Goal: Book appointment/travel/reservation

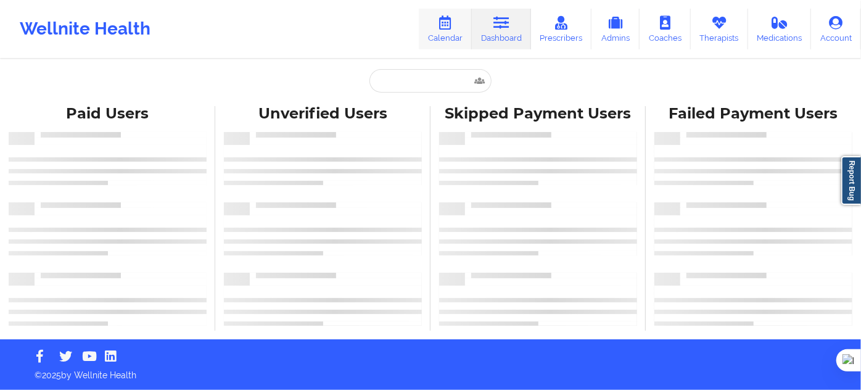
click at [453, 25] on icon at bounding box center [445, 23] width 16 height 14
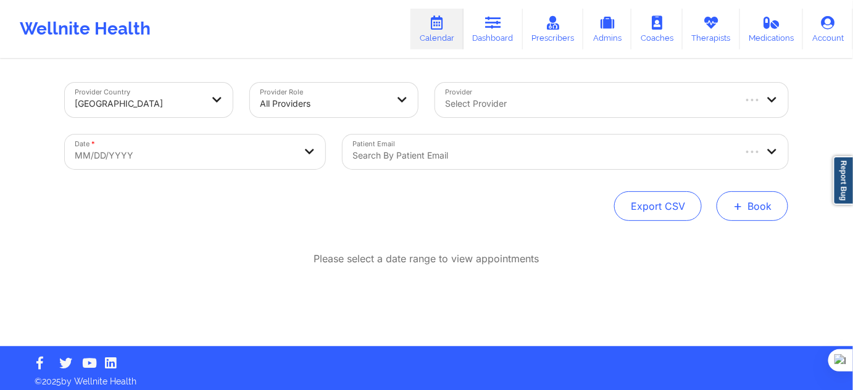
click at [739, 209] on span "+" at bounding box center [737, 205] width 9 height 7
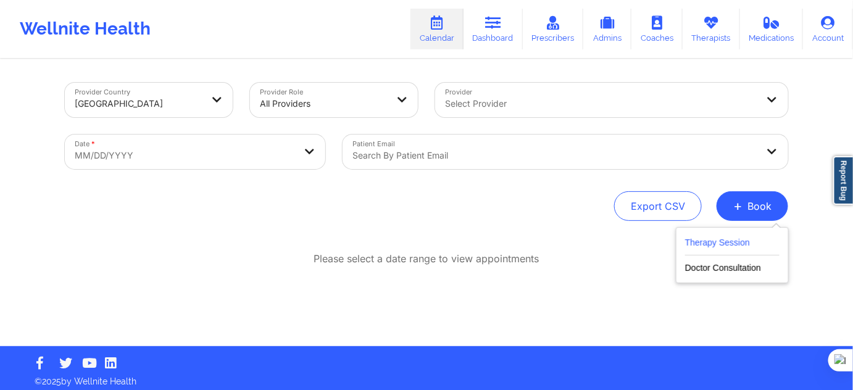
click at [723, 240] on button "Therapy Session" at bounding box center [732, 245] width 94 height 20
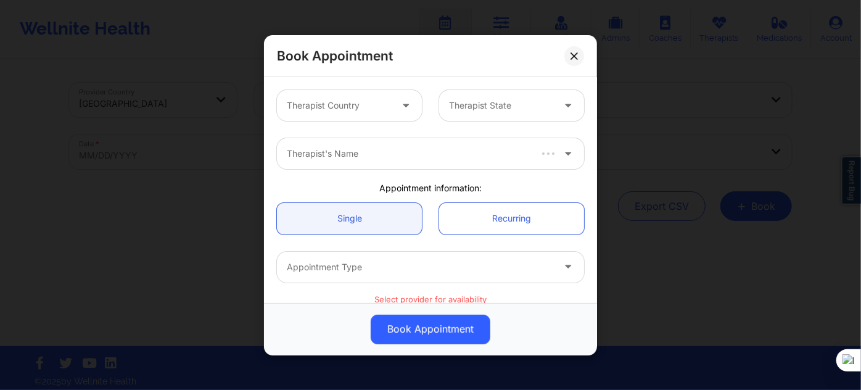
click at [354, 109] on div at bounding box center [339, 105] width 104 height 15
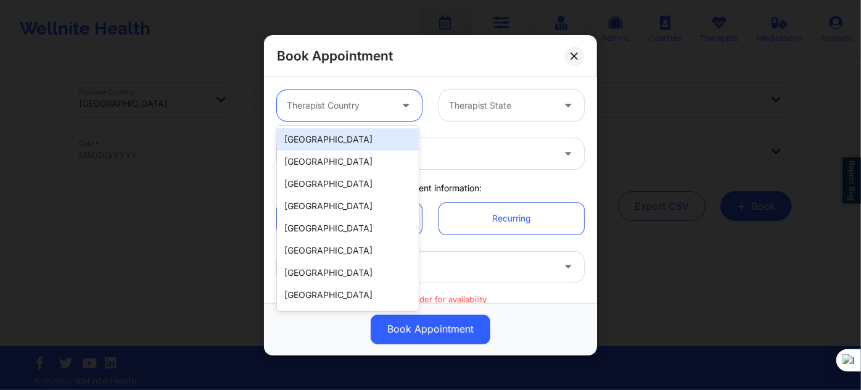
click at [345, 136] on div "[GEOGRAPHIC_DATA]" at bounding box center [348, 139] width 142 height 22
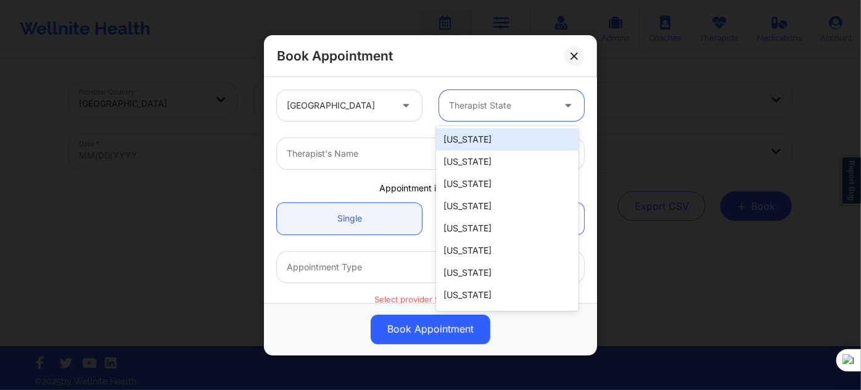
click at [474, 113] on div "Therapist State" at bounding box center [496, 105] width 115 height 31
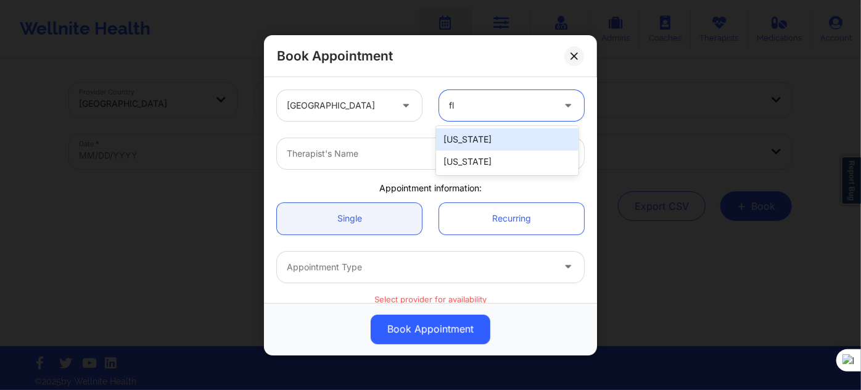
type input "flo"
click at [467, 141] on div "[US_STATE]" at bounding box center [507, 139] width 142 height 22
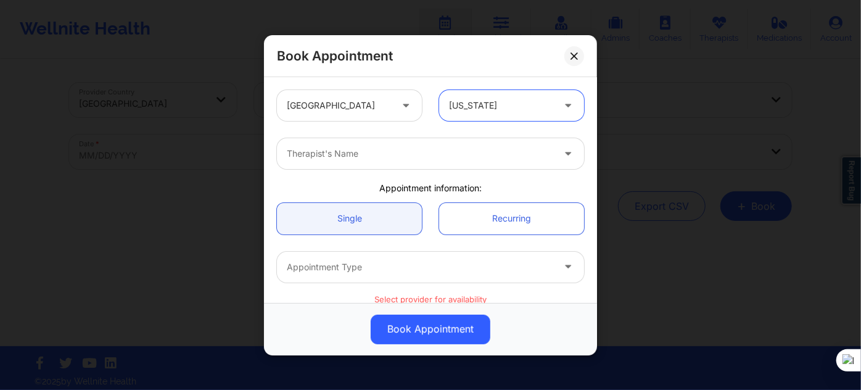
click at [376, 162] on div "Therapist's Name" at bounding box center [416, 153] width 278 height 31
type input "virg"
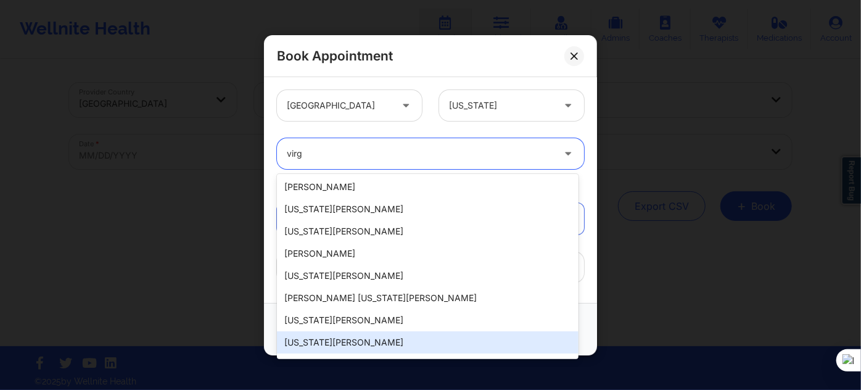
scroll to position [224, 0]
click at [356, 333] on div "Virginia Gibala" at bounding box center [428, 341] width 302 height 22
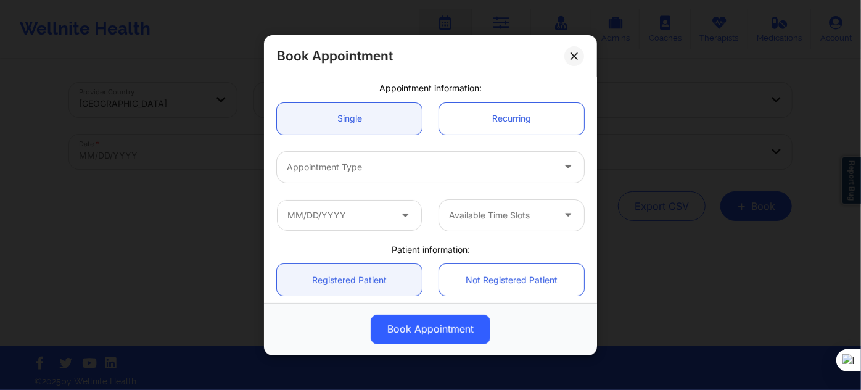
scroll to position [112, 0]
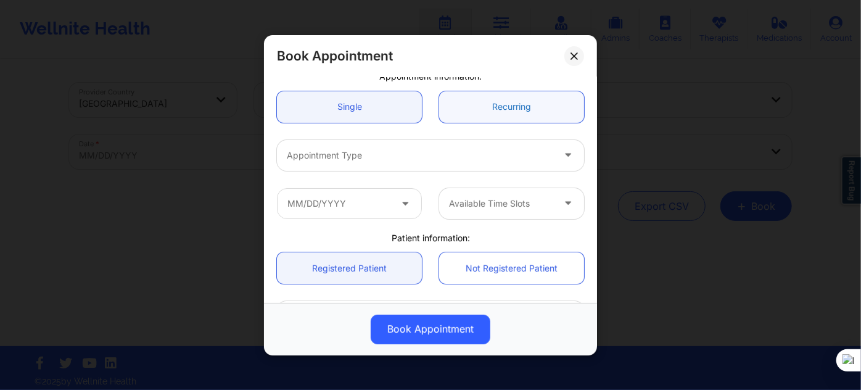
click at [456, 110] on link "Recurring" at bounding box center [511, 106] width 145 height 31
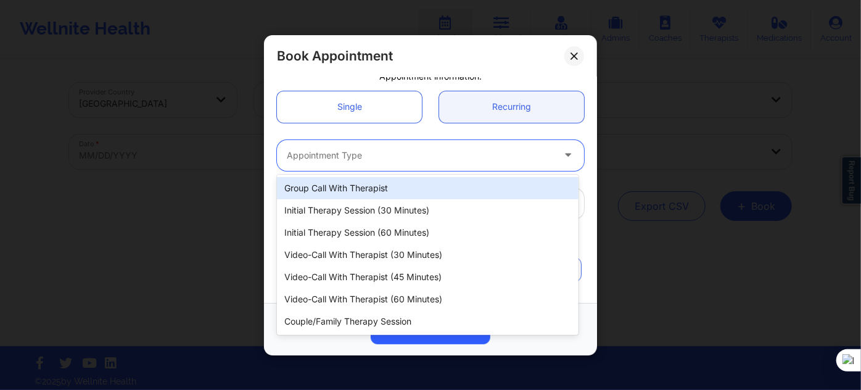
click at [395, 162] on div "Appointment Type" at bounding box center [416, 154] width 278 height 31
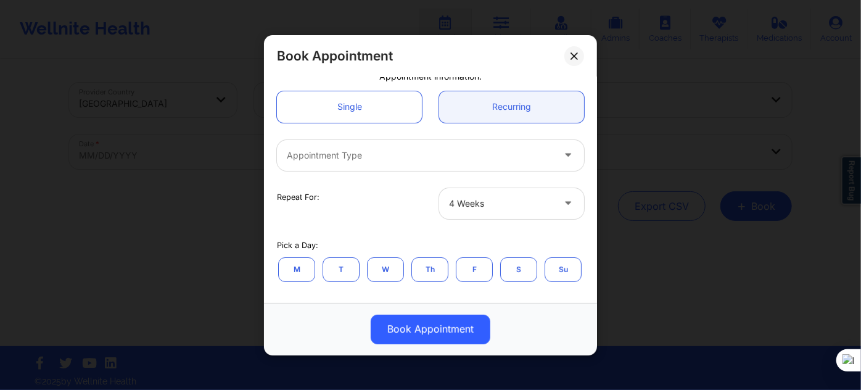
click at [324, 125] on div "Single Recurring" at bounding box center [430, 106] width 324 height 49
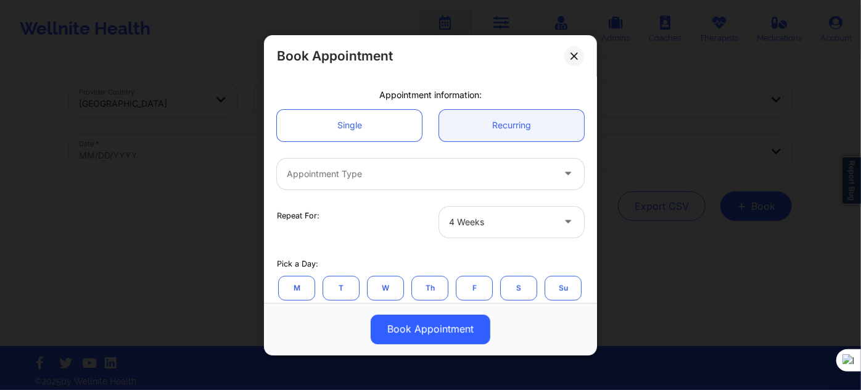
scroll to position [168, 0]
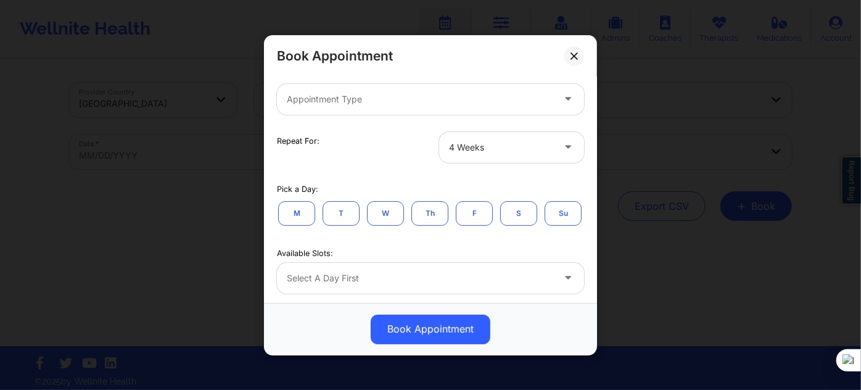
click at [390, 216] on button "W" at bounding box center [385, 212] width 37 height 25
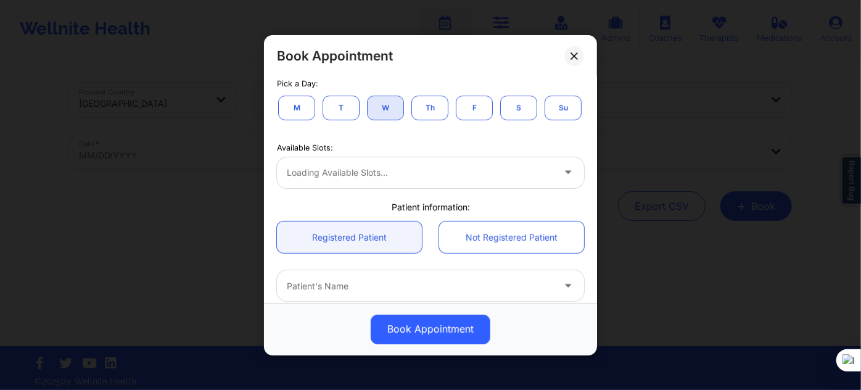
scroll to position [280, 0]
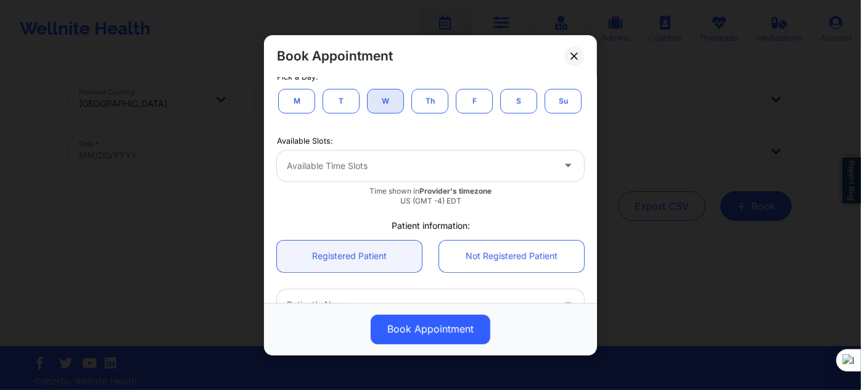
click at [380, 173] on div at bounding box center [420, 166] width 266 height 15
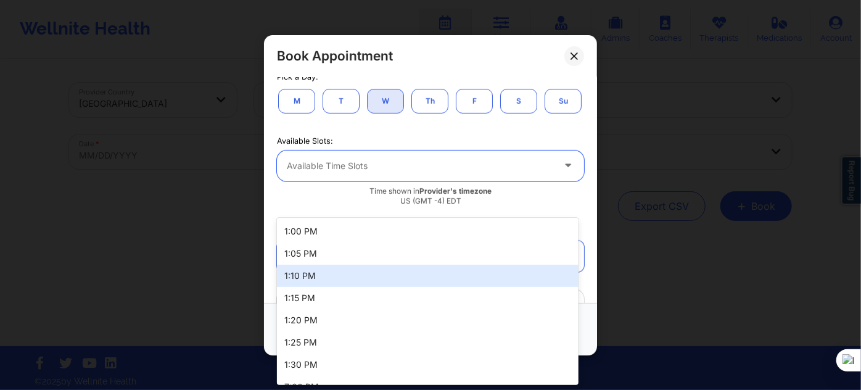
click at [348, 268] on div "1:10 PM" at bounding box center [428, 276] width 302 height 22
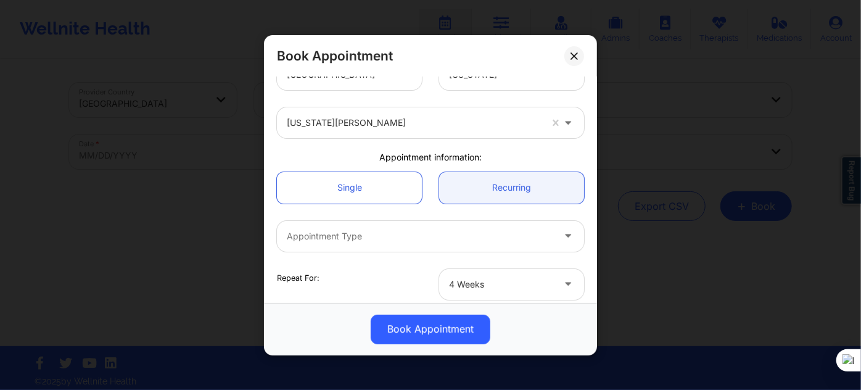
scroll to position [56, 0]
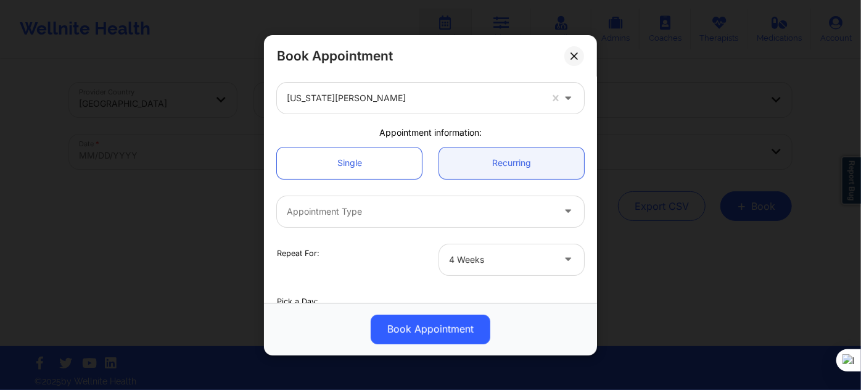
click at [428, 204] on div at bounding box center [420, 211] width 266 height 15
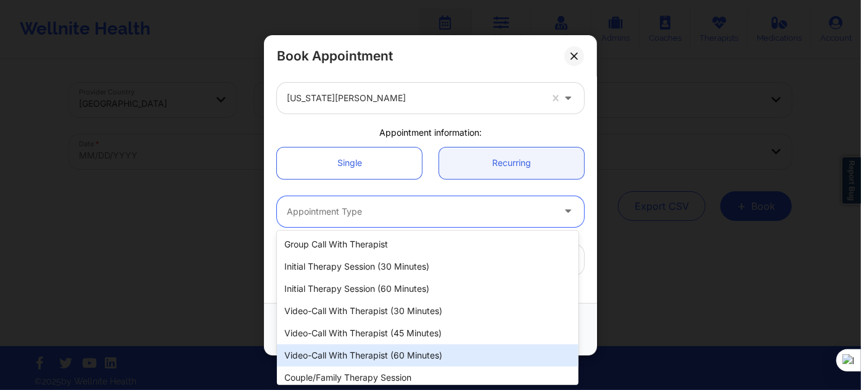
click at [402, 353] on div "Video-Call with Therapist (60 minutes)" at bounding box center [428, 355] width 302 height 22
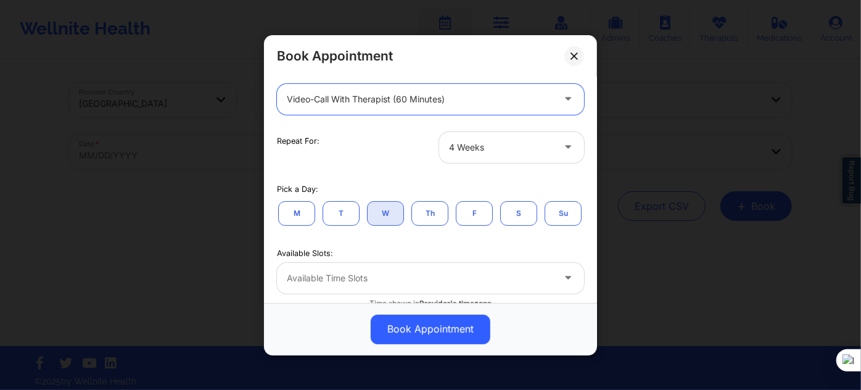
scroll to position [280, 0]
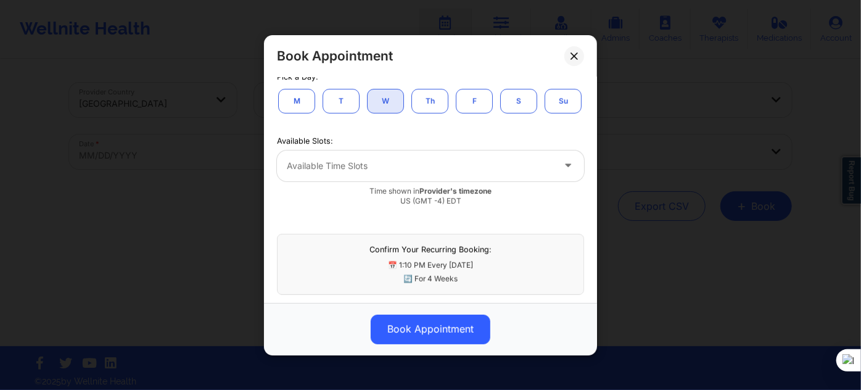
click at [379, 173] on div at bounding box center [420, 166] width 266 height 15
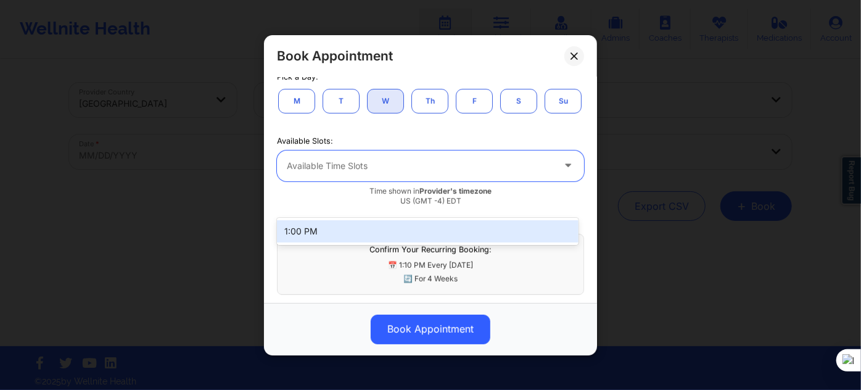
click at [340, 235] on div "1:00 PM" at bounding box center [428, 231] width 302 height 22
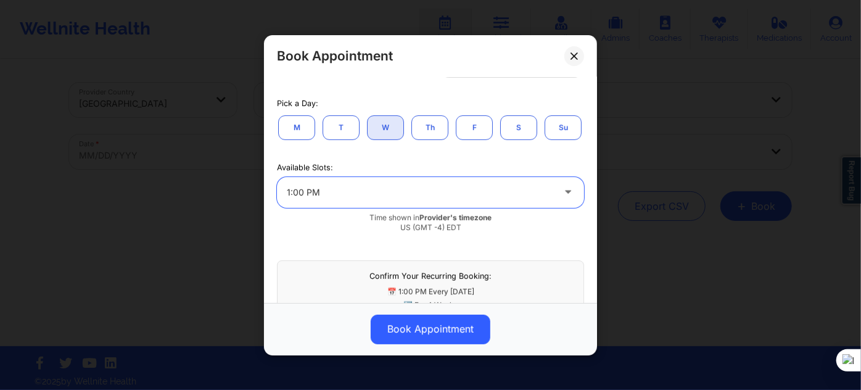
scroll to position [168, 0]
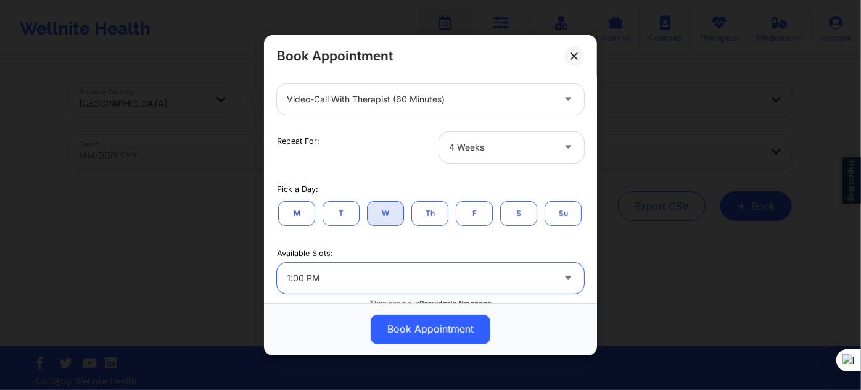
click at [468, 225] on div "M T W Th F S Su" at bounding box center [430, 212] width 307 height 27
click at [468, 221] on button "F" at bounding box center [474, 212] width 37 height 25
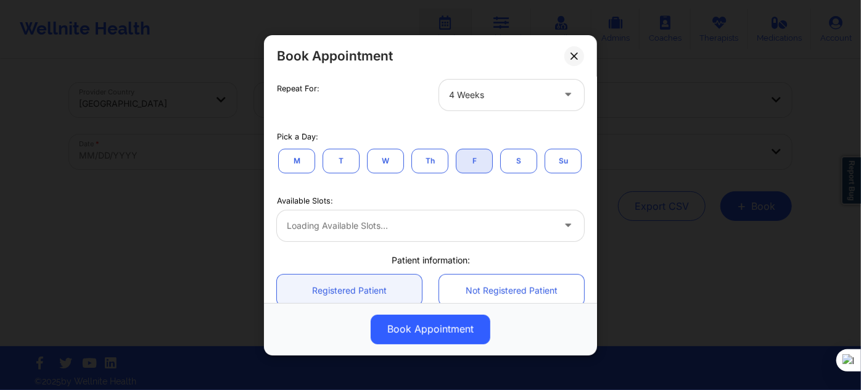
scroll to position [280, 0]
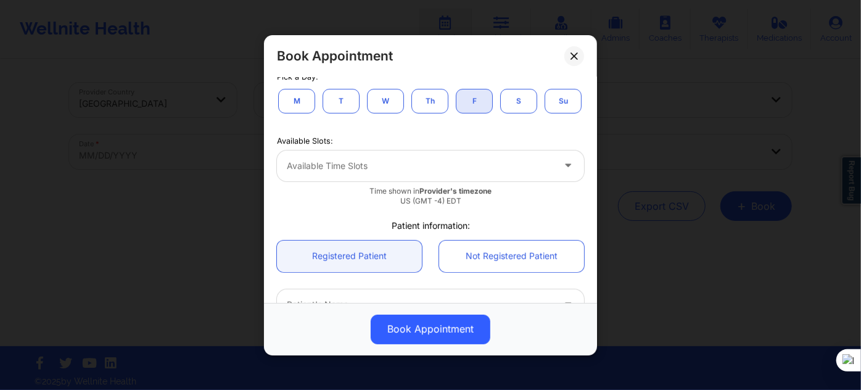
click at [370, 173] on div at bounding box center [420, 166] width 266 height 15
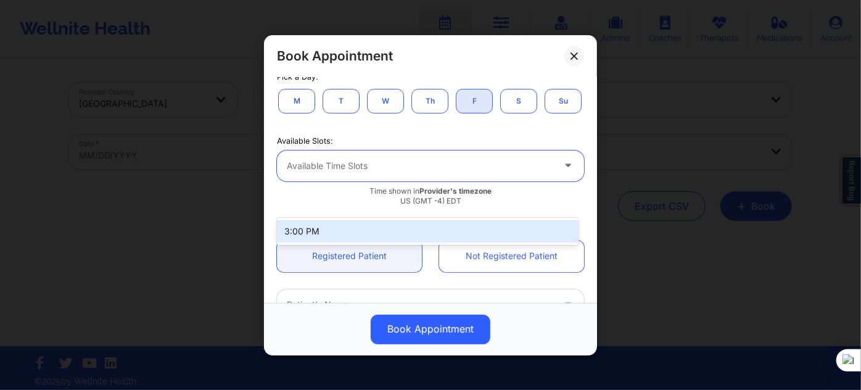
click at [339, 238] on div "3:00 PM" at bounding box center [428, 231] width 302 height 22
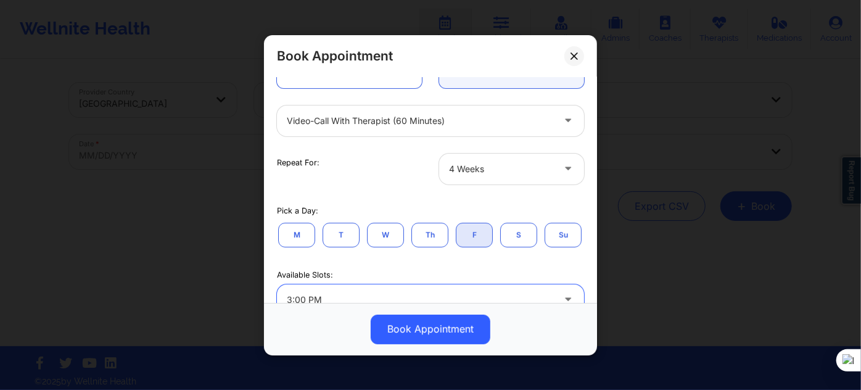
scroll to position [0, 0]
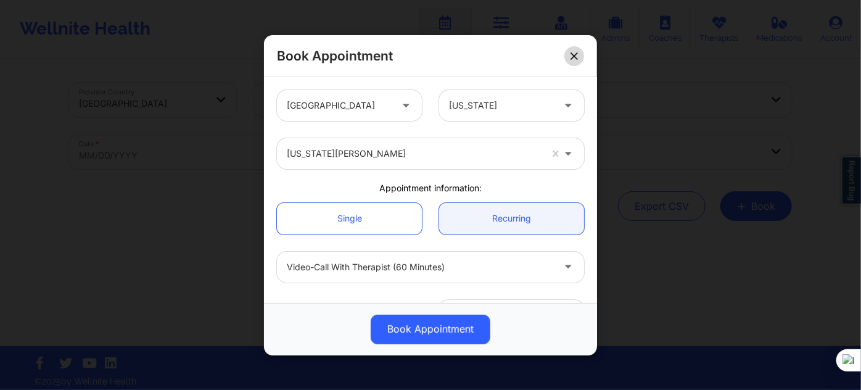
click at [574, 57] on icon at bounding box center [574, 55] width 7 height 7
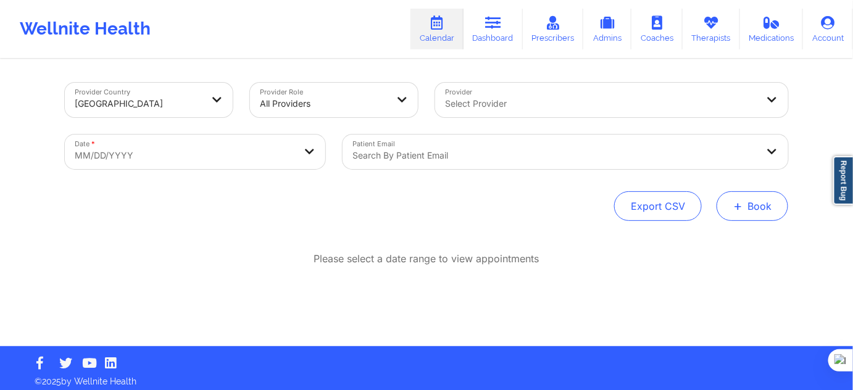
click at [749, 205] on button "+ Book" at bounding box center [752, 206] width 72 height 30
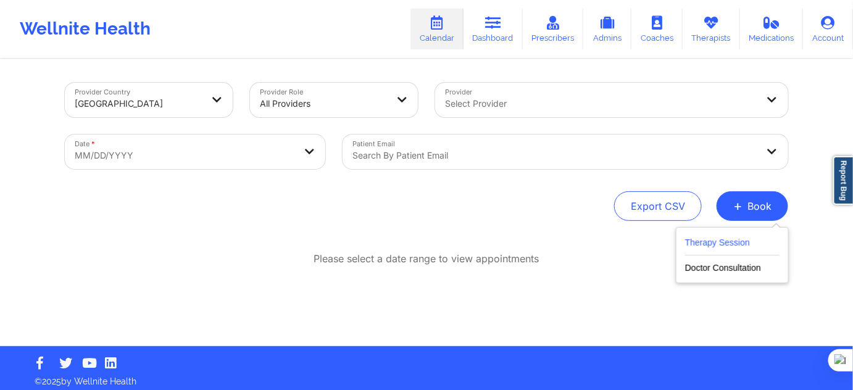
click at [714, 235] on button "Therapy Session" at bounding box center [732, 245] width 94 height 20
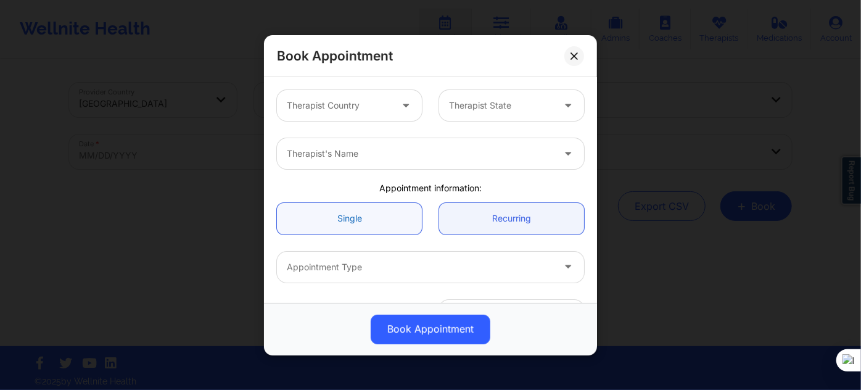
click at [353, 218] on link "Single" at bounding box center [349, 217] width 145 height 31
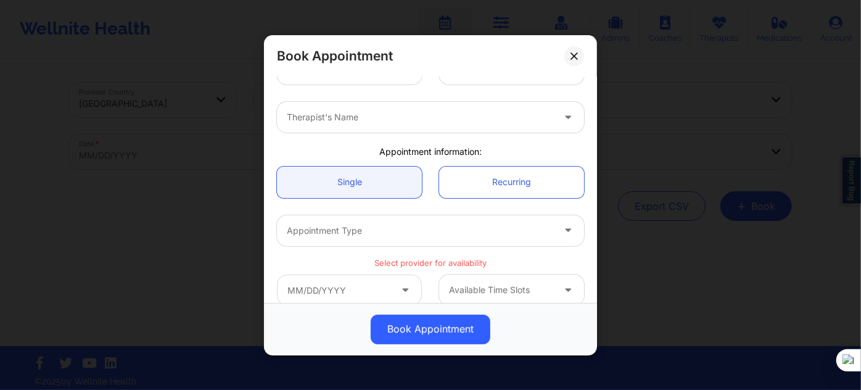
scroll to position [112, 0]
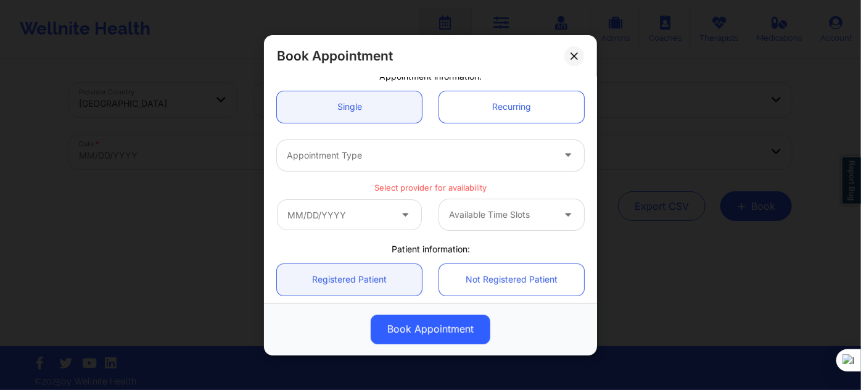
click at [429, 151] on div at bounding box center [420, 155] width 266 height 15
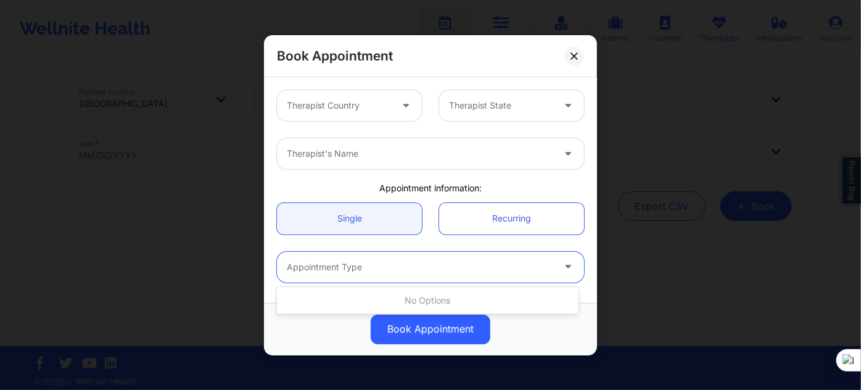
scroll to position [0, 0]
click at [363, 115] on div "Therapist Country" at bounding box center [334, 105] width 115 height 31
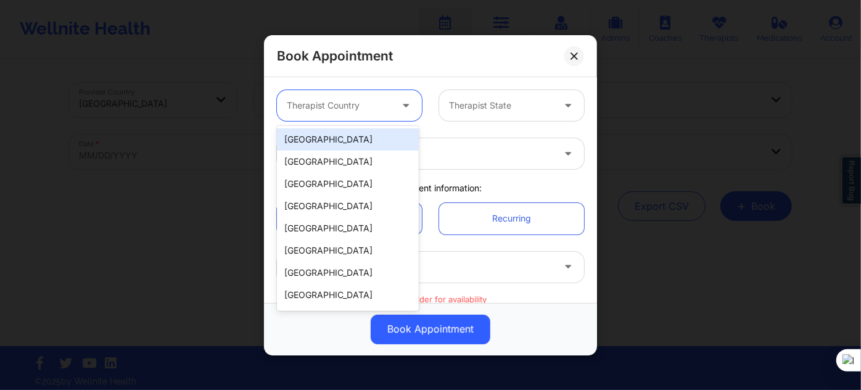
drag, startPoint x: 347, startPoint y: 139, endPoint x: 397, endPoint y: 126, distance: 52.4
click at [347, 139] on div "[GEOGRAPHIC_DATA]" at bounding box center [348, 139] width 142 height 22
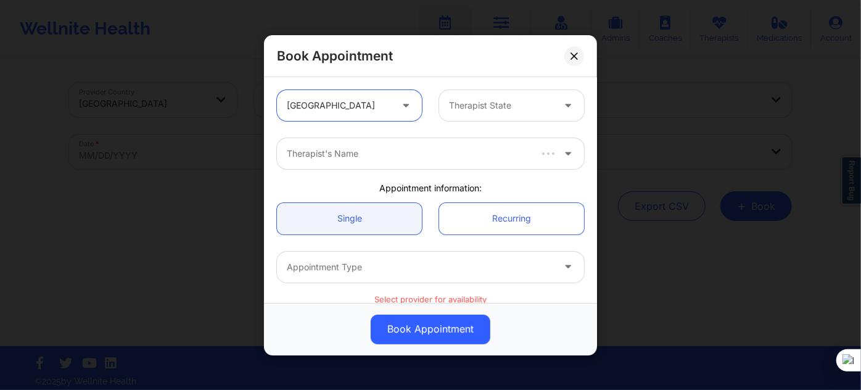
click at [475, 110] on div at bounding box center [501, 105] width 104 height 15
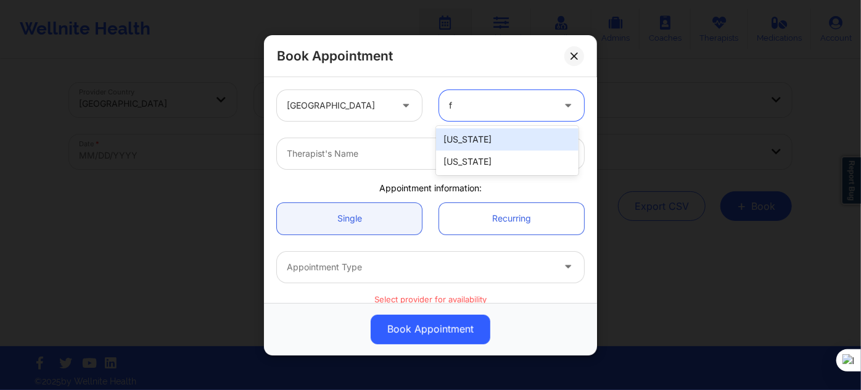
type input "fl"
click at [480, 142] on div "[US_STATE]" at bounding box center [507, 139] width 142 height 22
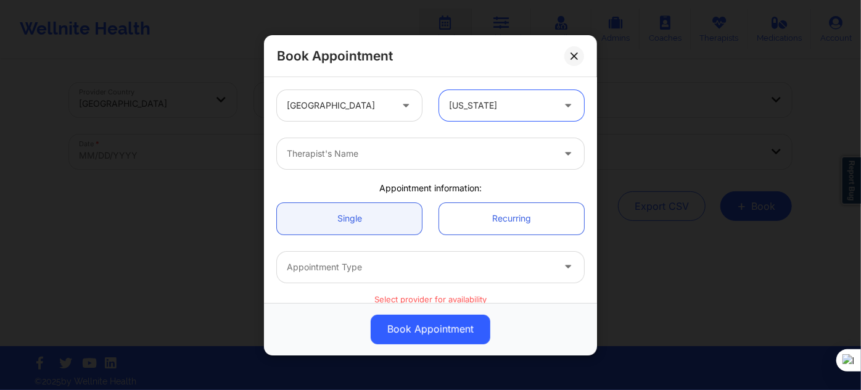
click at [460, 152] on div at bounding box center [420, 153] width 266 height 15
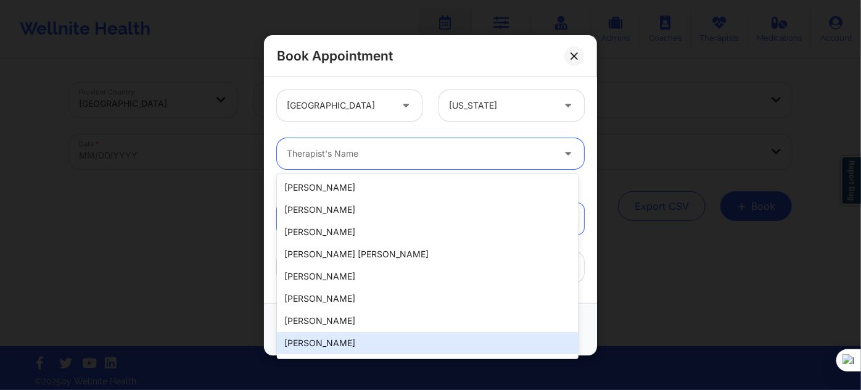
click at [355, 338] on div "Olga Watts-Smith" at bounding box center [428, 343] width 302 height 22
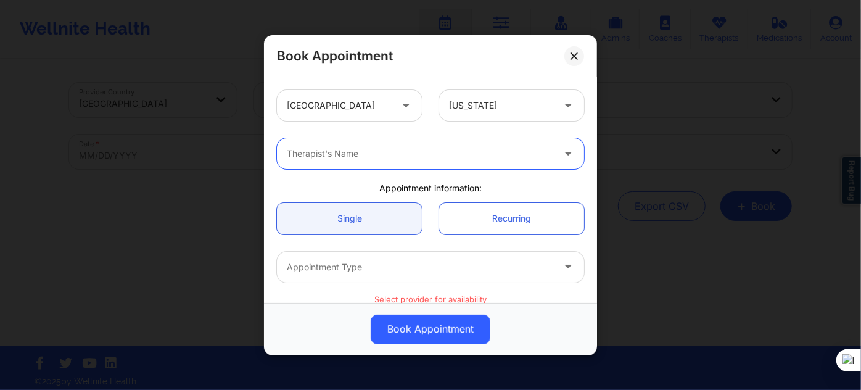
click at [432, 154] on div at bounding box center [420, 153] width 266 height 15
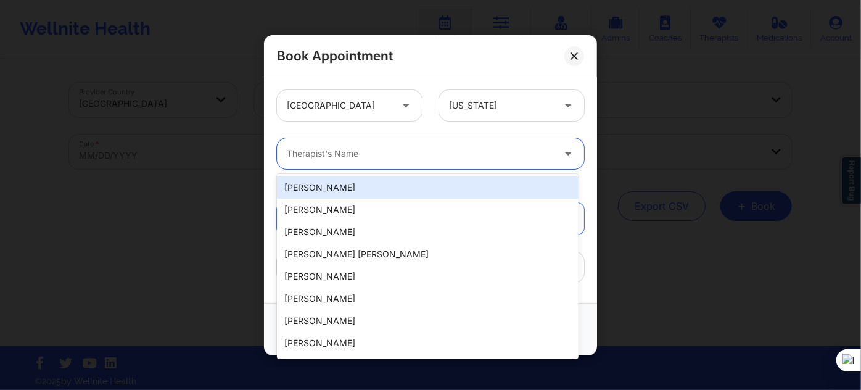
click at [339, 155] on div at bounding box center [420, 153] width 266 height 15
click at [342, 154] on div at bounding box center [420, 153] width 266 height 15
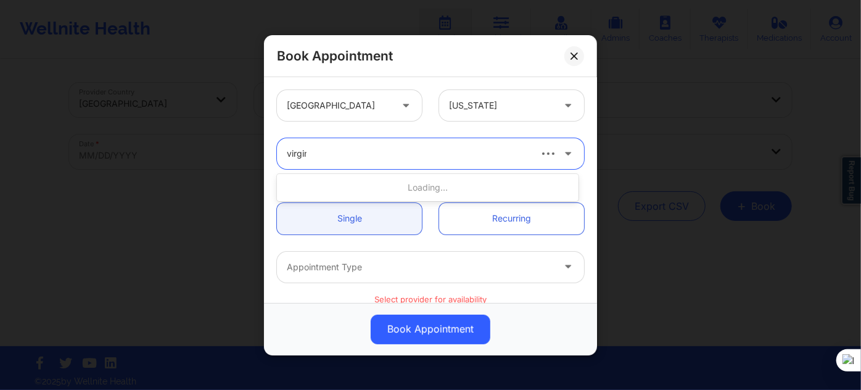
type input "virgina"
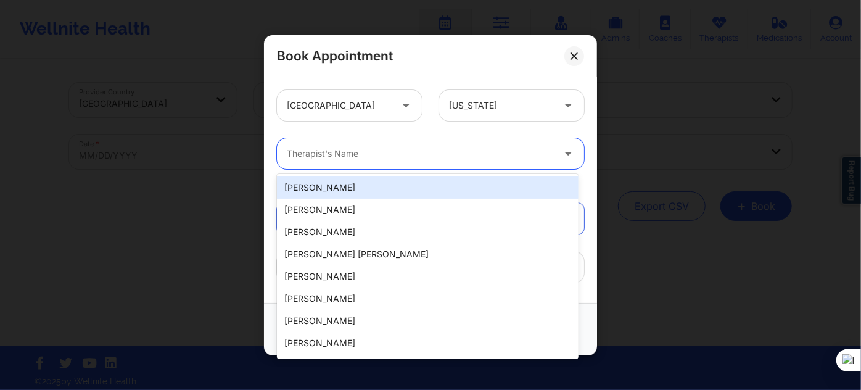
click at [374, 127] on div "United States Florida" at bounding box center [430, 105] width 324 height 48
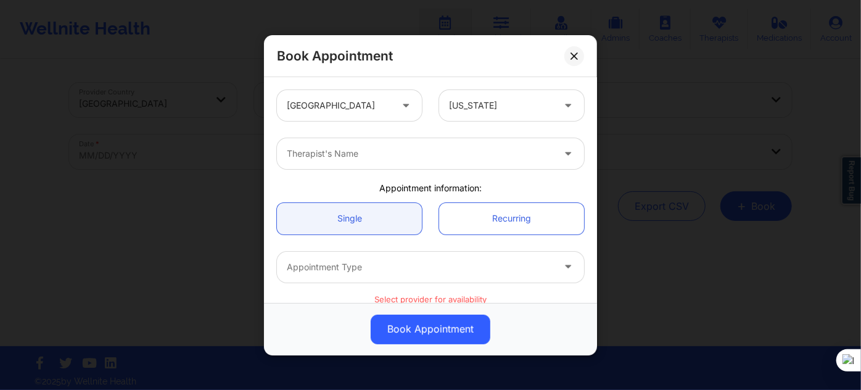
scroll to position [56, 0]
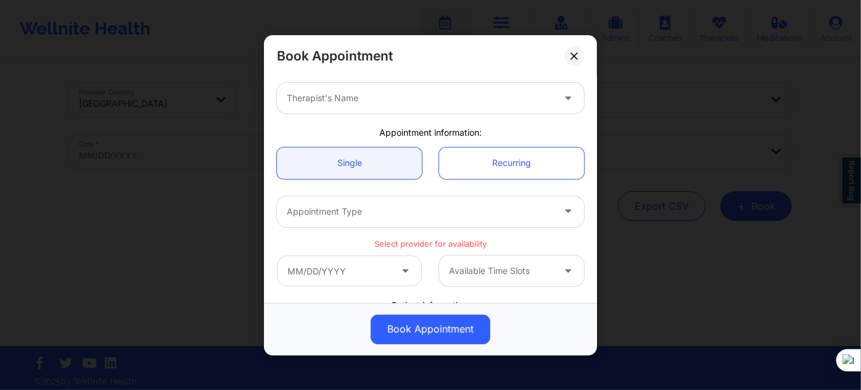
click at [366, 211] on div at bounding box center [420, 211] width 266 height 15
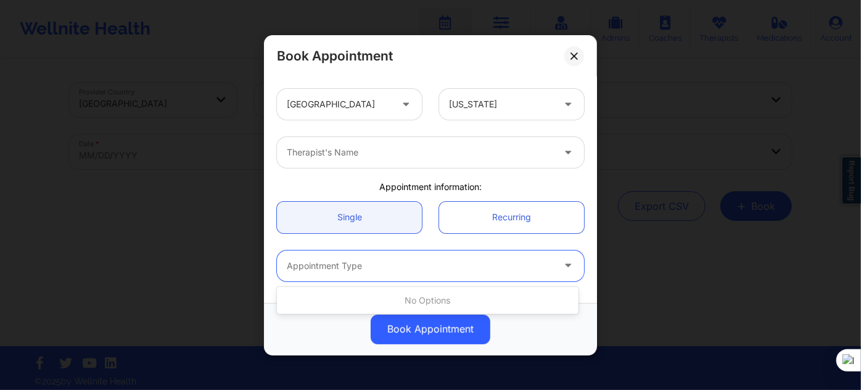
scroll to position [0, 0]
click at [406, 171] on div "Therapist's Name" at bounding box center [430, 154] width 324 height 48
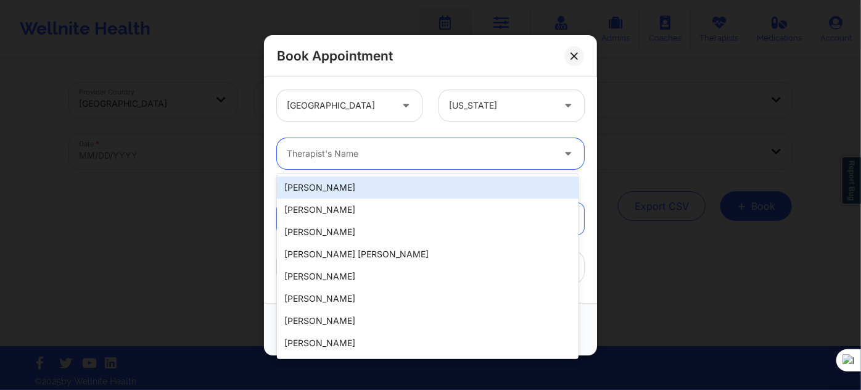
click at [414, 156] on div at bounding box center [420, 153] width 266 height 15
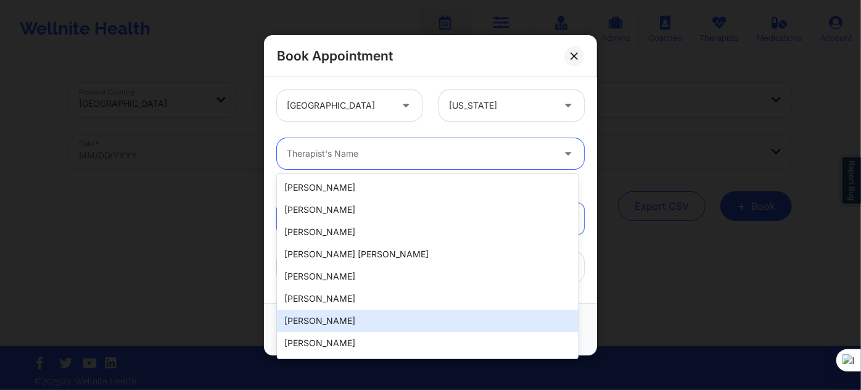
click at [341, 318] on div "Karen Linares" at bounding box center [428, 321] width 302 height 22
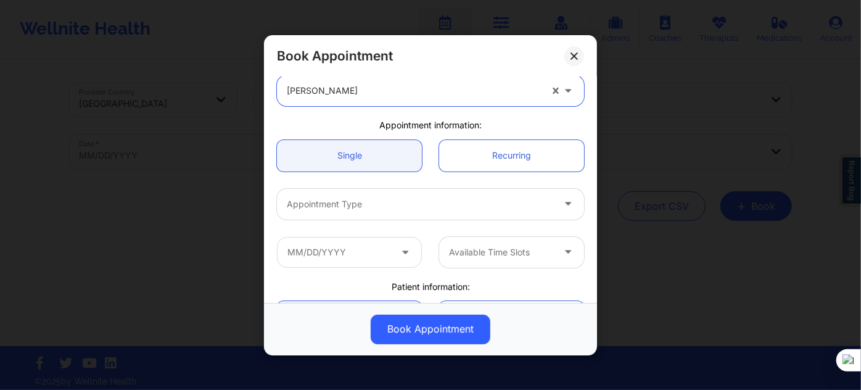
scroll to position [168, 0]
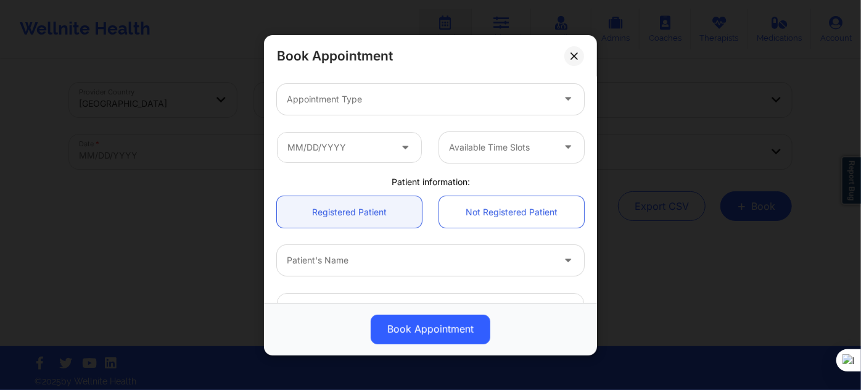
click at [405, 88] on div "Appointment Type" at bounding box center [416, 98] width 278 height 31
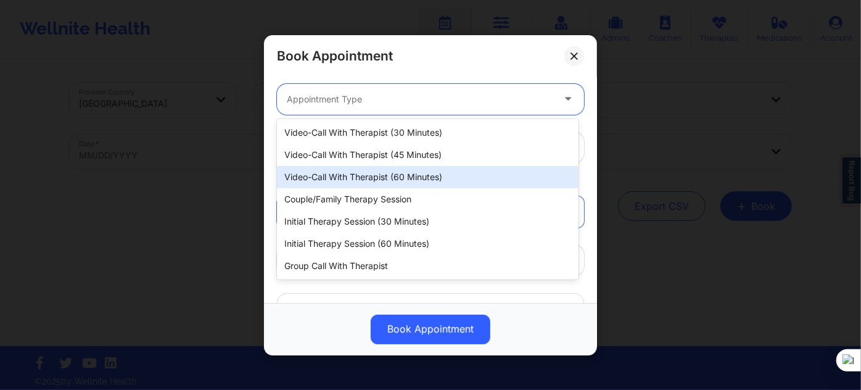
click at [417, 184] on div "Video-Call with Therapist (60 minutes)" at bounding box center [428, 177] width 302 height 22
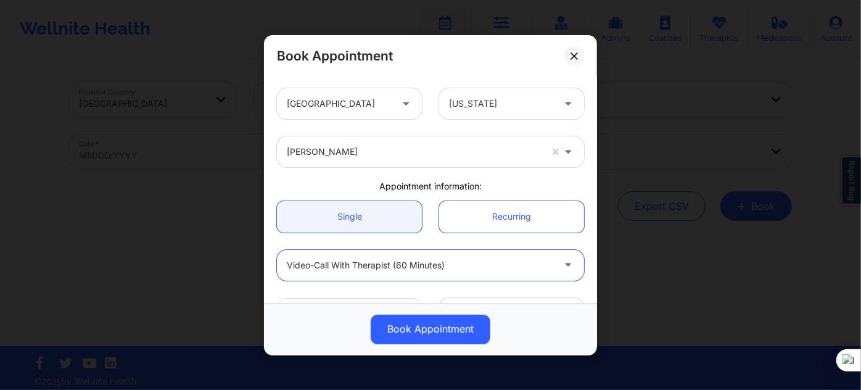
scroll to position [0, 0]
click at [576, 51] on button at bounding box center [574, 56] width 20 height 20
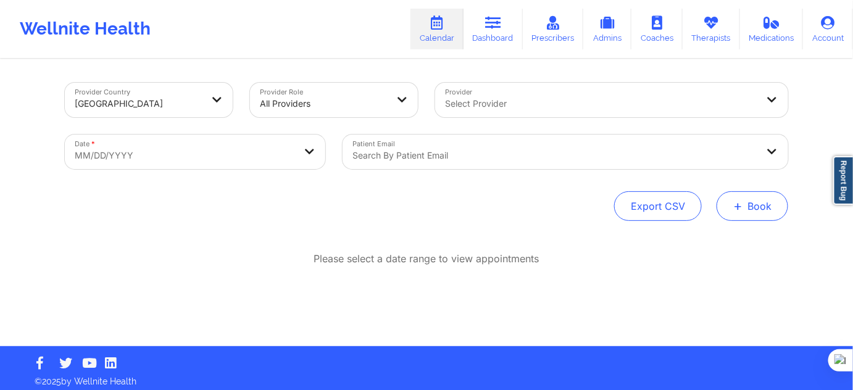
click at [742, 220] on button "+ Book" at bounding box center [752, 206] width 72 height 30
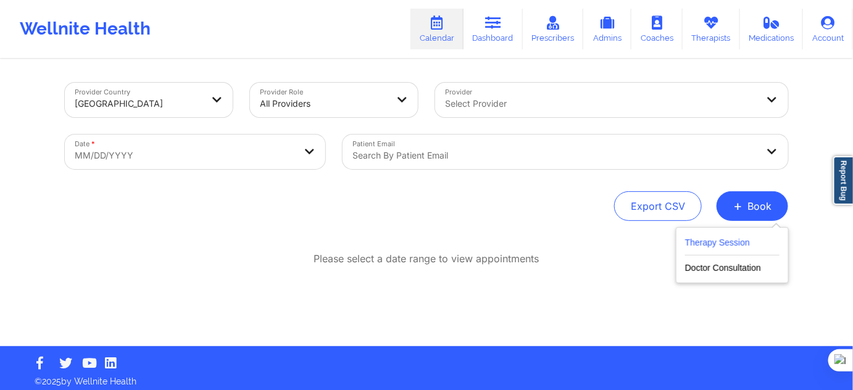
click at [731, 242] on button "Therapy Session" at bounding box center [732, 245] width 94 height 20
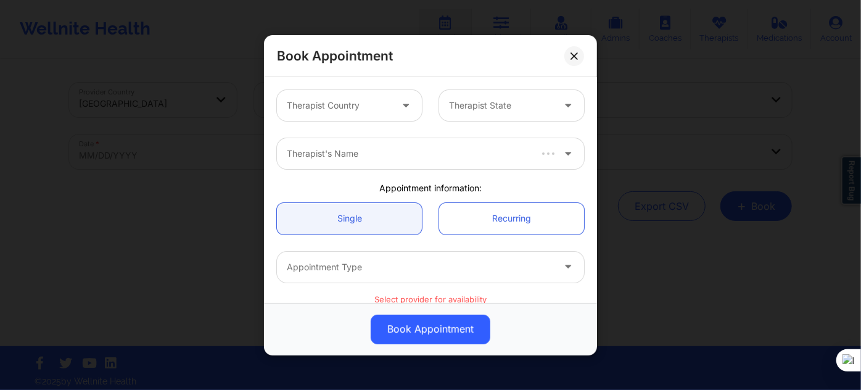
click at [349, 98] on div at bounding box center [339, 105] width 104 height 15
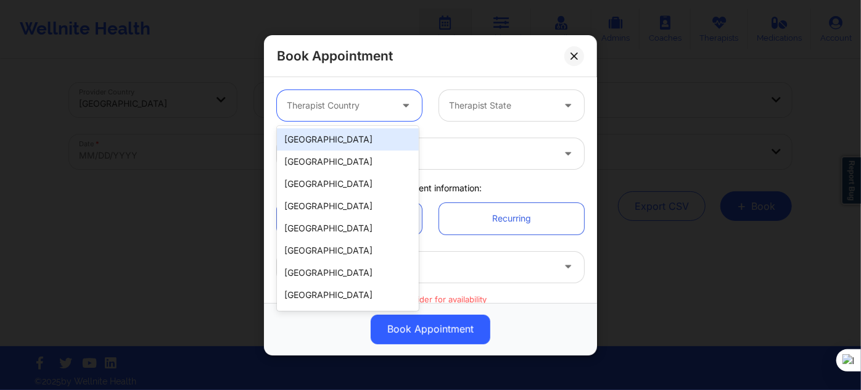
click at [351, 141] on div "[GEOGRAPHIC_DATA]" at bounding box center [348, 139] width 142 height 22
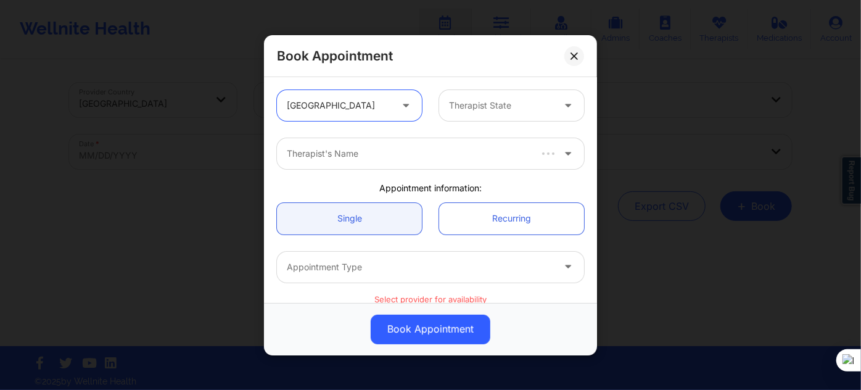
click at [410, 158] on div at bounding box center [408, 153] width 242 height 15
type input "d"
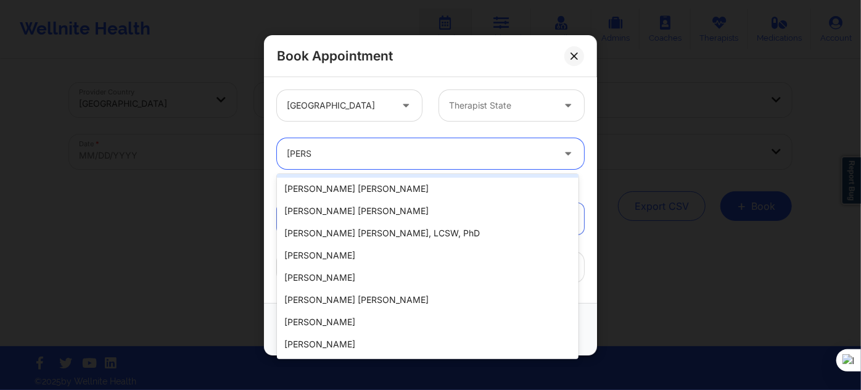
scroll to position [224, 0]
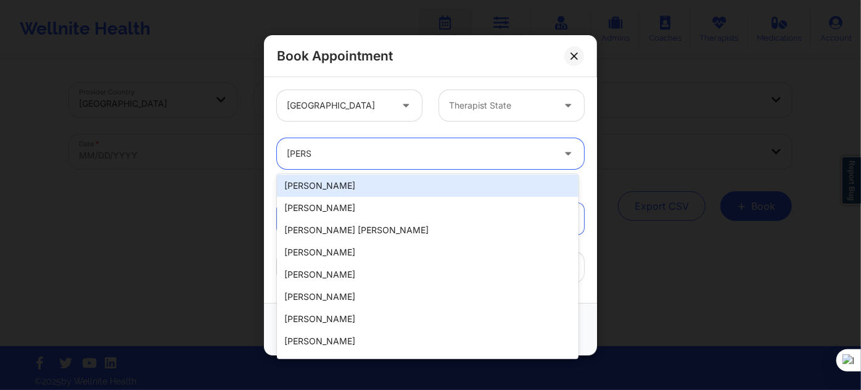
type input "sarah"
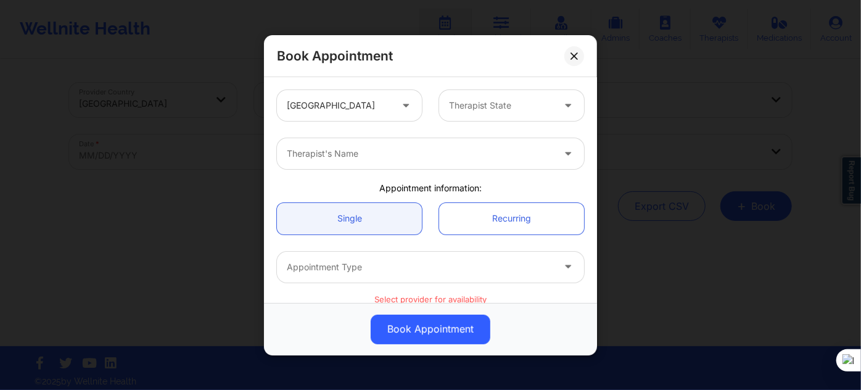
click at [430, 57] on div "Book Appointment" at bounding box center [430, 56] width 333 height 42
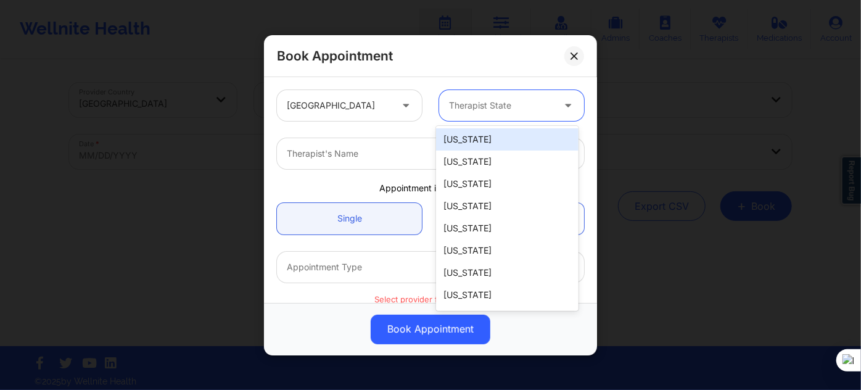
click at [462, 100] on div at bounding box center [501, 105] width 104 height 15
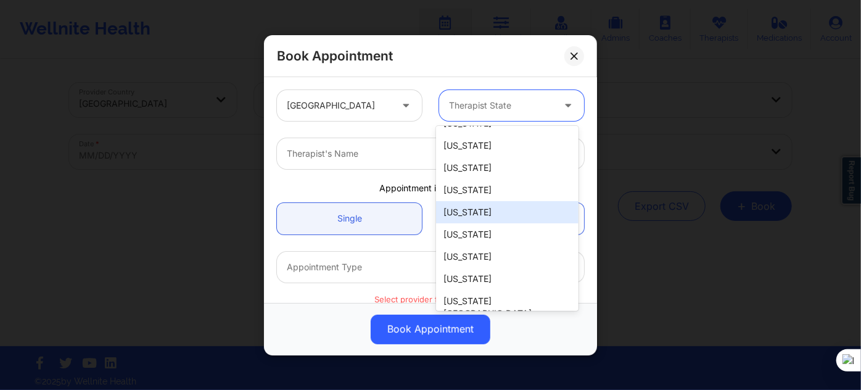
scroll to position [0, 0]
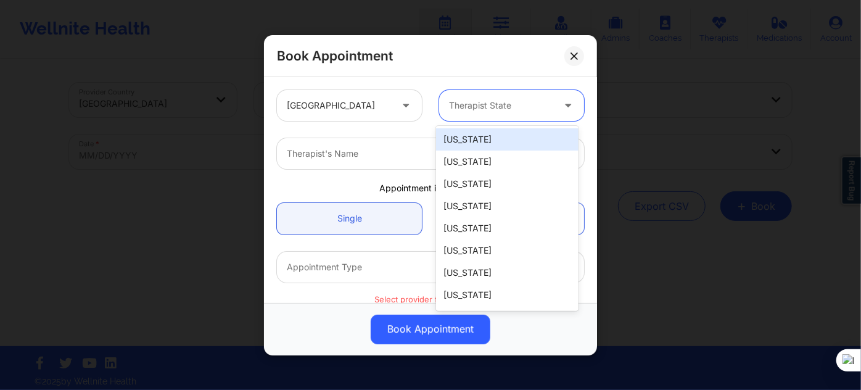
click at [472, 136] on div "[US_STATE]" at bounding box center [507, 139] width 142 height 22
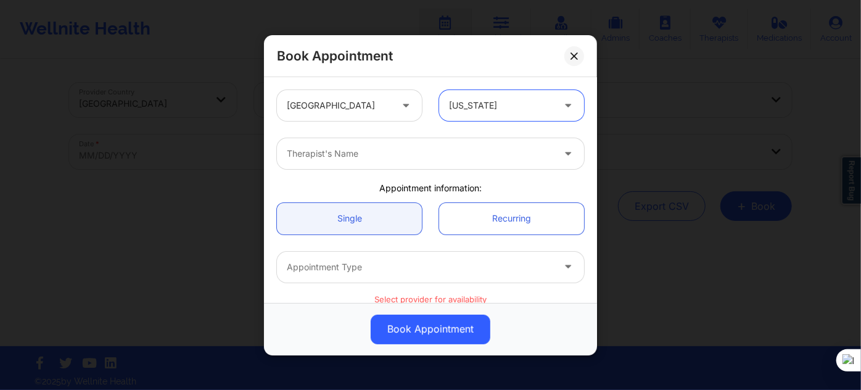
click at [387, 159] on div at bounding box center [420, 153] width 266 height 15
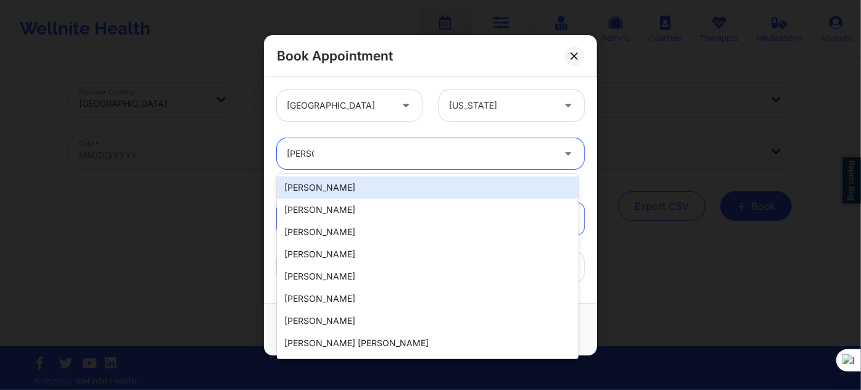
type input "sarah"
click at [423, 130] on div "40 results available for search term sarah . Use Up and Down to choose options,…" at bounding box center [430, 154] width 324 height 48
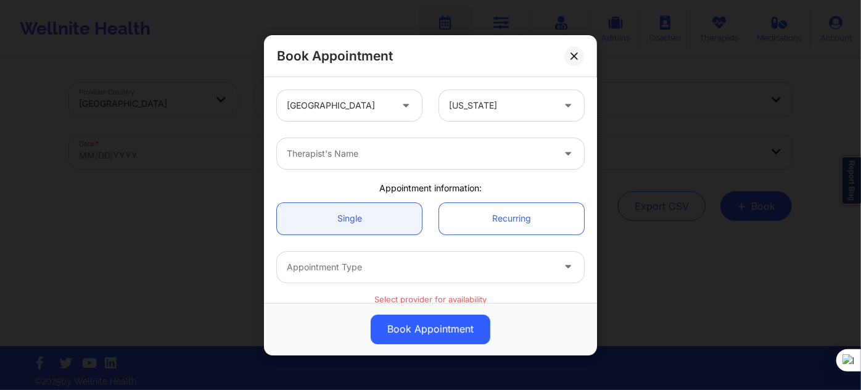
click at [350, 155] on div at bounding box center [420, 153] width 266 height 15
drag, startPoint x: 424, startPoint y: 128, endPoint x: 474, endPoint y: 92, distance: 61.0
click at [424, 128] on div "United States Alabama" at bounding box center [430, 105] width 324 height 48
click at [569, 53] on button at bounding box center [574, 56] width 20 height 20
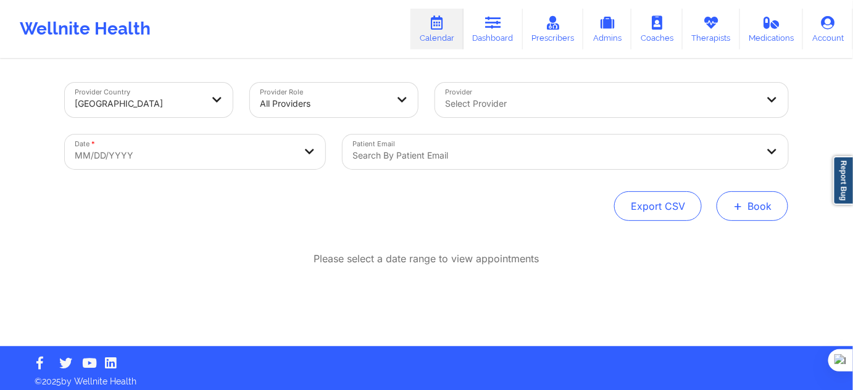
click at [750, 202] on button "+ Book" at bounding box center [752, 206] width 72 height 30
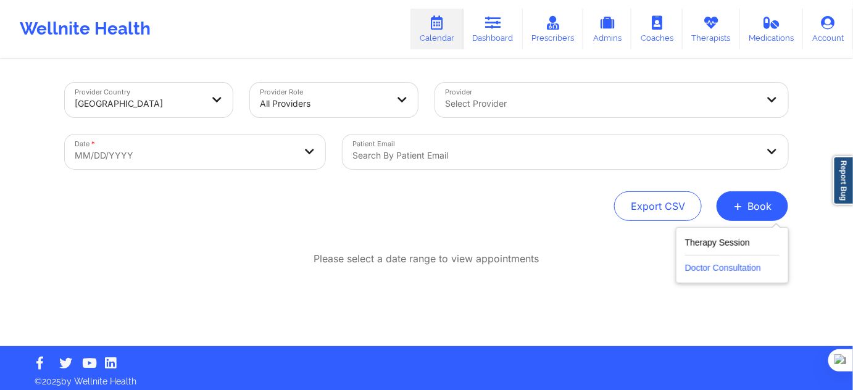
click at [730, 270] on button "Doctor Consultation" at bounding box center [732, 265] width 94 height 20
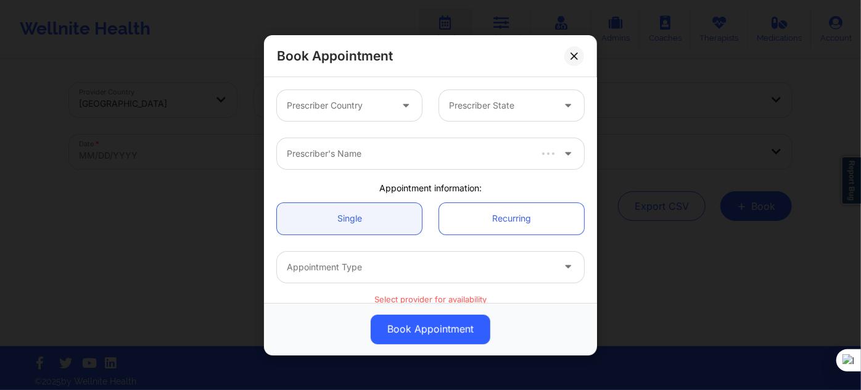
click at [342, 110] on div at bounding box center [339, 105] width 104 height 15
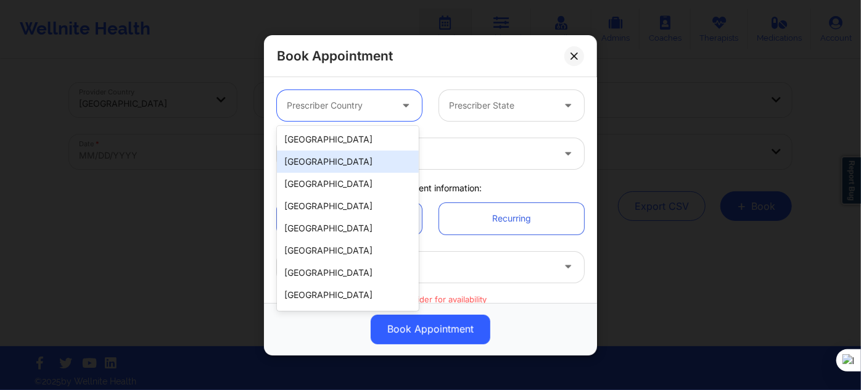
click at [351, 141] on div "[GEOGRAPHIC_DATA]" at bounding box center [348, 139] width 142 height 22
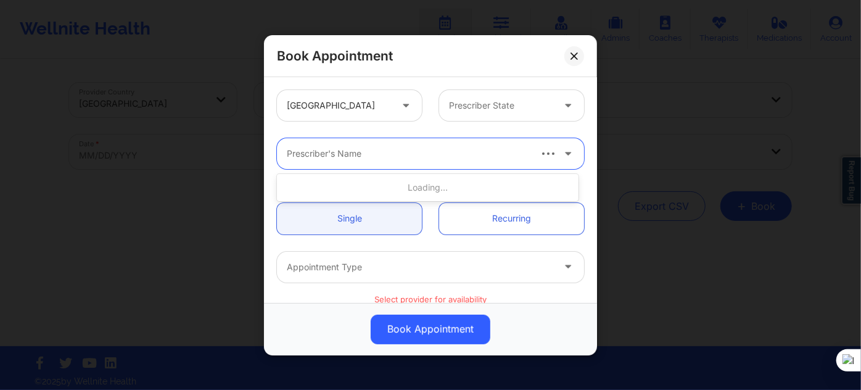
click at [396, 168] on div "Prescriber's Name" at bounding box center [403, 153] width 253 height 31
type input "sara"
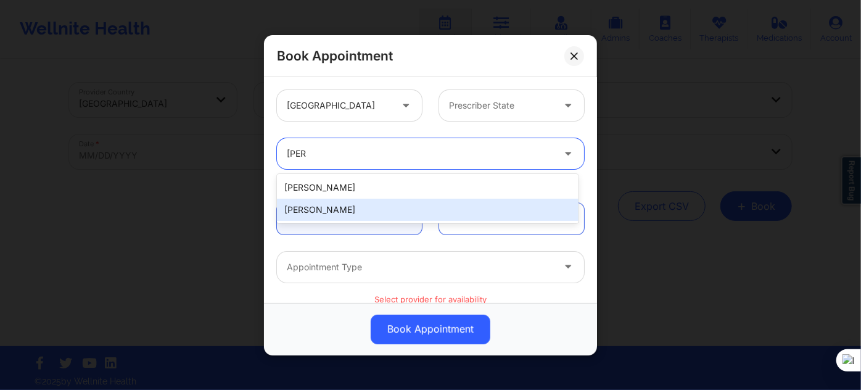
click at [338, 212] on div "Sarah couper" at bounding box center [428, 210] width 302 height 22
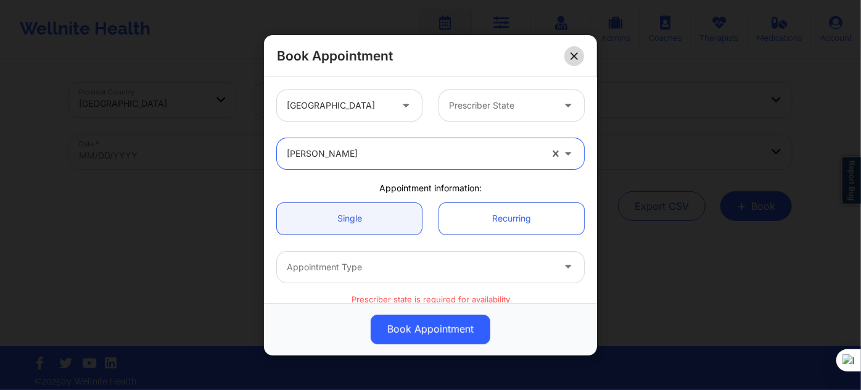
click at [577, 59] on icon at bounding box center [574, 55] width 7 height 7
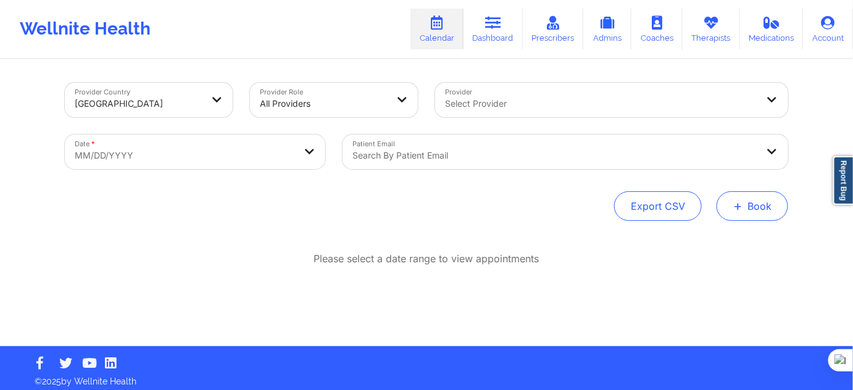
click at [743, 199] on button "+ Book" at bounding box center [752, 206] width 72 height 30
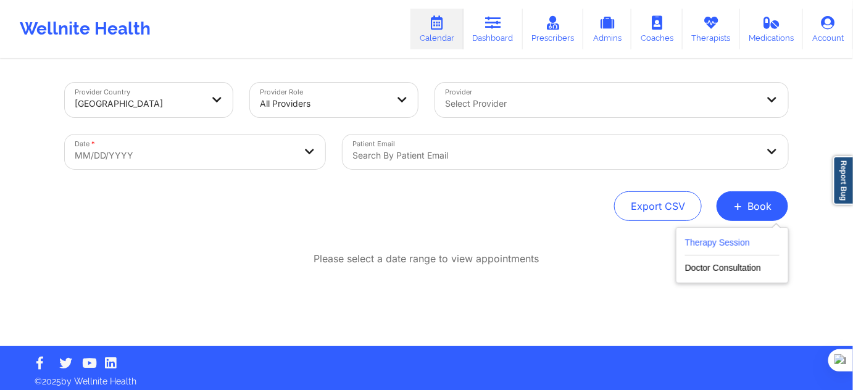
click at [722, 252] on button "Therapy Session" at bounding box center [732, 245] width 94 height 20
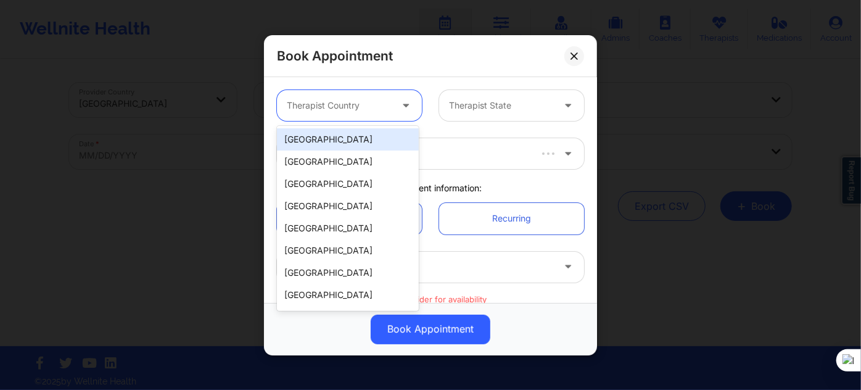
click at [358, 110] on div at bounding box center [339, 105] width 104 height 15
click at [340, 139] on div "[GEOGRAPHIC_DATA]" at bounding box center [348, 139] width 142 height 22
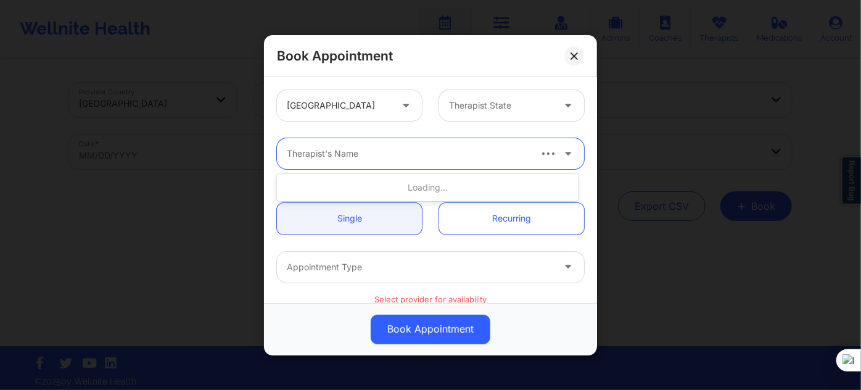
click at [350, 160] on div at bounding box center [408, 153] width 242 height 15
type input "sarah c"
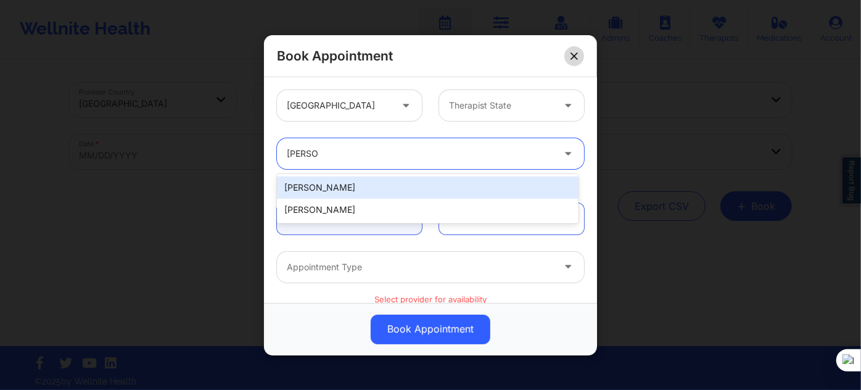
click at [573, 52] on icon at bounding box center [574, 55] width 7 height 7
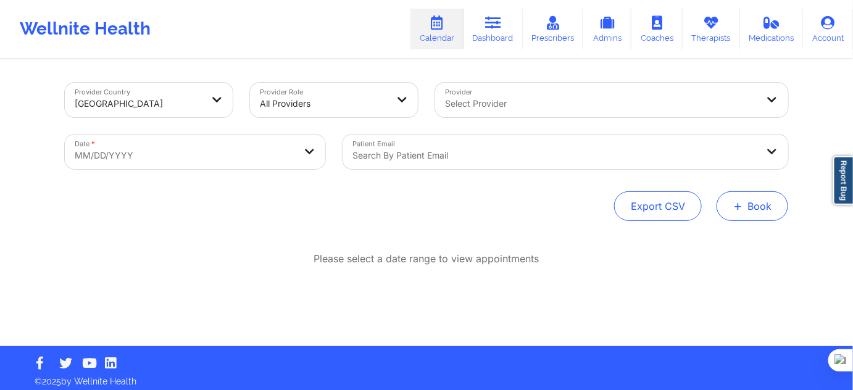
click at [730, 199] on button "+ Book" at bounding box center [752, 206] width 72 height 30
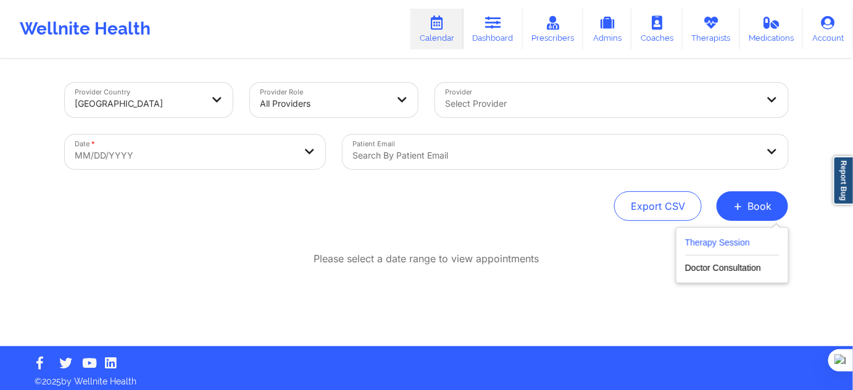
click at [743, 249] on button "Therapy Session" at bounding box center [732, 245] width 94 height 20
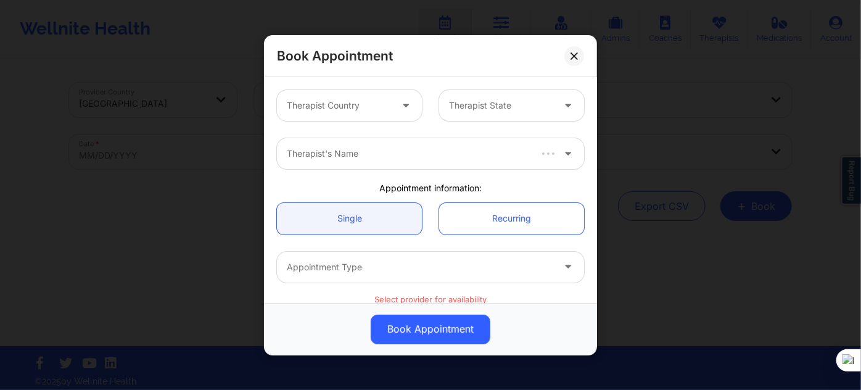
click at [345, 105] on div at bounding box center [339, 105] width 104 height 15
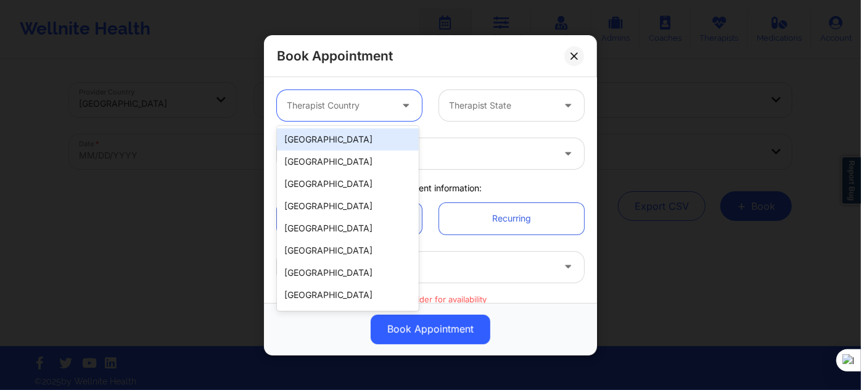
click at [389, 142] on div "[GEOGRAPHIC_DATA]" at bounding box center [348, 139] width 142 height 22
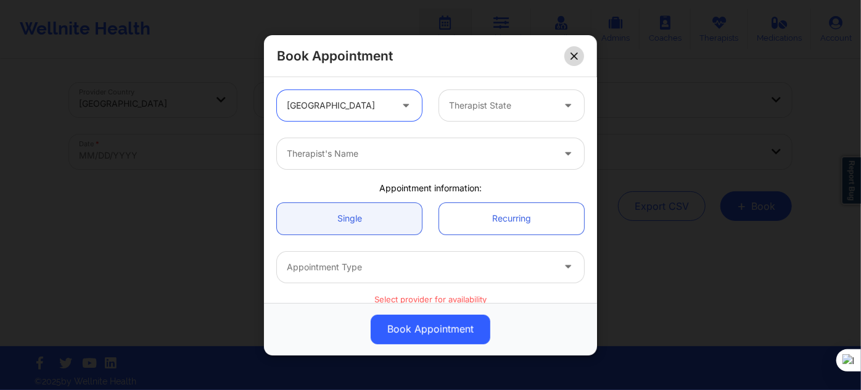
click at [584, 60] on div "Book Appointment" at bounding box center [430, 56] width 333 height 42
click at [572, 55] on icon at bounding box center [574, 55] width 7 height 7
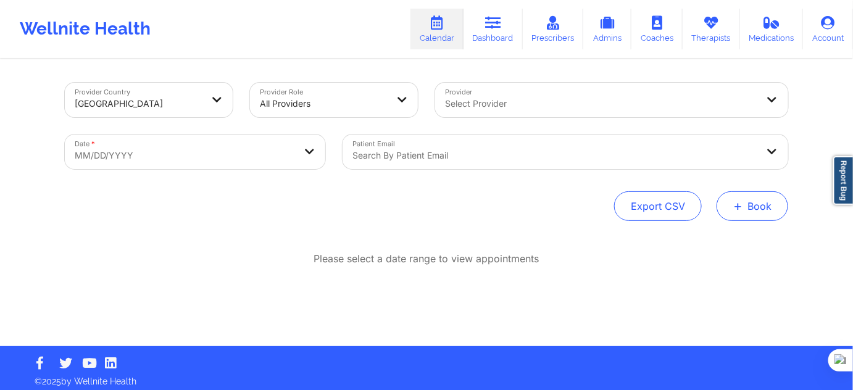
click at [740, 209] on span "+" at bounding box center [737, 205] width 9 height 7
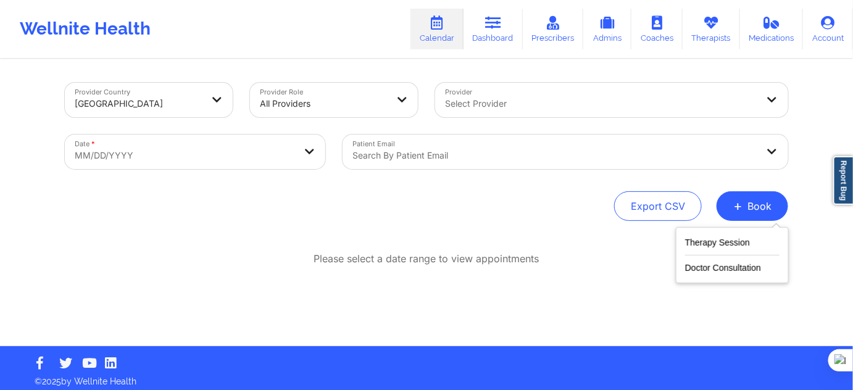
click at [734, 275] on div "Therapy Session Doctor Consultation" at bounding box center [731, 255] width 113 height 56
click at [733, 270] on button "Doctor Consultation" at bounding box center [732, 265] width 94 height 20
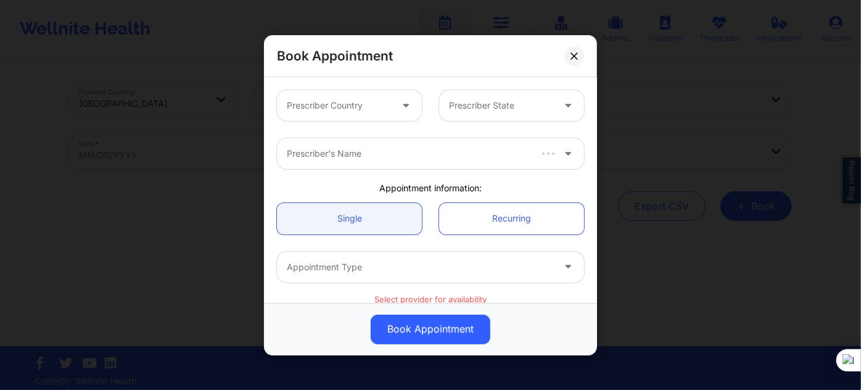
click at [359, 110] on div at bounding box center [339, 105] width 104 height 15
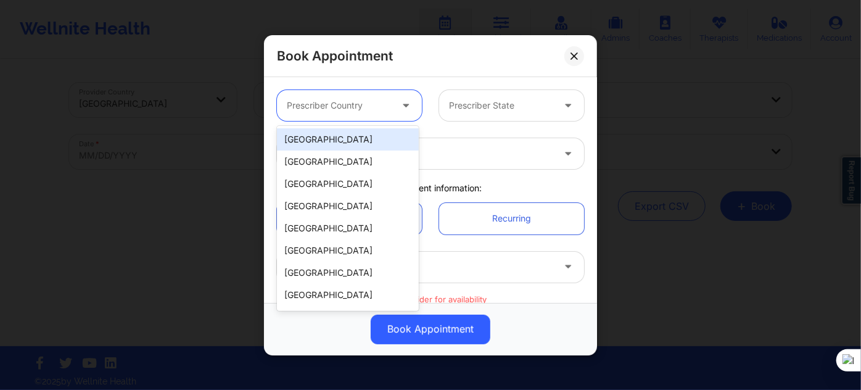
click at [368, 138] on div "[GEOGRAPHIC_DATA]" at bounding box center [348, 139] width 142 height 22
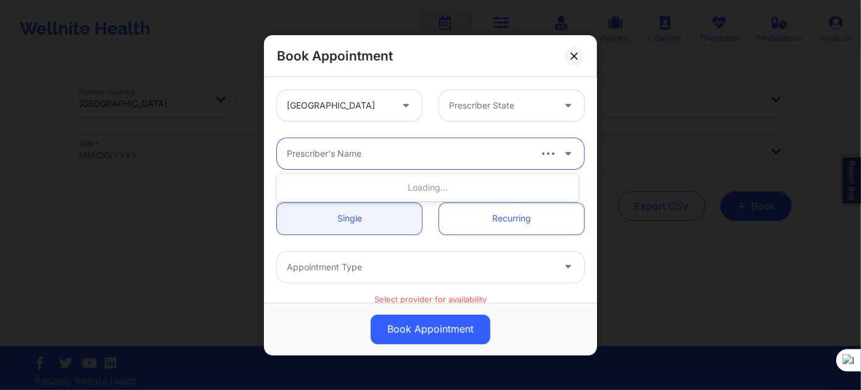
click at [394, 152] on div at bounding box center [408, 153] width 242 height 15
type input "sarah c"
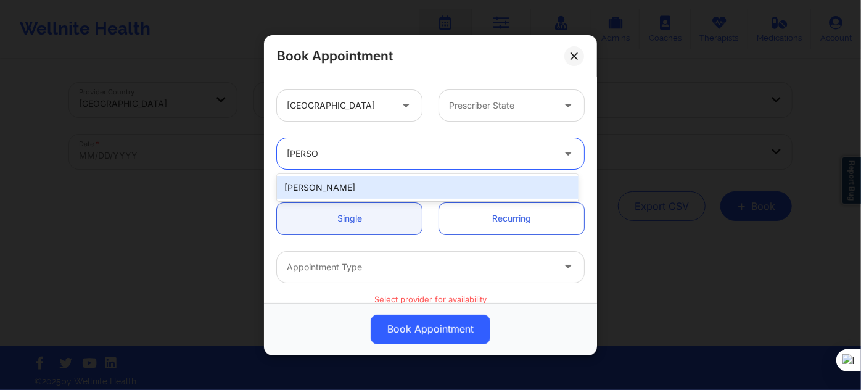
click at [347, 192] on div "Sarah couper" at bounding box center [428, 187] width 302 height 22
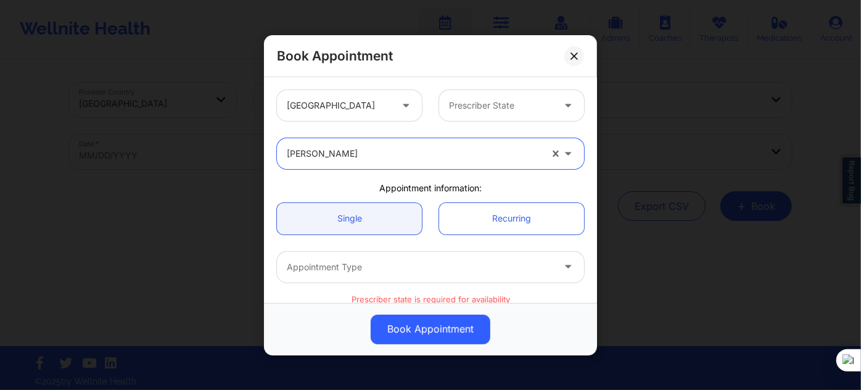
scroll to position [56, 0]
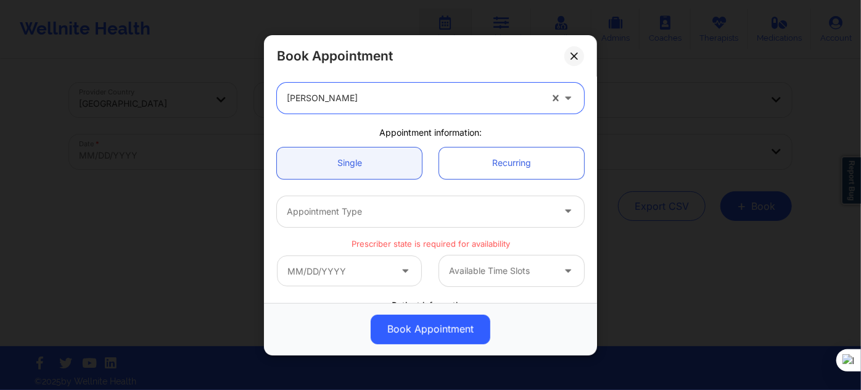
click at [352, 212] on div at bounding box center [420, 211] width 266 height 15
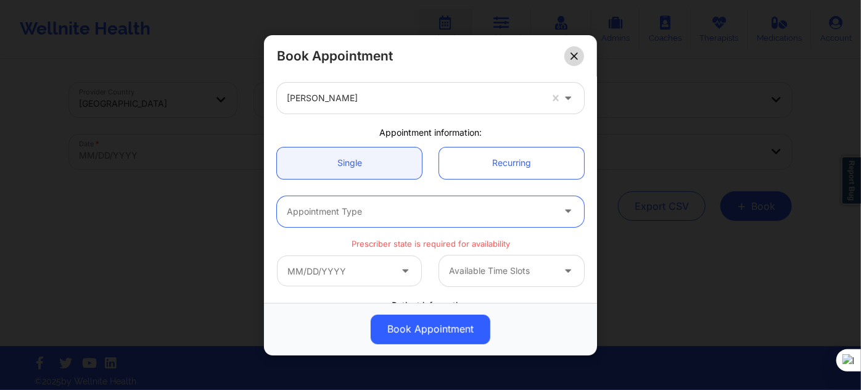
click at [577, 51] on button at bounding box center [574, 56] width 20 height 20
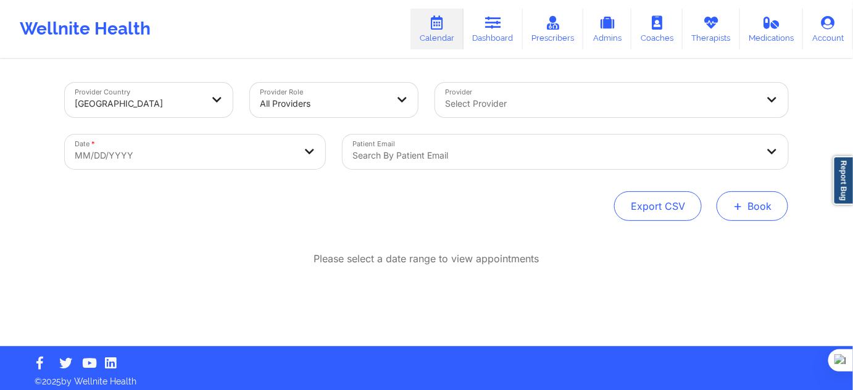
click at [737, 215] on button "+ Book" at bounding box center [752, 206] width 72 height 30
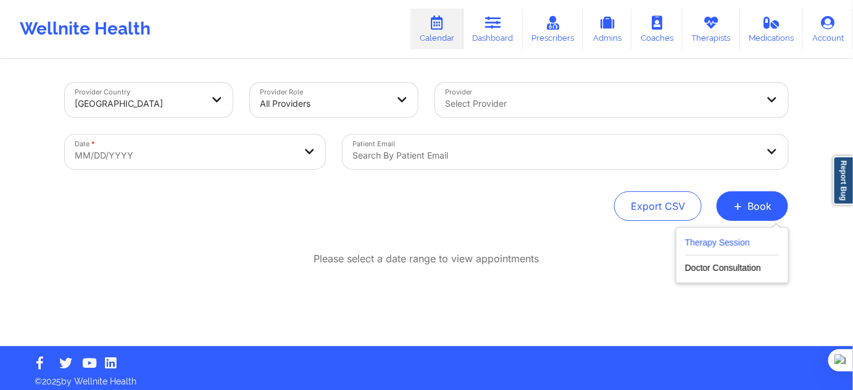
click at [728, 239] on button "Therapy Session" at bounding box center [732, 245] width 94 height 20
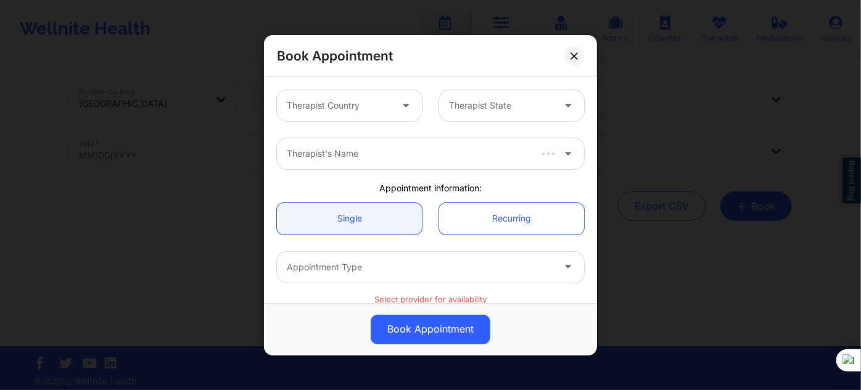
click at [325, 100] on div at bounding box center [339, 105] width 104 height 15
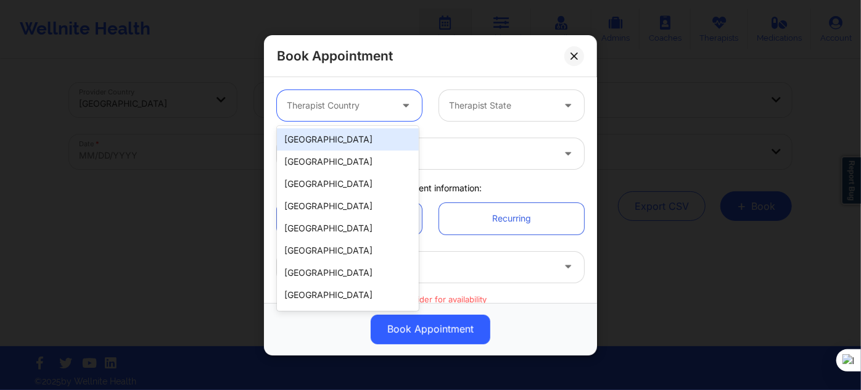
click at [331, 141] on div "[GEOGRAPHIC_DATA]" at bounding box center [348, 139] width 142 height 22
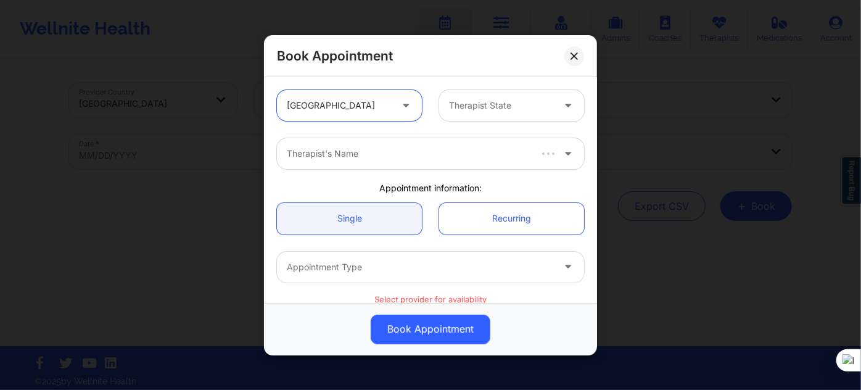
click at [473, 126] on div "option United States, selected. United States Therapist State" at bounding box center [430, 105] width 324 height 48
click at [479, 103] on div at bounding box center [501, 105] width 104 height 15
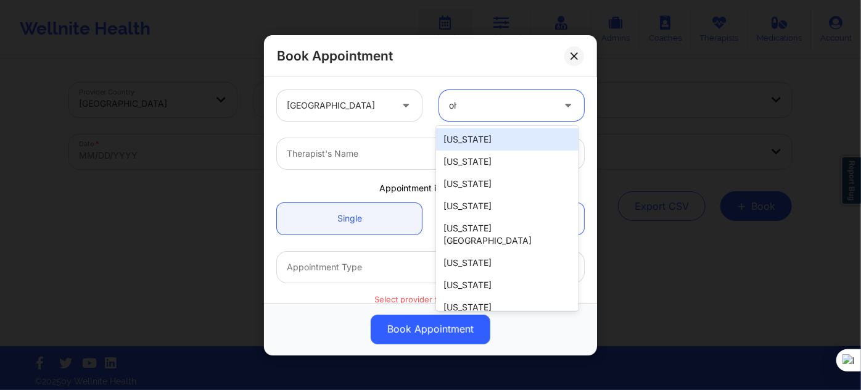
type input "ohi"
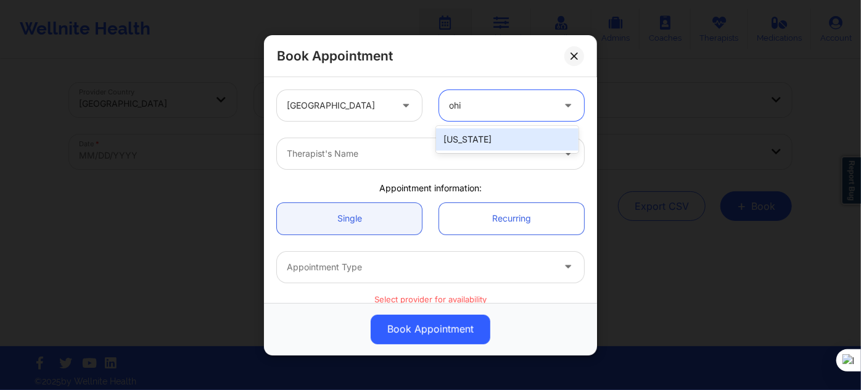
click at [477, 141] on div "[US_STATE]" at bounding box center [507, 139] width 142 height 22
click at [419, 159] on div at bounding box center [420, 153] width 266 height 15
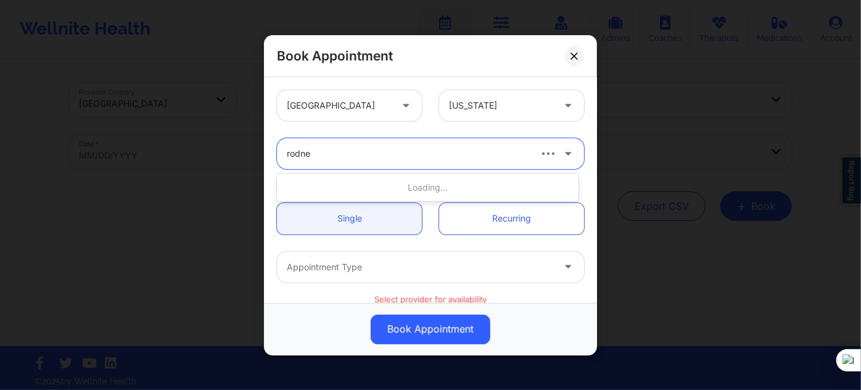
type input "[PERSON_NAME]"
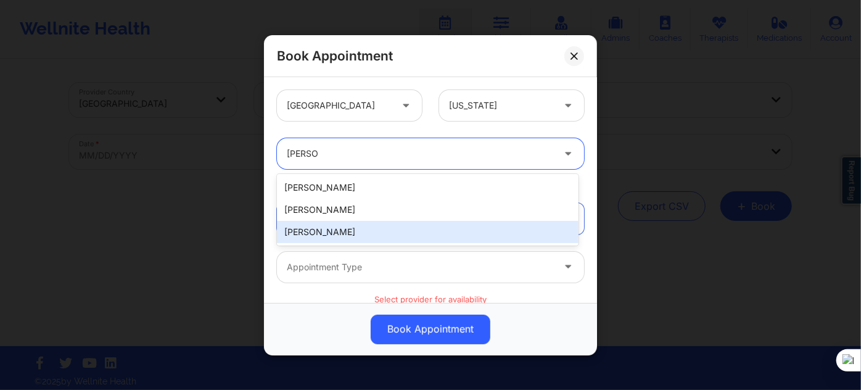
click at [375, 231] on div "[PERSON_NAME]" at bounding box center [428, 232] width 302 height 22
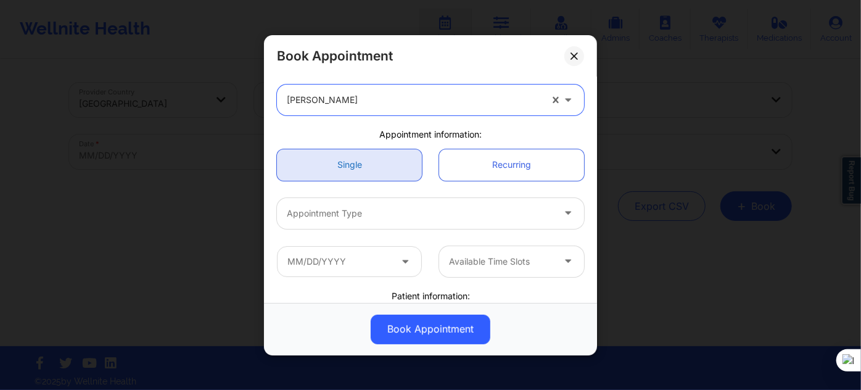
scroll to position [112, 0]
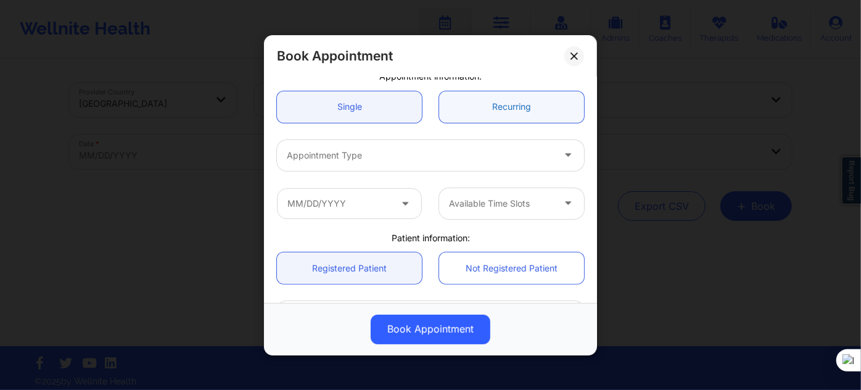
click at [459, 106] on link "Recurring" at bounding box center [511, 106] width 145 height 31
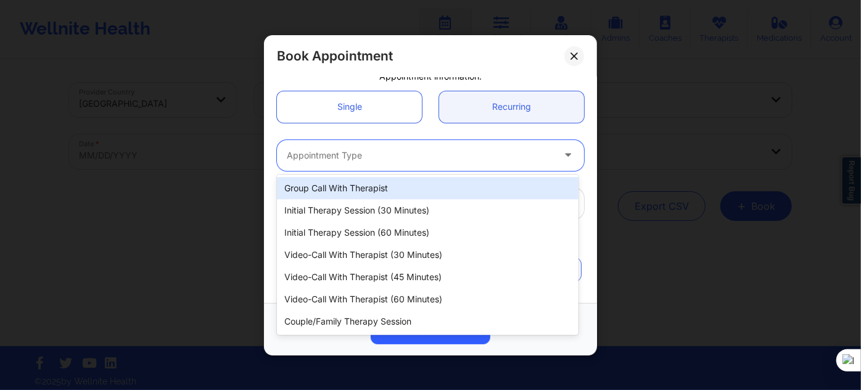
click at [425, 165] on div "Appointment Type" at bounding box center [416, 154] width 278 height 31
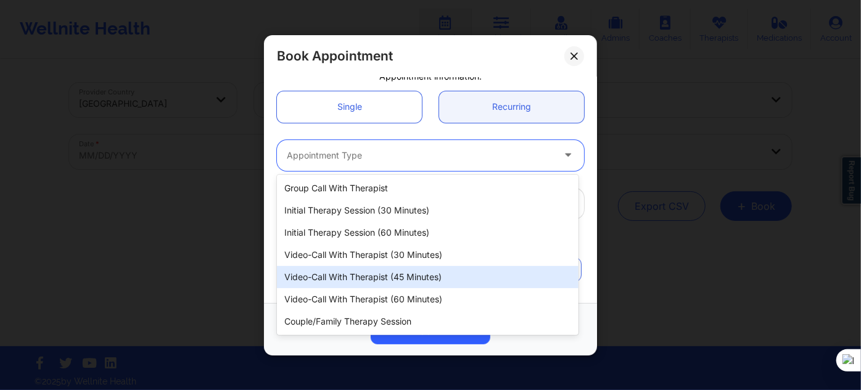
click at [418, 276] on div "Video-Call with Therapist (45 minutes)" at bounding box center [428, 277] width 302 height 22
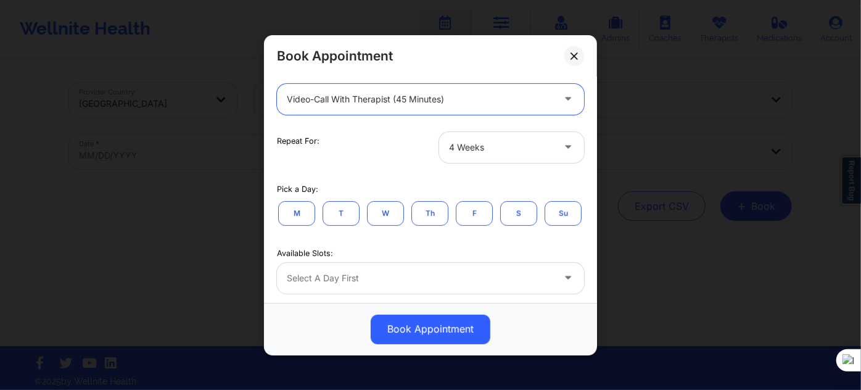
scroll to position [224, 0]
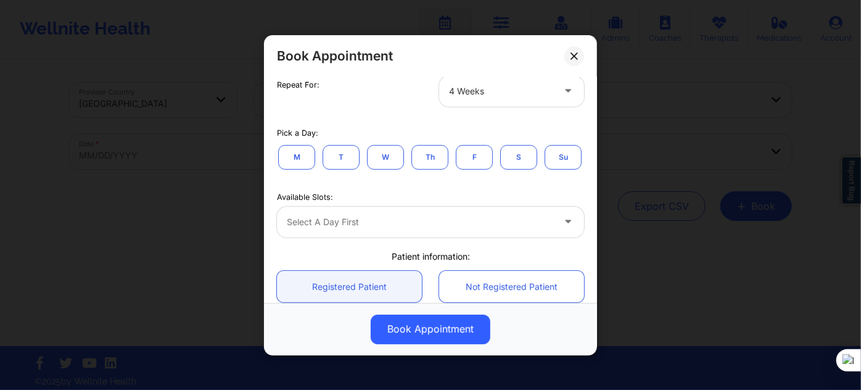
click at [299, 154] on button "M" at bounding box center [296, 156] width 37 height 25
click at [396, 229] on div at bounding box center [420, 222] width 266 height 15
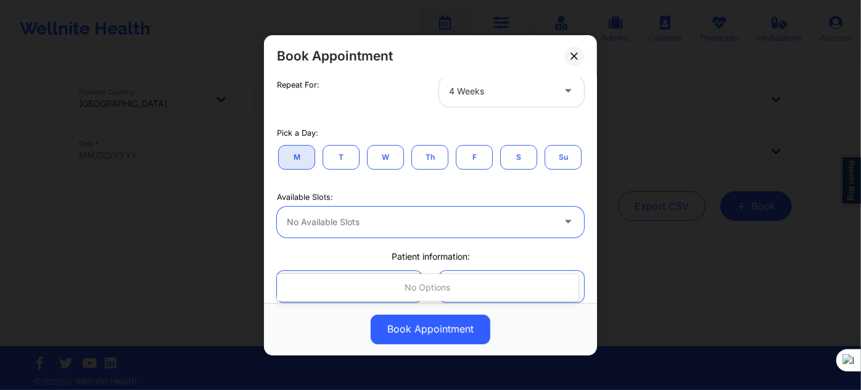
click at [485, 86] on div at bounding box center [501, 91] width 104 height 15
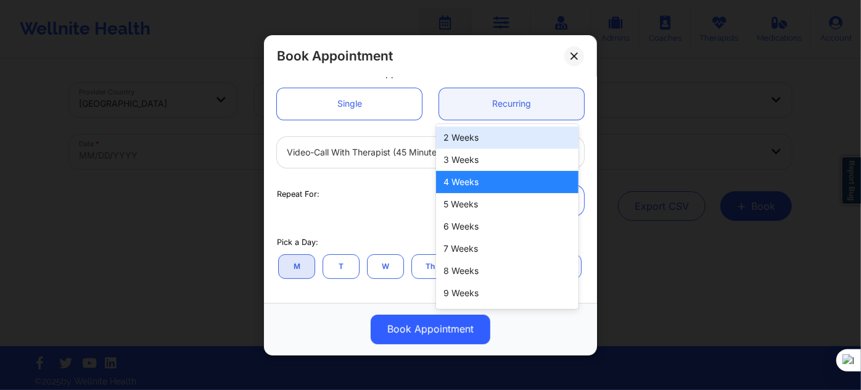
click at [365, 116] on link "Single" at bounding box center [349, 103] width 145 height 31
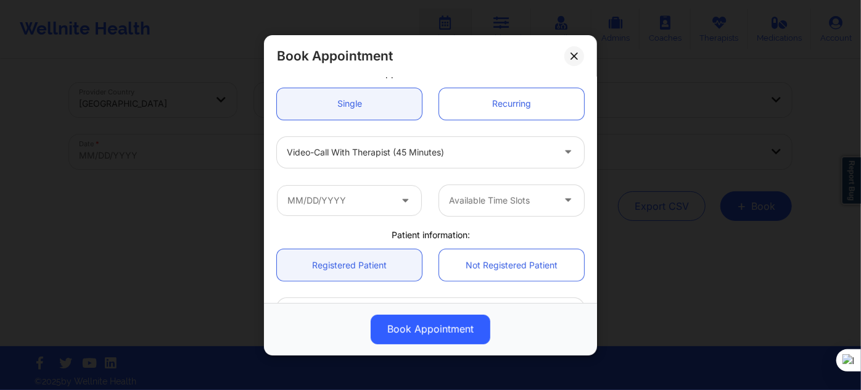
scroll to position [112, 0]
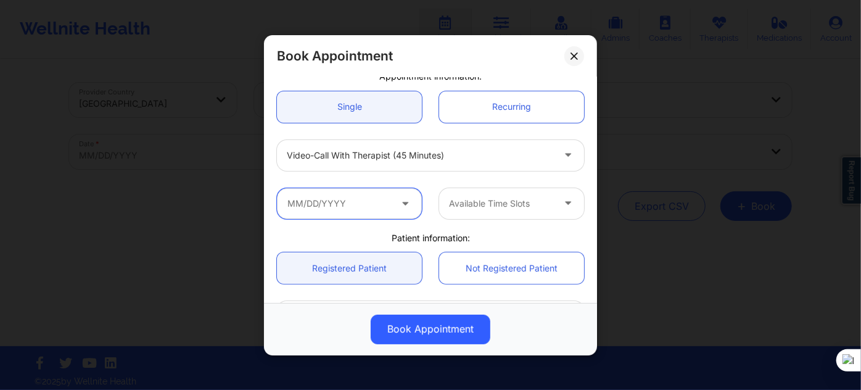
click at [376, 199] on input "text" at bounding box center [349, 203] width 145 height 31
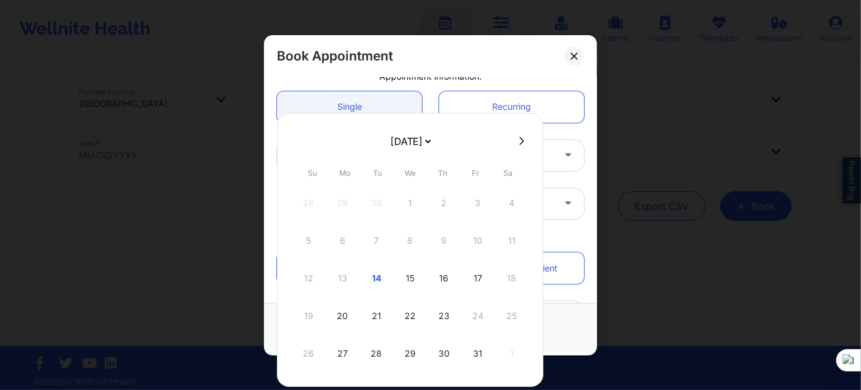
click at [519, 145] on icon at bounding box center [521, 140] width 5 height 9
select select "2025-10"
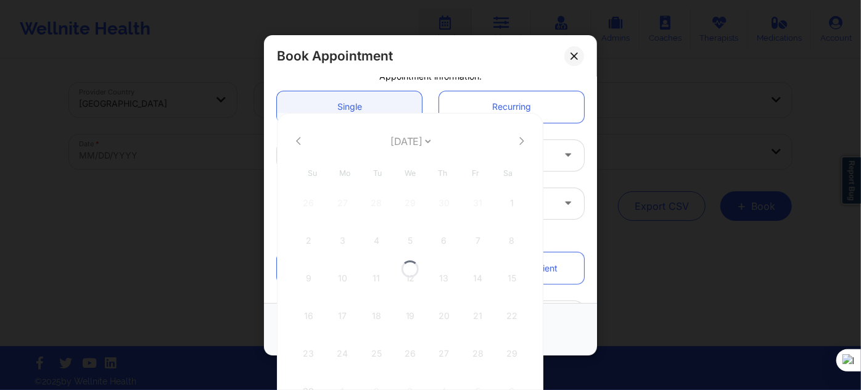
select select "2025-10"
click at [344, 239] on div "3" at bounding box center [342, 240] width 31 height 35
type input "11/03/2025"
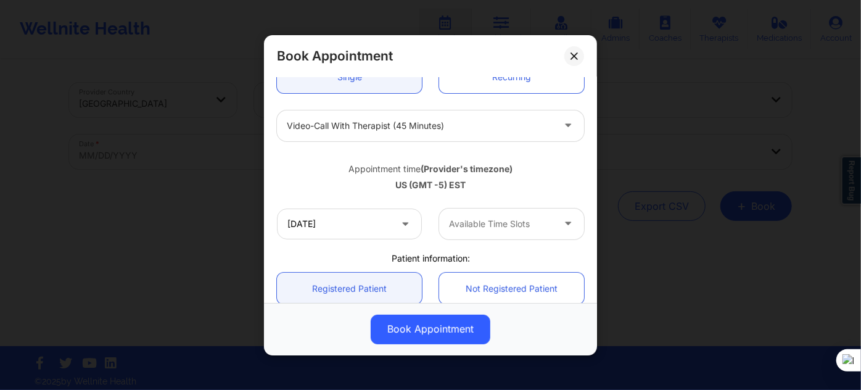
scroll to position [168, 0]
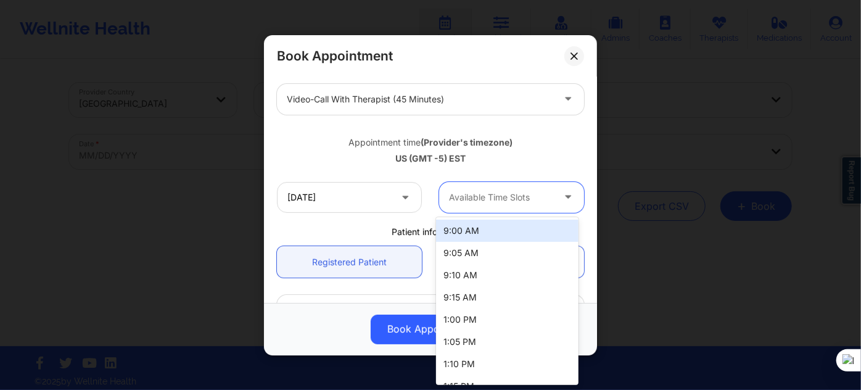
click at [472, 204] on div at bounding box center [501, 197] width 104 height 15
click at [476, 229] on div "9:00 AM" at bounding box center [507, 231] width 142 height 22
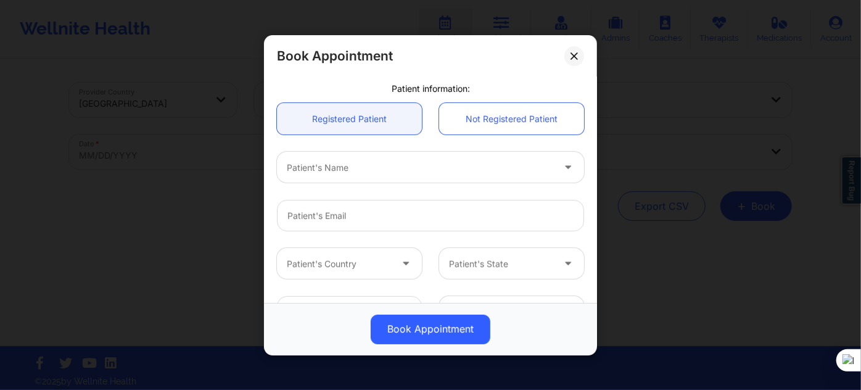
scroll to position [336, 0]
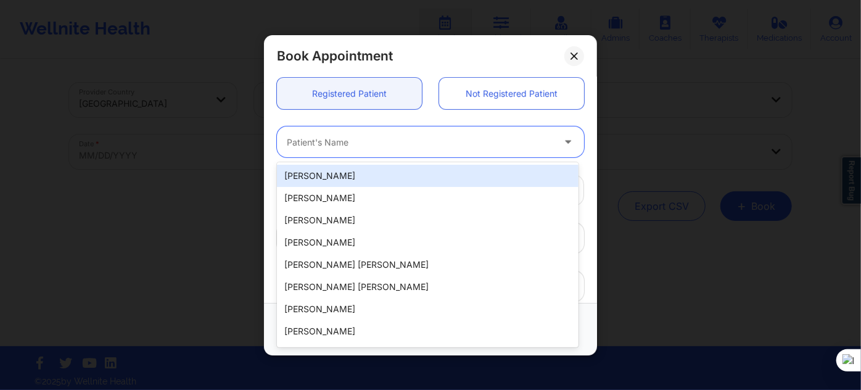
click at [340, 134] on div at bounding box center [420, 141] width 266 height 15
paste input "(502) 767-0197"
type input "(502) 767-0197"
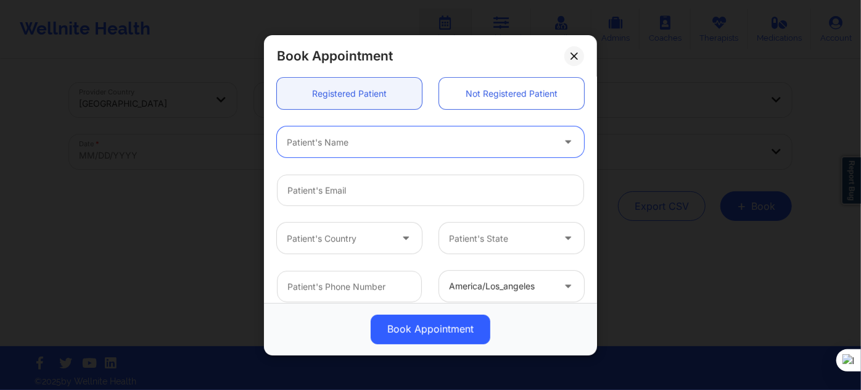
paste input "Keishonda"
type input "Keishonda"
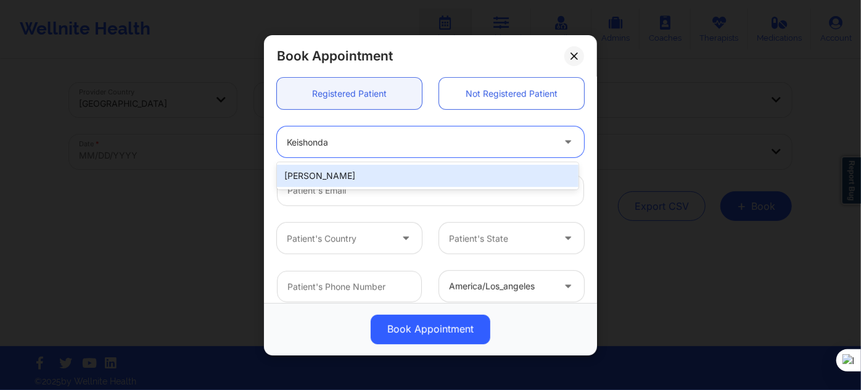
click at [381, 180] on div "Keishonda Rudolph" at bounding box center [428, 176] width 302 height 22
type input "keishondarudolph@yahoo.com"
type input "+15027670197"
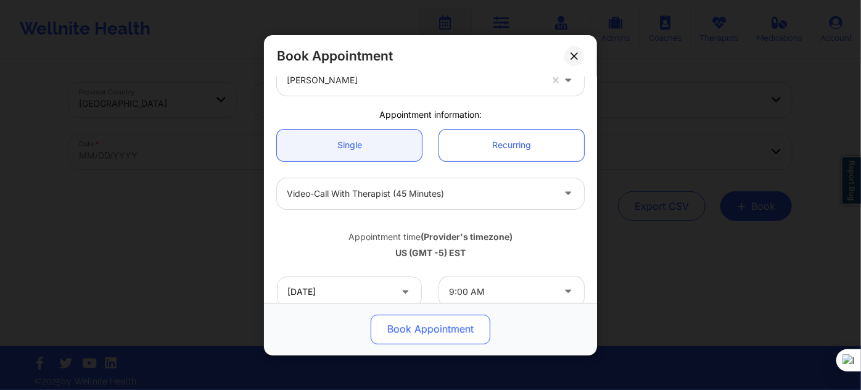
scroll to position [0, 0]
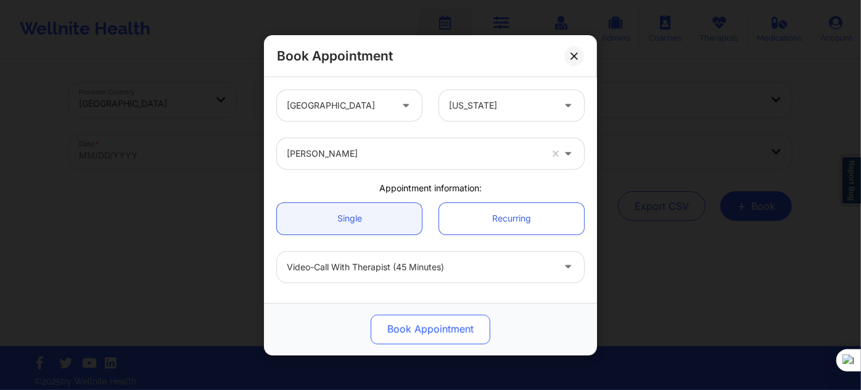
click at [424, 327] on button "Book Appointment" at bounding box center [431, 329] width 120 height 30
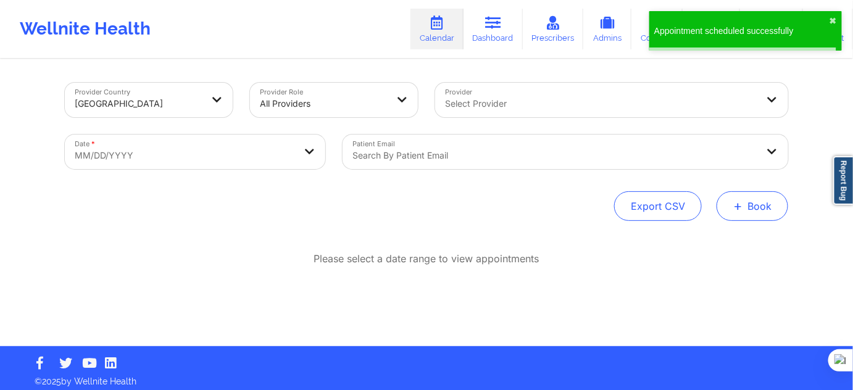
click at [713, 203] on div "Export CSV + Book" at bounding box center [426, 206] width 723 height 30
click at [742, 205] on span "+" at bounding box center [737, 205] width 9 height 7
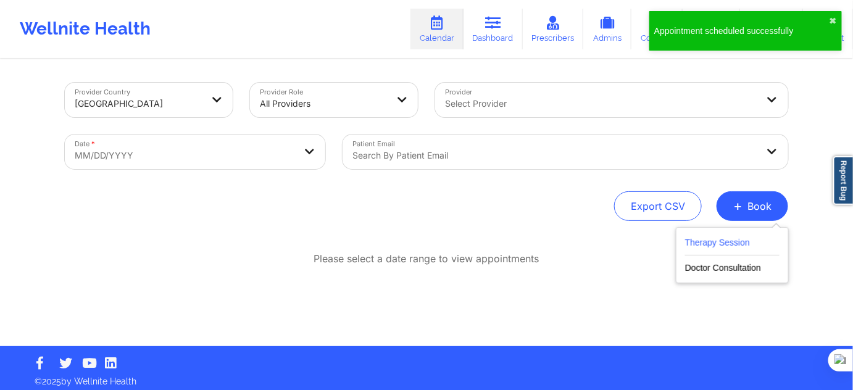
click at [704, 237] on button "Therapy Session" at bounding box center [732, 245] width 94 height 20
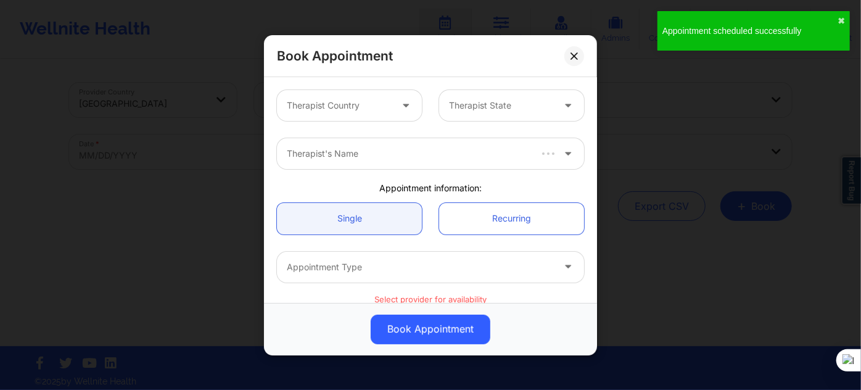
click at [353, 107] on div at bounding box center [339, 105] width 104 height 15
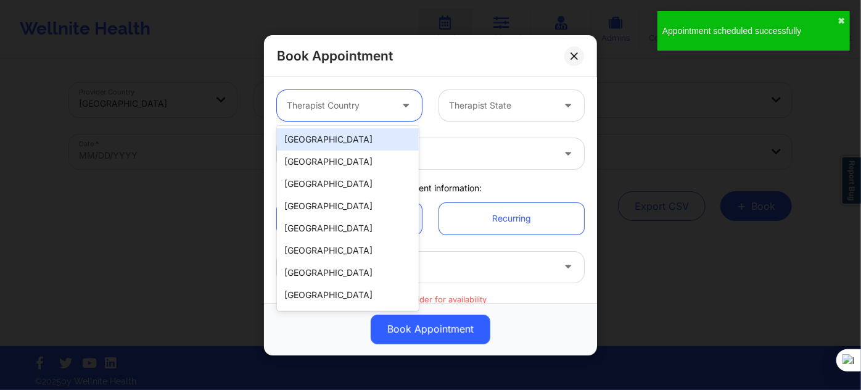
click at [331, 143] on div "[GEOGRAPHIC_DATA]" at bounding box center [348, 139] width 142 height 22
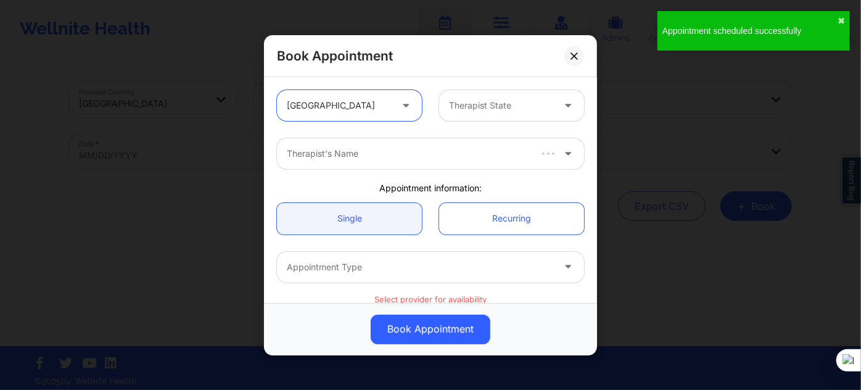
click at [481, 119] on div "Therapist State" at bounding box center [496, 105] width 115 height 31
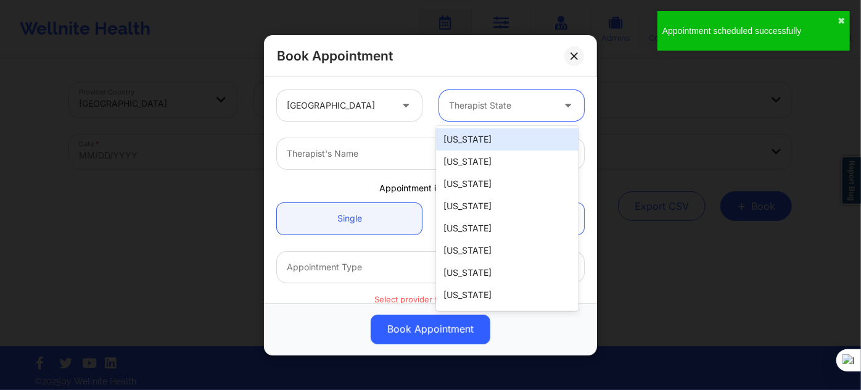
click at [481, 111] on div at bounding box center [501, 105] width 104 height 15
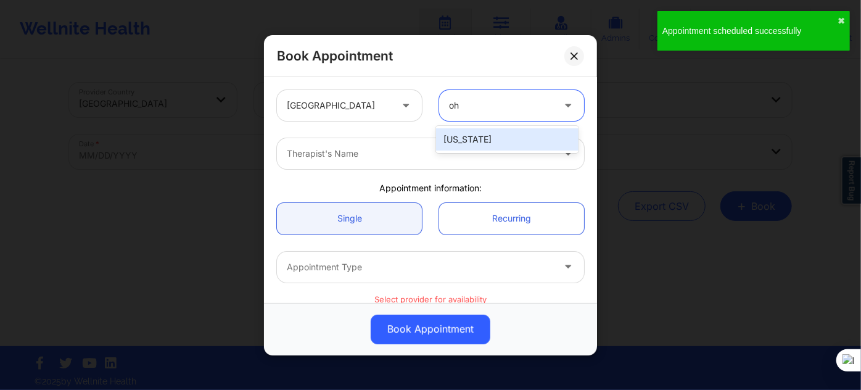
type input "ohi"
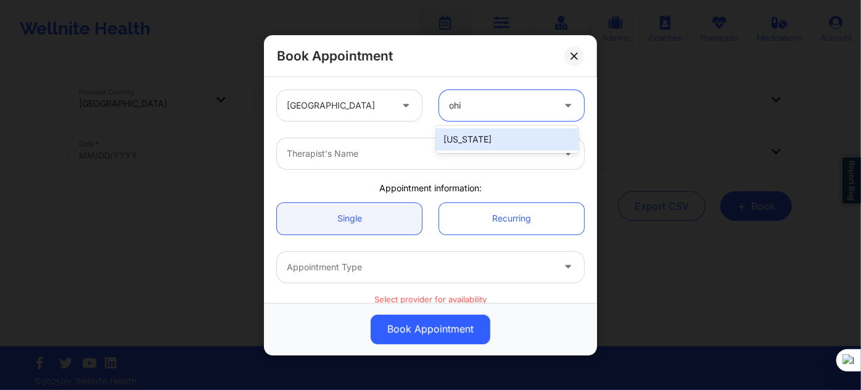
click at [465, 136] on div "[US_STATE]" at bounding box center [507, 139] width 142 height 22
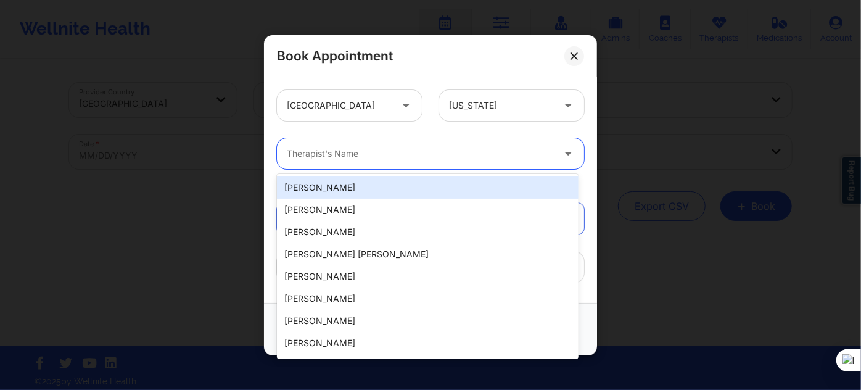
click at [421, 147] on div at bounding box center [420, 153] width 266 height 15
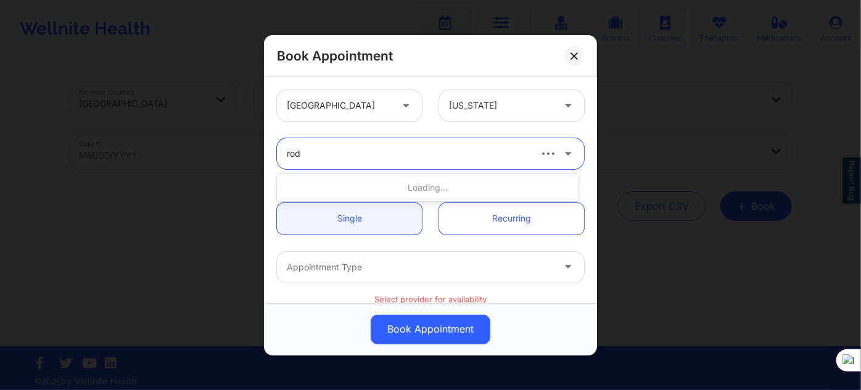
type input "rodn"
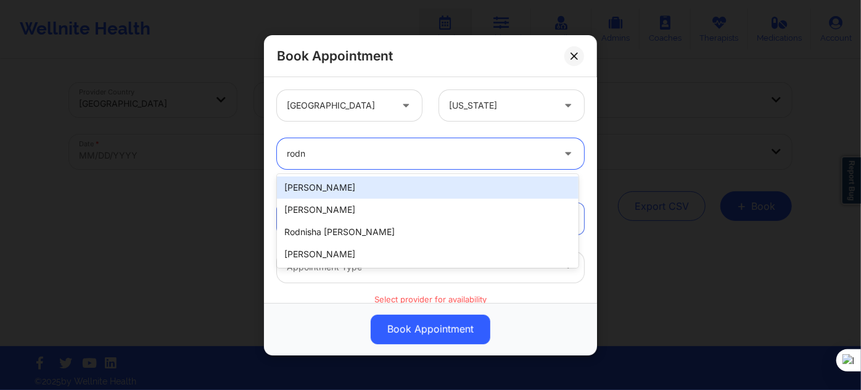
click at [386, 182] on div "Rodney Sikes" at bounding box center [428, 187] width 302 height 22
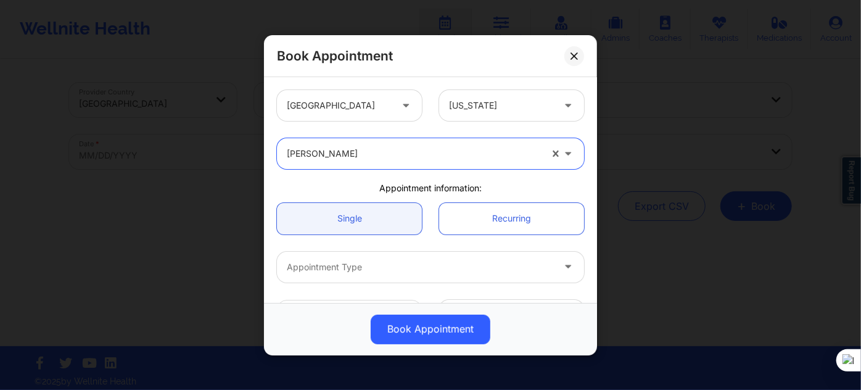
click at [388, 157] on div at bounding box center [414, 153] width 254 height 15
type input "rodn"
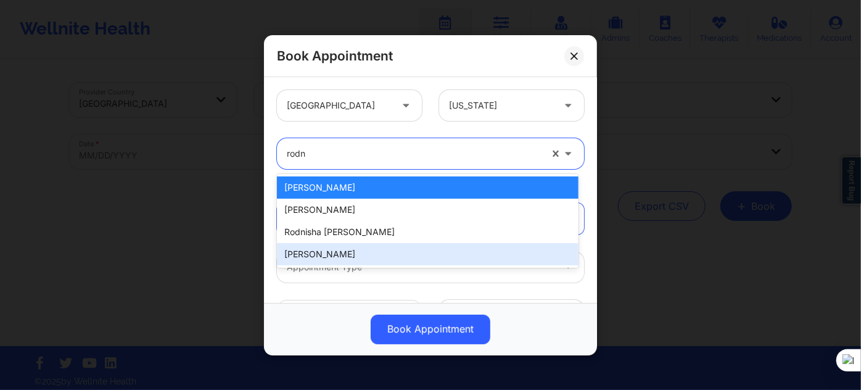
click at [377, 252] on div "[PERSON_NAME]" at bounding box center [428, 254] width 302 height 22
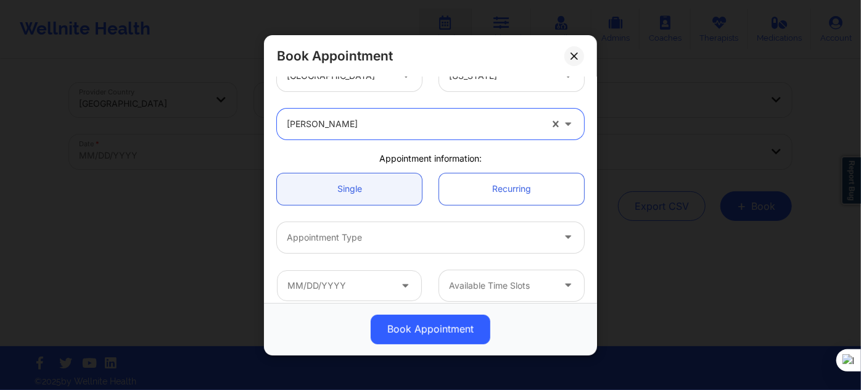
scroll to position [56, 0]
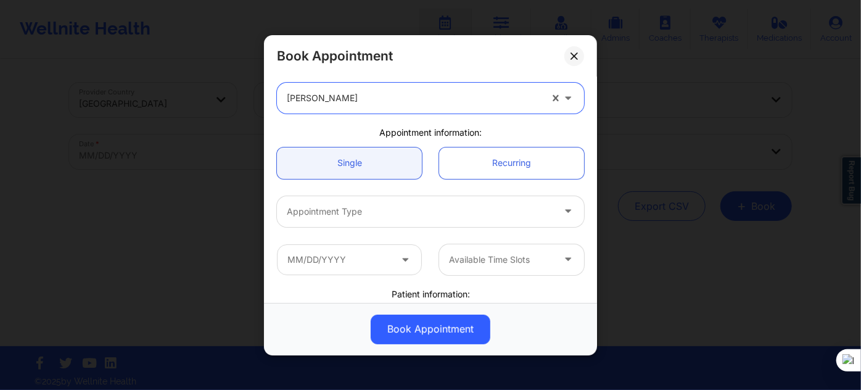
click at [355, 214] on div at bounding box center [420, 211] width 266 height 15
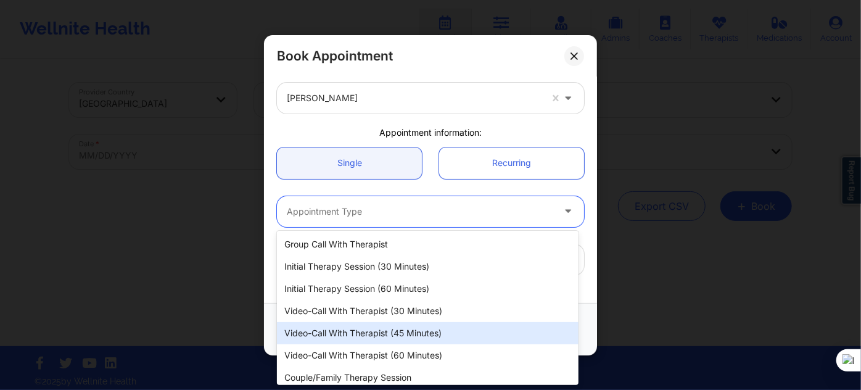
click at [395, 338] on div "Video-Call with Therapist (45 minutes)" at bounding box center [428, 333] width 302 height 22
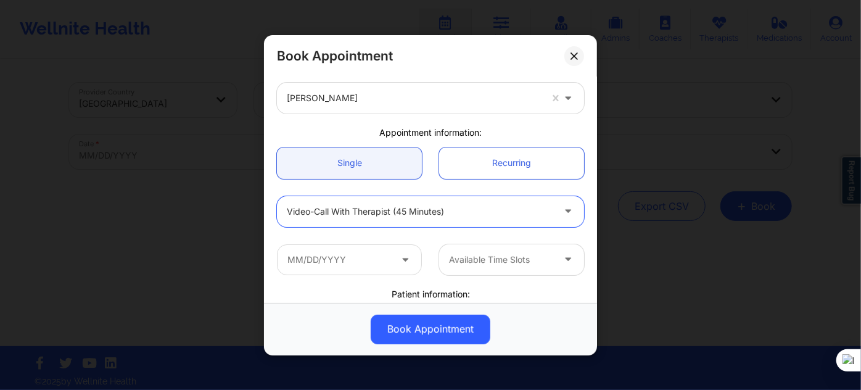
scroll to position [168, 0]
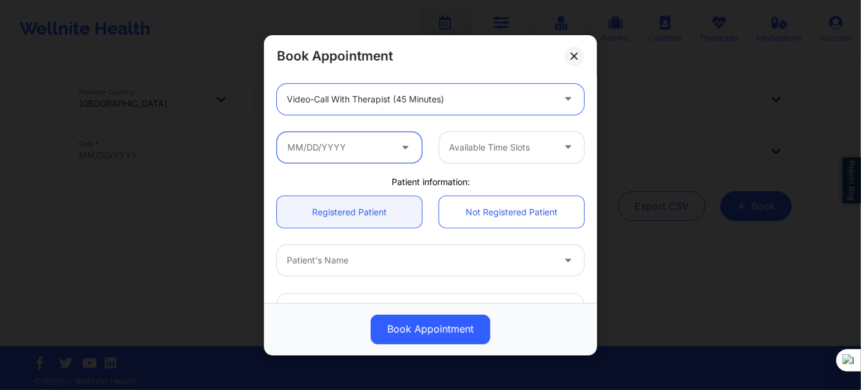
click at [360, 147] on input "text" at bounding box center [349, 146] width 145 height 31
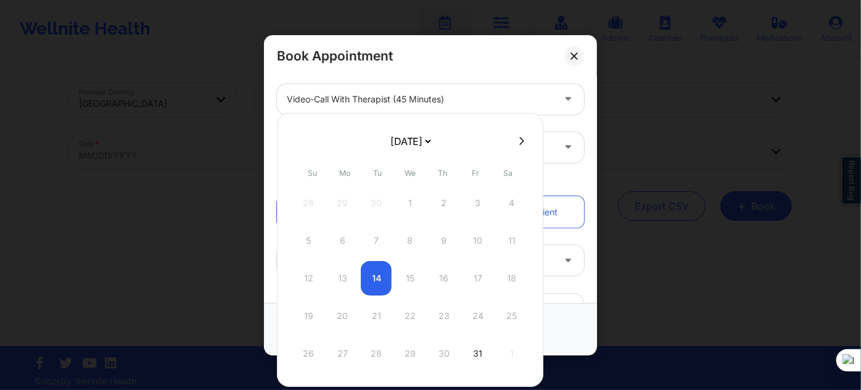
click at [519, 145] on icon at bounding box center [521, 140] width 5 height 9
select select "2025-10"
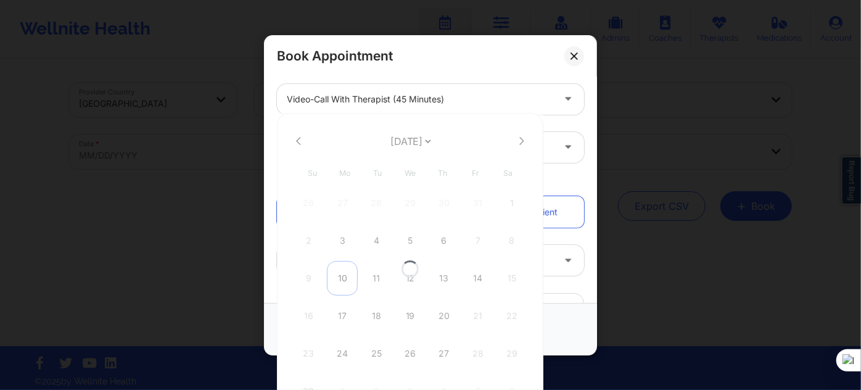
select select "2025-10"
click at [345, 273] on div "10" at bounding box center [342, 278] width 31 height 35
type input "11/10/2025"
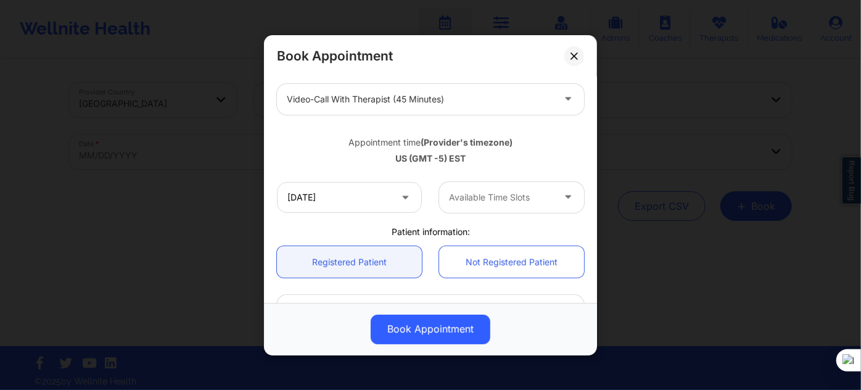
click at [477, 209] on div "Available Time Slots" at bounding box center [496, 196] width 115 height 31
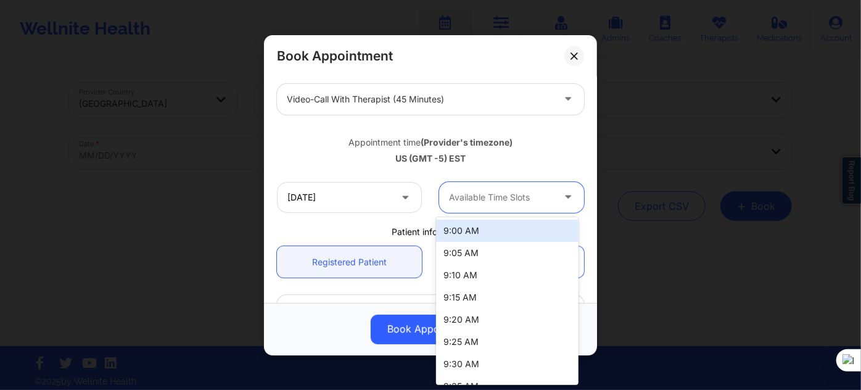
click at [473, 235] on div "9:00 AM" at bounding box center [507, 231] width 142 height 22
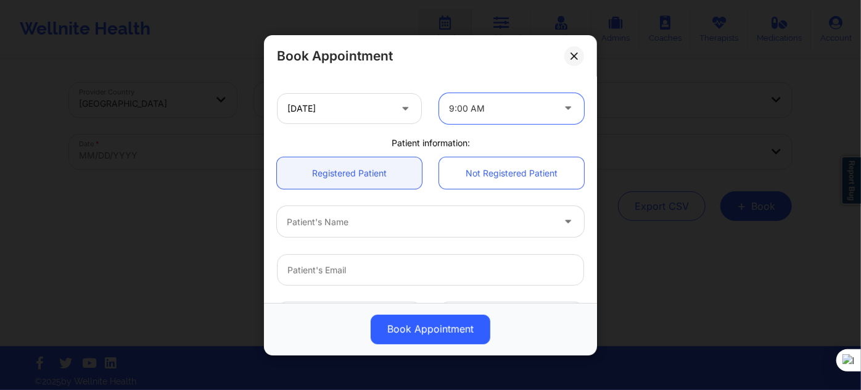
scroll to position [336, 0]
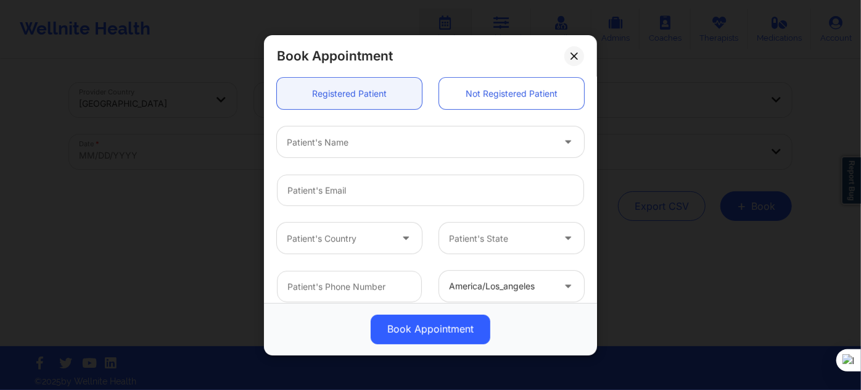
click at [368, 150] on div "Patient's Name" at bounding box center [416, 141] width 278 height 31
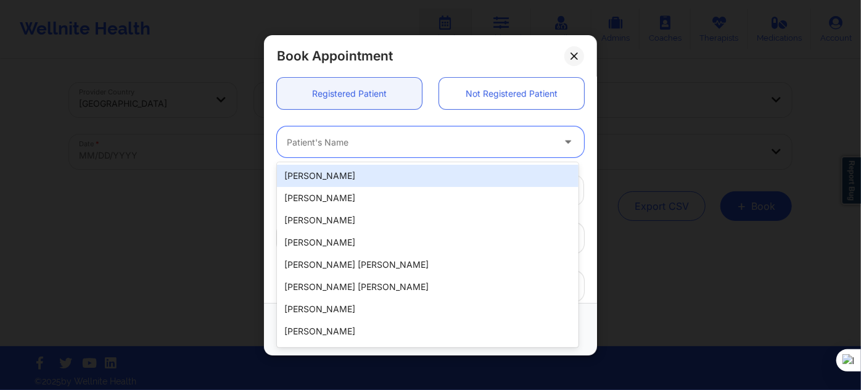
paste input "Keishonda"
type input "Keishonda"
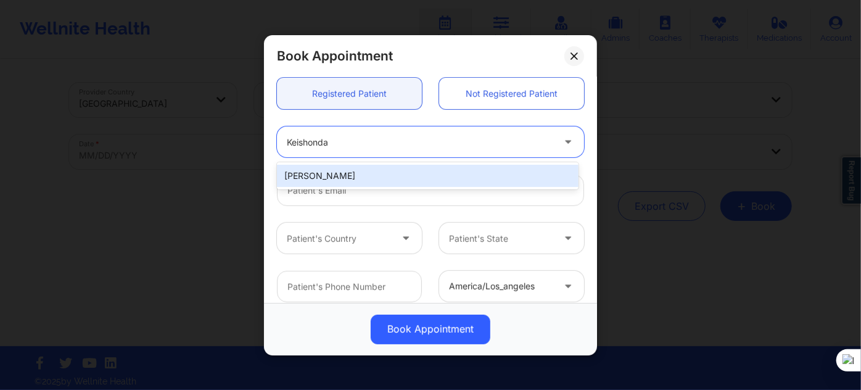
click at [384, 178] on div "Keishonda Rudolph" at bounding box center [428, 176] width 302 height 22
type input "keishondarudolph@yahoo.com"
type input "+15027670197"
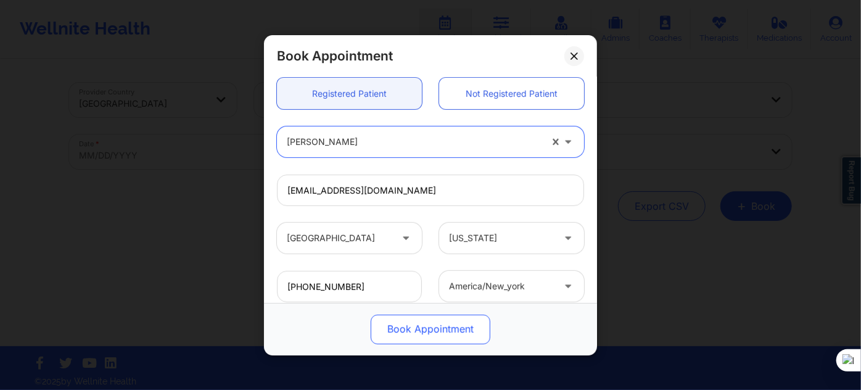
click at [419, 320] on button "Book Appointment" at bounding box center [431, 329] width 120 height 30
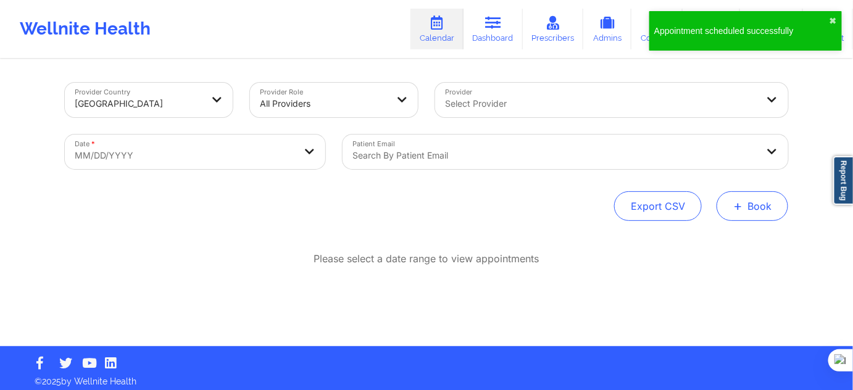
click at [740, 207] on span "+" at bounding box center [737, 205] width 9 height 7
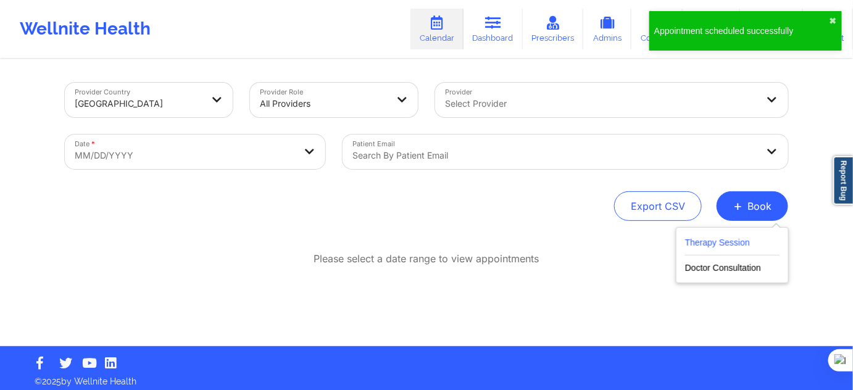
click at [714, 237] on button "Therapy Session" at bounding box center [732, 245] width 94 height 20
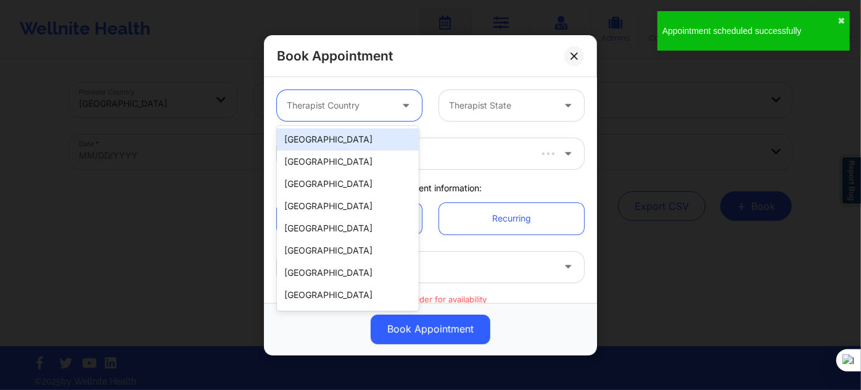
click at [302, 101] on div at bounding box center [339, 105] width 104 height 15
click at [321, 137] on div "[GEOGRAPHIC_DATA]" at bounding box center [348, 139] width 142 height 22
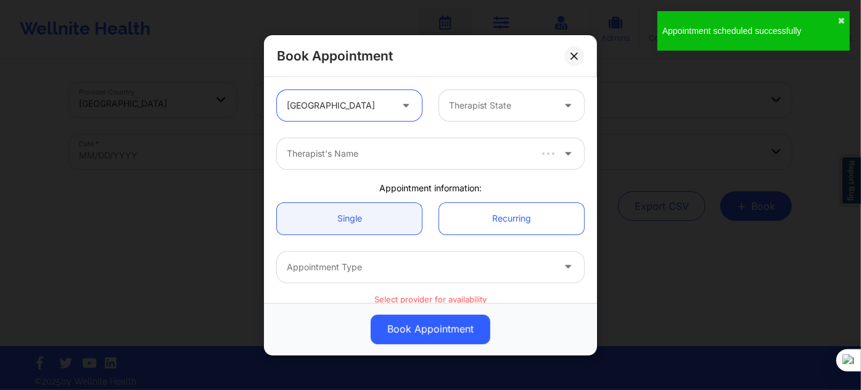
click at [482, 105] on div at bounding box center [501, 105] width 104 height 15
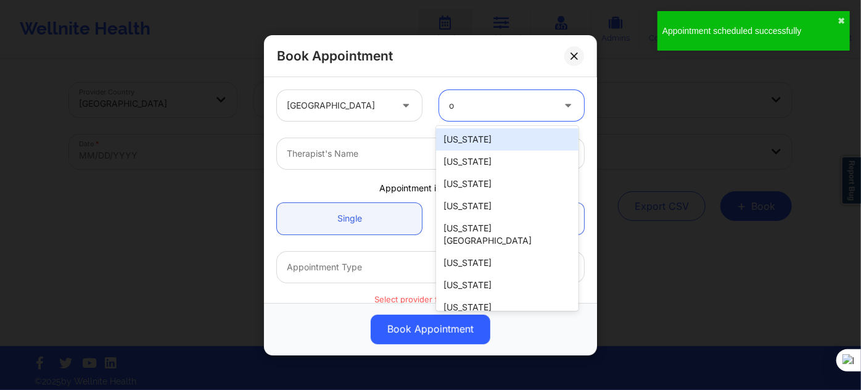
type input "oh"
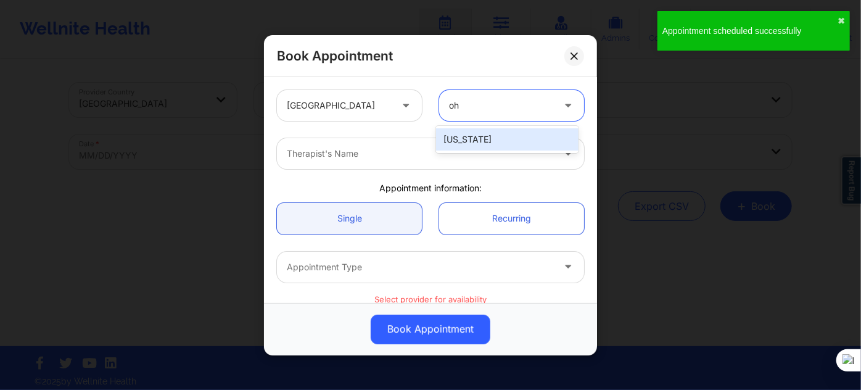
click at [489, 139] on div "[US_STATE]" at bounding box center [507, 139] width 142 height 22
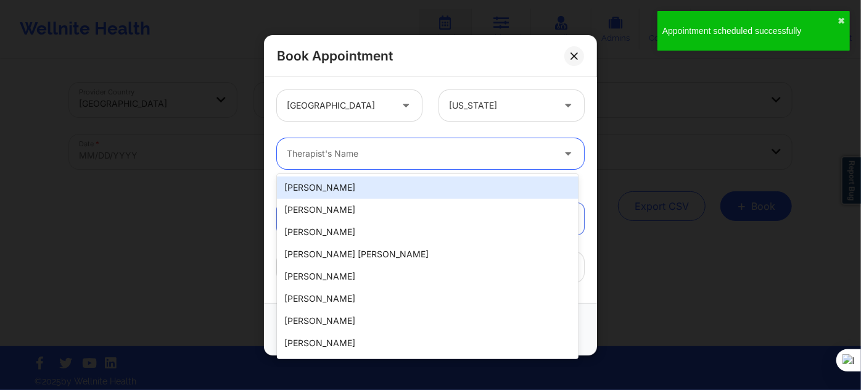
click at [427, 155] on div at bounding box center [420, 153] width 266 height 15
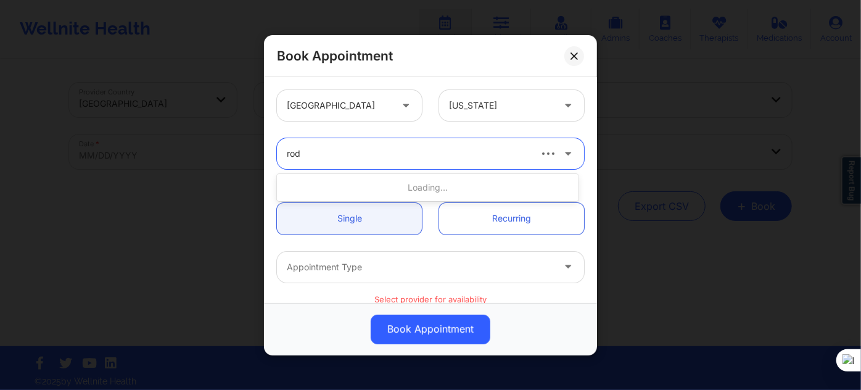
type input "rodn"
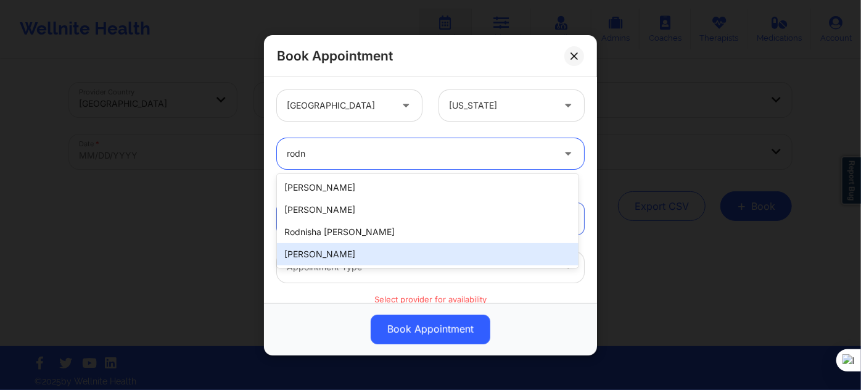
click at [358, 258] on div "[PERSON_NAME]" at bounding box center [428, 254] width 302 height 22
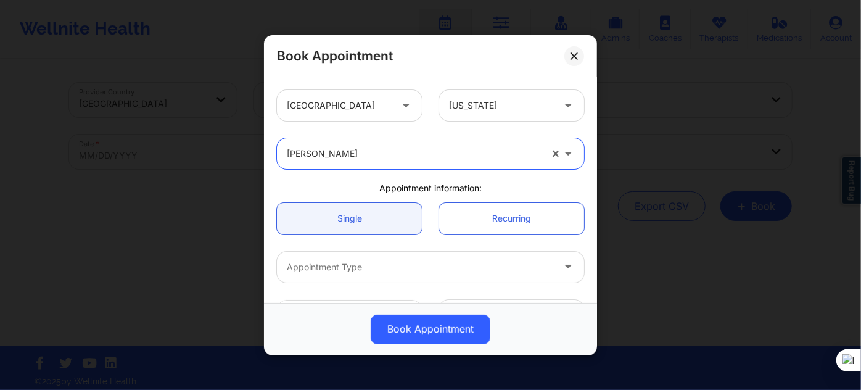
click at [326, 258] on div "Appointment Type" at bounding box center [416, 266] width 278 height 31
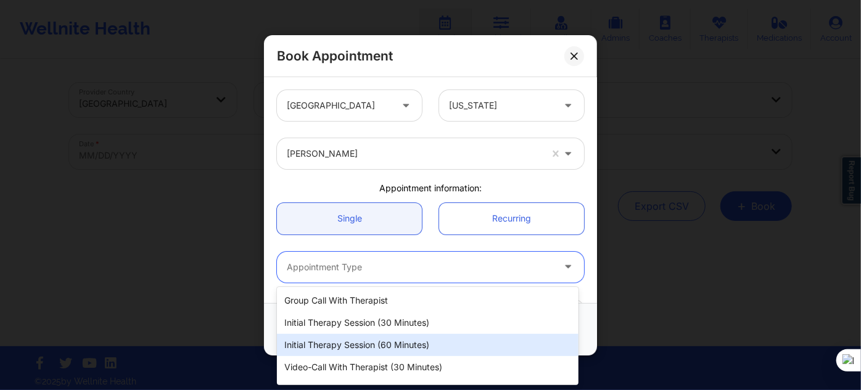
scroll to position [62, 0]
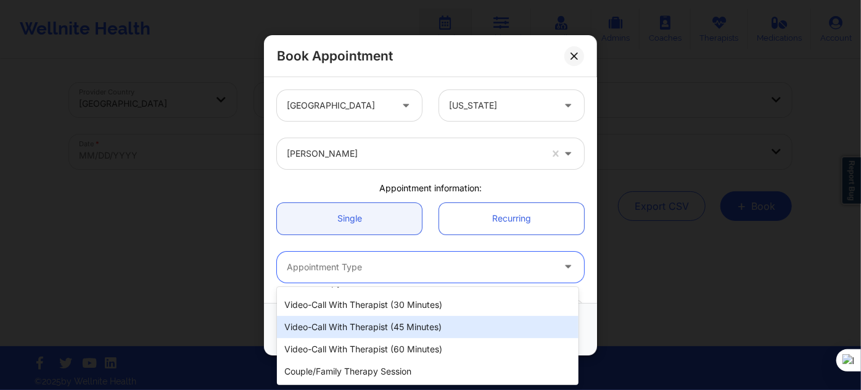
click at [400, 331] on div "Video-Call with Therapist (45 minutes)" at bounding box center [428, 327] width 302 height 22
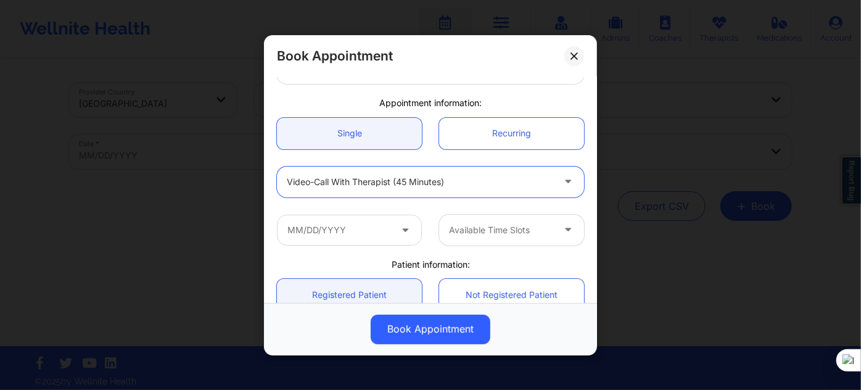
scroll to position [112, 0]
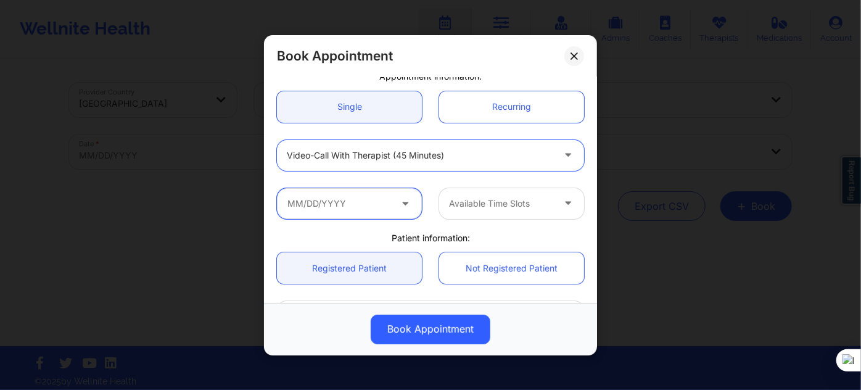
click at [382, 207] on input "text" at bounding box center [349, 203] width 145 height 31
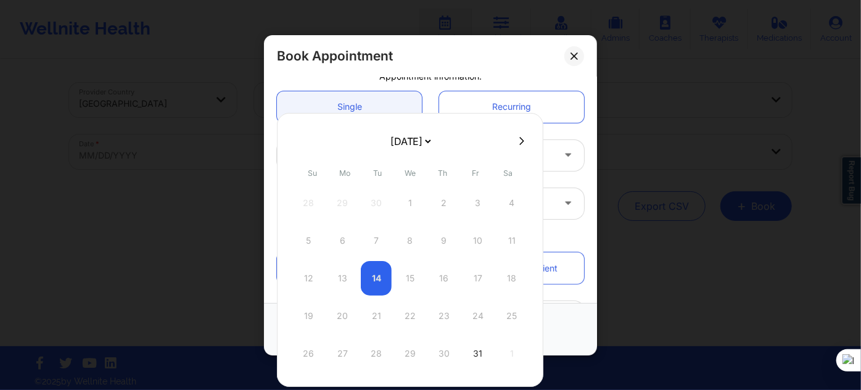
click at [525, 138] on div at bounding box center [410, 140] width 266 height 19
click at [520, 141] on button at bounding box center [522, 141] width 12 height 10
select select "2025-10"
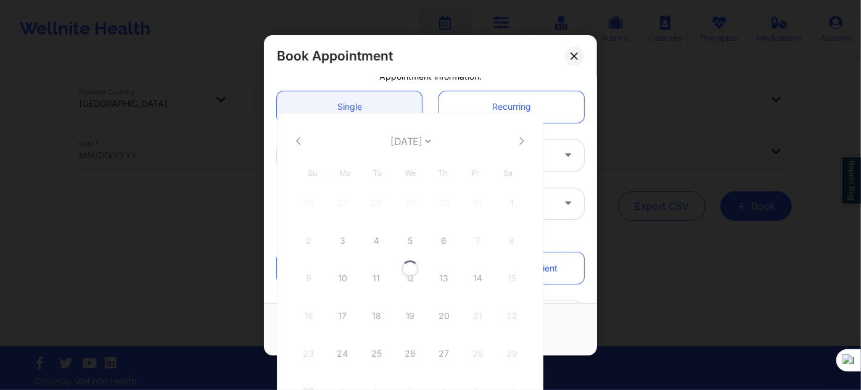
select select "2025-10"
click at [341, 312] on div "17" at bounding box center [342, 316] width 31 height 35
type input "11/17/2025"
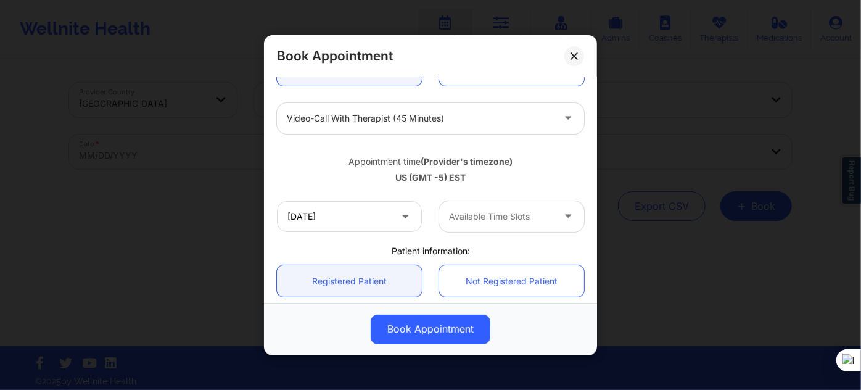
scroll to position [224, 0]
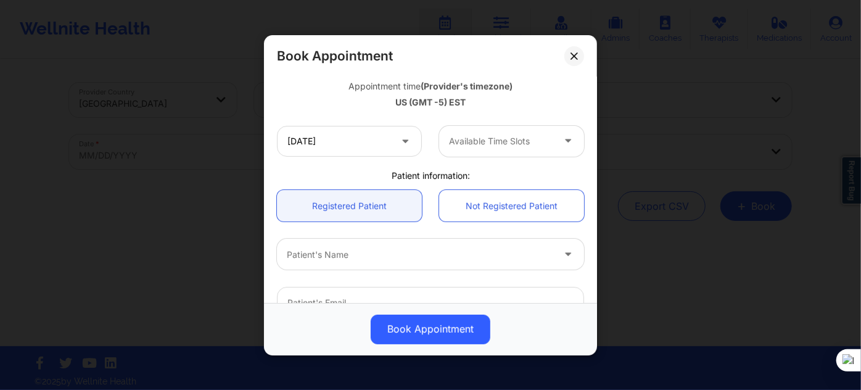
click at [490, 143] on div at bounding box center [501, 141] width 104 height 15
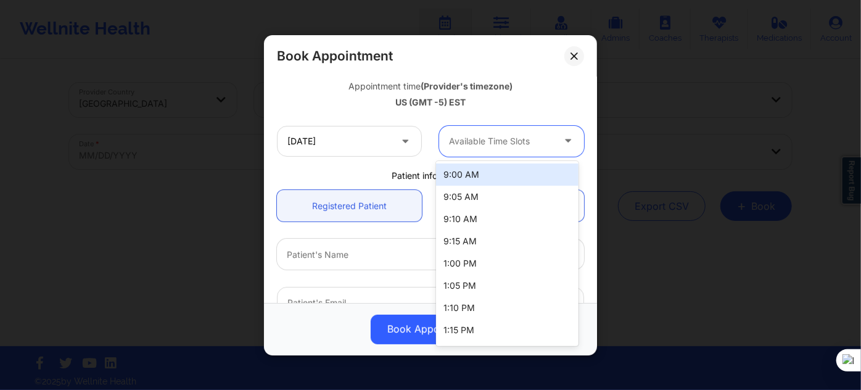
click at [486, 181] on div "9:00 AM" at bounding box center [507, 174] width 142 height 22
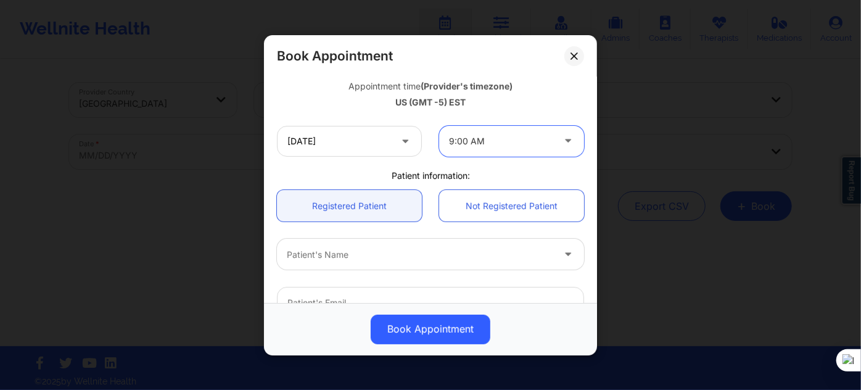
scroll to position [336, 0]
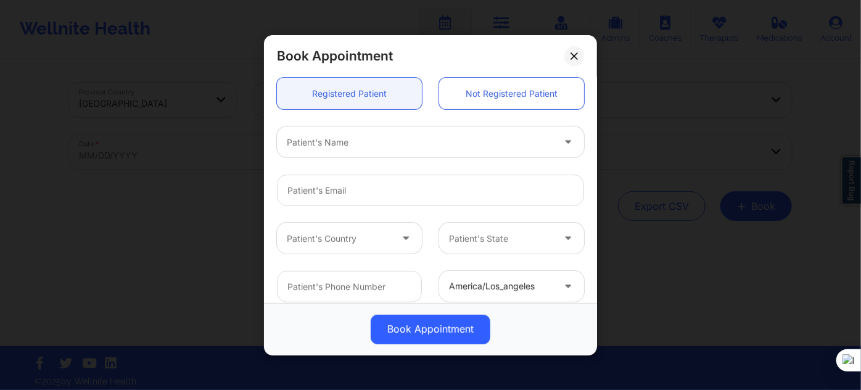
click at [352, 147] on div at bounding box center [420, 141] width 266 height 15
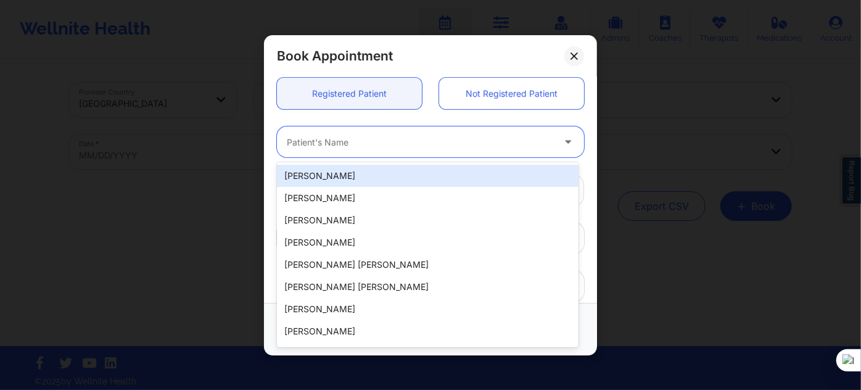
paste input "Keishonda"
type input "Keishonda"
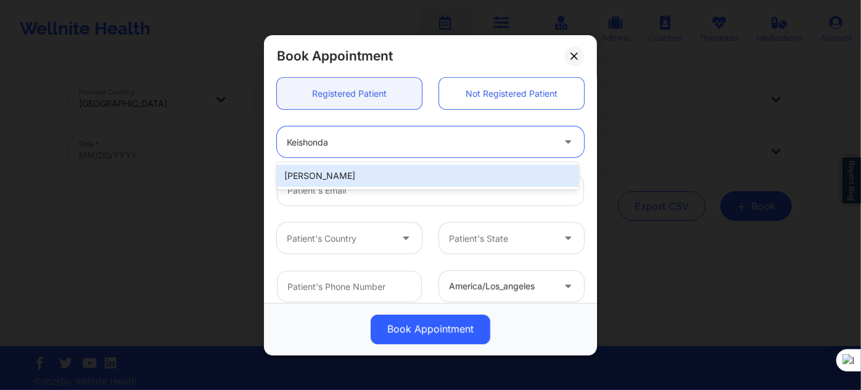
click at [373, 177] on div "Keishonda Rudolph" at bounding box center [428, 176] width 302 height 22
type input "keishondarudolph@yahoo.com"
type input "+15027670197"
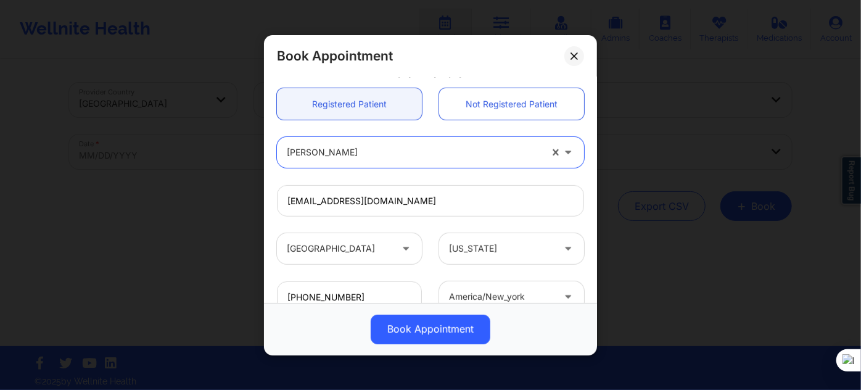
scroll to position [392, 0]
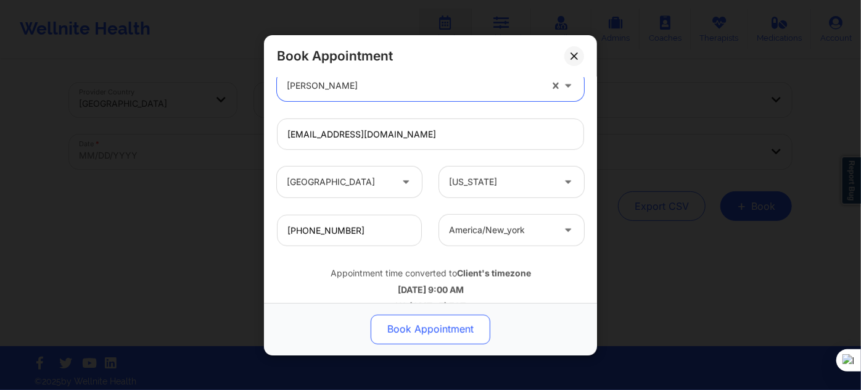
click at [426, 336] on button "Book Appointment" at bounding box center [431, 329] width 120 height 30
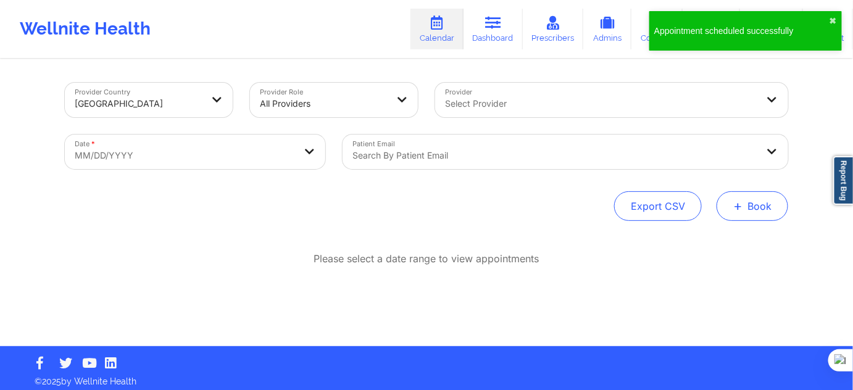
click at [748, 220] on button "+ Book" at bounding box center [752, 206] width 72 height 30
click at [745, 217] on button "+ Book" at bounding box center [752, 206] width 72 height 30
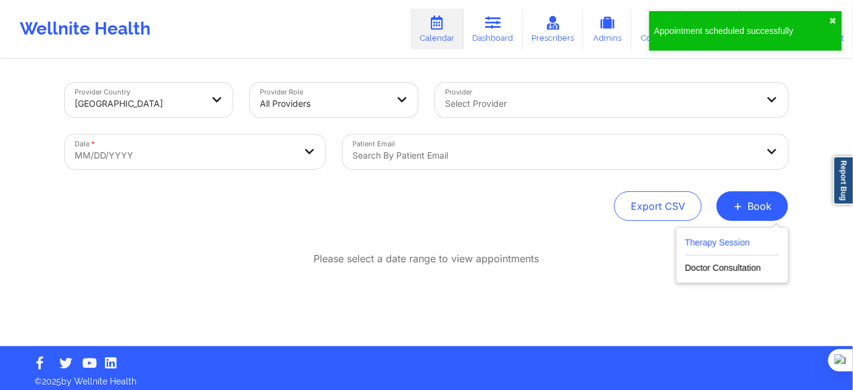
click at [739, 238] on button "Therapy Session" at bounding box center [732, 245] width 94 height 20
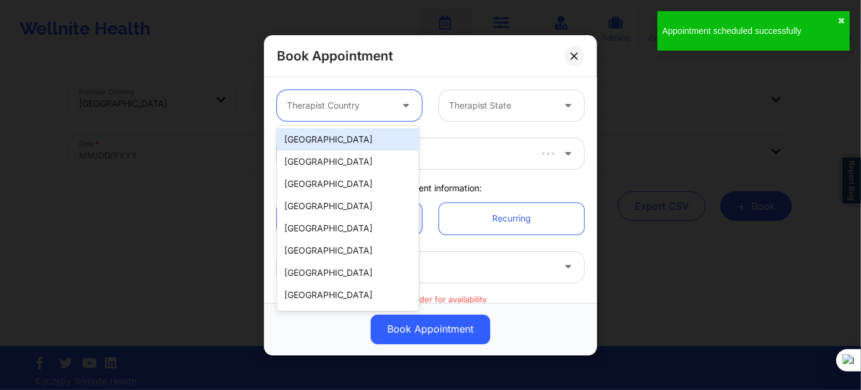
click at [369, 91] on div "Therapist Country" at bounding box center [334, 105] width 115 height 31
click at [370, 149] on div "[GEOGRAPHIC_DATA]" at bounding box center [348, 139] width 142 height 22
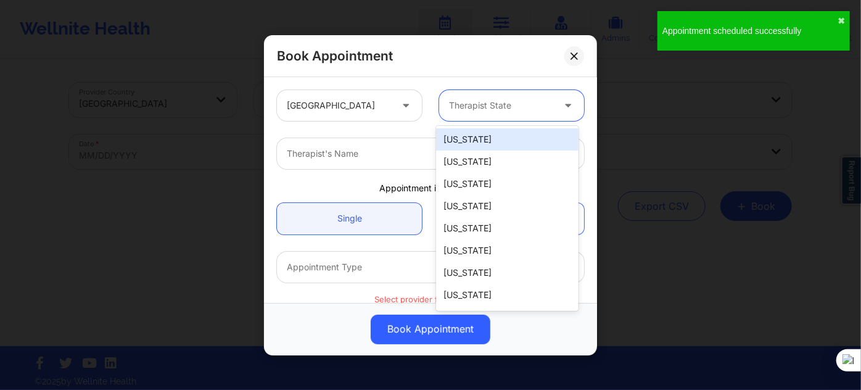
click at [467, 111] on div at bounding box center [501, 105] width 104 height 15
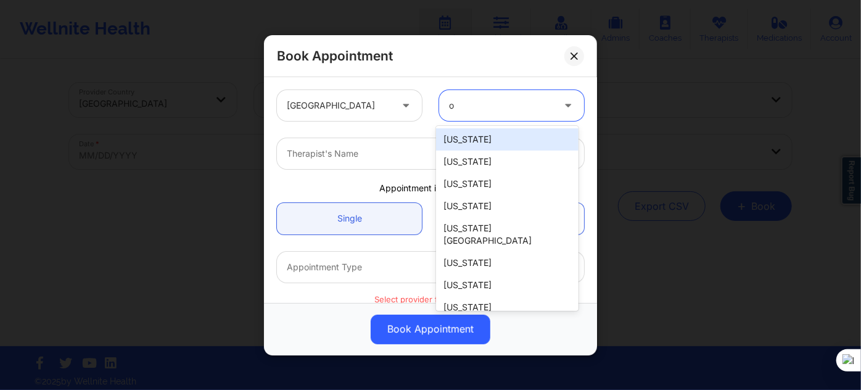
type input "oh"
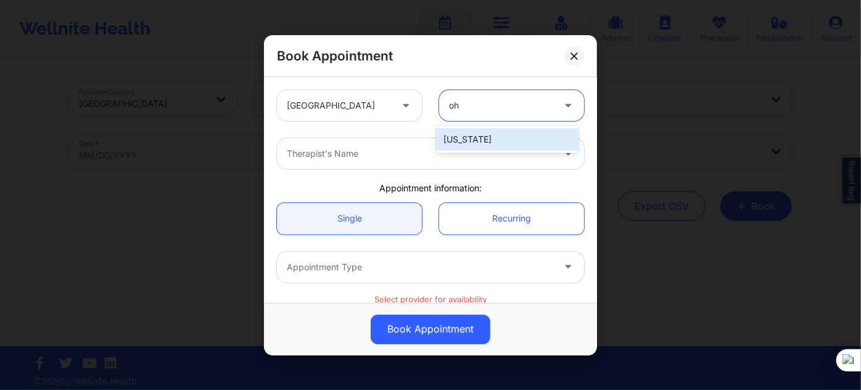
click at [477, 136] on div "[US_STATE]" at bounding box center [507, 139] width 142 height 22
click at [440, 147] on div at bounding box center [420, 153] width 266 height 15
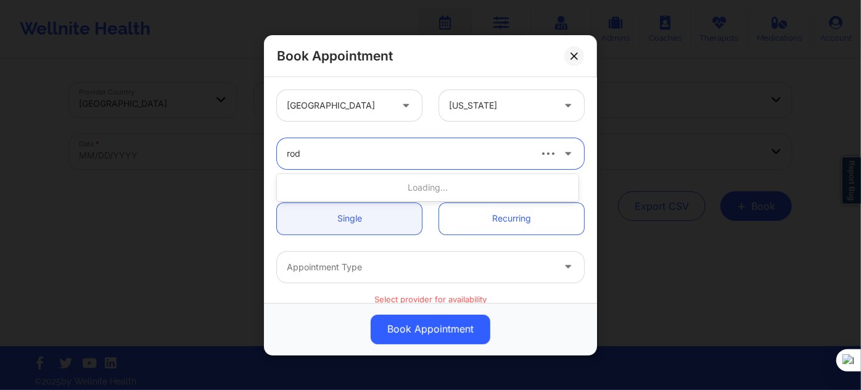
type input "rodn"
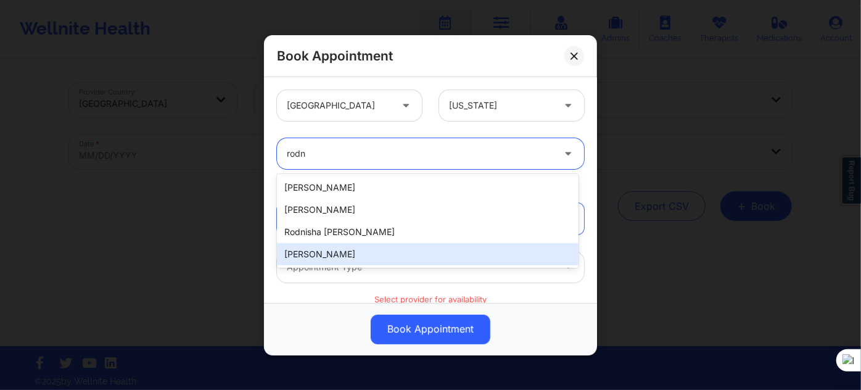
click at [357, 250] on div "[PERSON_NAME]" at bounding box center [428, 254] width 302 height 22
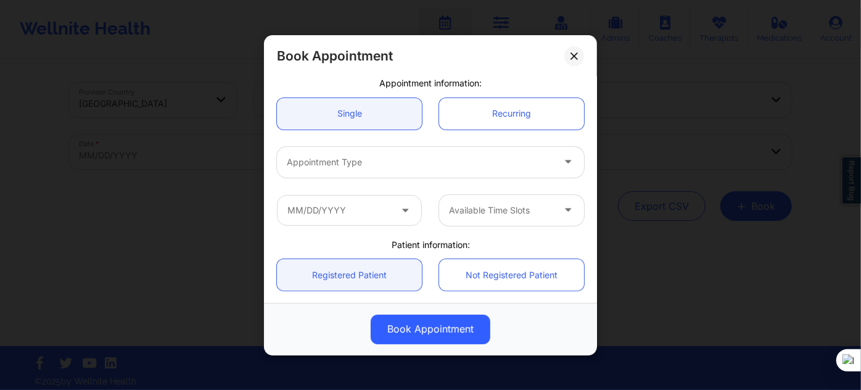
scroll to position [112, 0]
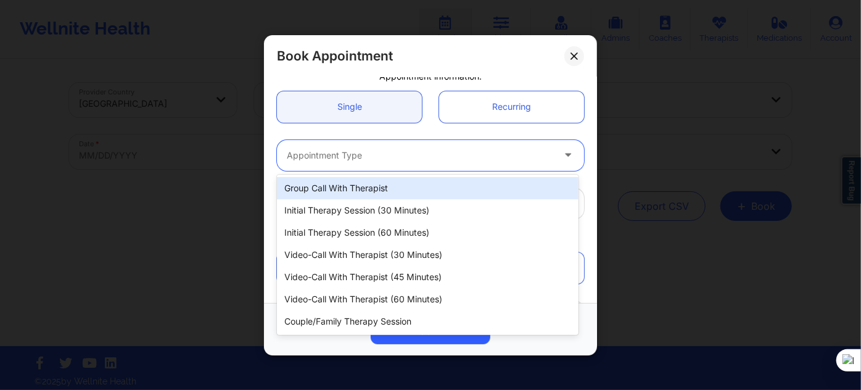
click at [355, 162] on div "Appointment Type" at bounding box center [416, 154] width 278 height 31
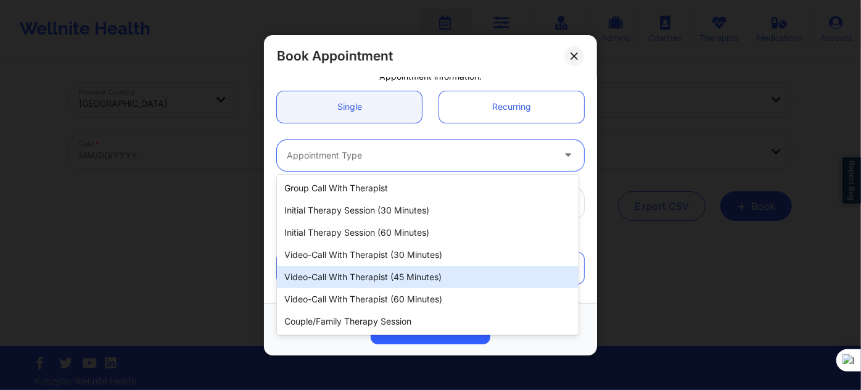
click at [390, 278] on div "Video-Call with Therapist (45 minutes)" at bounding box center [428, 277] width 302 height 22
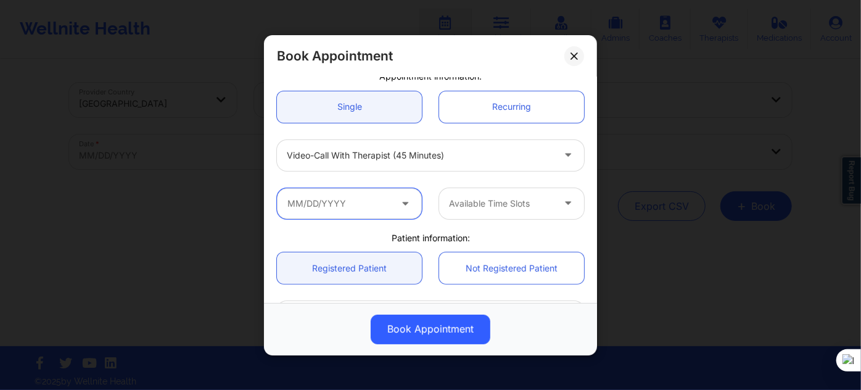
click at [368, 198] on input "text" at bounding box center [349, 203] width 145 height 31
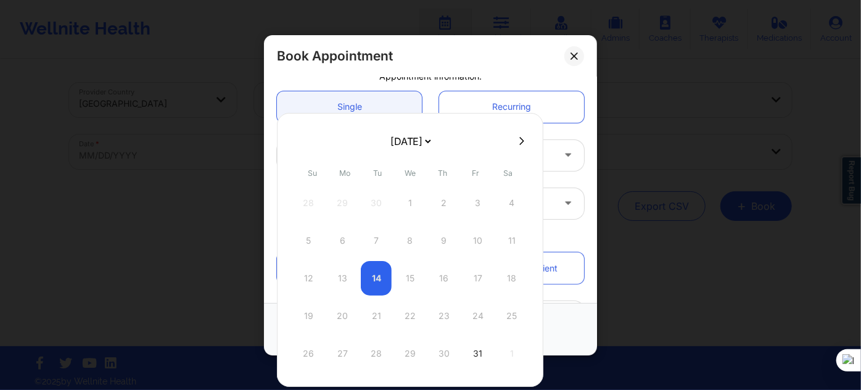
click at [520, 141] on icon at bounding box center [522, 141] width 5 height 8
select select "2025-10"
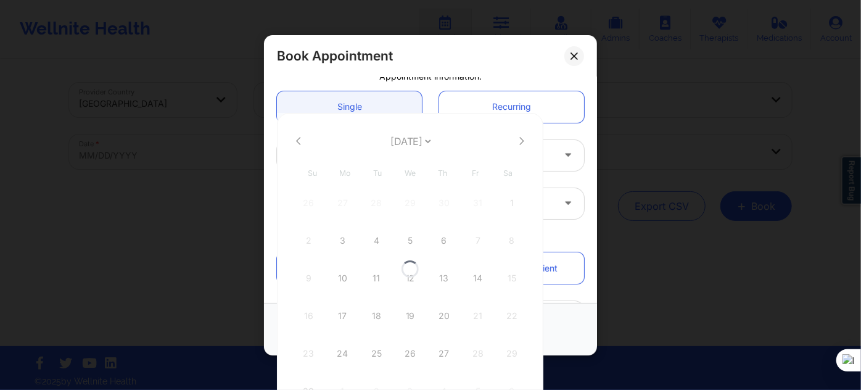
select select "2025-10"
click at [342, 354] on div "24" at bounding box center [342, 353] width 31 height 35
type input "11/24/2025"
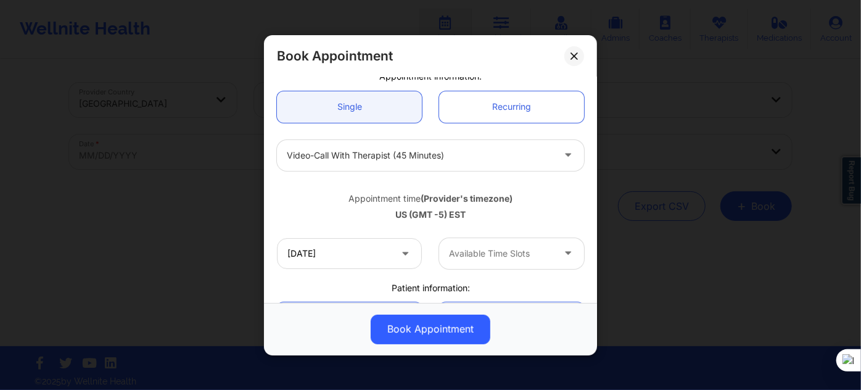
scroll to position [224, 0]
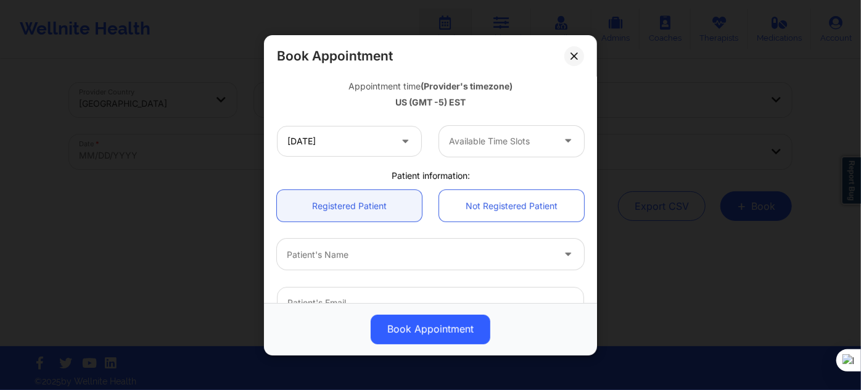
click at [477, 129] on div "Available Time Slots" at bounding box center [496, 140] width 115 height 31
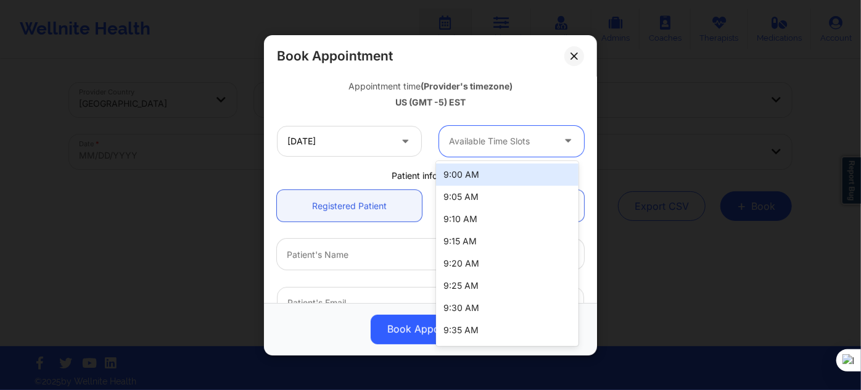
click at [476, 175] on div "9:00 AM" at bounding box center [507, 174] width 142 height 22
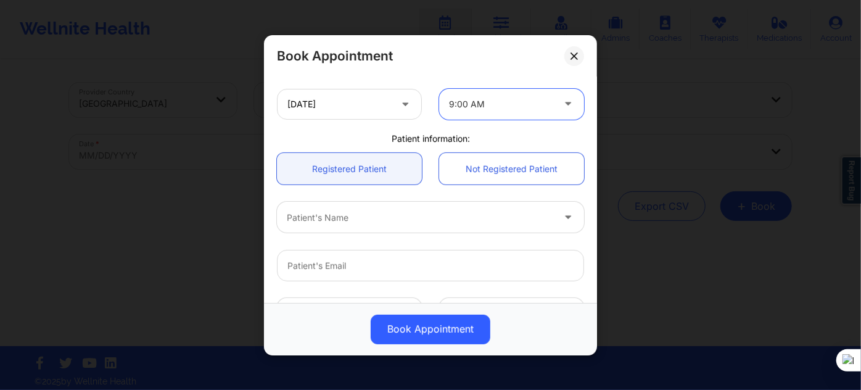
scroll to position [280, 0]
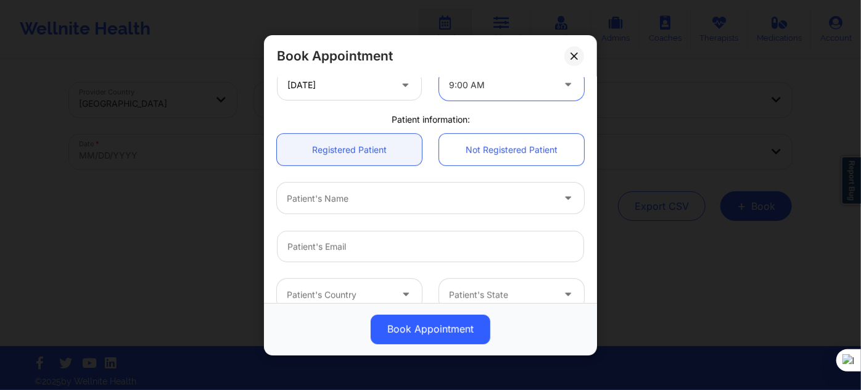
click at [369, 191] on div at bounding box center [420, 198] width 266 height 15
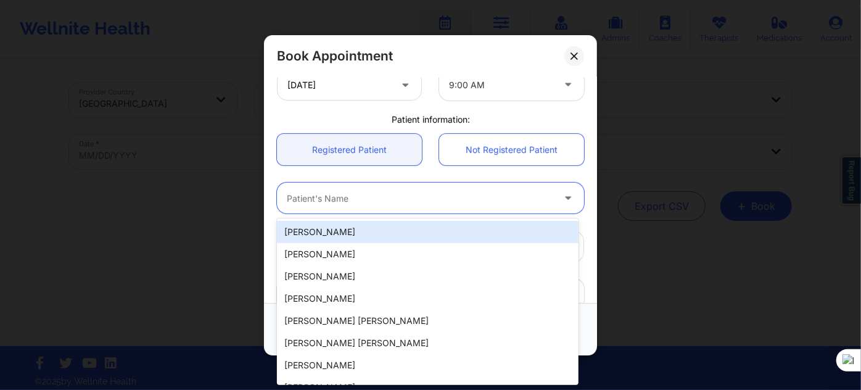
paste input "Keishonda"
type input "Keishonda"
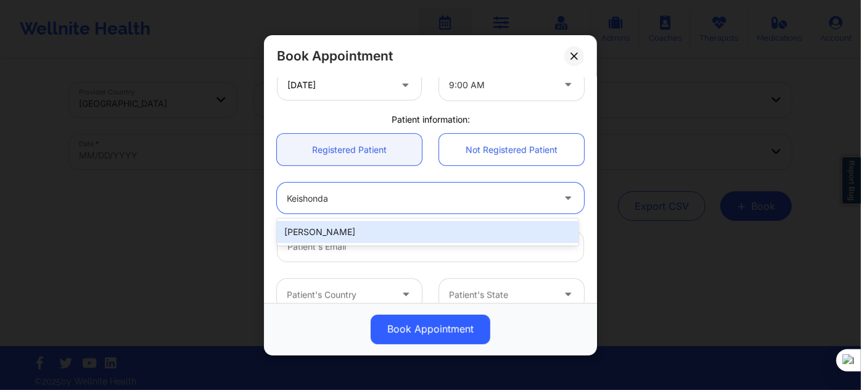
click at [365, 232] on div "Keishonda Rudolph" at bounding box center [428, 232] width 302 height 22
type input "keishondarudolph@yahoo.com"
type input "+15027670197"
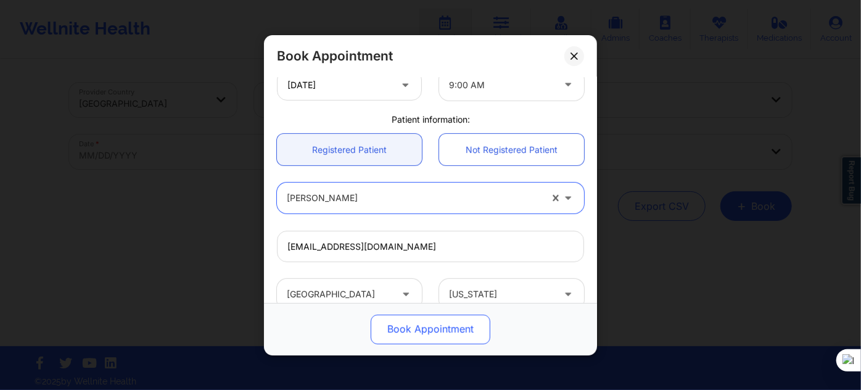
click at [395, 316] on button "Book Appointment" at bounding box center [431, 329] width 120 height 30
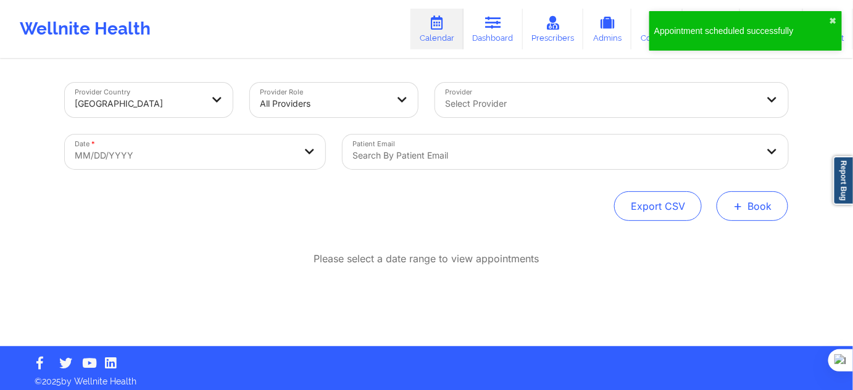
click at [759, 207] on button "+ Book" at bounding box center [752, 206] width 72 height 30
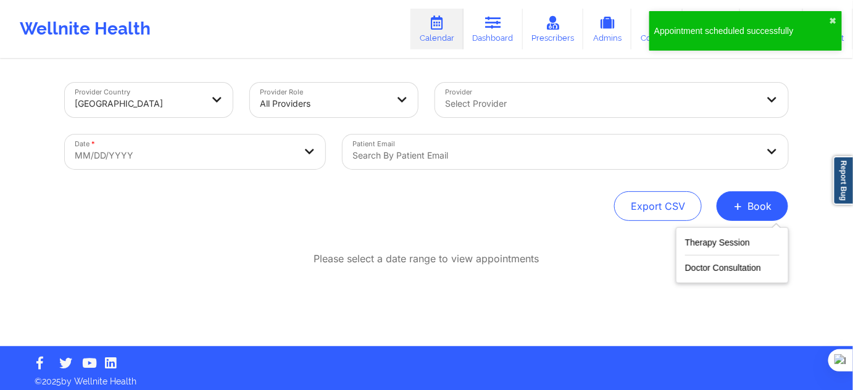
click at [722, 234] on div "Therapy Session Doctor Consultation" at bounding box center [731, 255] width 113 height 56
click at [715, 239] on button "Therapy Session" at bounding box center [732, 245] width 94 height 20
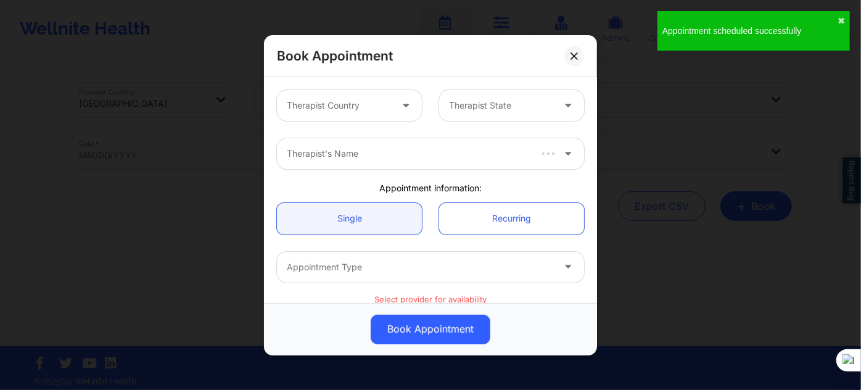
click at [329, 110] on div at bounding box center [339, 105] width 104 height 15
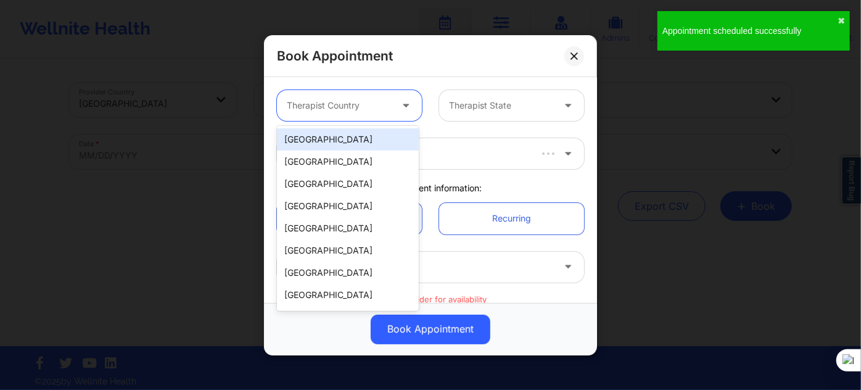
click at [334, 135] on div "[GEOGRAPHIC_DATA]" at bounding box center [348, 139] width 142 height 22
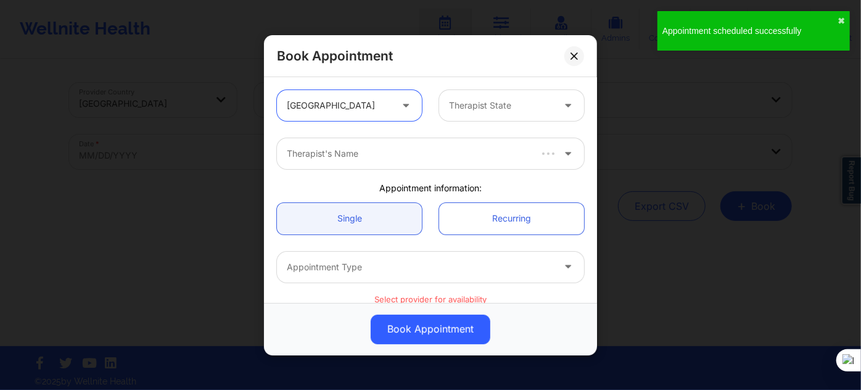
click at [474, 106] on div at bounding box center [501, 105] width 104 height 15
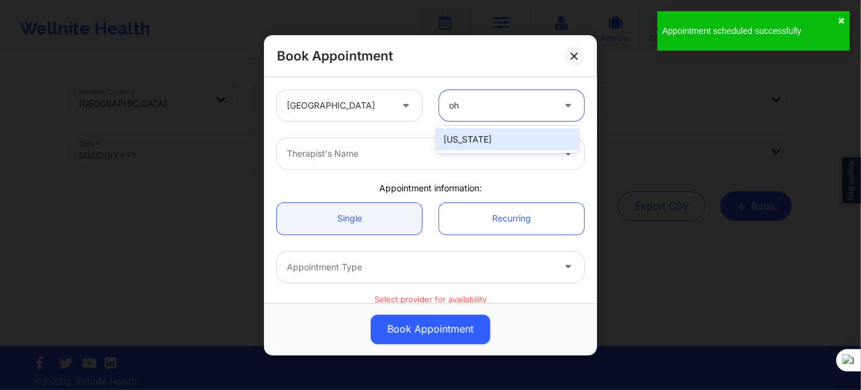
type input "ohi"
click at [474, 139] on div "[US_STATE]" at bounding box center [507, 139] width 142 height 22
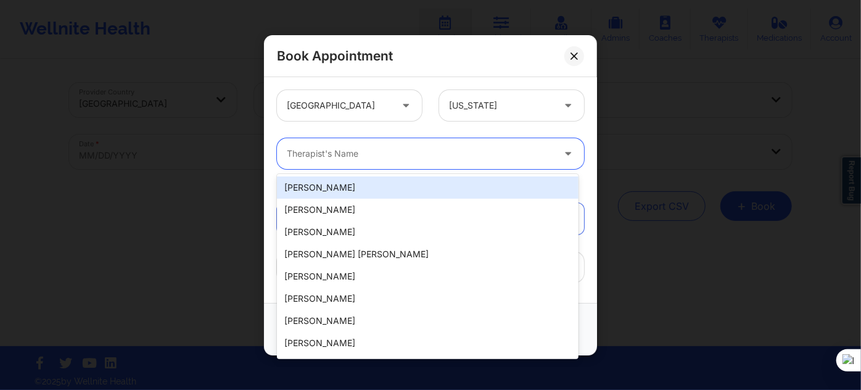
click at [403, 162] on div "Therapist's Name" at bounding box center [416, 153] width 278 height 31
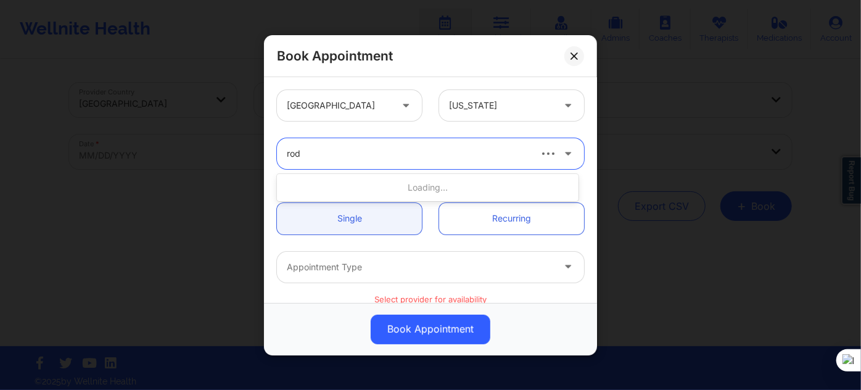
type input "rodn"
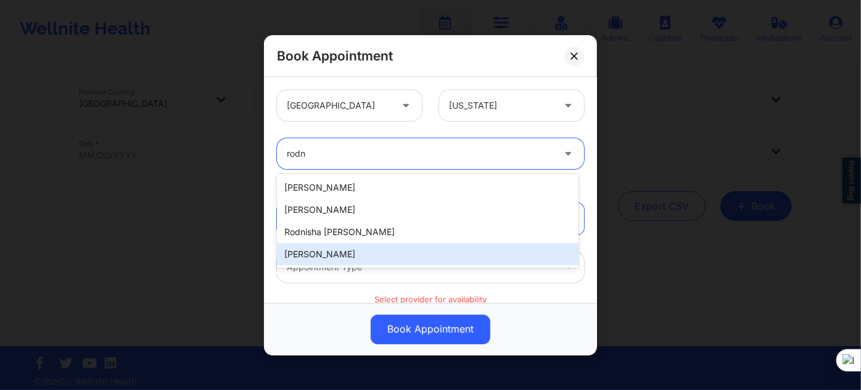
click at [336, 251] on div "[PERSON_NAME]" at bounding box center [428, 254] width 302 height 22
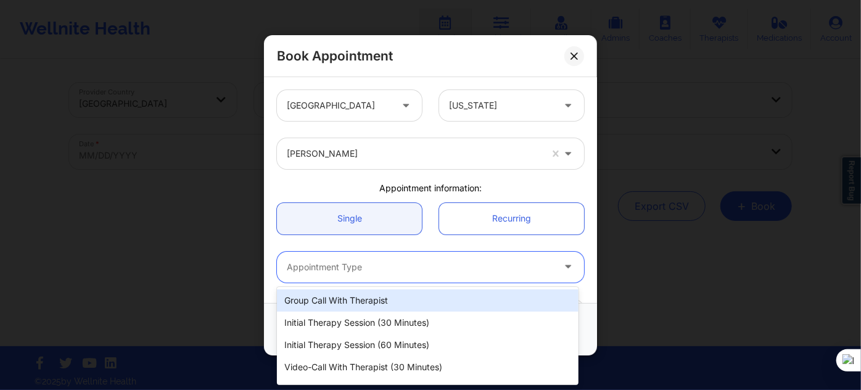
click at [331, 268] on div at bounding box center [420, 267] width 266 height 15
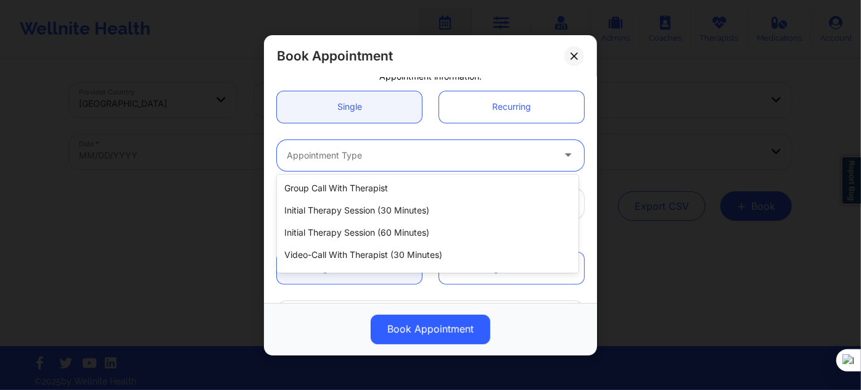
scroll to position [62, 0]
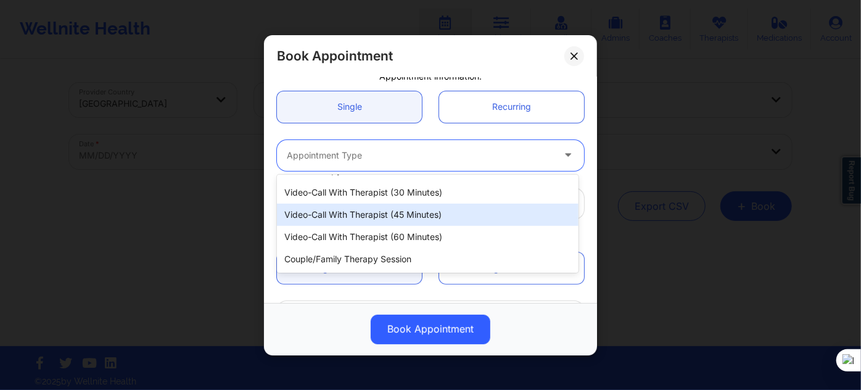
click at [402, 209] on div "Video-Call with Therapist (45 minutes)" at bounding box center [428, 215] width 302 height 22
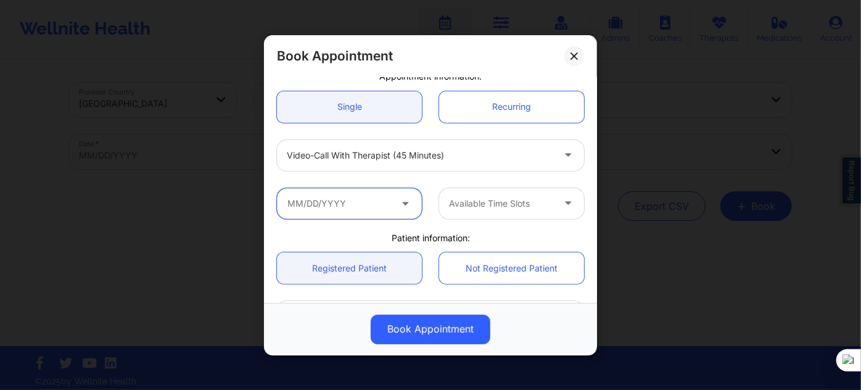
click at [368, 200] on input "text" at bounding box center [349, 203] width 145 height 31
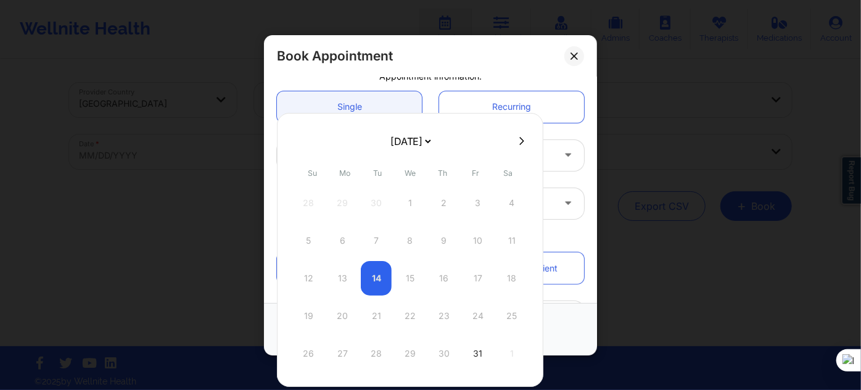
click at [519, 143] on icon at bounding box center [521, 140] width 5 height 9
select select "2025-10"
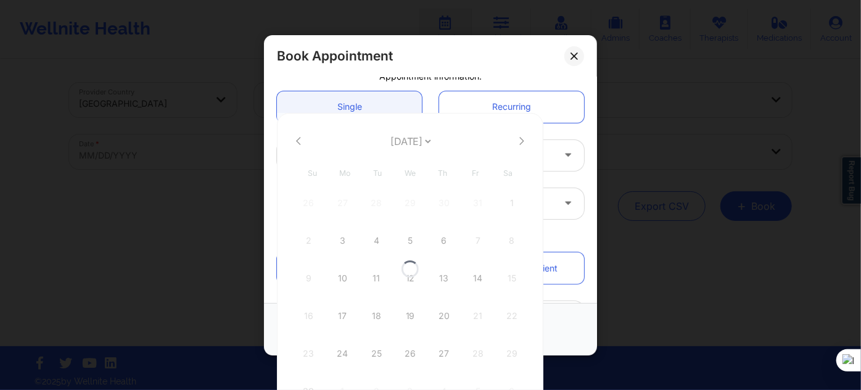
select select "2025-10"
click at [519, 142] on icon at bounding box center [521, 140] width 5 height 9
select select "2025-11"
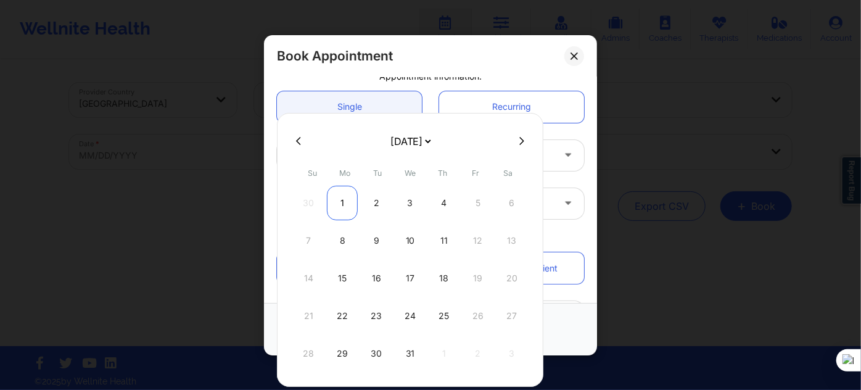
click at [341, 199] on div "1" at bounding box center [342, 203] width 31 height 35
type input "12/01/2025"
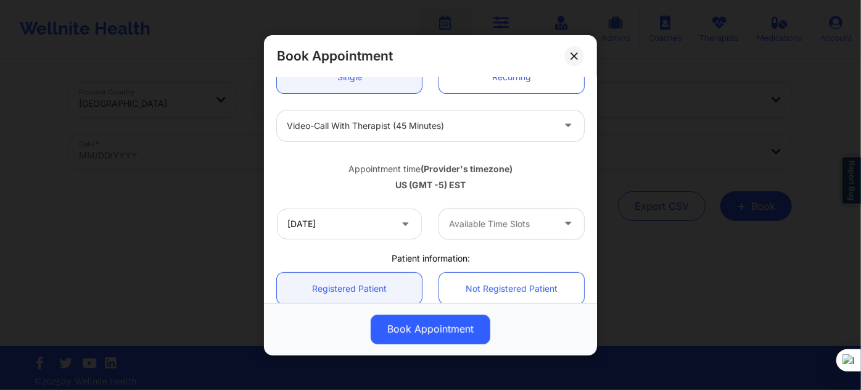
scroll to position [168, 0]
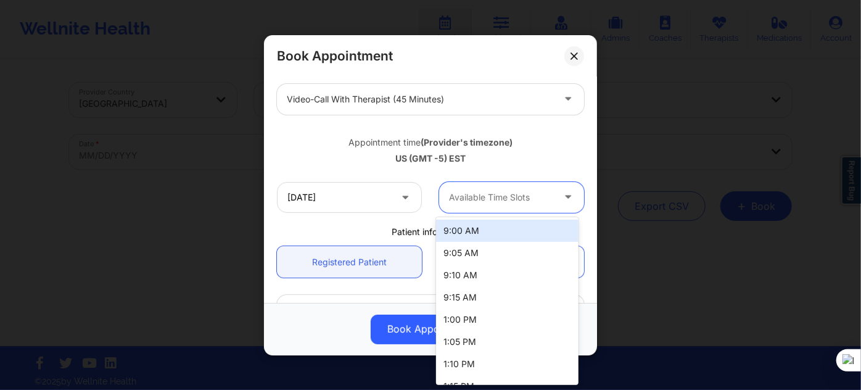
click at [475, 199] on div at bounding box center [501, 197] width 104 height 15
click at [477, 235] on div "9:00 AM" at bounding box center [507, 231] width 142 height 22
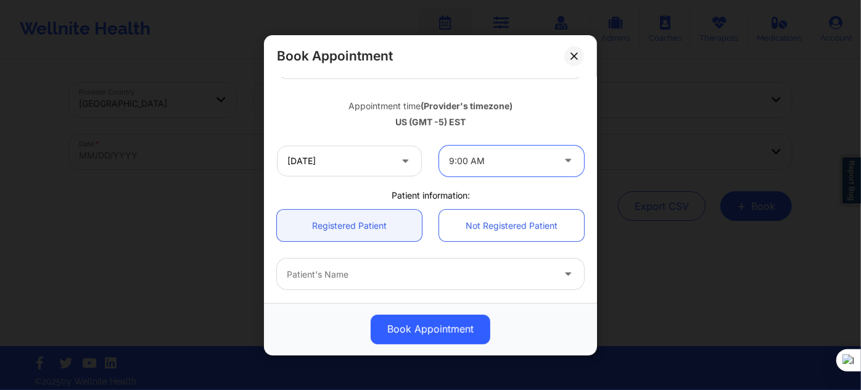
scroll to position [280, 0]
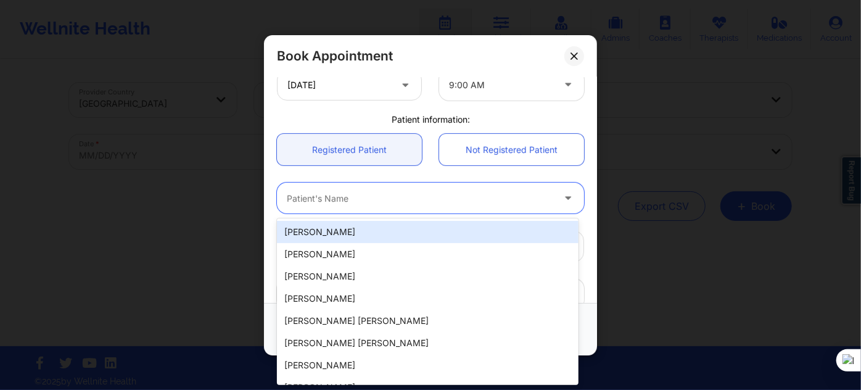
click at [371, 205] on div "Patient's Name" at bounding box center [416, 198] width 278 height 31
paste input "Keishonda"
type input "Keishonda"
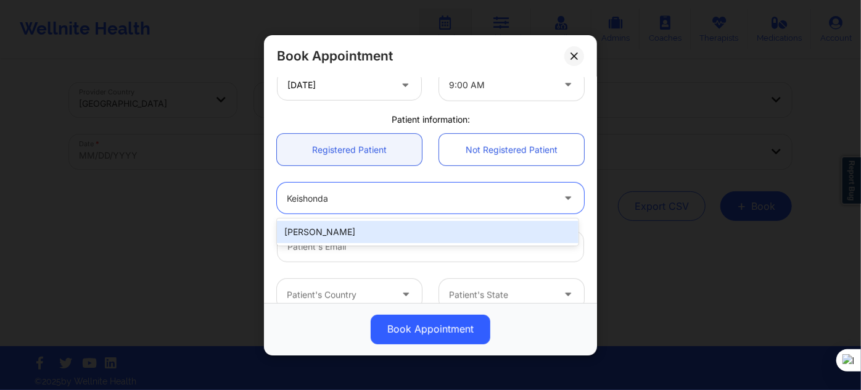
click at [382, 241] on div "Keishonda Rudolph" at bounding box center [428, 232] width 302 height 22
type input "keishondarudolph@yahoo.com"
type input "+15027670197"
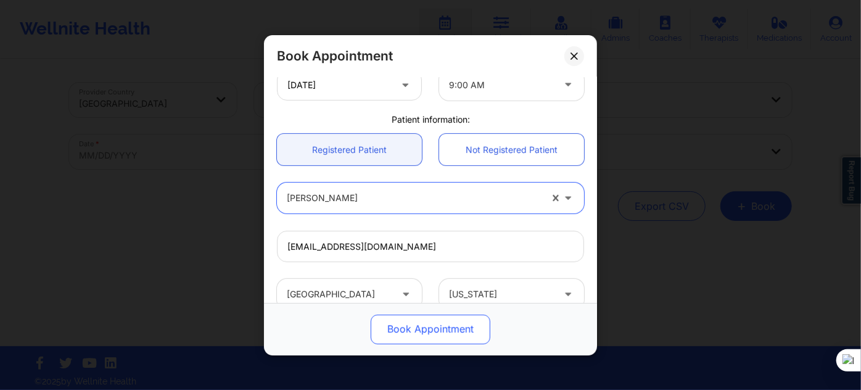
click at [418, 318] on button "Book Appointment" at bounding box center [431, 329] width 120 height 30
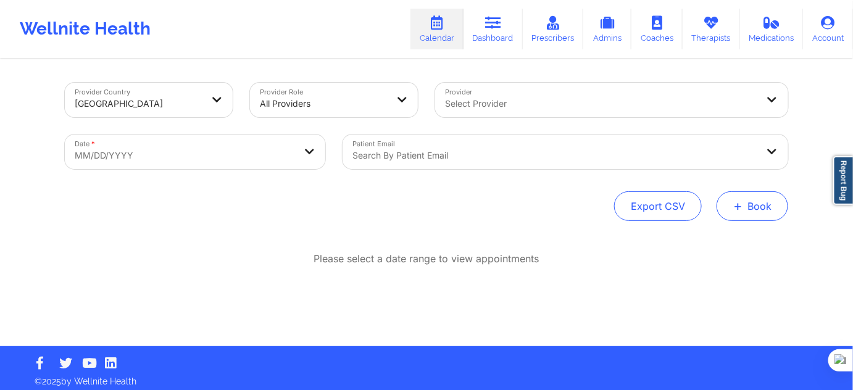
click at [738, 204] on span "+" at bounding box center [737, 205] width 9 height 7
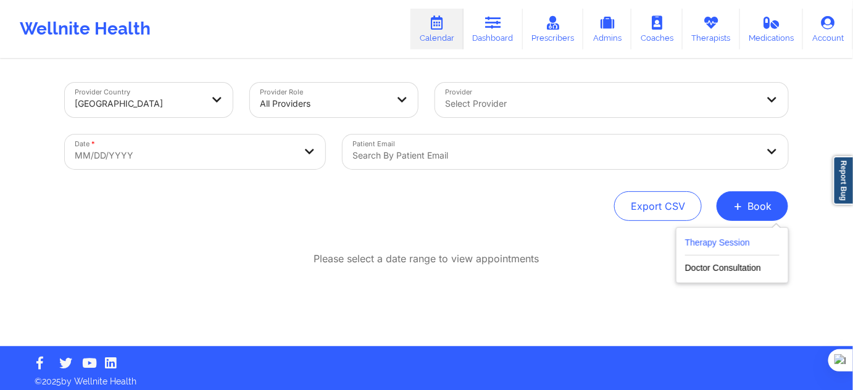
click at [729, 236] on button "Therapy Session" at bounding box center [732, 245] width 94 height 20
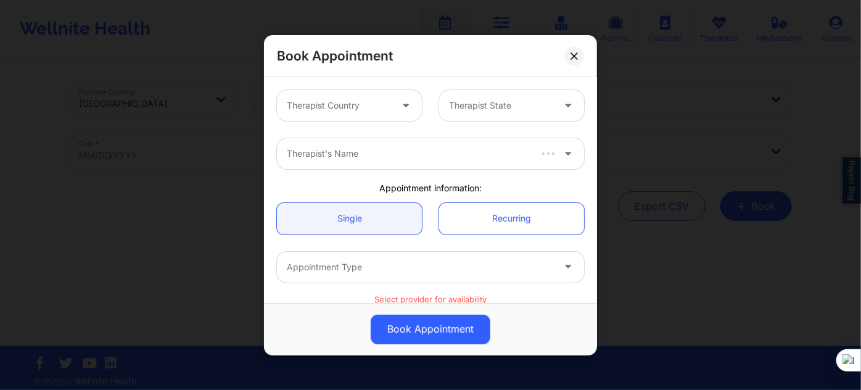
click at [343, 120] on div "Therapist Country Therapist State" at bounding box center [430, 105] width 324 height 48
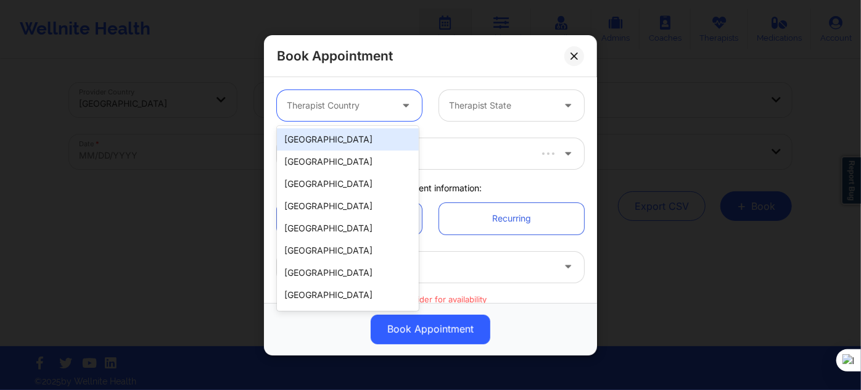
click at [339, 105] on div at bounding box center [339, 105] width 104 height 15
click at [336, 141] on div "[GEOGRAPHIC_DATA]" at bounding box center [348, 139] width 142 height 22
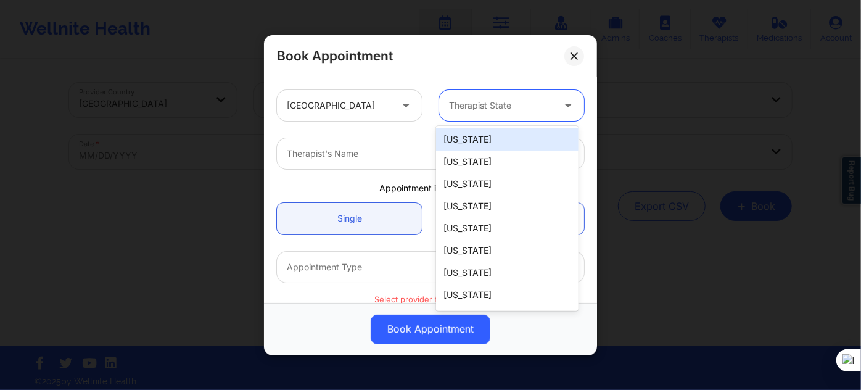
click at [481, 112] on div "Therapist State" at bounding box center [496, 105] width 115 height 31
type input "oh"
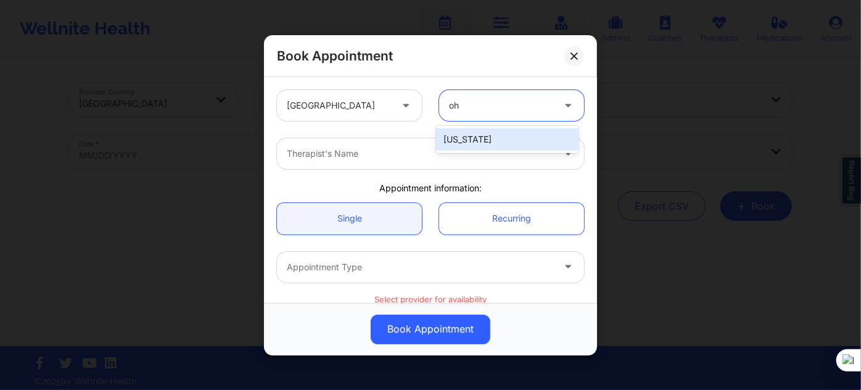
click at [475, 139] on div "[US_STATE]" at bounding box center [507, 139] width 142 height 22
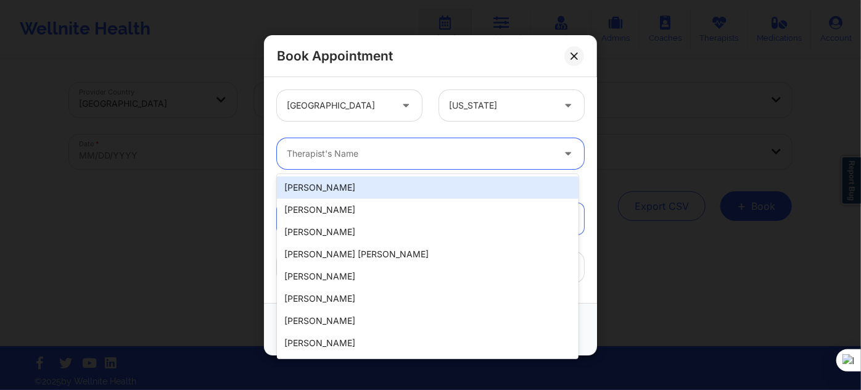
click at [398, 161] on div "Therapist's Name" at bounding box center [416, 153] width 278 height 31
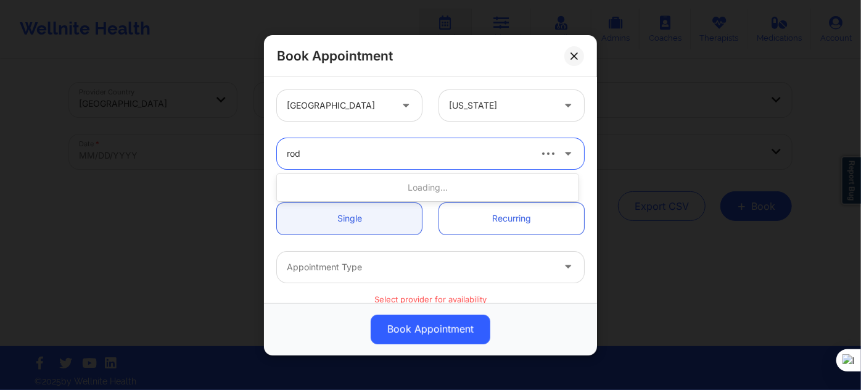
type input "rodn"
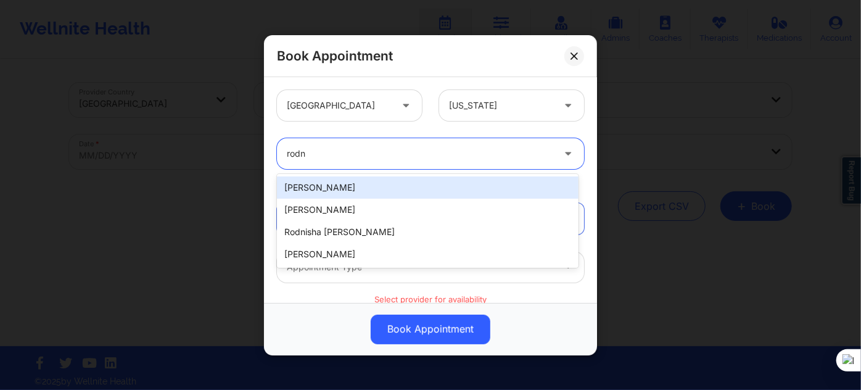
click at [377, 186] on div "Rodney Sikes" at bounding box center [428, 187] width 302 height 22
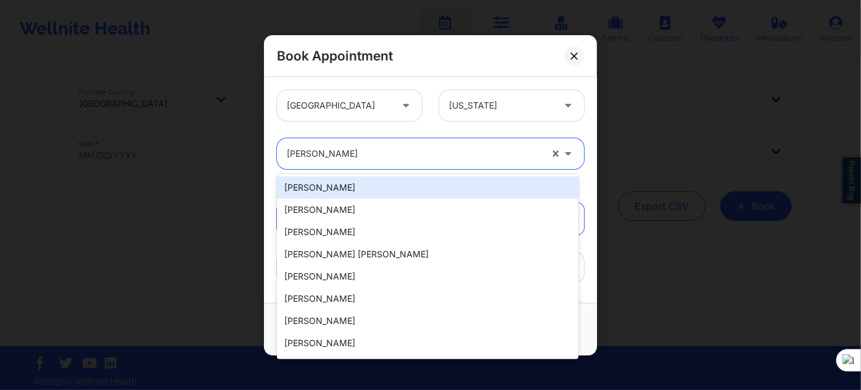
click at [370, 165] on div "Rodney Sikes" at bounding box center [414, 153] width 254 height 31
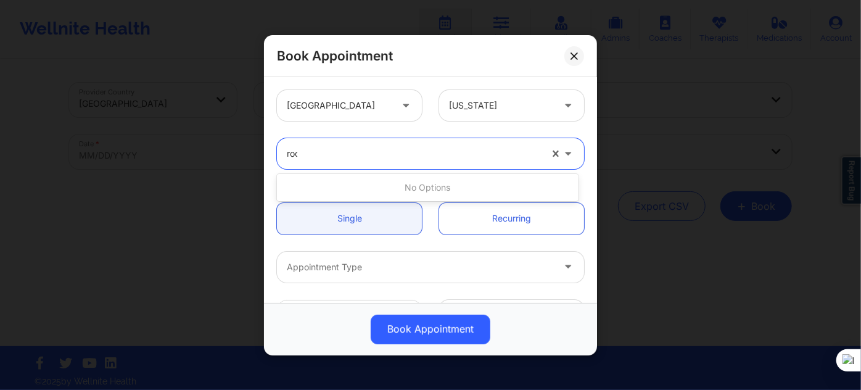
type input "rodn"
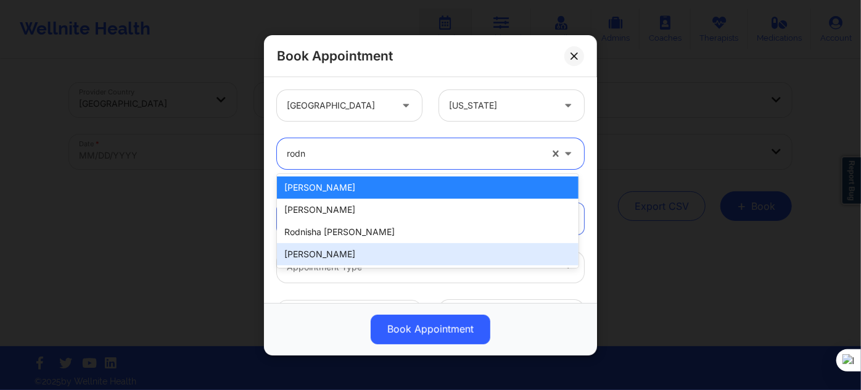
click at [342, 248] on div "[PERSON_NAME]" at bounding box center [428, 254] width 302 height 22
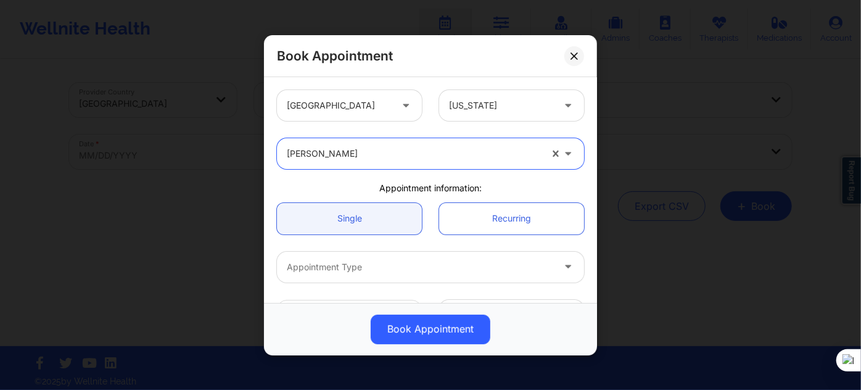
click at [348, 269] on div at bounding box center [420, 267] width 266 height 15
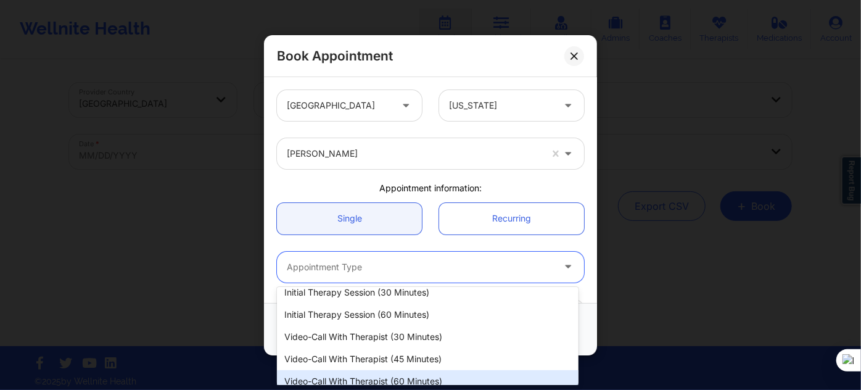
scroll to position [56, 0]
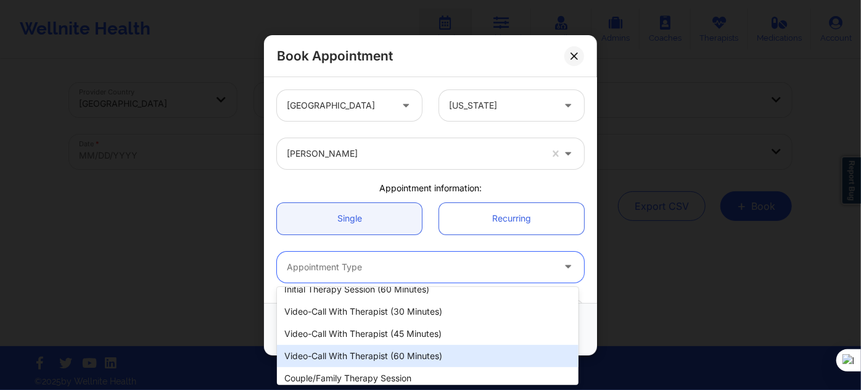
click at [386, 345] on div "Video-Call with Therapist (60 minutes)" at bounding box center [428, 356] width 302 height 22
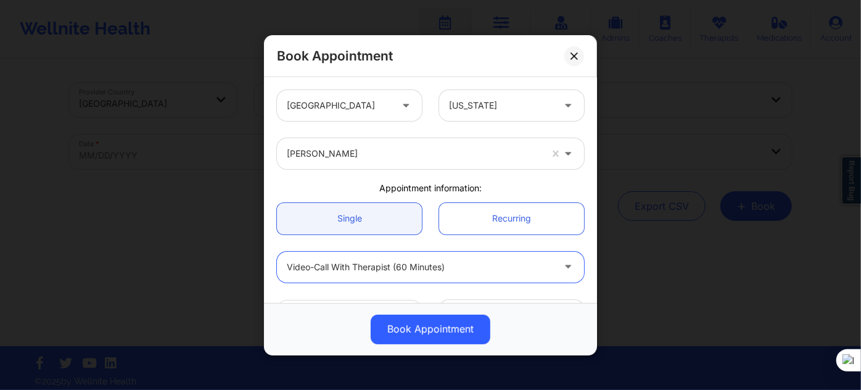
click at [411, 272] on div at bounding box center [420, 267] width 266 height 15
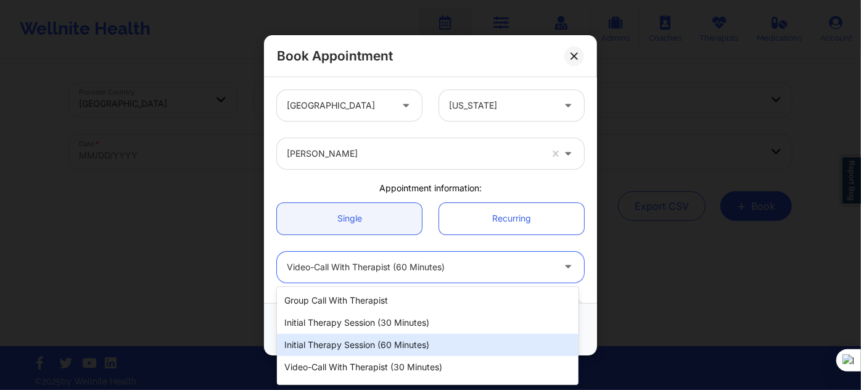
scroll to position [62, 0]
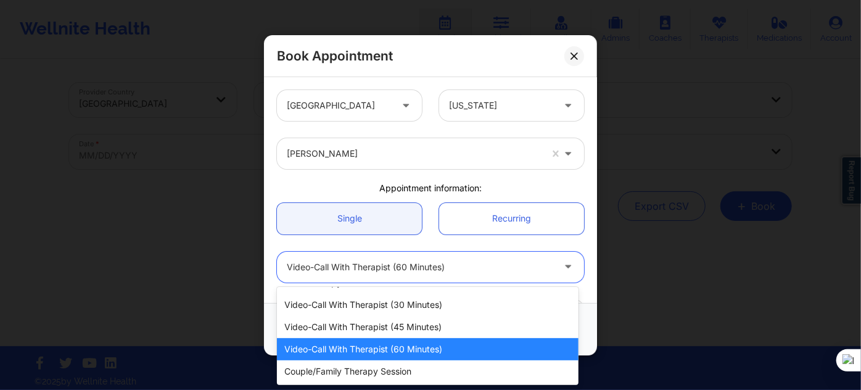
click at [407, 325] on div "Video-Call with Therapist (45 minutes)" at bounding box center [428, 327] width 302 height 22
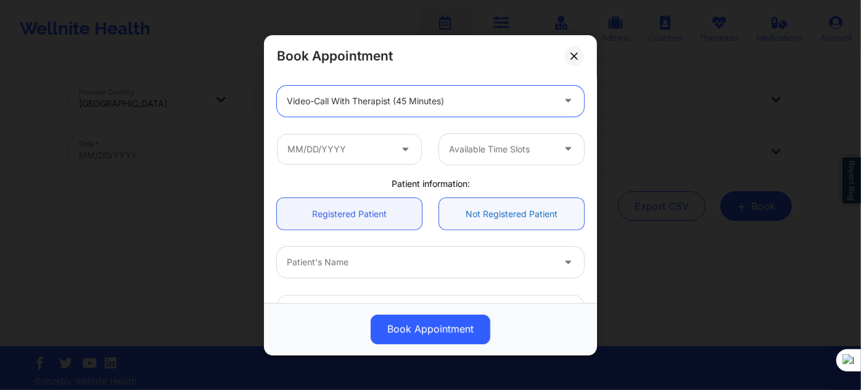
scroll to position [168, 0]
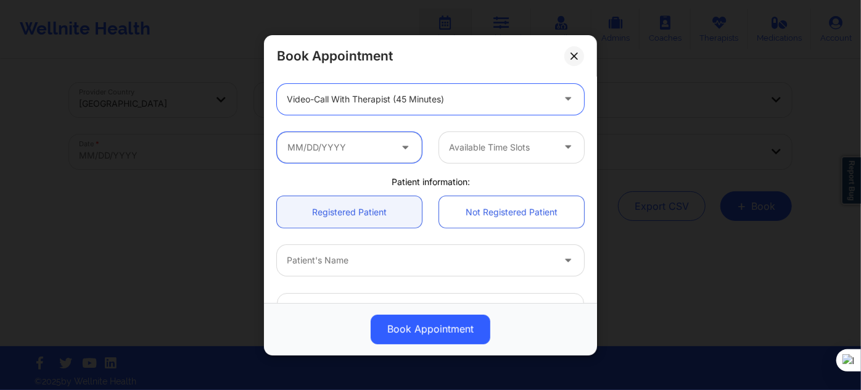
click at [360, 152] on input "text" at bounding box center [349, 146] width 145 height 31
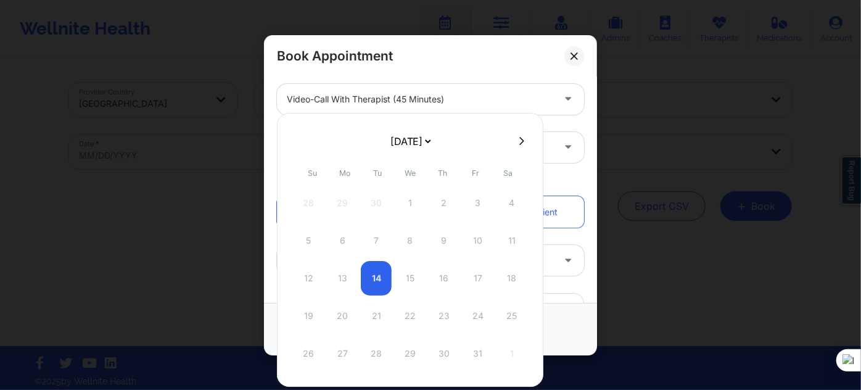
click at [519, 143] on icon at bounding box center [521, 140] width 5 height 9
select select "2025-10"
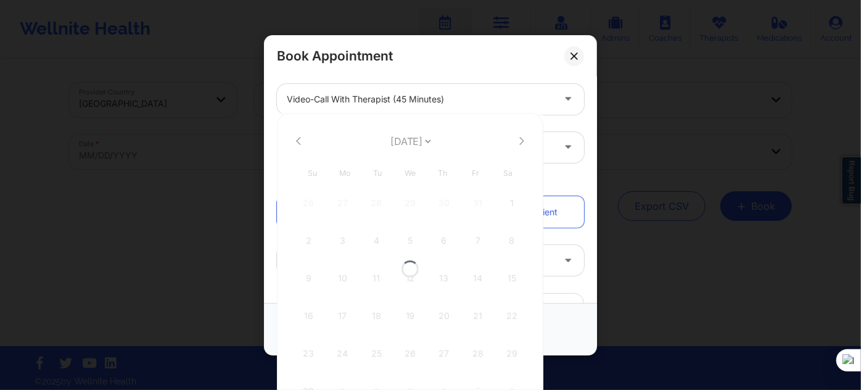
click at [516, 143] on div at bounding box center [410, 269] width 266 height 312
select select "2025-10"
click at [519, 143] on icon at bounding box center [521, 140] width 5 height 9
select select "2025-11"
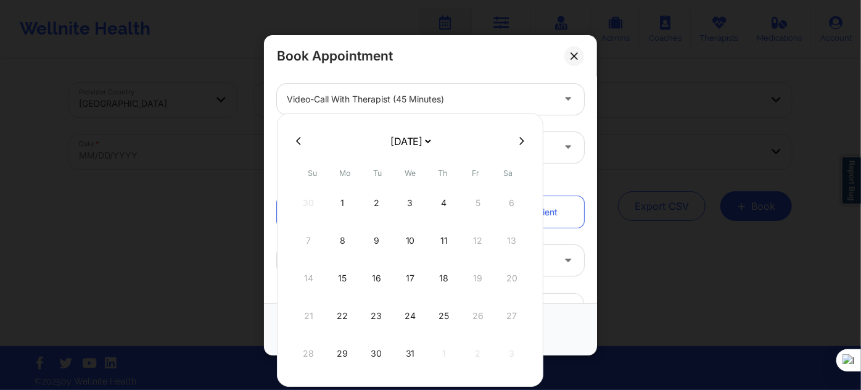
click at [342, 240] on div "8" at bounding box center [342, 240] width 31 height 35
type input "12/08/2025"
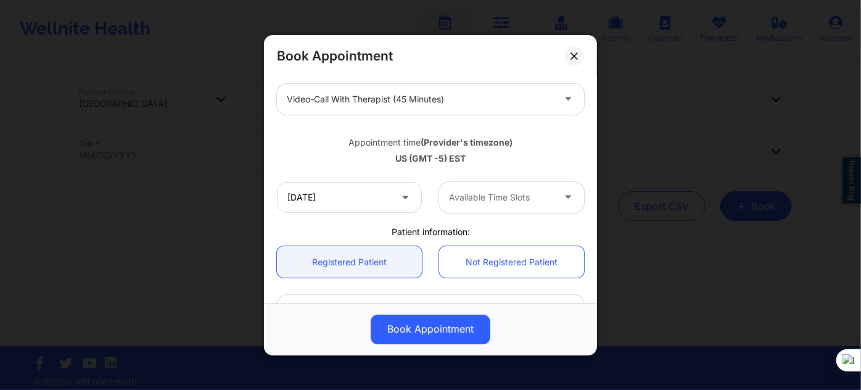
click at [499, 197] on div at bounding box center [501, 197] width 104 height 15
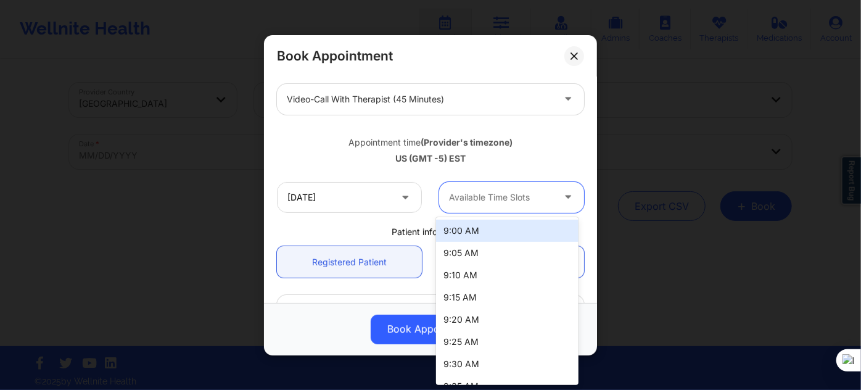
click at [489, 230] on div "9:00 AM" at bounding box center [507, 231] width 142 height 22
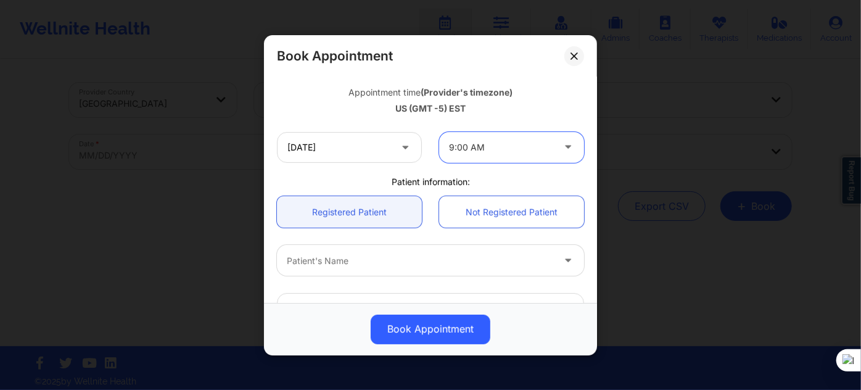
scroll to position [280, 0]
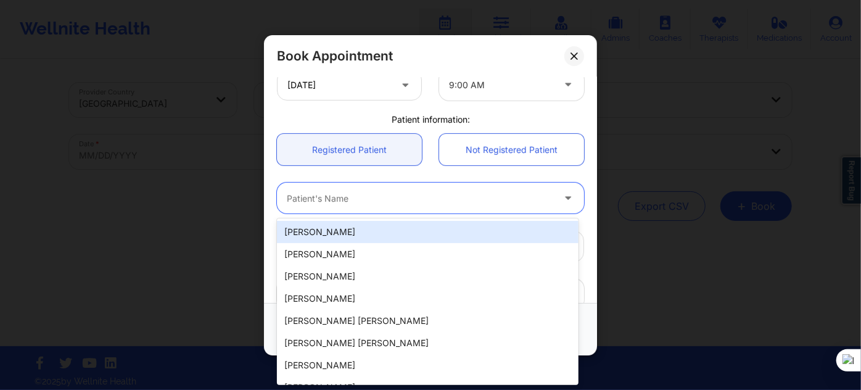
click at [376, 200] on div at bounding box center [420, 198] width 266 height 15
paste input "Keishonda"
type input "Keishonda"
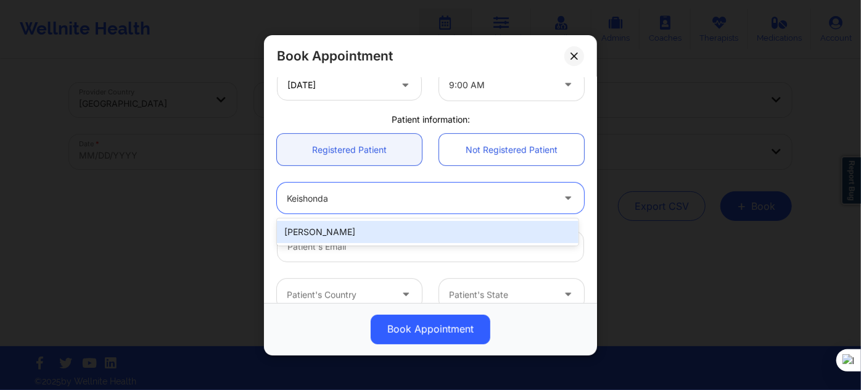
click at [370, 226] on div "Keishonda Rudolph" at bounding box center [428, 232] width 302 height 22
type input "keishondarudolph@yahoo.com"
type input "+15027670197"
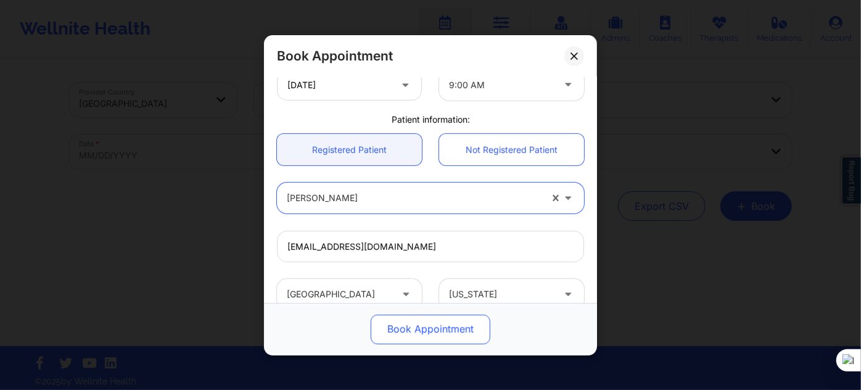
click at [434, 330] on button "Book Appointment" at bounding box center [431, 329] width 120 height 30
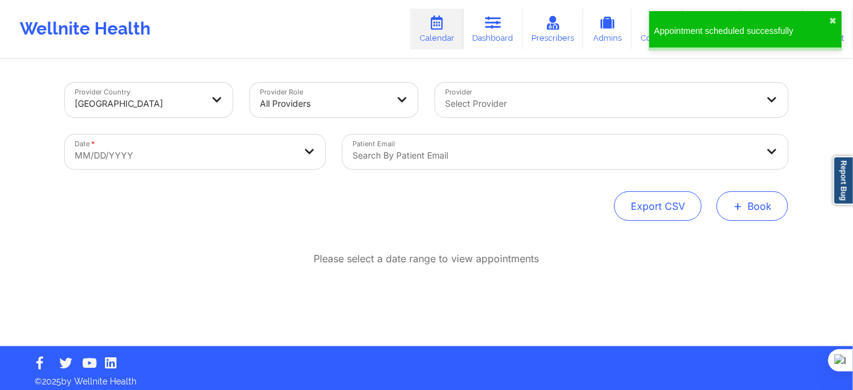
click at [756, 204] on button "+ Book" at bounding box center [752, 206] width 72 height 30
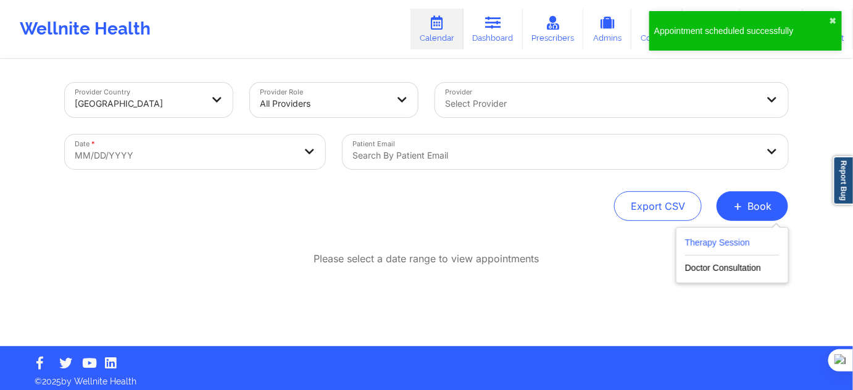
click at [725, 236] on button "Therapy Session" at bounding box center [732, 245] width 94 height 20
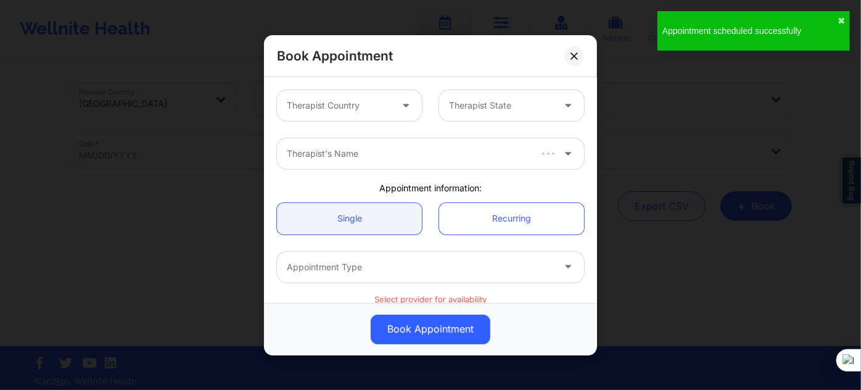
click at [358, 115] on div "Therapist Country" at bounding box center [334, 105] width 115 height 31
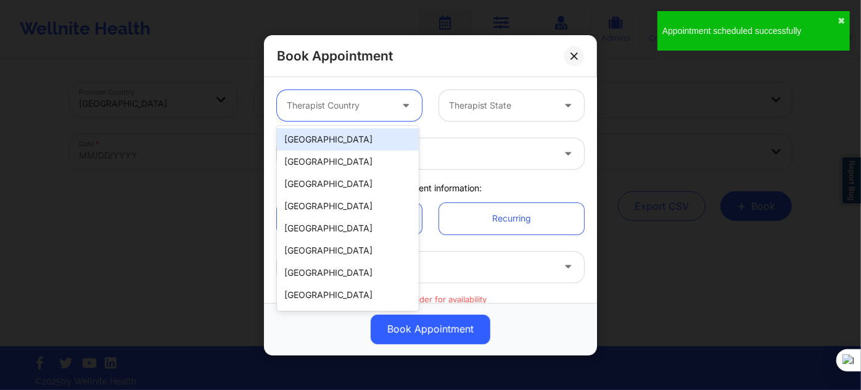
click at [349, 141] on div "[GEOGRAPHIC_DATA]" at bounding box center [348, 139] width 142 height 22
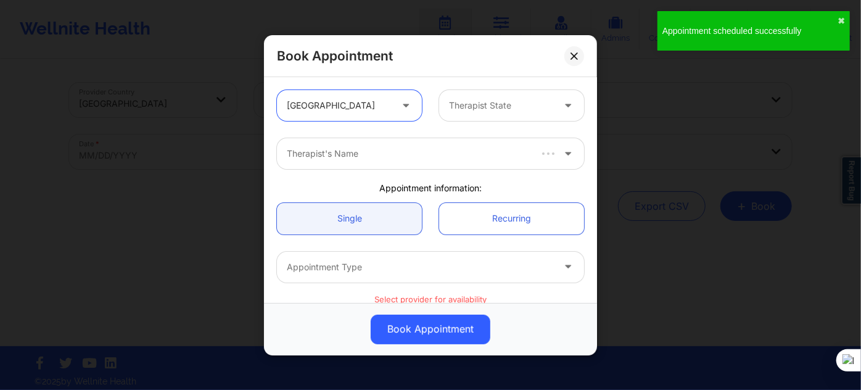
click at [457, 109] on div at bounding box center [501, 105] width 104 height 15
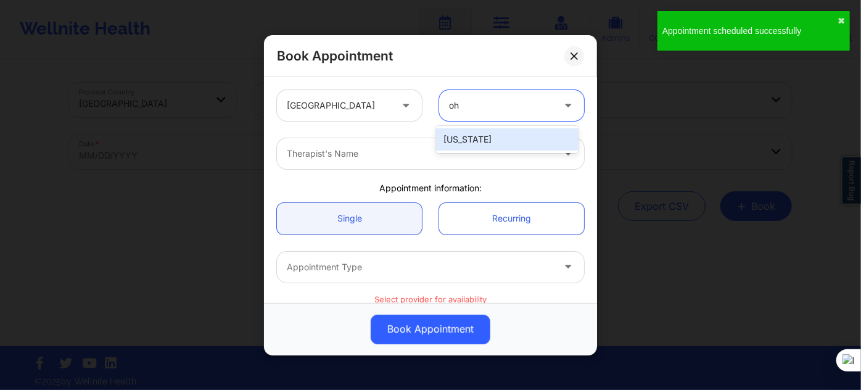
type input "ohi"
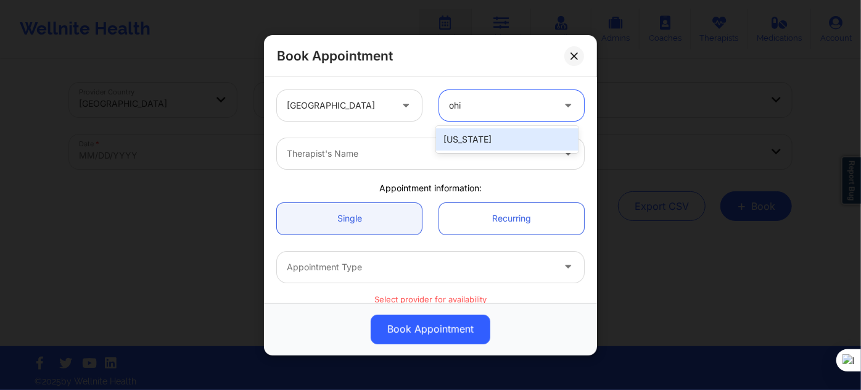
click at [455, 144] on div "[US_STATE]" at bounding box center [507, 139] width 142 height 22
click at [413, 160] on div "Therapist's Name" at bounding box center [416, 153] width 278 height 31
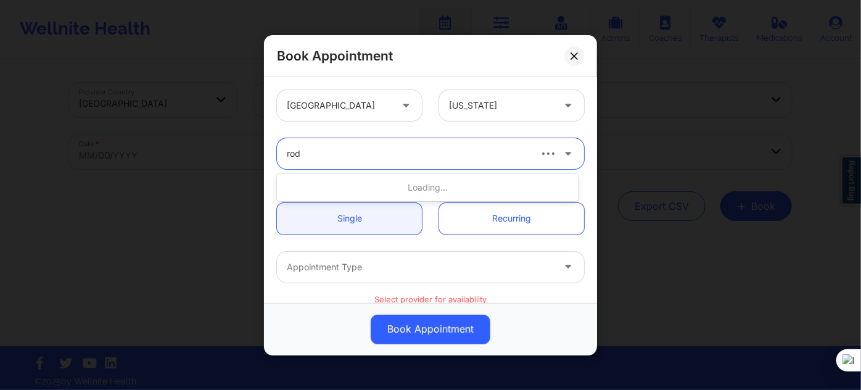
type input "rodn"
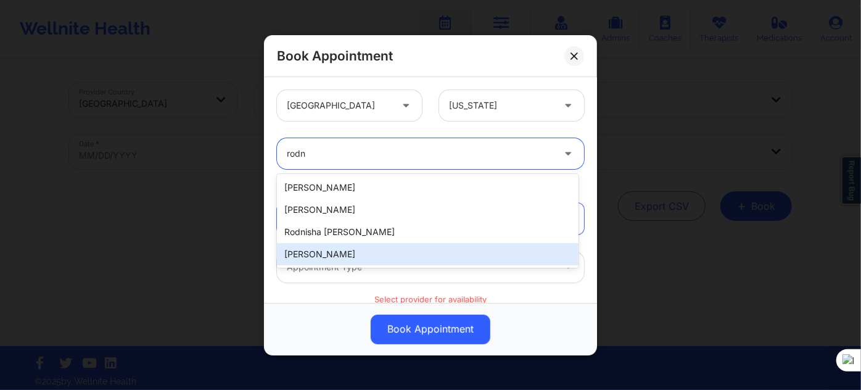
click at [345, 252] on div "[PERSON_NAME]" at bounding box center [428, 254] width 302 height 22
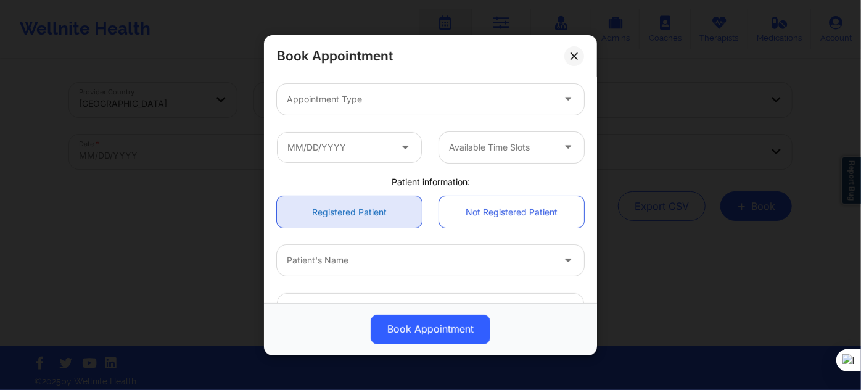
scroll to position [168, 0]
click at [332, 99] on div at bounding box center [420, 99] width 266 height 15
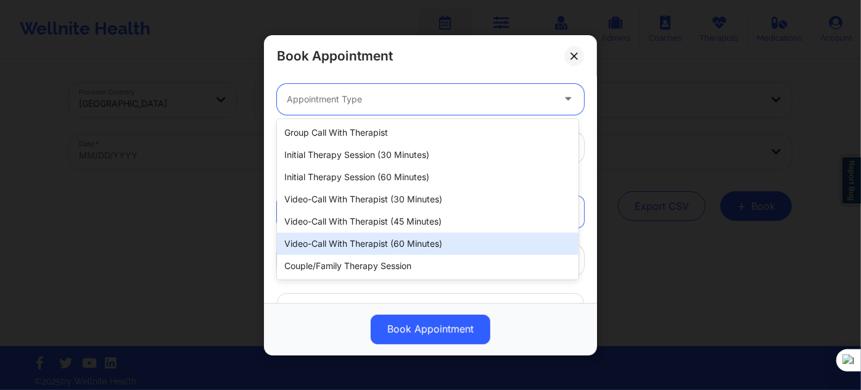
click at [389, 240] on div "Video-Call with Therapist (60 minutes)" at bounding box center [428, 244] width 302 height 22
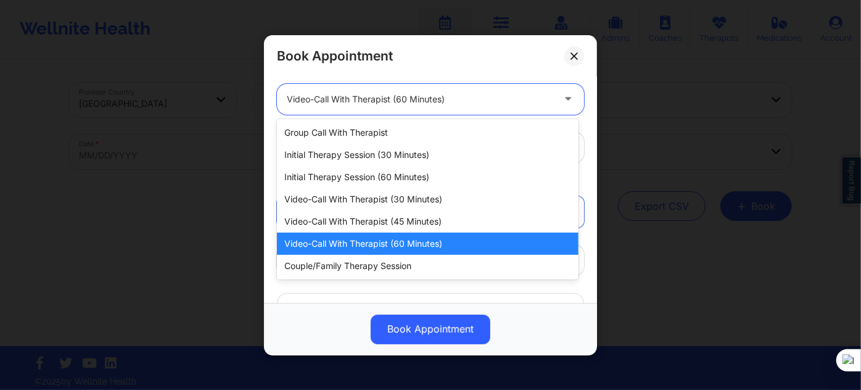
click at [423, 92] on div at bounding box center [420, 99] width 266 height 15
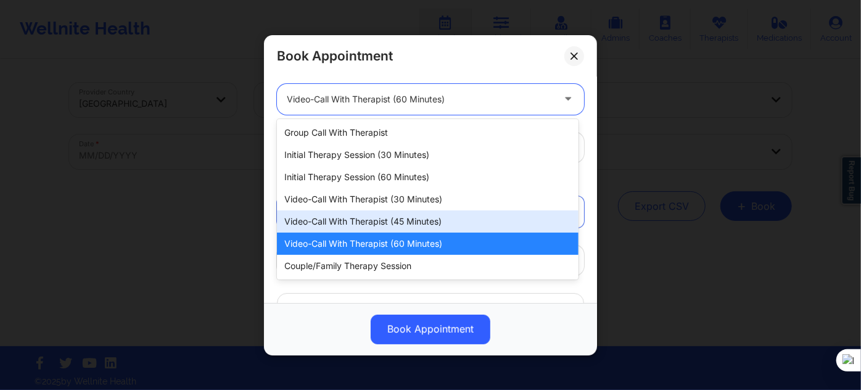
click at [379, 225] on div "Video-Call with Therapist (45 minutes)" at bounding box center [428, 221] width 302 height 22
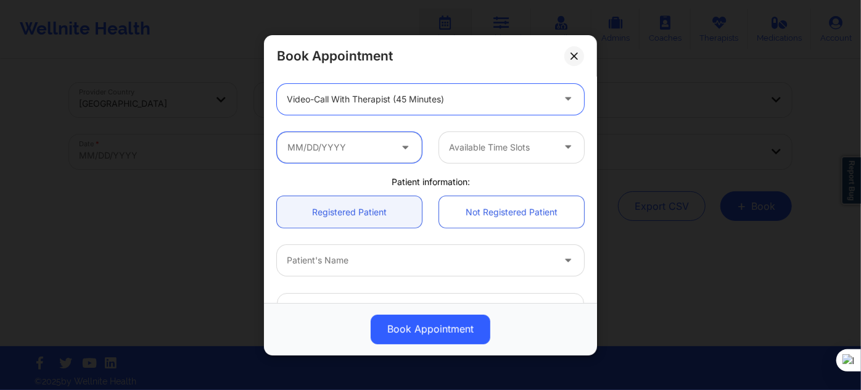
click at [347, 143] on input "text" at bounding box center [349, 146] width 145 height 31
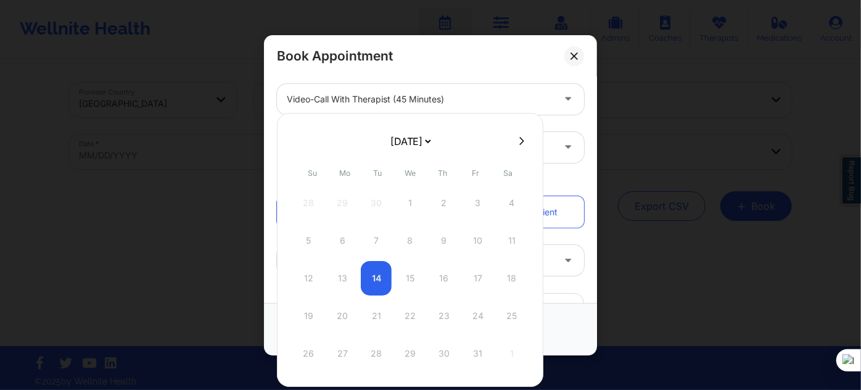
click at [525, 140] on div at bounding box center [410, 140] width 266 height 19
select select "2025-10"
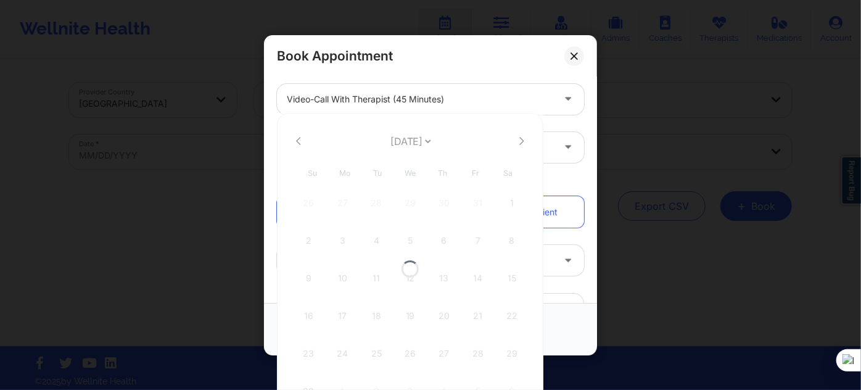
select select "2025-10"
click at [520, 141] on icon at bounding box center [522, 141] width 5 height 8
select select "2025-11"
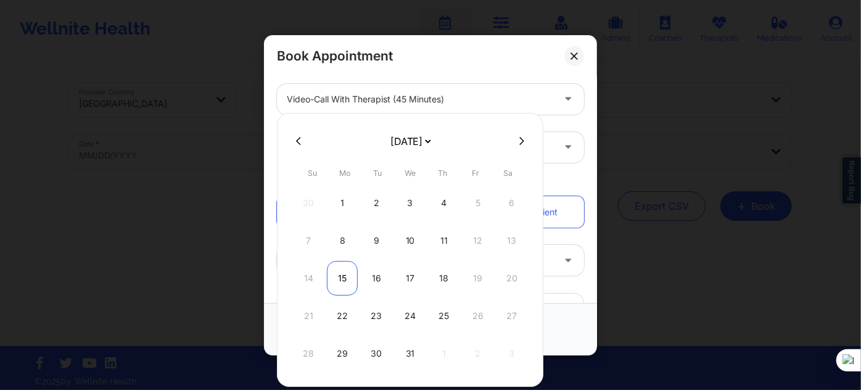
click at [340, 276] on div "15" at bounding box center [342, 278] width 31 height 35
type input "12/15/2025"
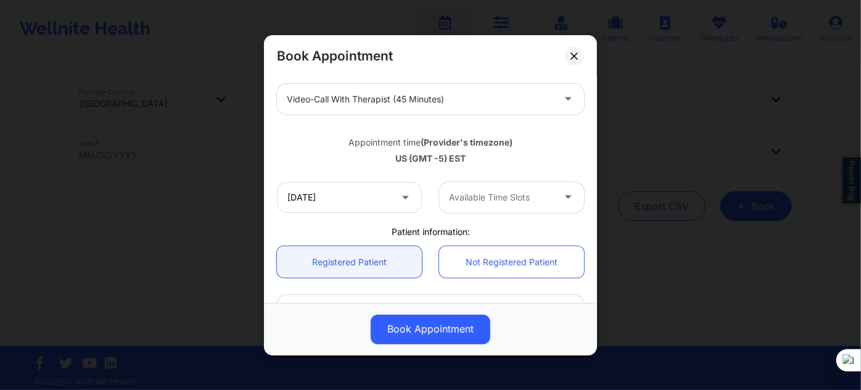
click at [471, 192] on div at bounding box center [501, 197] width 104 height 15
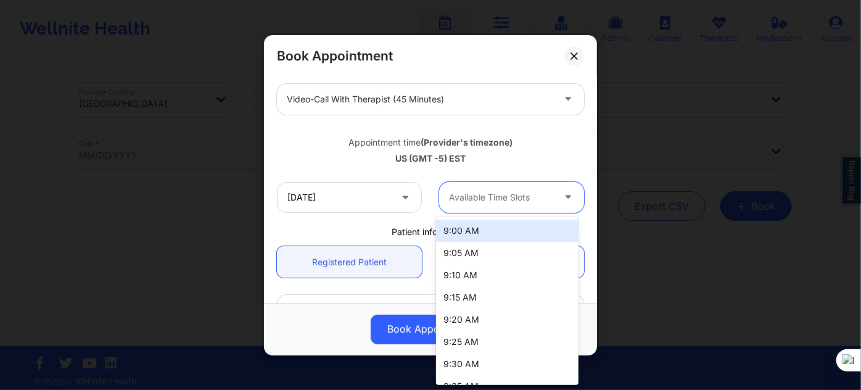
click at [462, 229] on div "9:00 AM" at bounding box center [507, 231] width 142 height 22
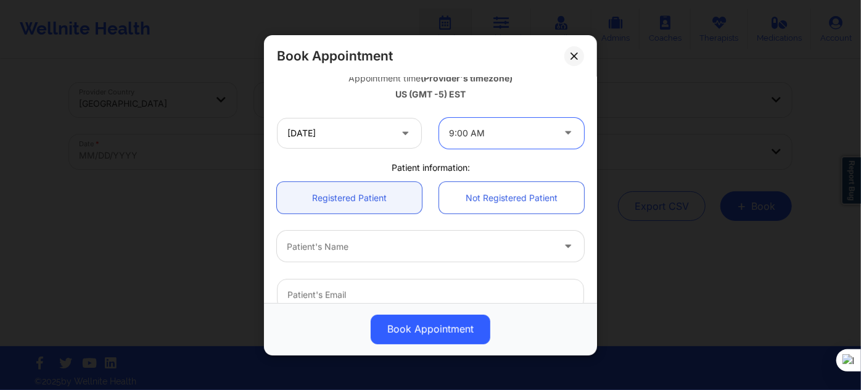
scroll to position [280, 0]
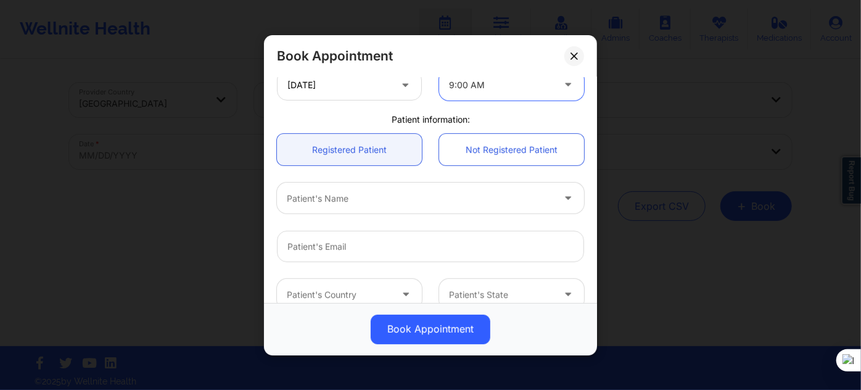
click at [365, 189] on div "Patient's Name" at bounding box center [416, 198] width 278 height 31
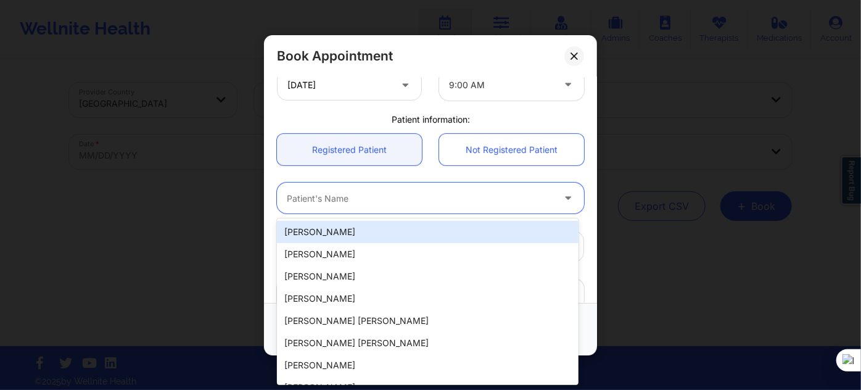
paste input "Keishonda"
type input "Keishonda"
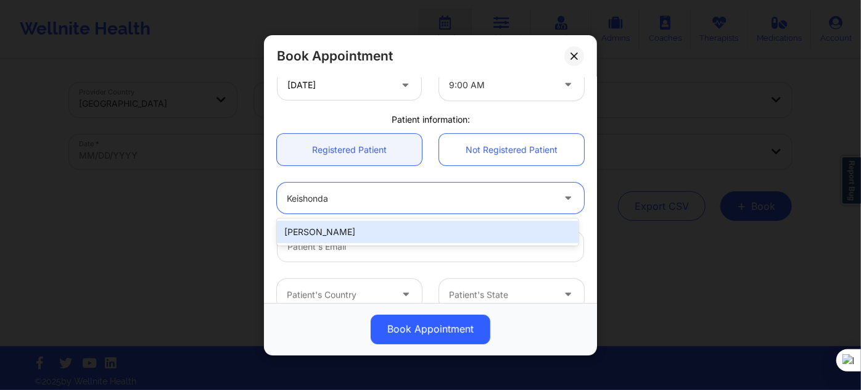
click at [361, 233] on div "Keishonda Rudolph" at bounding box center [428, 232] width 302 height 22
type input "keishondarudolph@yahoo.com"
type input "+15027670197"
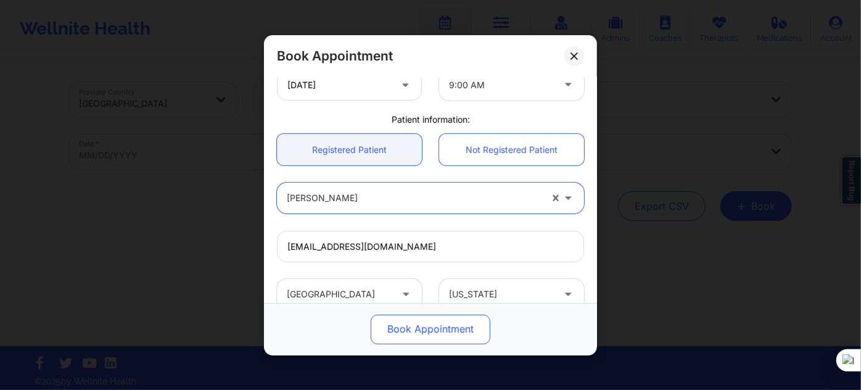
click at [414, 335] on button "Book Appointment" at bounding box center [431, 329] width 120 height 30
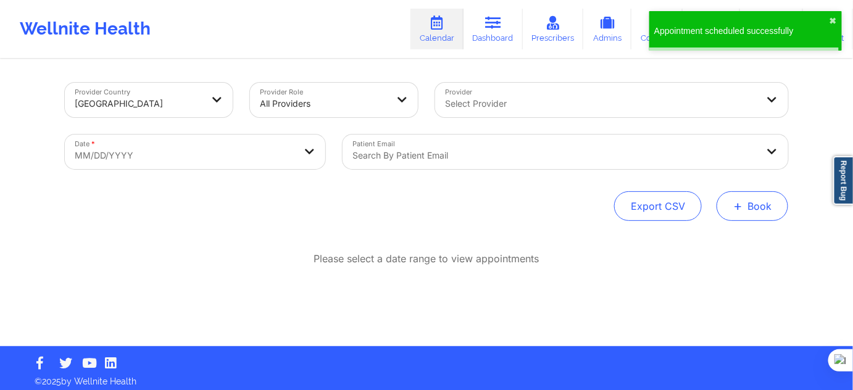
click at [735, 207] on span "+" at bounding box center [737, 205] width 9 height 7
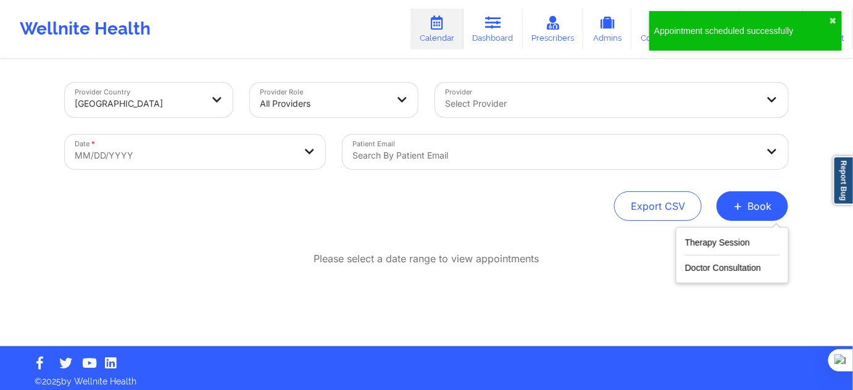
click at [723, 233] on div "Therapy Session Doctor Consultation" at bounding box center [731, 255] width 113 height 56
click at [717, 239] on button "Therapy Session" at bounding box center [732, 245] width 94 height 20
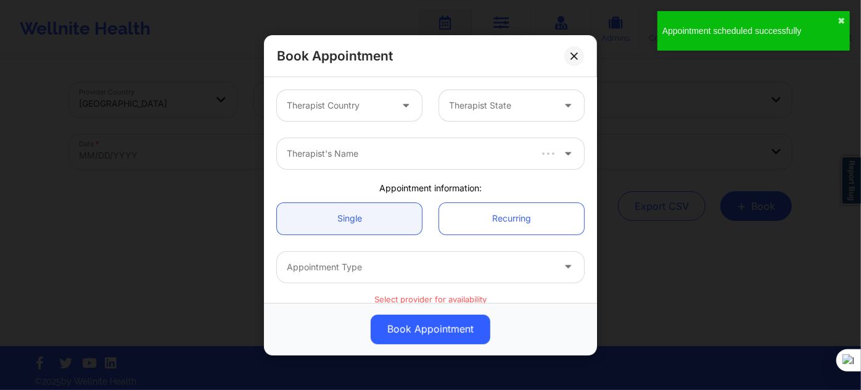
click at [312, 106] on div at bounding box center [339, 105] width 104 height 15
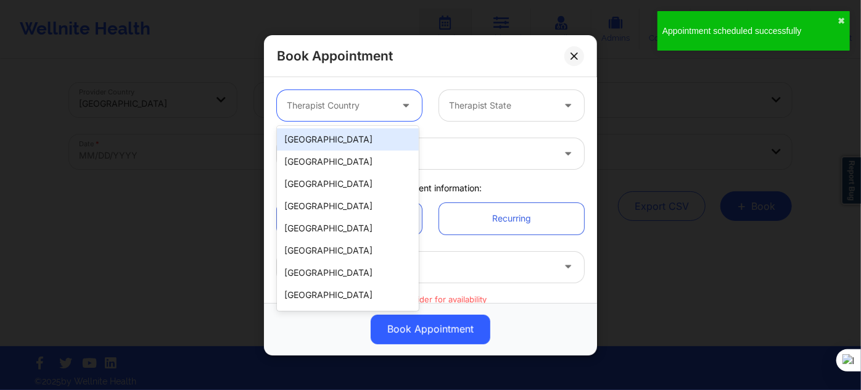
click at [305, 136] on div "[GEOGRAPHIC_DATA]" at bounding box center [348, 139] width 142 height 22
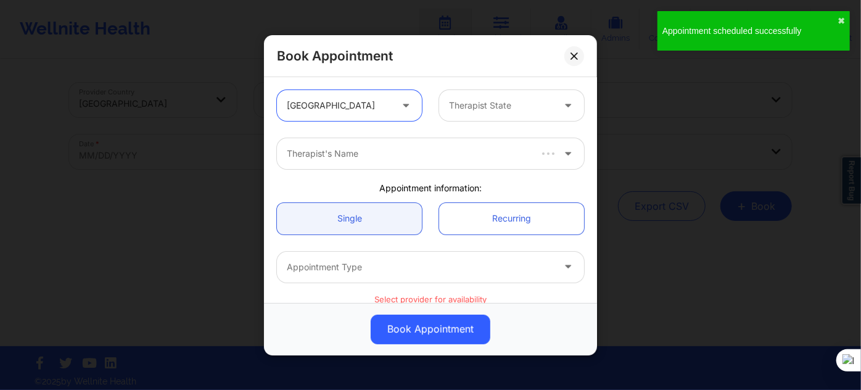
click at [498, 118] on div "Therapist State" at bounding box center [496, 105] width 115 height 31
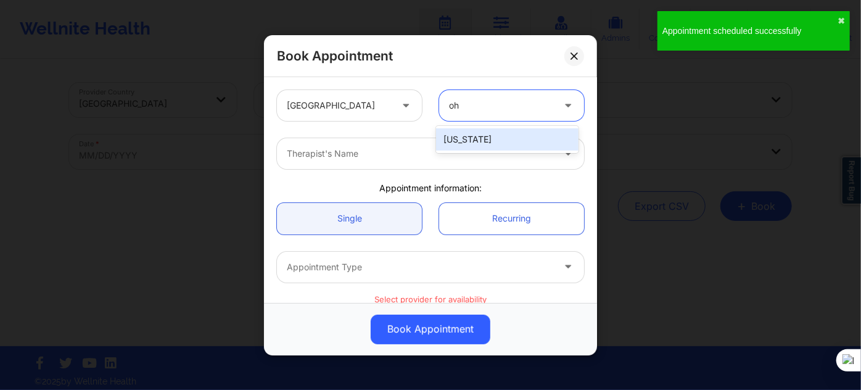
type input "ohi"
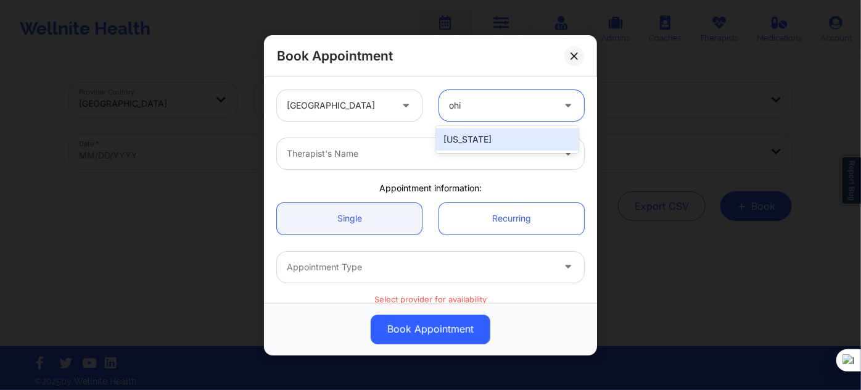
click at [484, 134] on div "[US_STATE]" at bounding box center [507, 139] width 142 height 22
click at [418, 144] on div "Therapist's Name" at bounding box center [416, 153] width 278 height 31
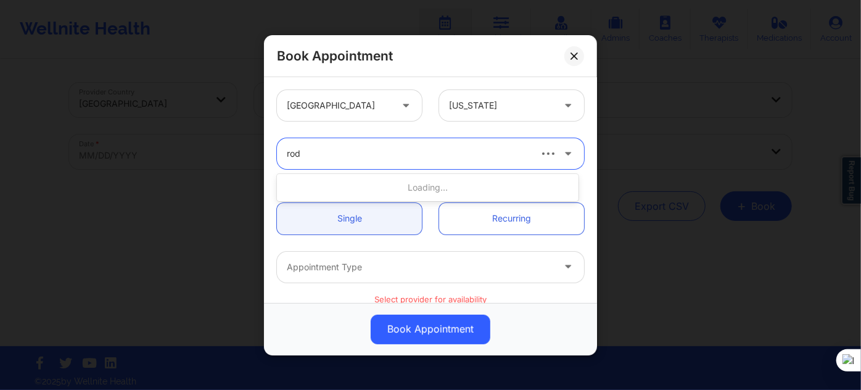
type input "rodn"
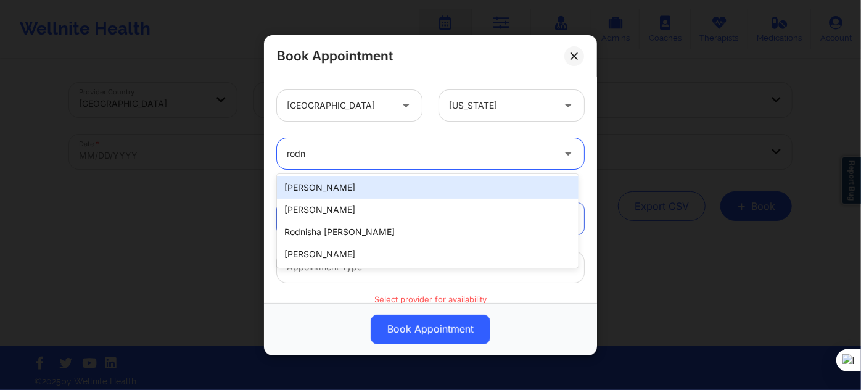
click at [389, 192] on div "Rodney Sikes" at bounding box center [428, 187] width 302 height 22
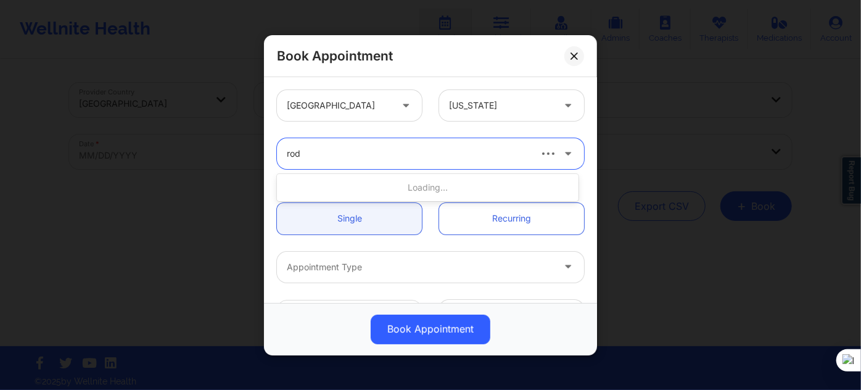
type input "rodn"
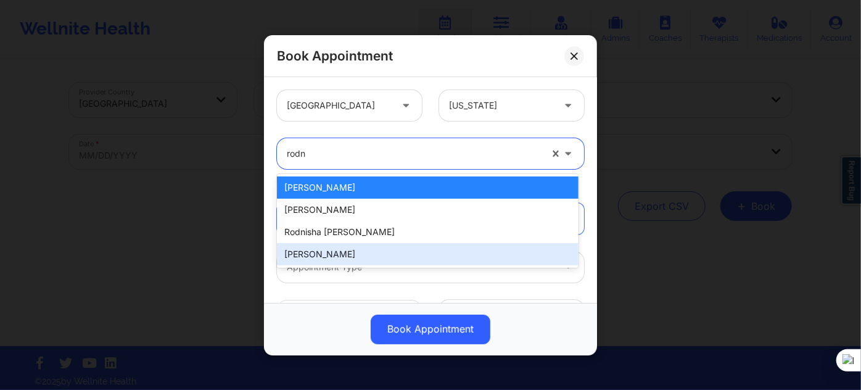
click at [345, 257] on div "[PERSON_NAME]" at bounding box center [428, 254] width 302 height 22
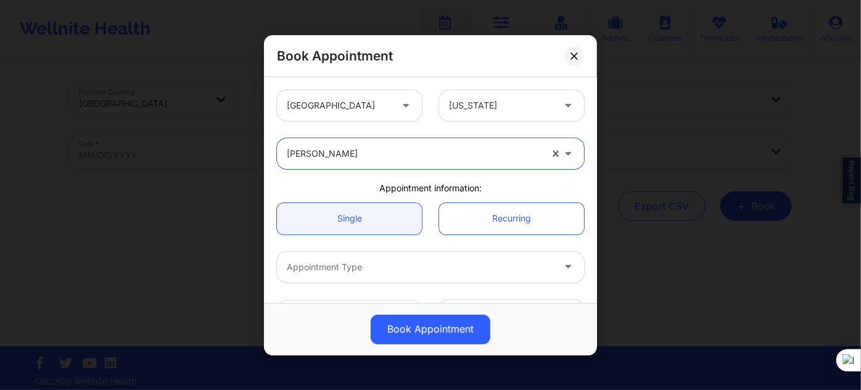
scroll to position [168, 0]
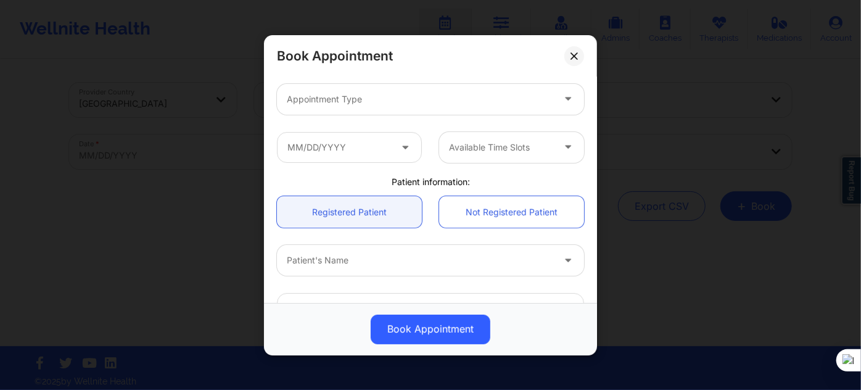
click at [373, 95] on div at bounding box center [420, 99] width 266 height 15
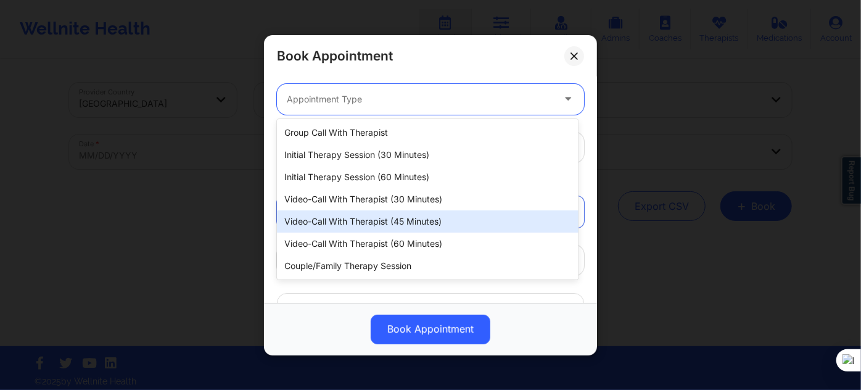
click at [402, 217] on div "Video-Call with Therapist (45 minutes)" at bounding box center [428, 221] width 302 height 22
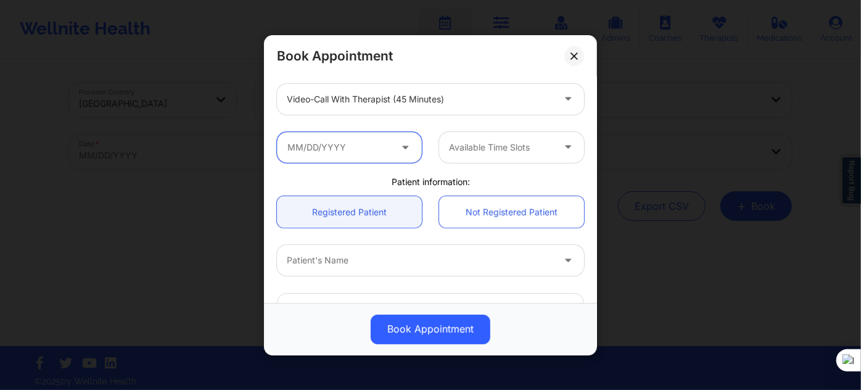
click at [345, 141] on input "text" at bounding box center [349, 146] width 145 height 31
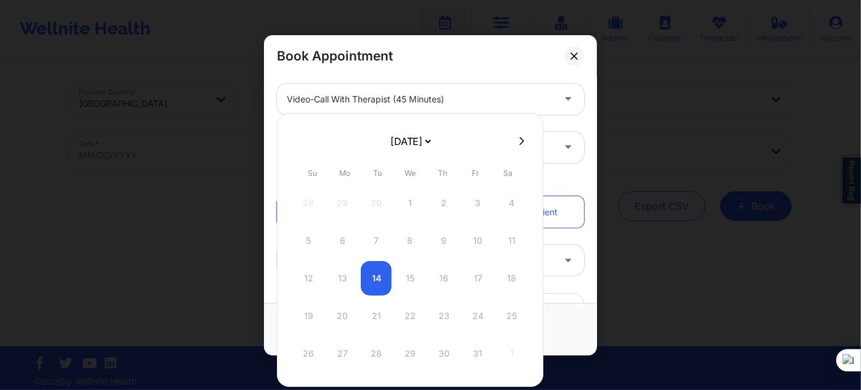
click at [519, 141] on icon at bounding box center [521, 140] width 5 height 9
select select "2025-10"
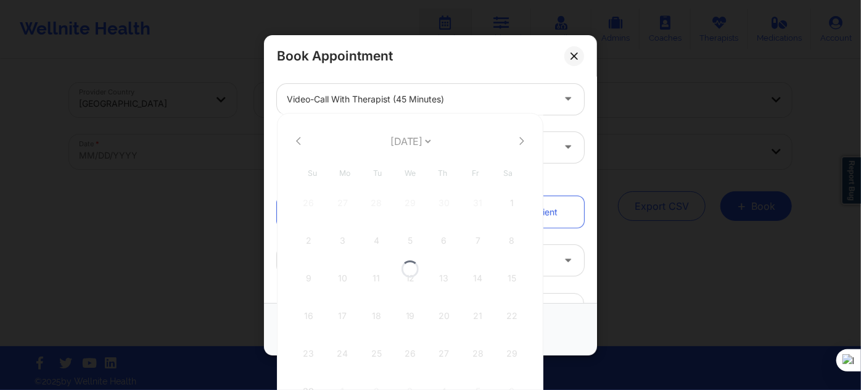
select select "2025-10"
click at [519, 141] on icon at bounding box center [521, 140] width 5 height 9
select select "2025-11"
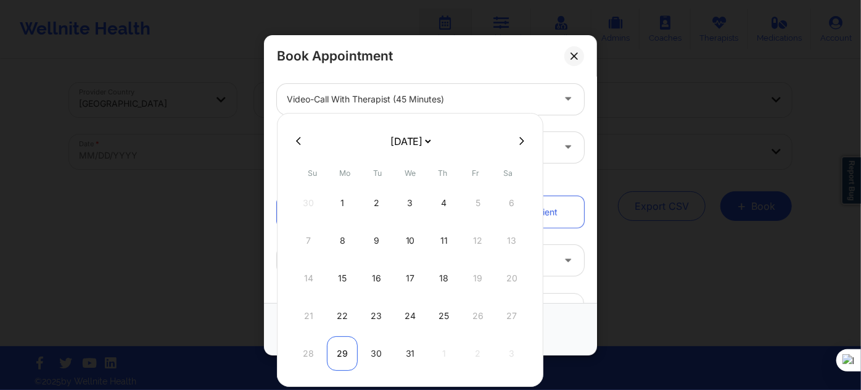
click at [339, 347] on div "29" at bounding box center [342, 353] width 31 height 35
type input "12/29/2025"
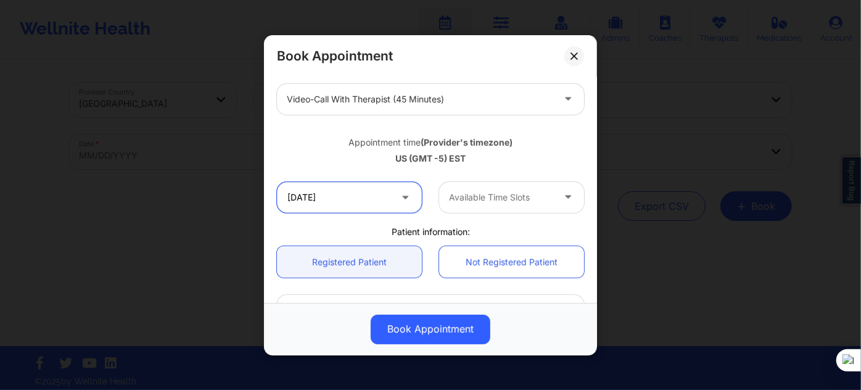
click at [342, 195] on input "12/29/2025" at bounding box center [349, 196] width 145 height 31
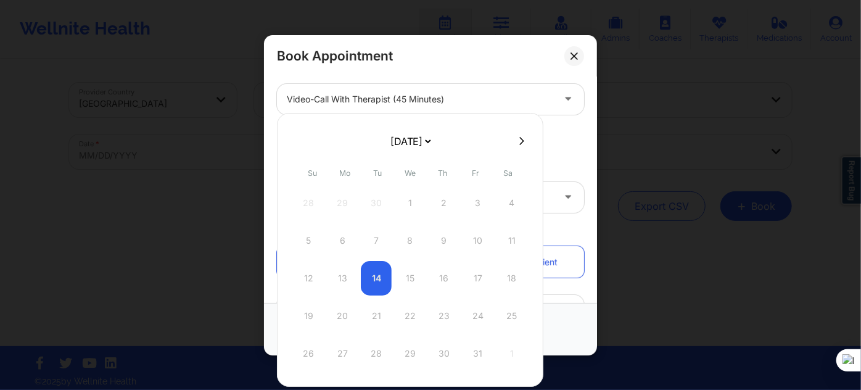
click at [519, 145] on icon at bounding box center [521, 140] width 5 height 9
select select "2025-10"
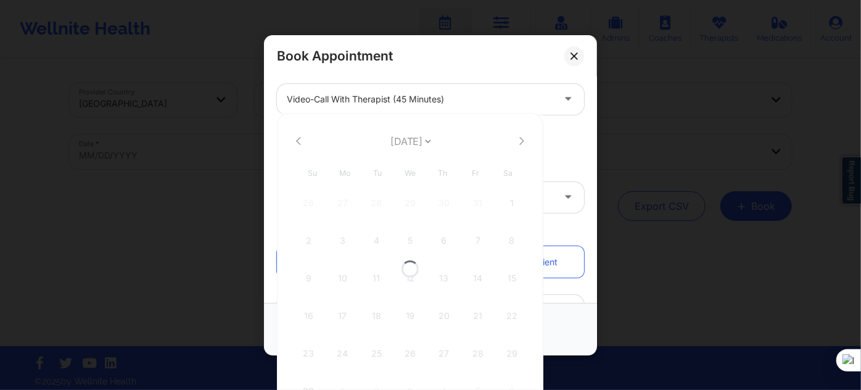
select select "2025-10"
click at [519, 141] on icon at bounding box center [521, 140] width 5 height 9
select select "2025-11"
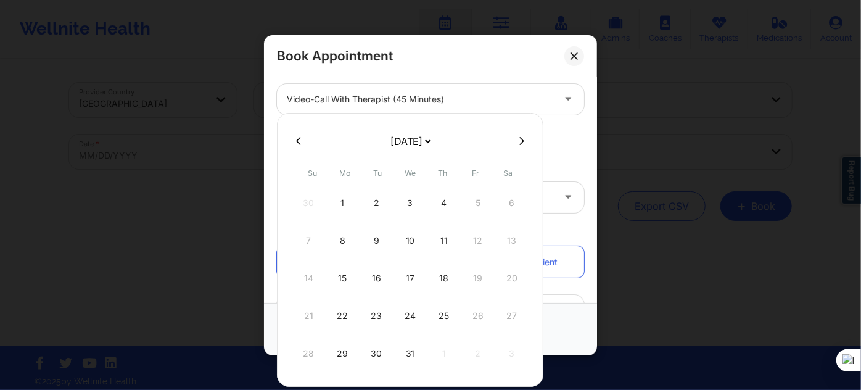
click at [343, 315] on div "22" at bounding box center [342, 316] width 31 height 35
type input "12/22/2025"
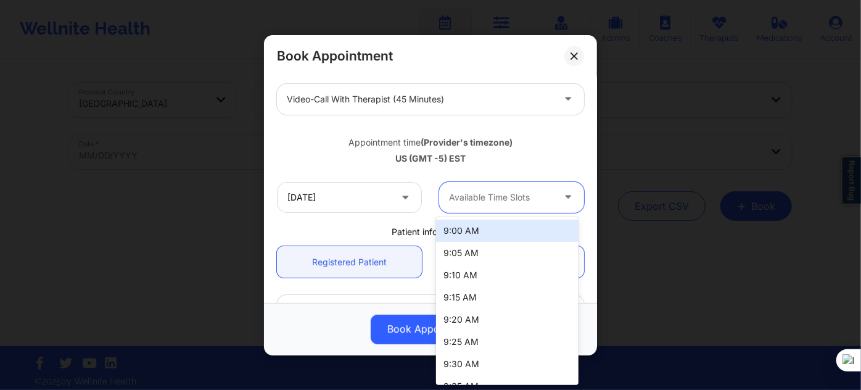
click at [494, 202] on div at bounding box center [501, 197] width 104 height 15
click at [485, 233] on div "9:00 AM" at bounding box center [507, 231] width 142 height 22
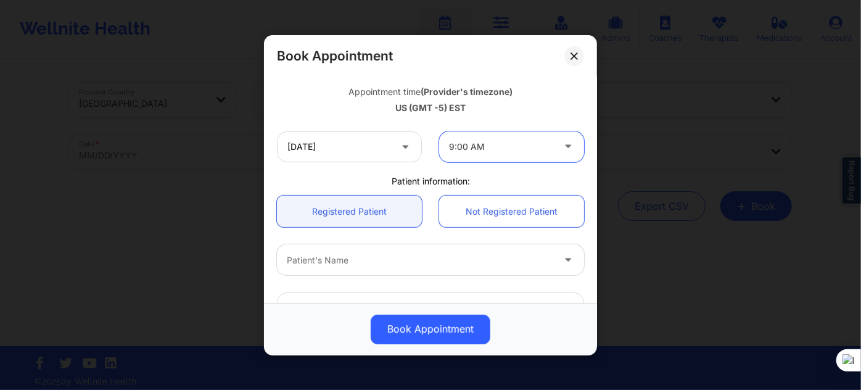
scroll to position [280, 0]
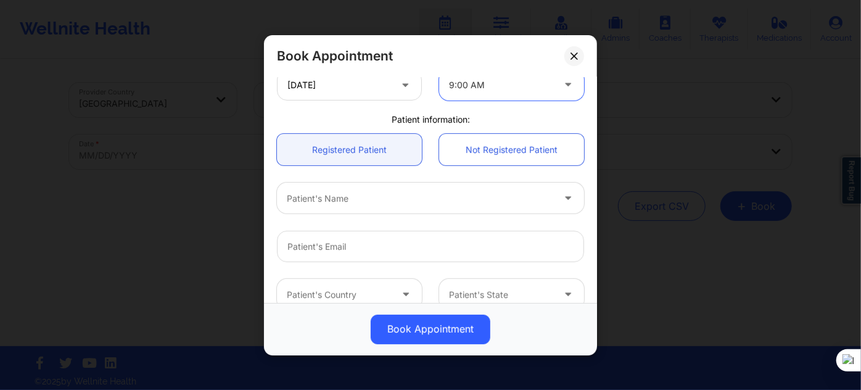
click at [378, 205] on div "Patient's Name" at bounding box center [416, 198] width 278 height 31
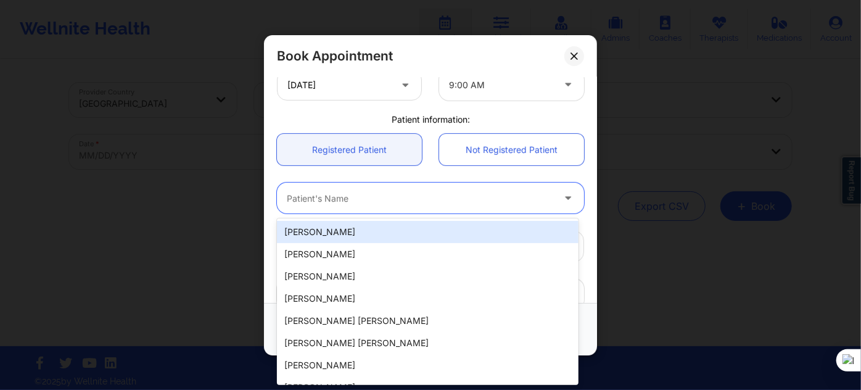
paste input "Keishonda"
type input "Keishonda"
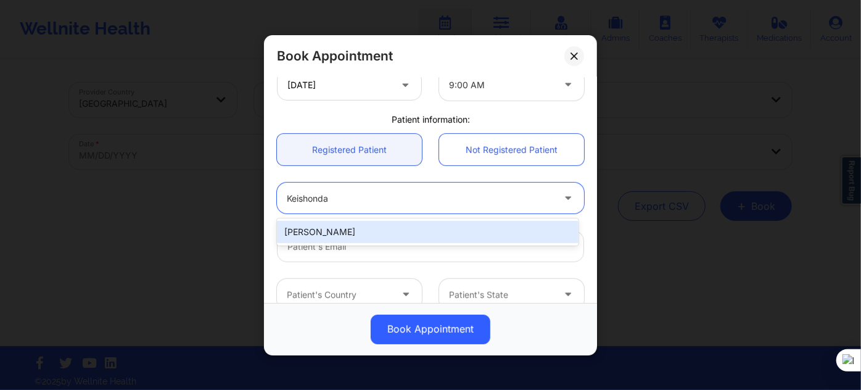
click at [365, 236] on div "Keishonda Rudolph" at bounding box center [428, 232] width 302 height 22
type input "keishondarudolph@yahoo.com"
type input "+15027670197"
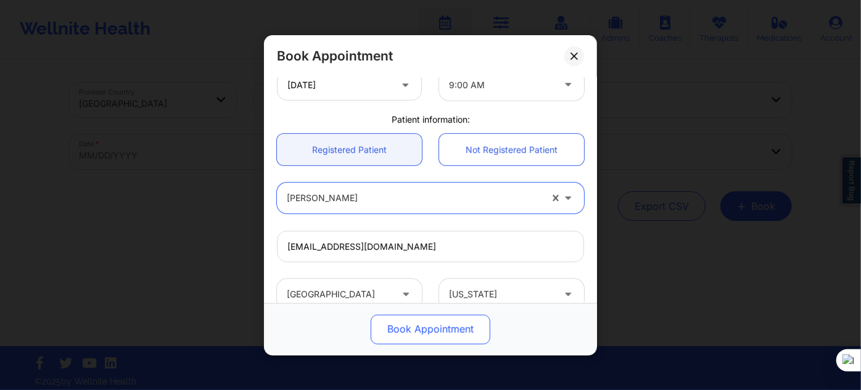
click at [415, 333] on button "Book Appointment" at bounding box center [431, 329] width 120 height 30
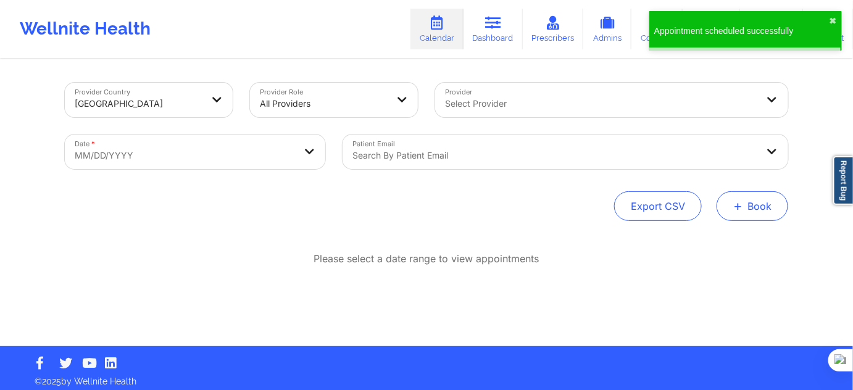
click at [749, 207] on button "+ Book" at bounding box center [752, 206] width 72 height 30
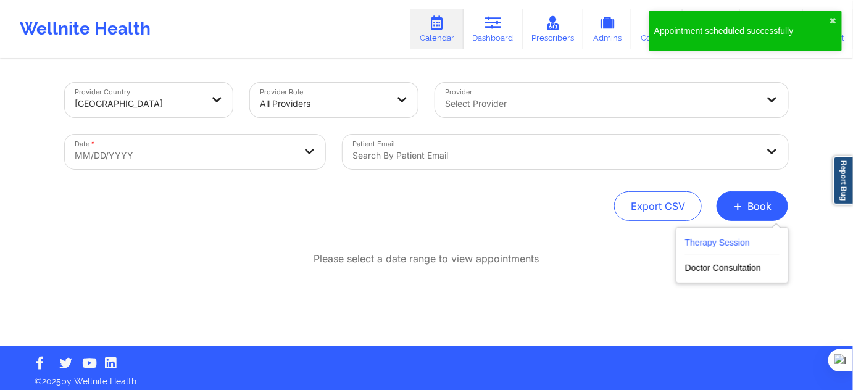
click at [727, 245] on button "Therapy Session" at bounding box center [732, 245] width 94 height 20
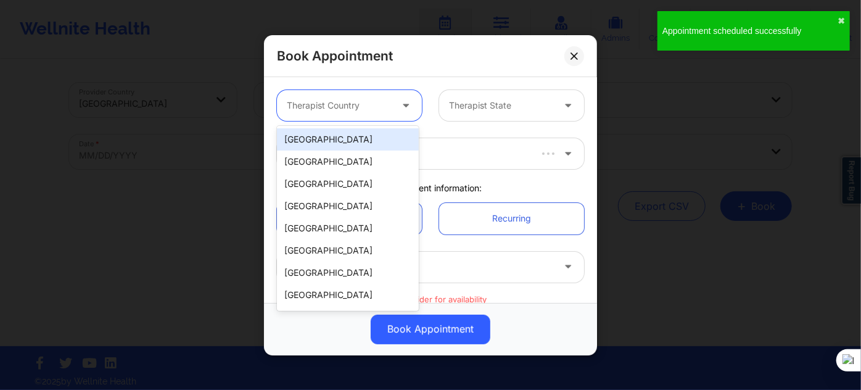
click at [360, 115] on div "Therapist Country" at bounding box center [334, 105] width 115 height 31
click at [353, 143] on div "[GEOGRAPHIC_DATA]" at bounding box center [348, 139] width 142 height 22
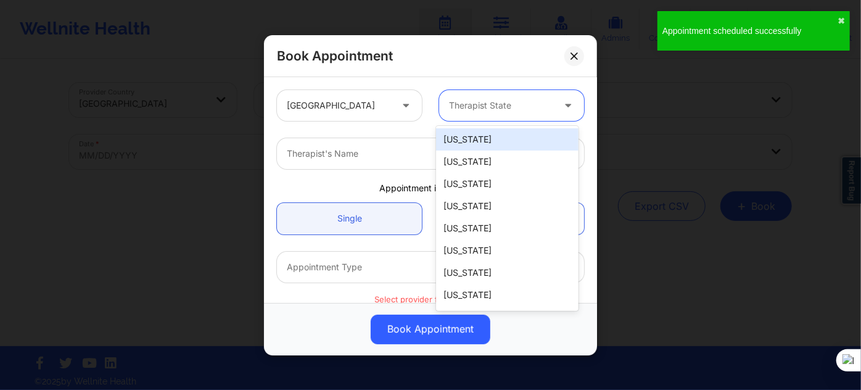
click at [494, 112] on div "Therapist State" at bounding box center [496, 105] width 115 height 31
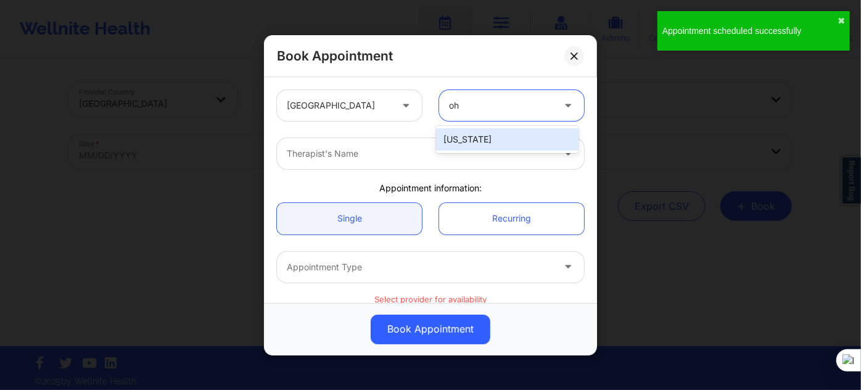
type input "ohi"
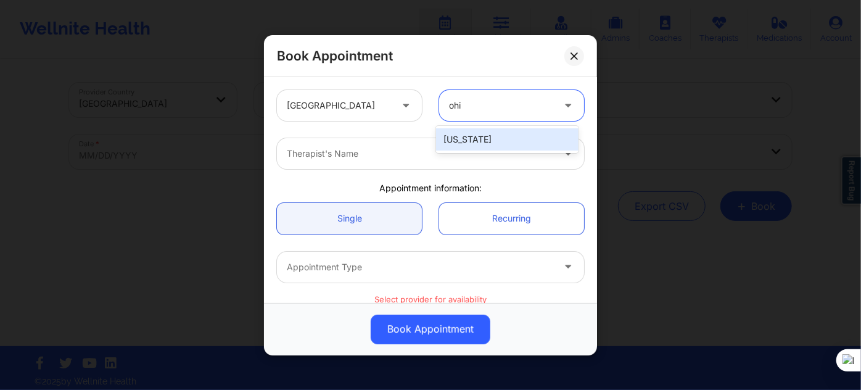
click at [492, 133] on div "[US_STATE]" at bounding box center [507, 139] width 142 height 22
click at [416, 151] on div at bounding box center [420, 153] width 266 height 15
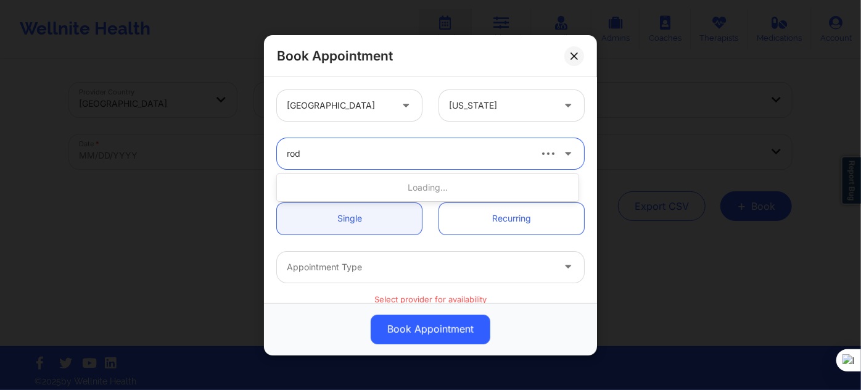
type input "rodn"
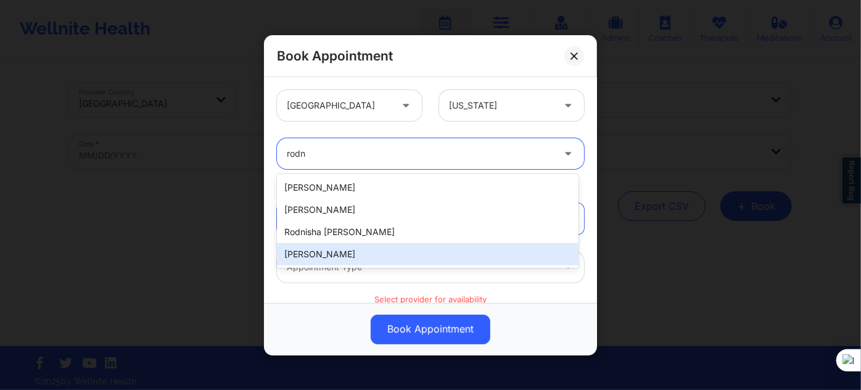
click at [353, 247] on div "[PERSON_NAME]" at bounding box center [428, 254] width 302 height 22
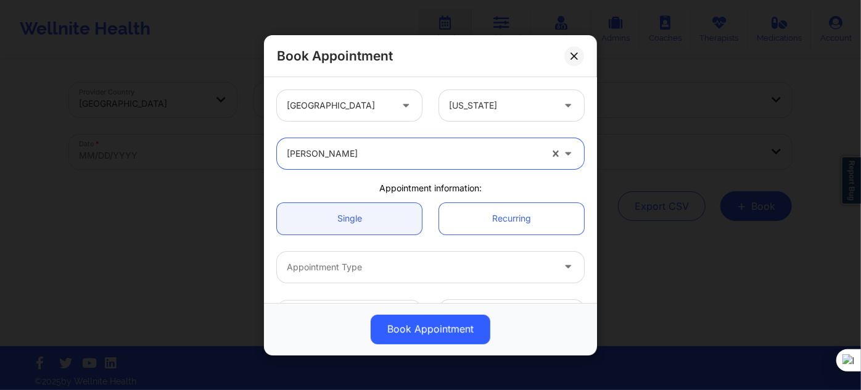
scroll to position [112, 0]
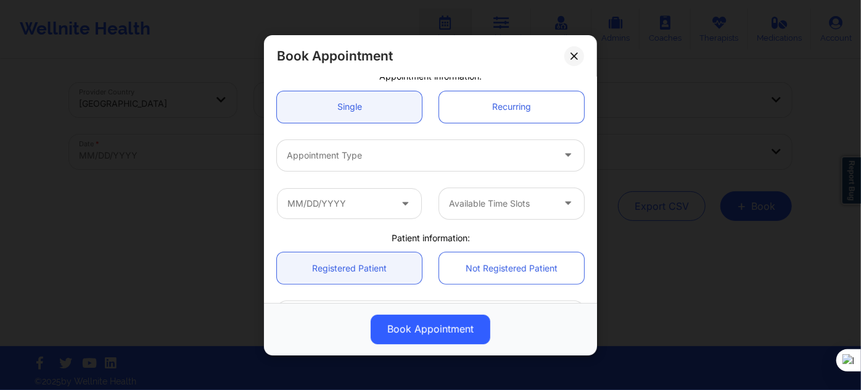
click at [370, 155] on div at bounding box center [420, 155] width 266 height 15
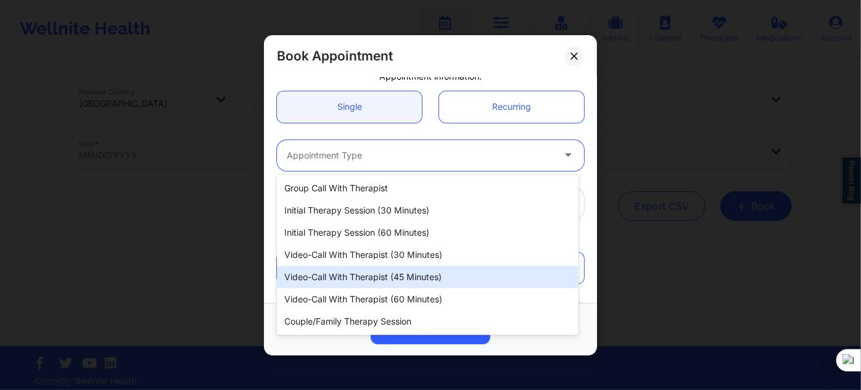
click at [373, 276] on div "Video-Call with Therapist (45 minutes)" at bounding box center [428, 277] width 302 height 22
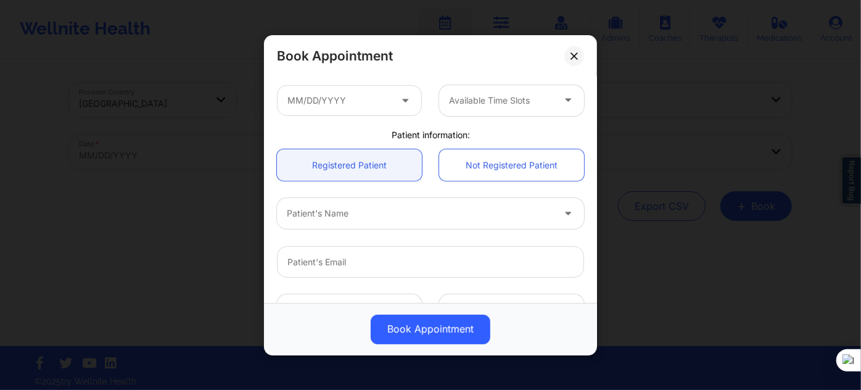
scroll to position [224, 0]
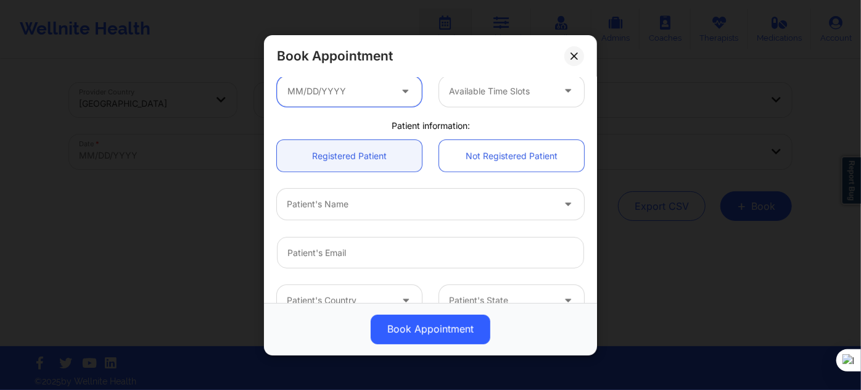
click at [364, 89] on input "text" at bounding box center [349, 90] width 145 height 31
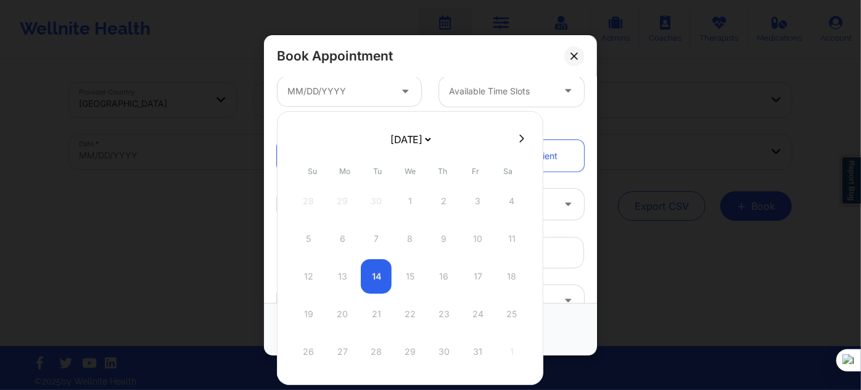
click at [519, 141] on icon at bounding box center [521, 138] width 5 height 9
select select "2025-10"
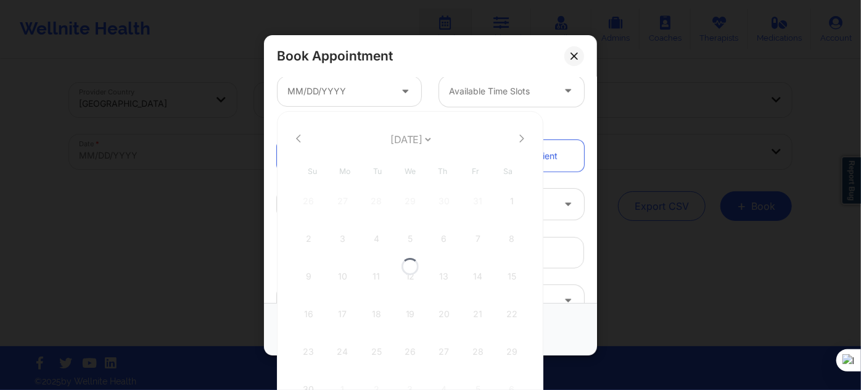
select select "2025-10"
click at [520, 137] on icon at bounding box center [522, 138] width 5 height 8
select select "2025-11"
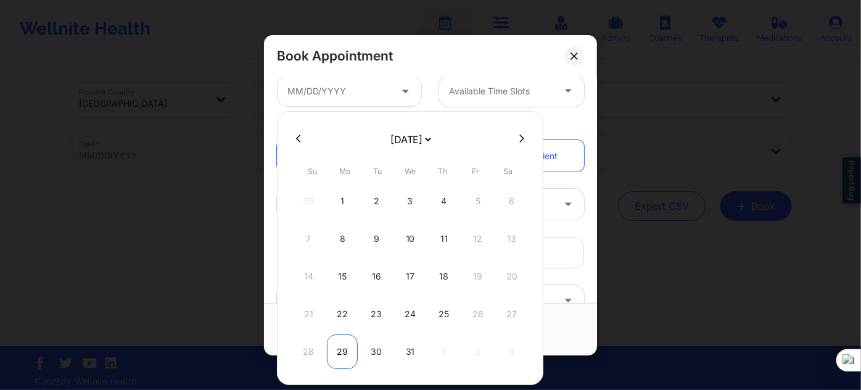
click at [329, 358] on div "29" at bounding box center [342, 351] width 31 height 35
type input "12/29/2025"
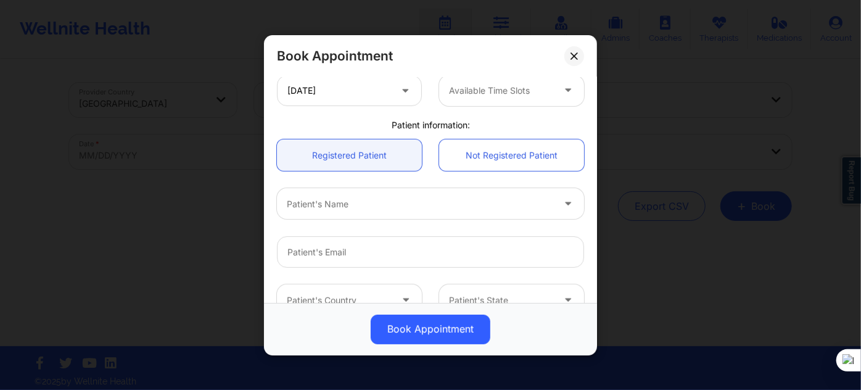
click at [509, 107] on div "12/29/2025 Available Time Slots" at bounding box center [430, 90] width 324 height 48
click at [514, 83] on div at bounding box center [501, 90] width 104 height 15
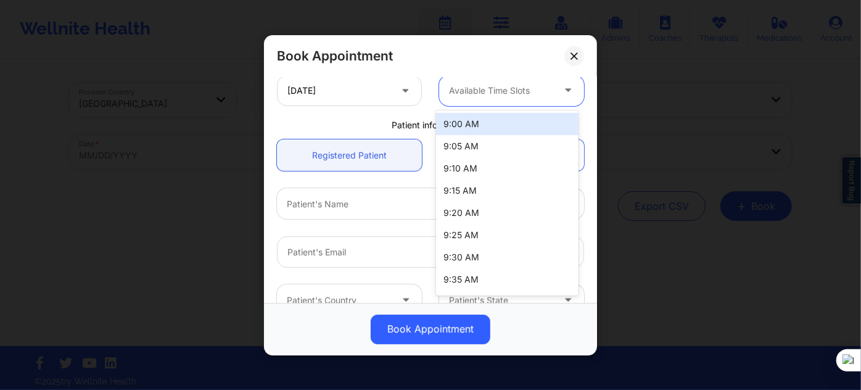
click at [502, 129] on div "9:00 AM" at bounding box center [507, 124] width 142 height 22
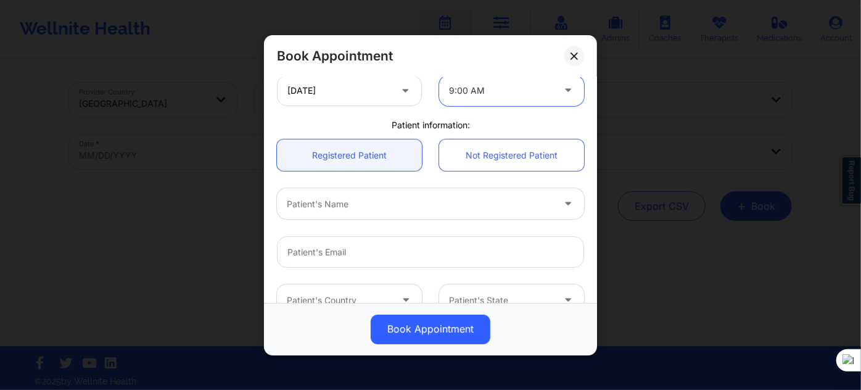
click at [386, 206] on div at bounding box center [420, 203] width 266 height 15
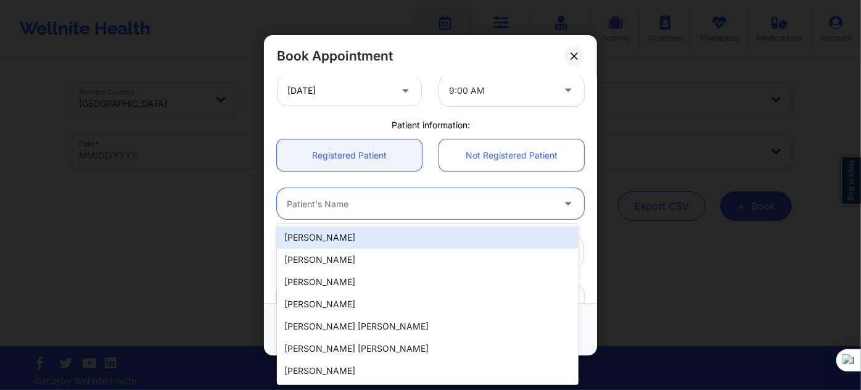
paste input "Keishonda"
type input "Keishonda"
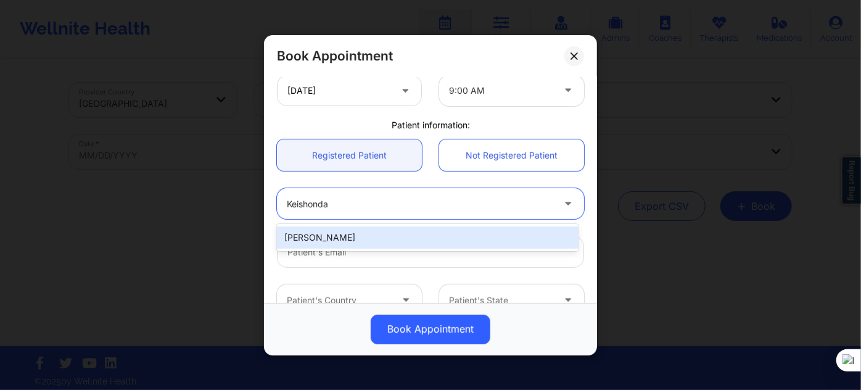
click at [390, 249] on div "Keishonda Rudolph" at bounding box center [428, 237] width 302 height 27
click at [393, 242] on div "Keishonda Rudolph" at bounding box center [428, 237] width 302 height 22
type input "keishondarudolph@yahoo.com"
type input "+15027670197"
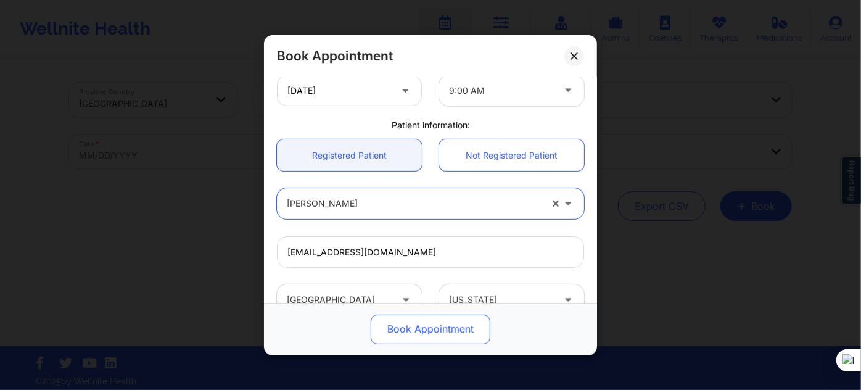
click at [402, 324] on button "Book Appointment" at bounding box center [431, 329] width 120 height 30
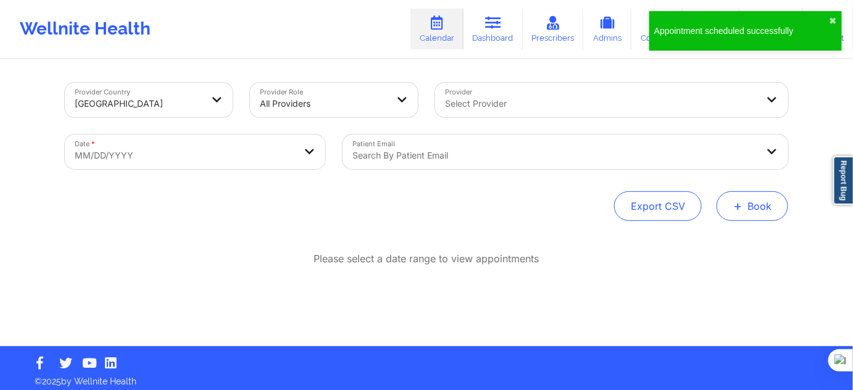
click at [743, 212] on button "+ Book" at bounding box center [752, 206] width 72 height 30
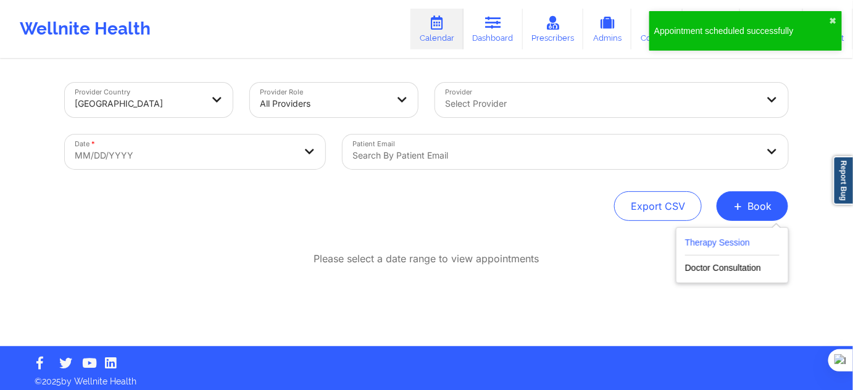
click at [706, 236] on button "Therapy Session" at bounding box center [732, 245] width 94 height 20
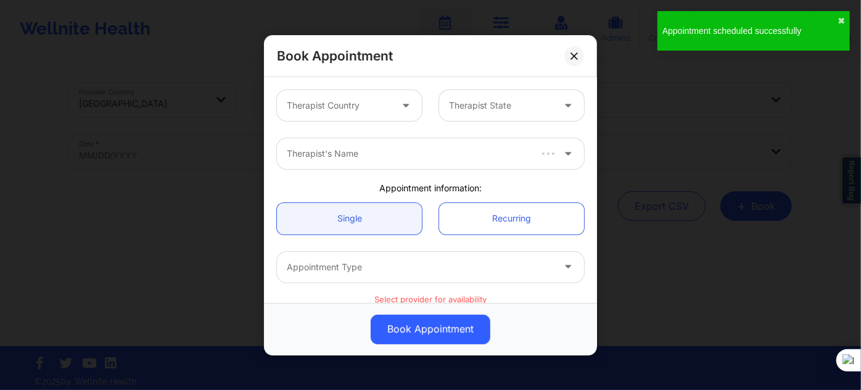
click at [310, 101] on div at bounding box center [339, 105] width 104 height 15
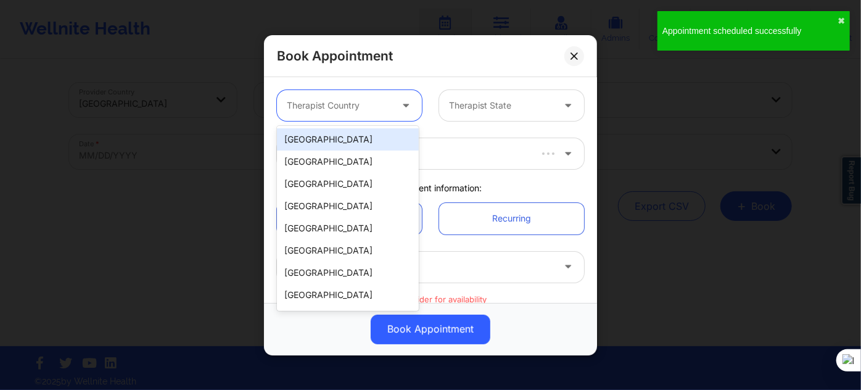
click at [336, 136] on div "[GEOGRAPHIC_DATA]" at bounding box center [348, 139] width 142 height 22
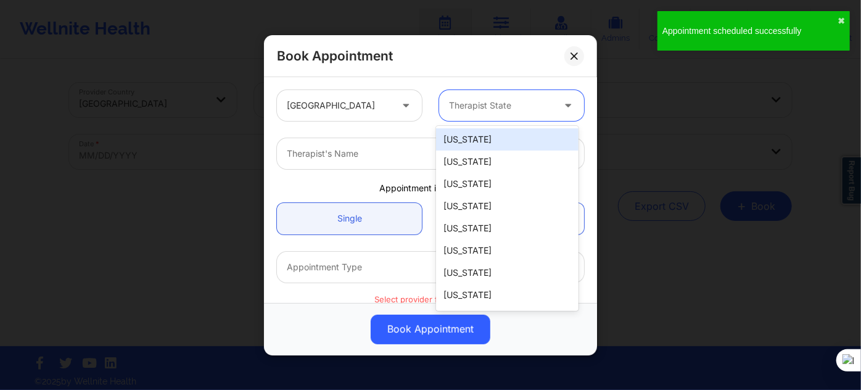
click at [474, 108] on div at bounding box center [501, 105] width 104 height 15
type input "oh"
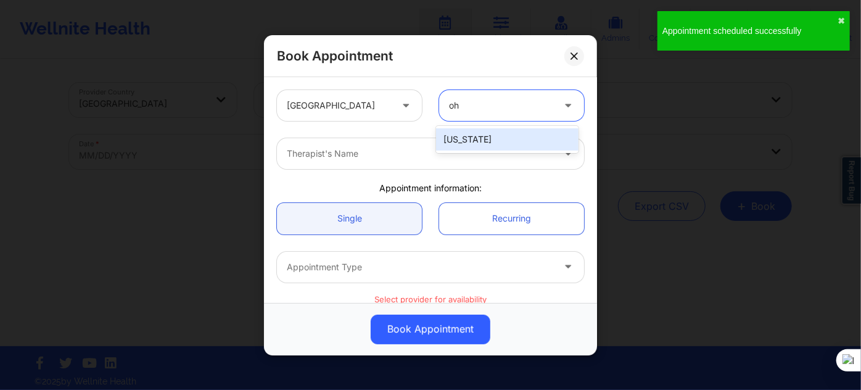
click at [455, 147] on div "[US_STATE]" at bounding box center [507, 139] width 142 height 22
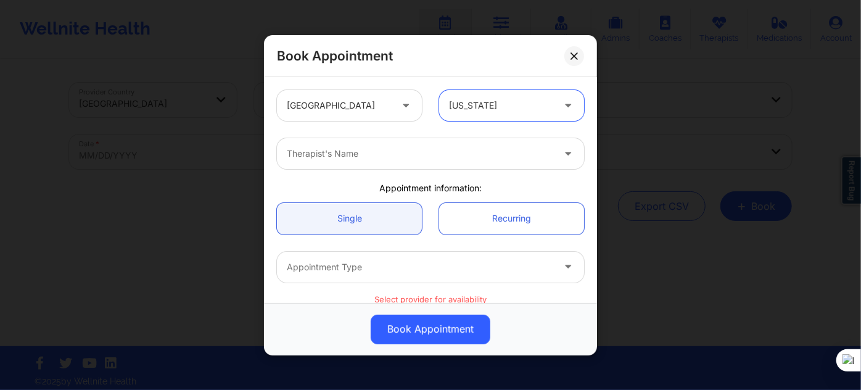
click at [394, 147] on div at bounding box center [420, 153] width 266 height 15
type input "rodn"
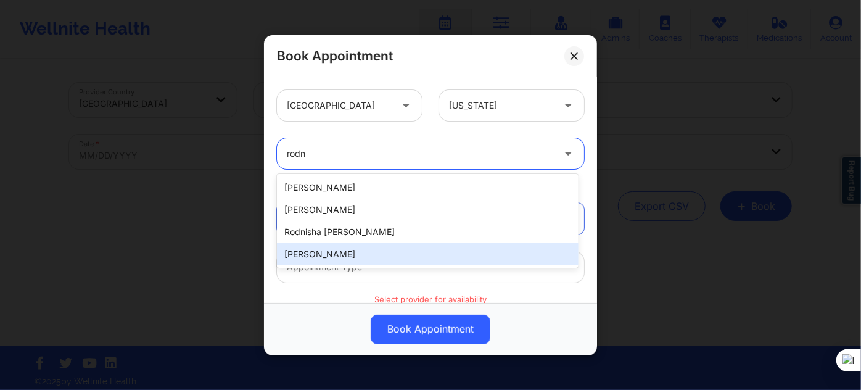
click at [334, 261] on div "[PERSON_NAME]" at bounding box center [428, 254] width 302 height 22
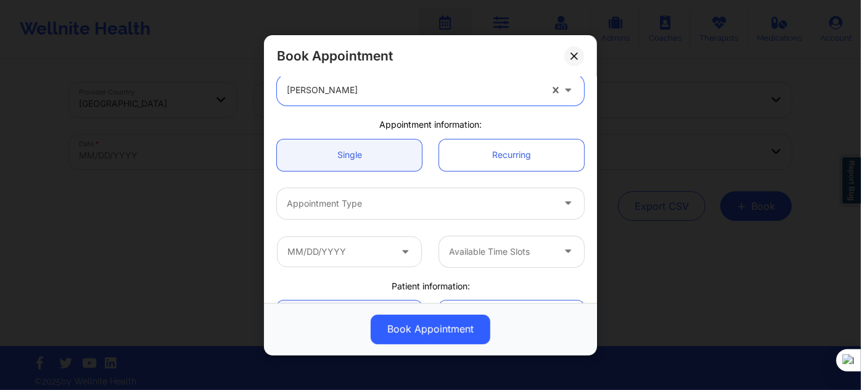
scroll to position [112, 0]
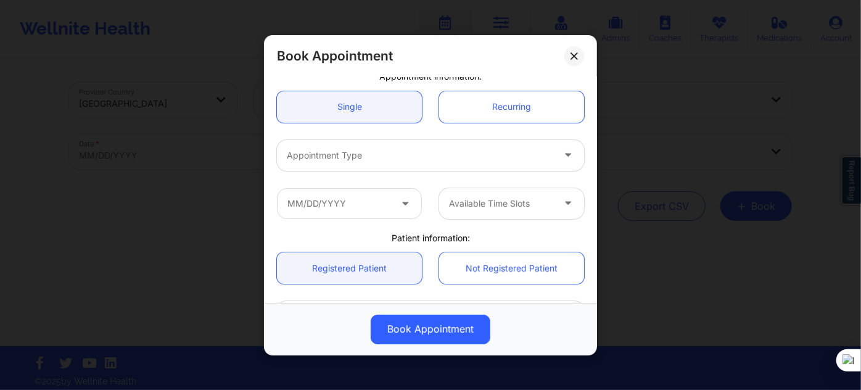
click at [353, 153] on div at bounding box center [420, 155] width 266 height 15
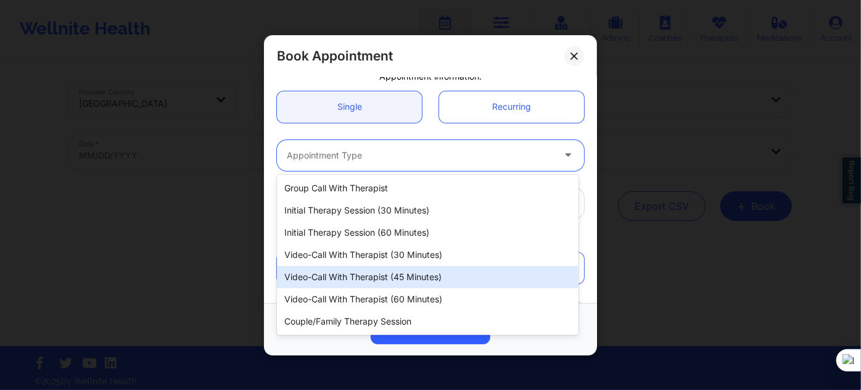
click at [380, 278] on div "Video-Call with Therapist (45 minutes)" at bounding box center [428, 277] width 302 height 22
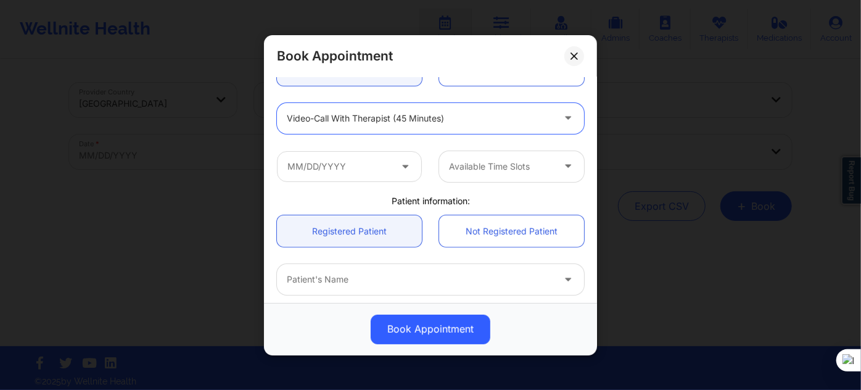
scroll to position [168, 0]
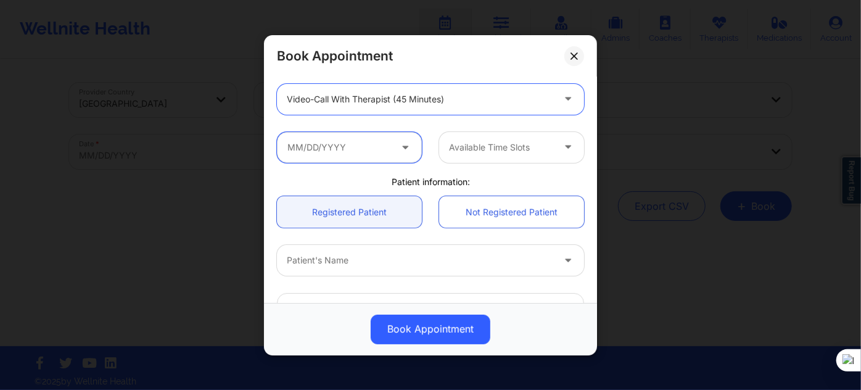
click at [361, 134] on input "text" at bounding box center [349, 146] width 145 height 31
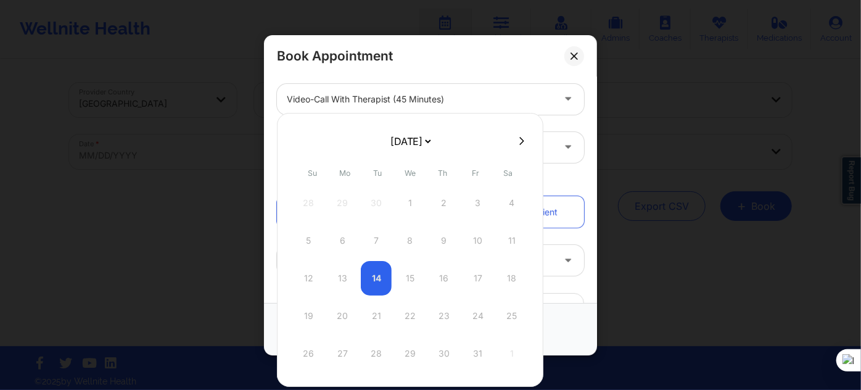
click at [520, 143] on icon at bounding box center [522, 141] width 5 height 8
select select "2025-10"
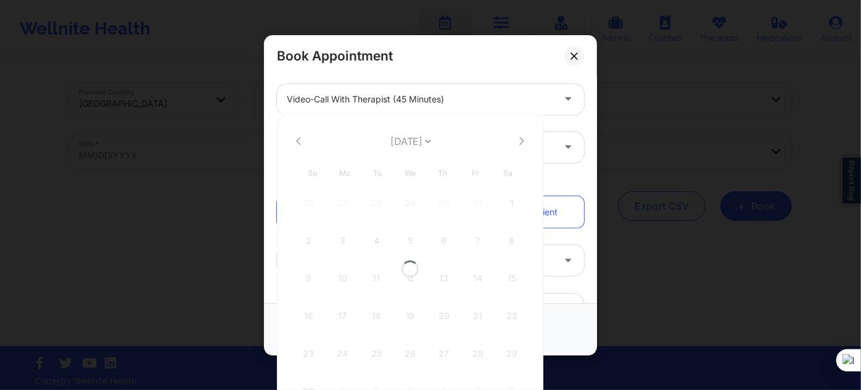
select select "2025-10"
click at [519, 141] on icon at bounding box center [521, 140] width 5 height 9
select select "2025-11"
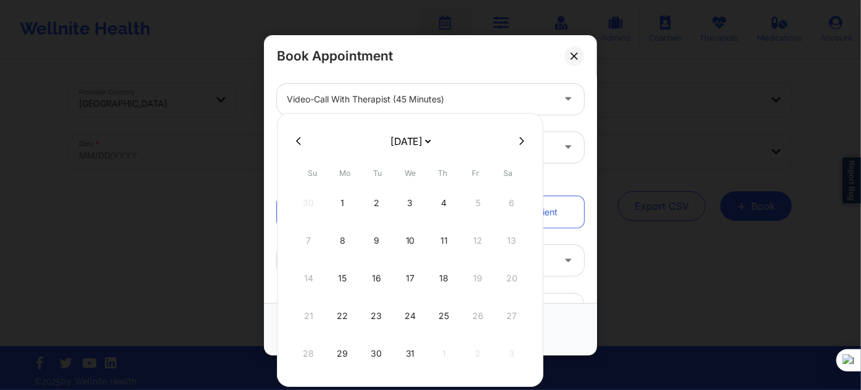
click at [519, 141] on icon at bounding box center [521, 140] width 5 height 9
select select "2026-0"
click at [347, 233] on div "5" at bounding box center [342, 240] width 31 height 35
type input "01/05/2026"
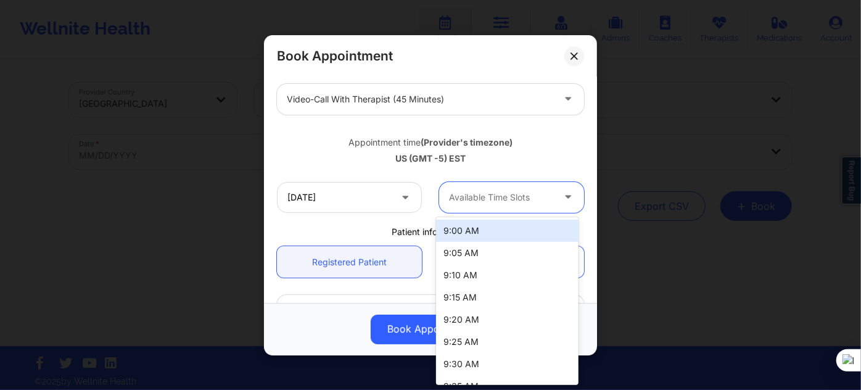
click at [480, 187] on div "Available Time Slots" at bounding box center [496, 196] width 115 height 31
click at [476, 225] on div "9:00 AM" at bounding box center [507, 231] width 142 height 22
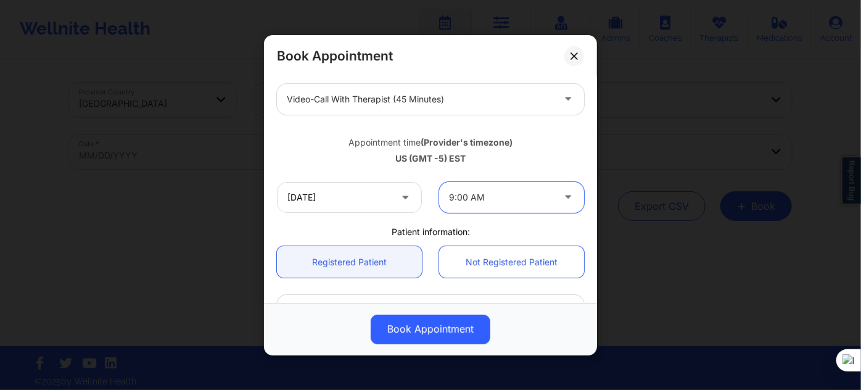
scroll to position [280, 0]
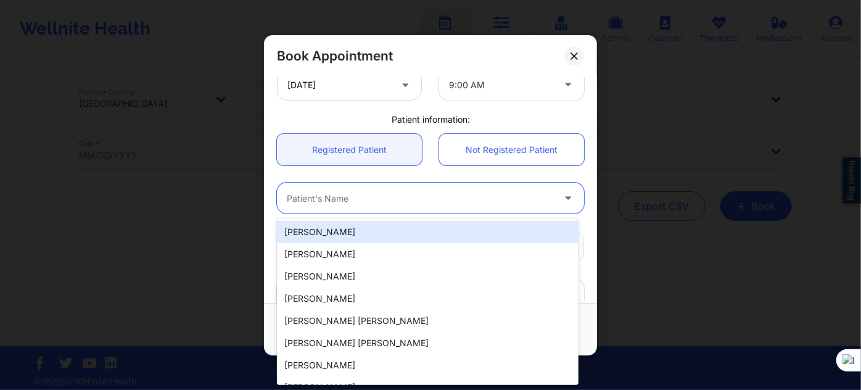
click at [353, 197] on div at bounding box center [420, 198] width 266 height 15
paste input "Keishonda"
type input "Keishonda"
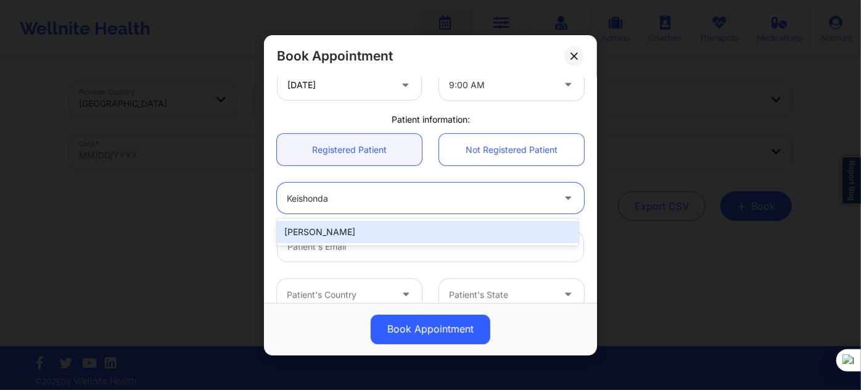
click at [372, 233] on div "Keishonda Rudolph" at bounding box center [428, 232] width 302 height 22
type input "keishondarudolph@yahoo.com"
type input "+15027670197"
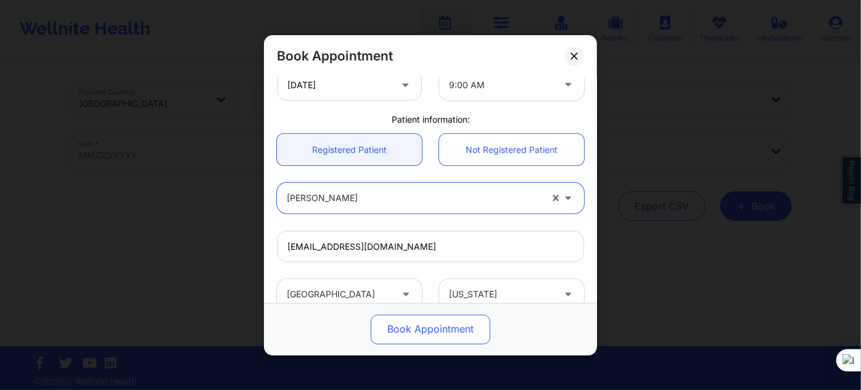
click at [412, 334] on button "Book Appointment" at bounding box center [431, 329] width 120 height 30
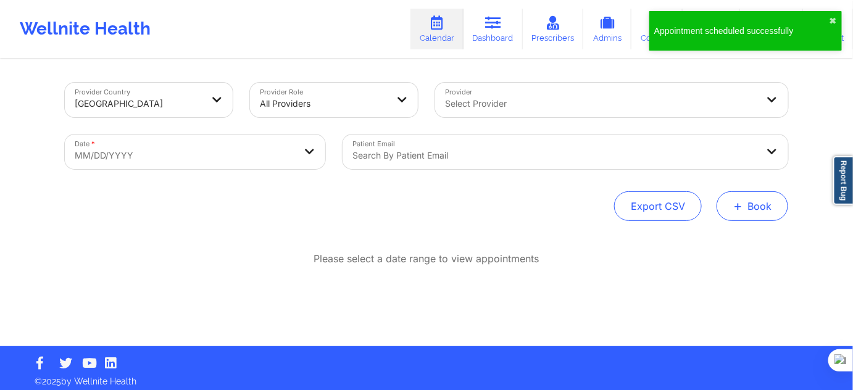
click at [749, 202] on button "+ Book" at bounding box center [752, 206] width 72 height 30
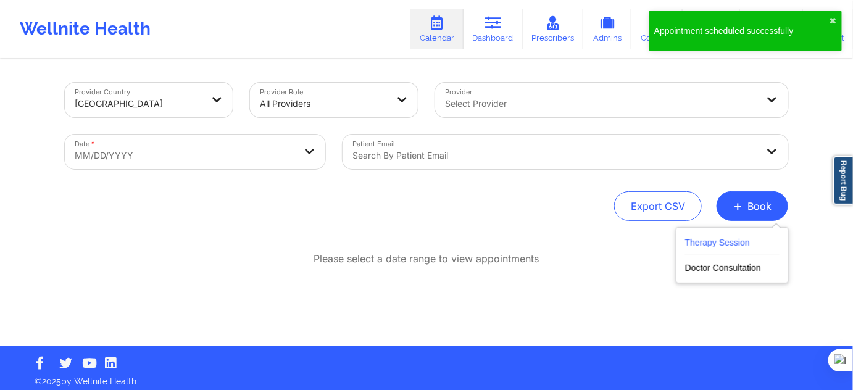
click at [729, 252] on button "Therapy Session" at bounding box center [732, 245] width 94 height 20
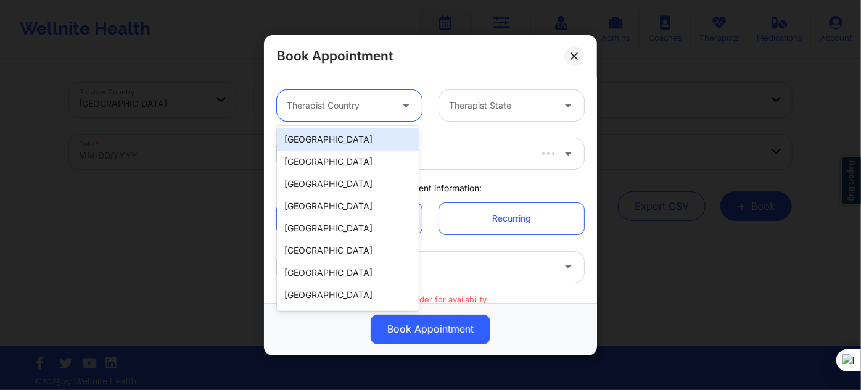
click at [319, 99] on div at bounding box center [339, 105] width 104 height 15
click at [341, 141] on div "[GEOGRAPHIC_DATA]" at bounding box center [348, 139] width 142 height 22
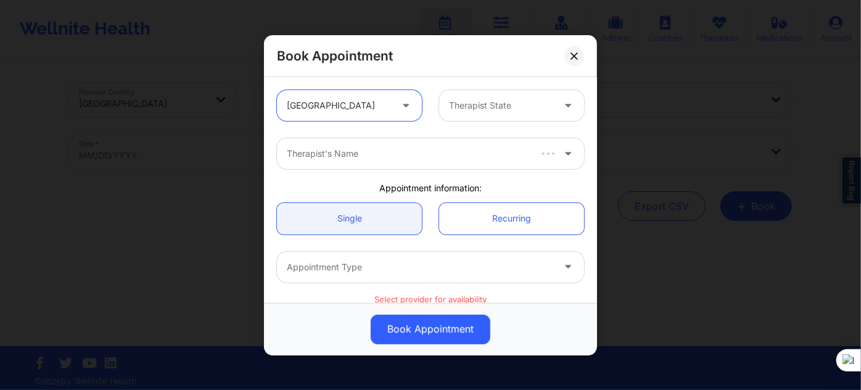
click at [462, 105] on div at bounding box center [501, 105] width 104 height 15
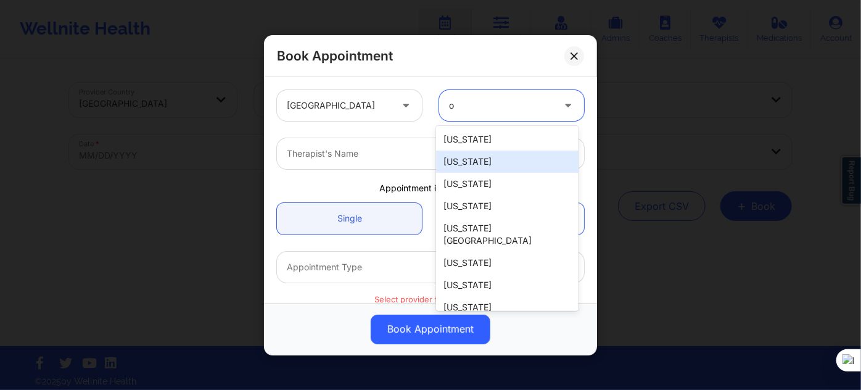
type input "oh"
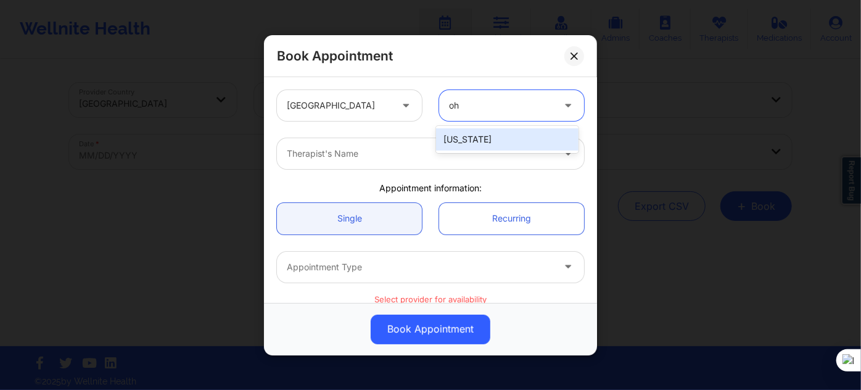
click at [485, 139] on div "[US_STATE]" at bounding box center [507, 139] width 142 height 22
click at [435, 155] on div at bounding box center [420, 153] width 266 height 15
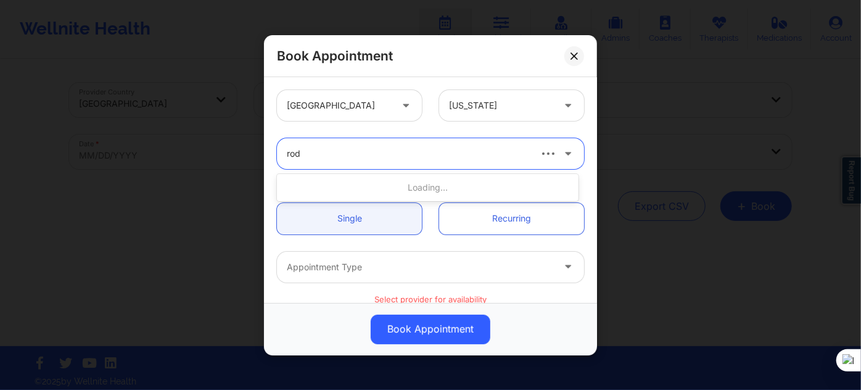
type input "rodn"
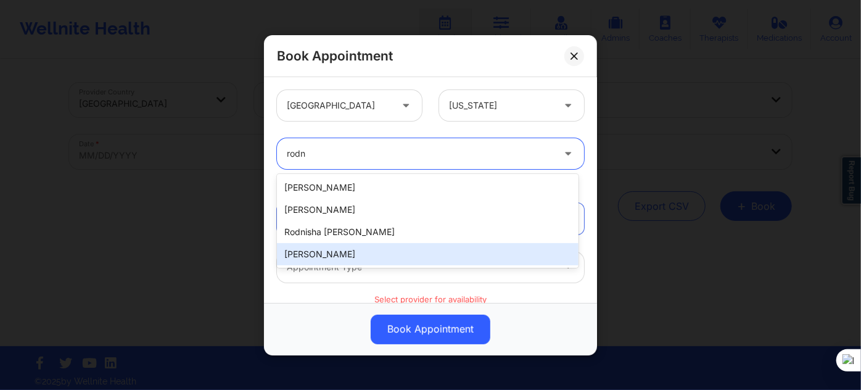
click at [391, 257] on div "[PERSON_NAME]" at bounding box center [428, 254] width 302 height 22
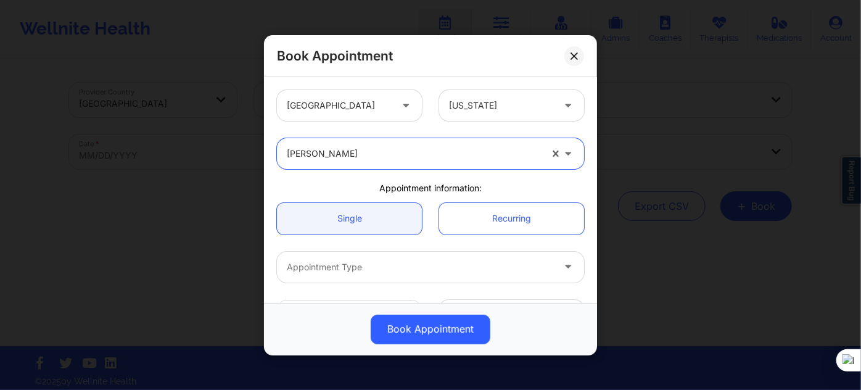
click at [365, 274] on div "Appointment Type" at bounding box center [416, 266] width 278 height 31
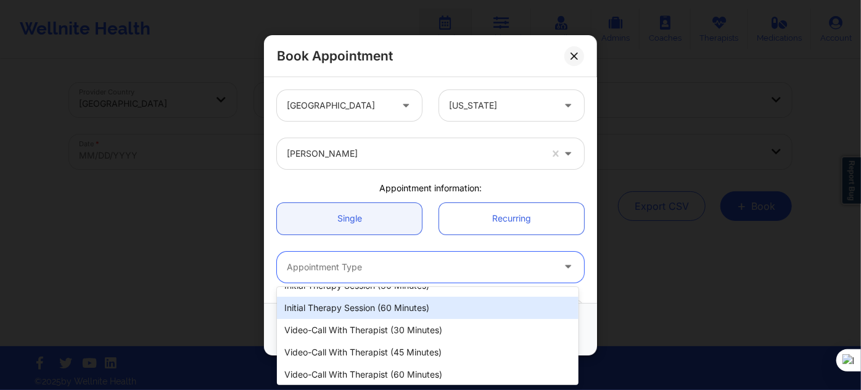
scroll to position [56, 0]
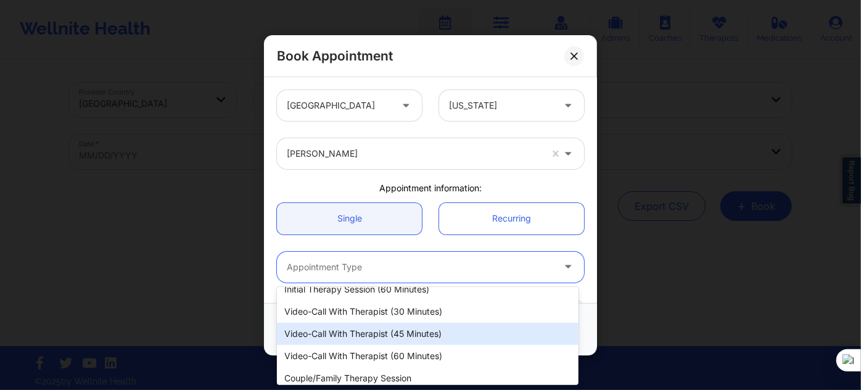
click at [386, 338] on div "Video-Call with Therapist (45 minutes)" at bounding box center [428, 334] width 302 height 22
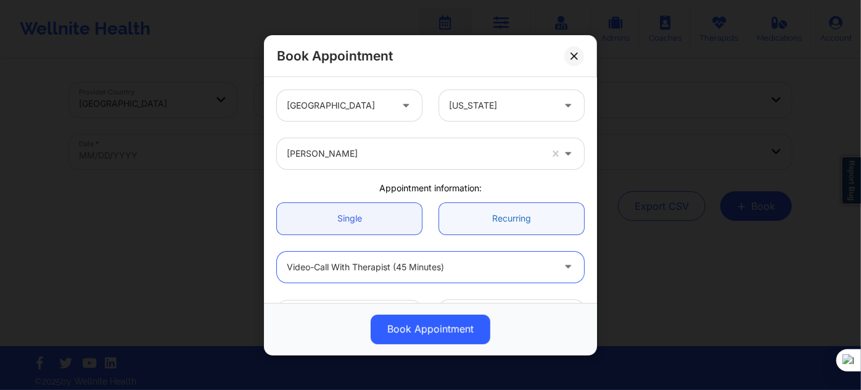
scroll to position [112, 0]
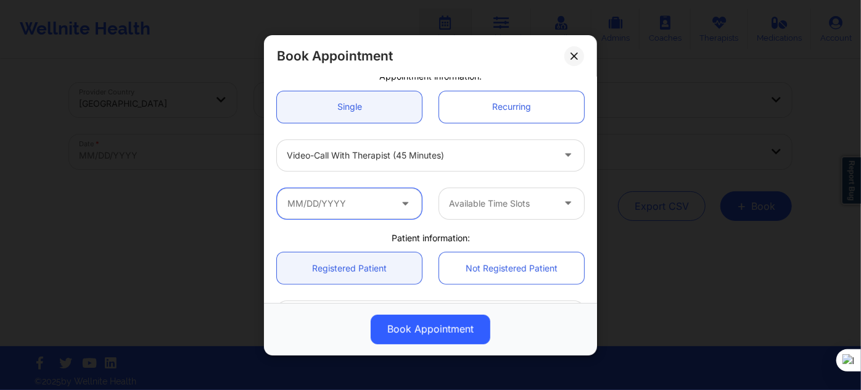
click at [367, 210] on input "text" at bounding box center [349, 203] width 145 height 31
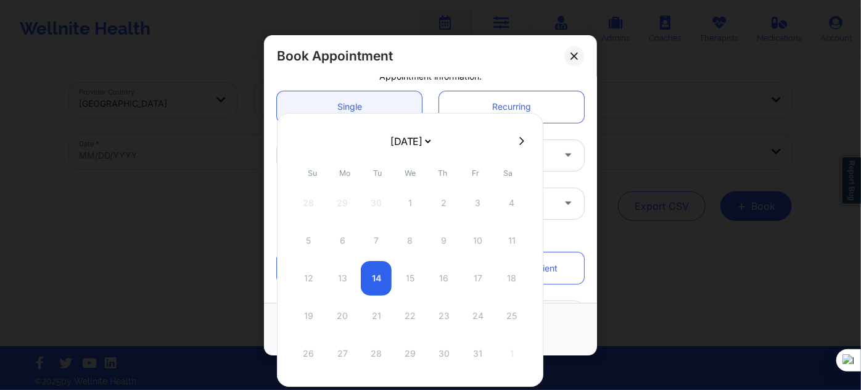
click at [433, 138] on select "October 2025 November 2025 December 2025 January 2026 February 2026 March 2026 …" at bounding box center [410, 141] width 45 height 25
select select "2026-0"
click at [344, 276] on div "12" at bounding box center [342, 278] width 31 height 35
type input "01/12/2026"
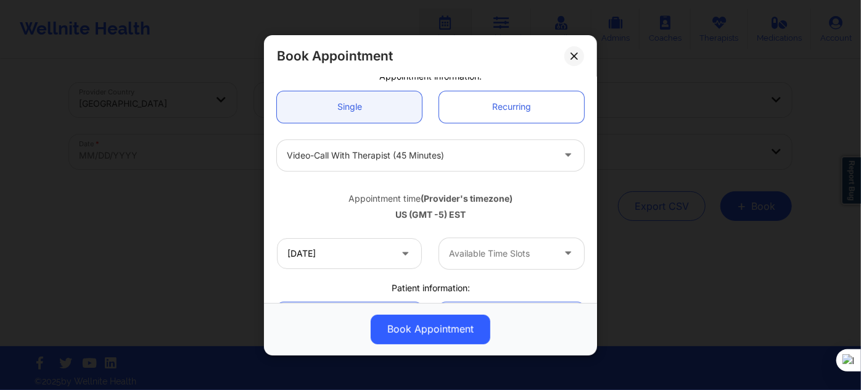
click at [485, 252] on div at bounding box center [501, 253] width 104 height 15
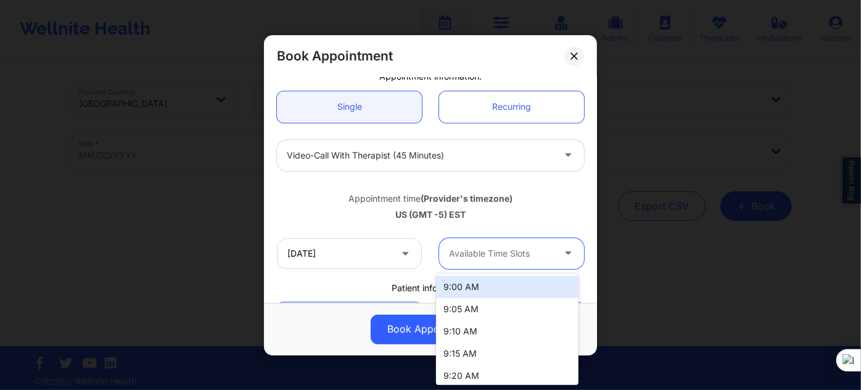
click at [466, 284] on div "9:00 AM" at bounding box center [507, 287] width 142 height 22
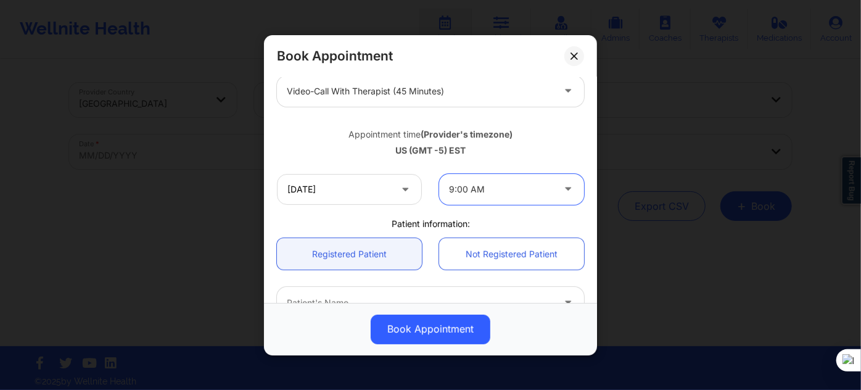
scroll to position [224, 0]
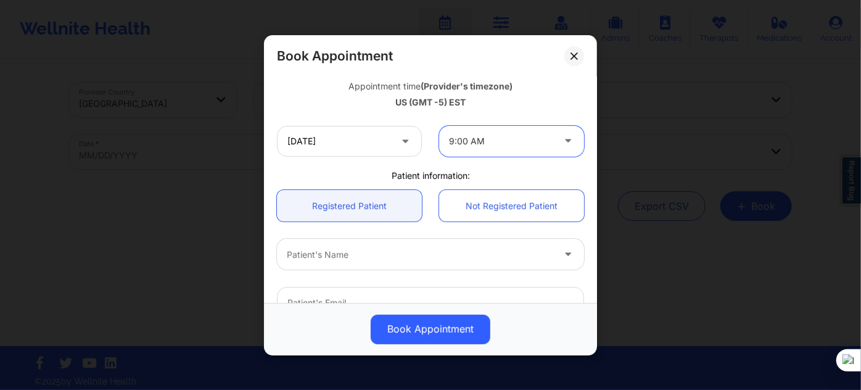
click at [382, 244] on div "Patient's Name" at bounding box center [416, 254] width 278 height 31
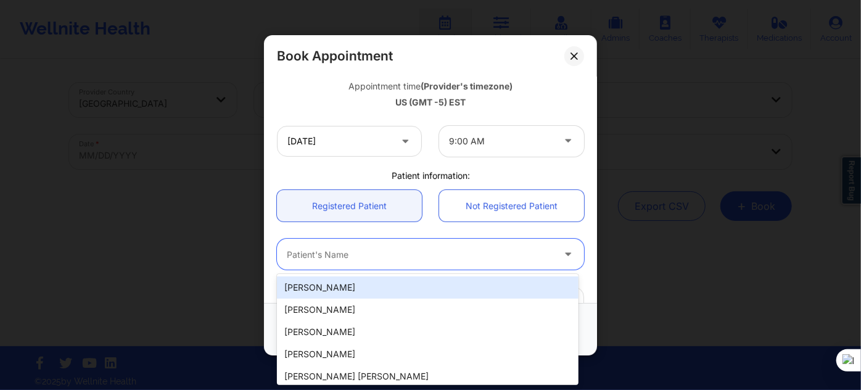
paste input "Keishonda"
type input "Keishonda"
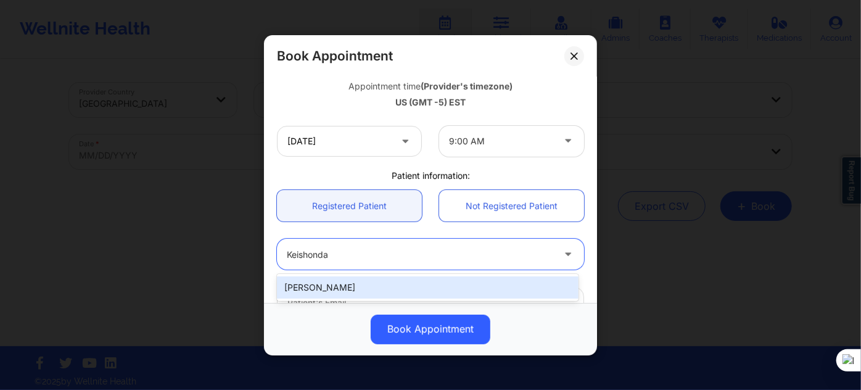
click at [358, 286] on div "Keishonda Rudolph" at bounding box center [428, 287] width 302 height 22
type input "keishondarudolph@yahoo.com"
type input "+15027670197"
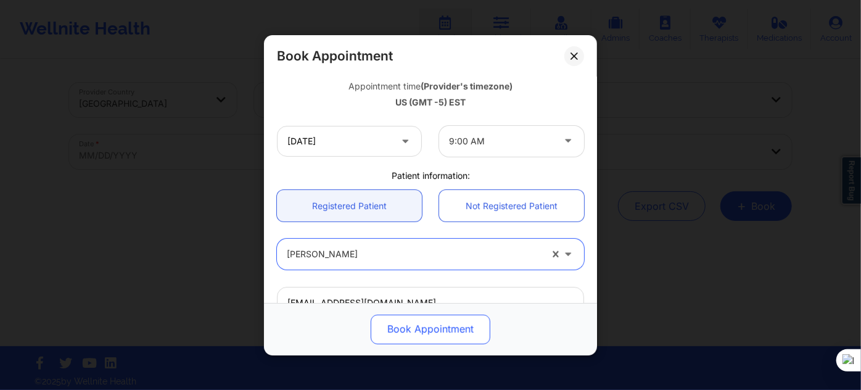
click at [408, 334] on button "Book Appointment" at bounding box center [431, 329] width 120 height 30
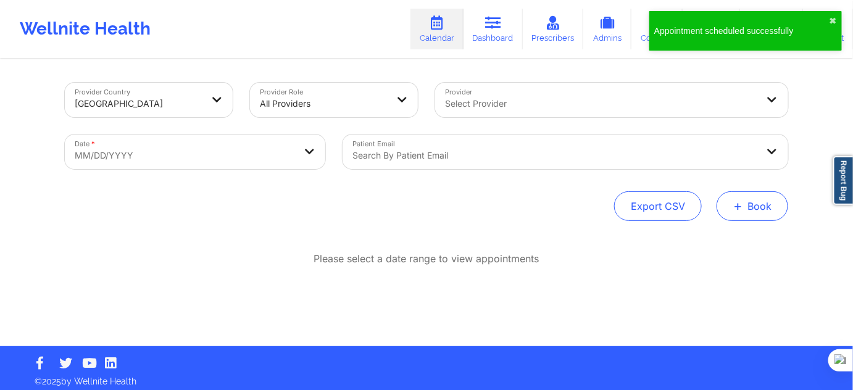
click at [738, 202] on span "+" at bounding box center [737, 205] width 9 height 7
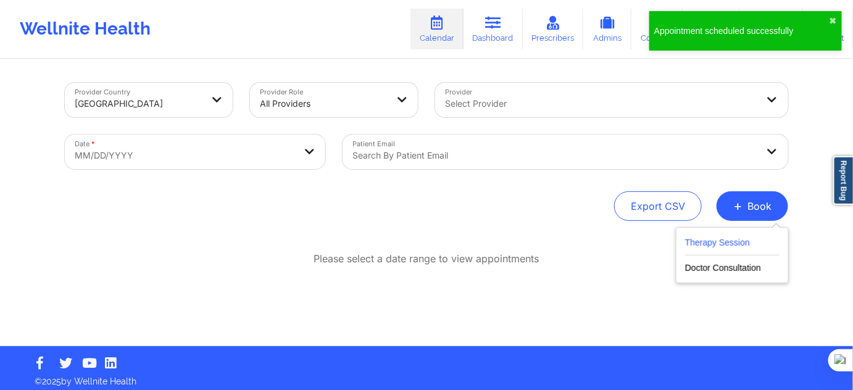
click at [730, 239] on button "Therapy Session" at bounding box center [732, 245] width 94 height 20
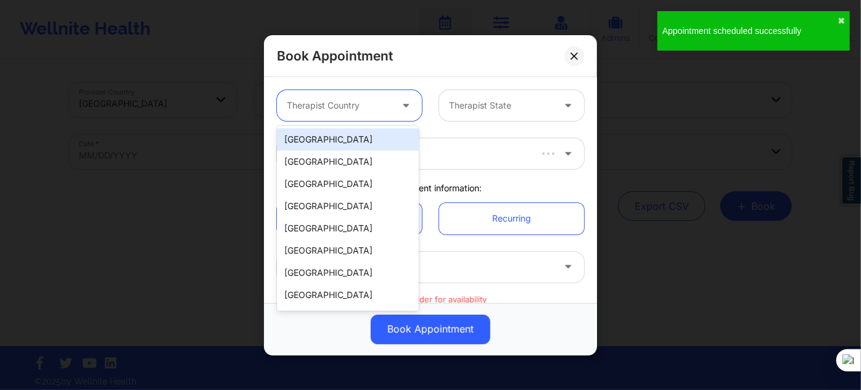
click at [349, 106] on div at bounding box center [339, 105] width 104 height 15
click at [349, 141] on div "[GEOGRAPHIC_DATA]" at bounding box center [348, 139] width 142 height 22
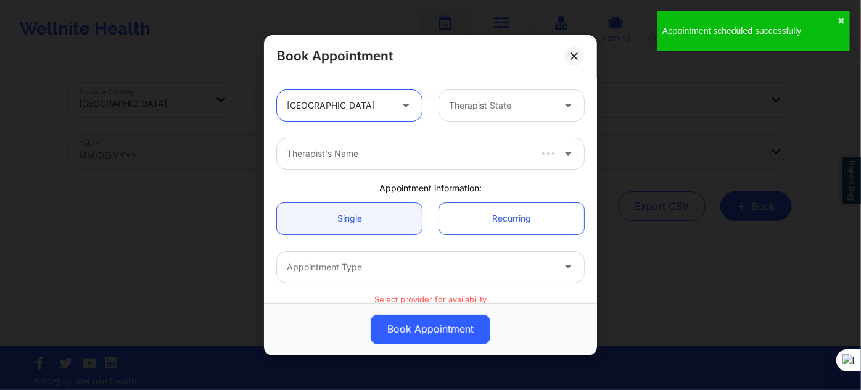
click at [478, 110] on div at bounding box center [501, 105] width 104 height 15
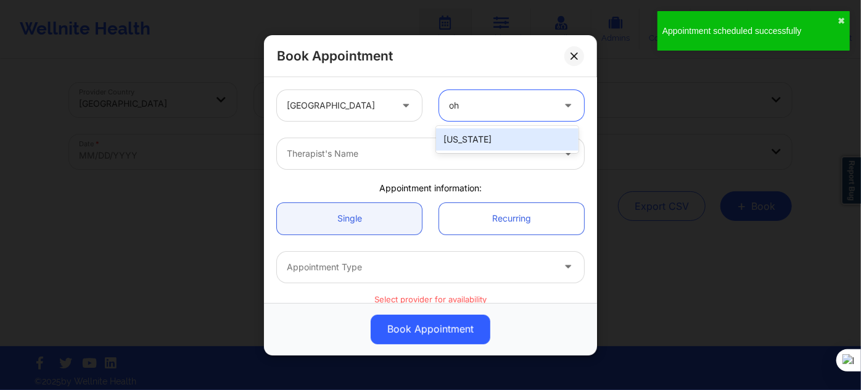
type input "ohi"
click at [468, 138] on div "[US_STATE]" at bounding box center [507, 139] width 142 height 22
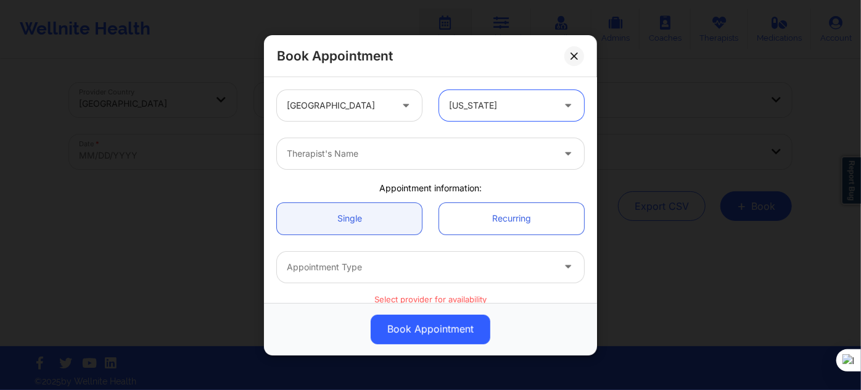
click at [424, 154] on div at bounding box center [420, 153] width 266 height 15
type input "rodn"
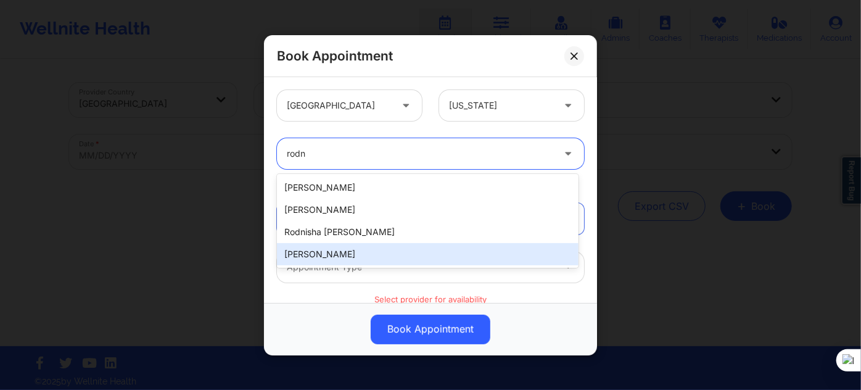
click at [363, 247] on div "[PERSON_NAME]" at bounding box center [428, 254] width 302 height 22
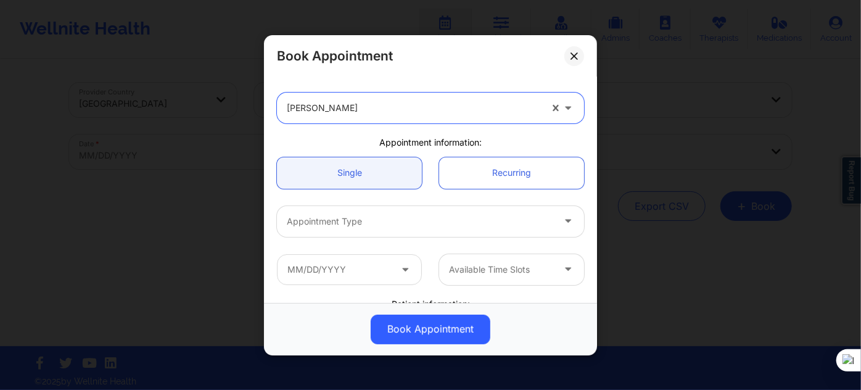
scroll to position [112, 0]
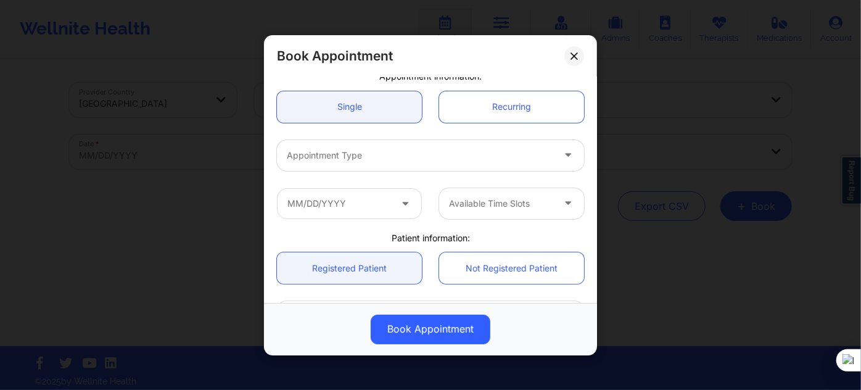
click at [385, 162] on div "Appointment Type" at bounding box center [416, 154] width 278 height 31
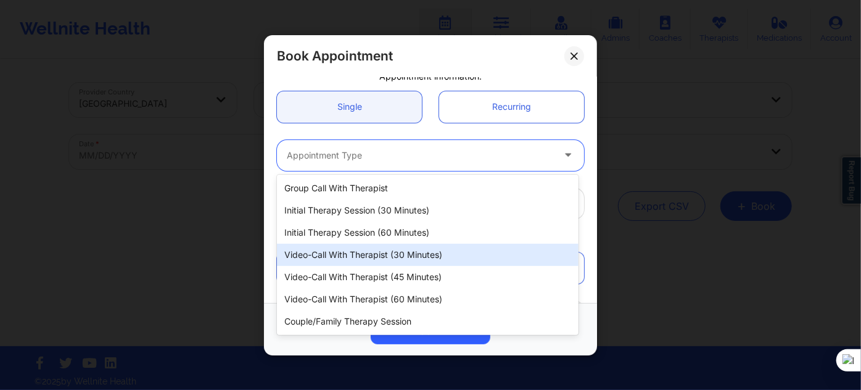
click at [395, 261] on div "Video-Call with Therapist (30 minutes)" at bounding box center [428, 255] width 302 height 22
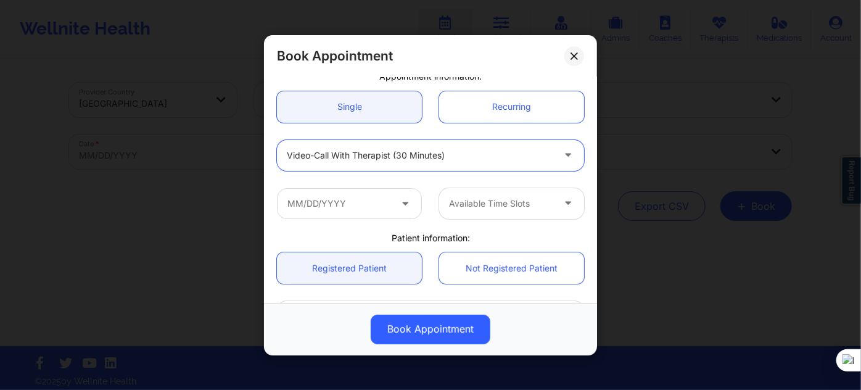
click at [396, 161] on div at bounding box center [420, 155] width 266 height 15
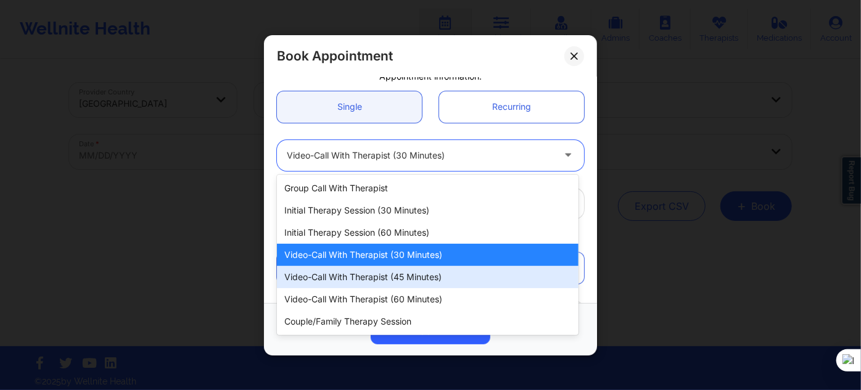
click at [394, 281] on div "Video-Call with Therapist (45 minutes)" at bounding box center [428, 277] width 302 height 22
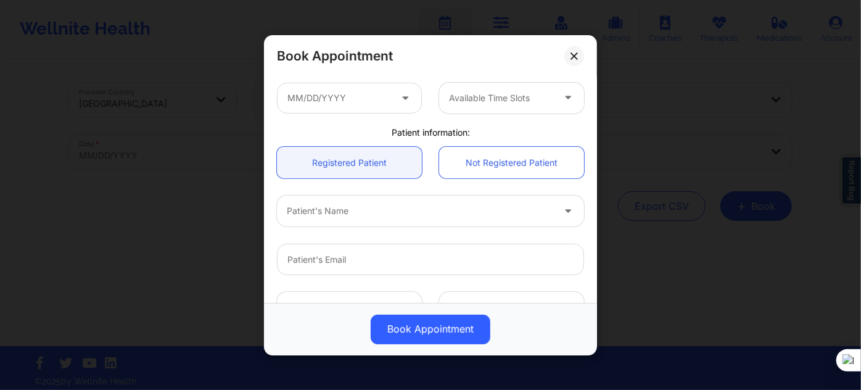
scroll to position [224, 0]
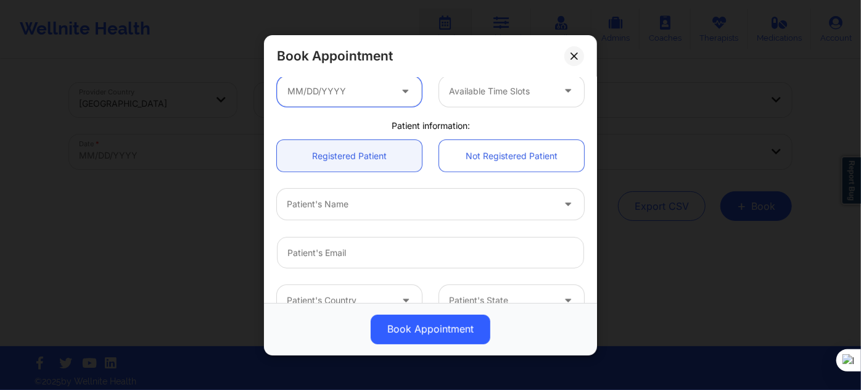
click at [352, 98] on input "text" at bounding box center [349, 90] width 145 height 31
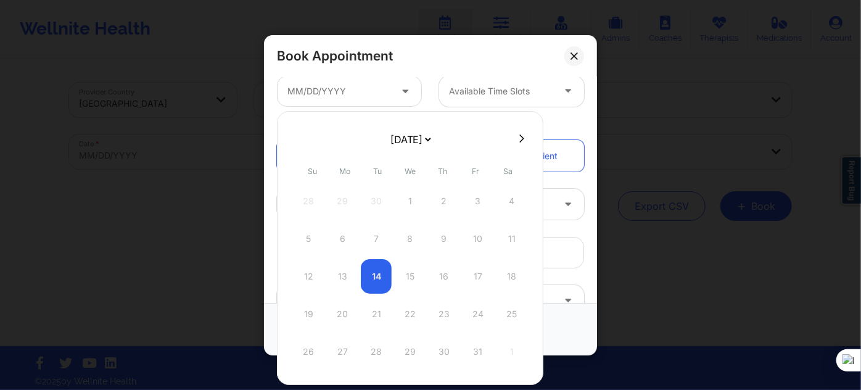
click at [519, 134] on icon at bounding box center [521, 138] width 5 height 9
select select "2025-10"
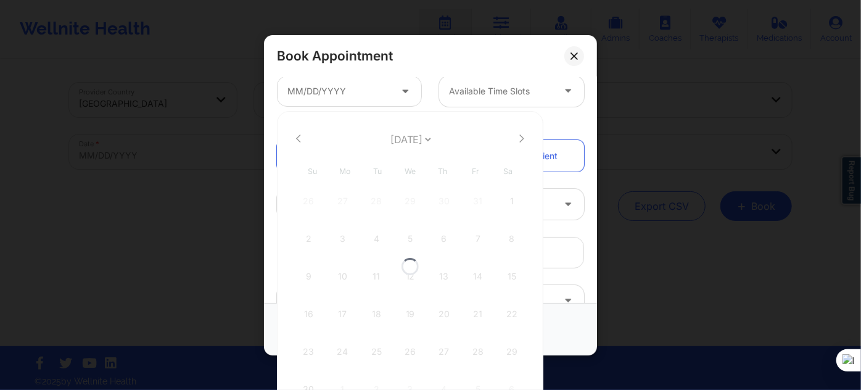
select select "2025-10"
click at [519, 134] on icon at bounding box center [521, 138] width 5 height 9
select select "2025-11"
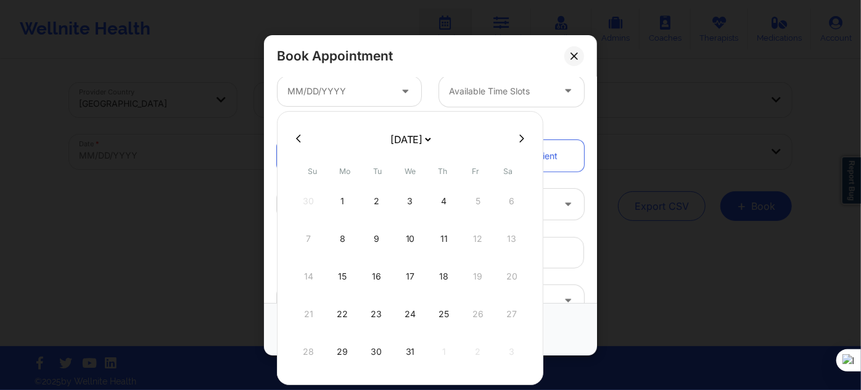
click at [519, 139] on icon at bounding box center [521, 138] width 5 height 9
select select "2026-0"
click at [342, 311] on div "19" at bounding box center [342, 314] width 31 height 35
type input "01/19/2026"
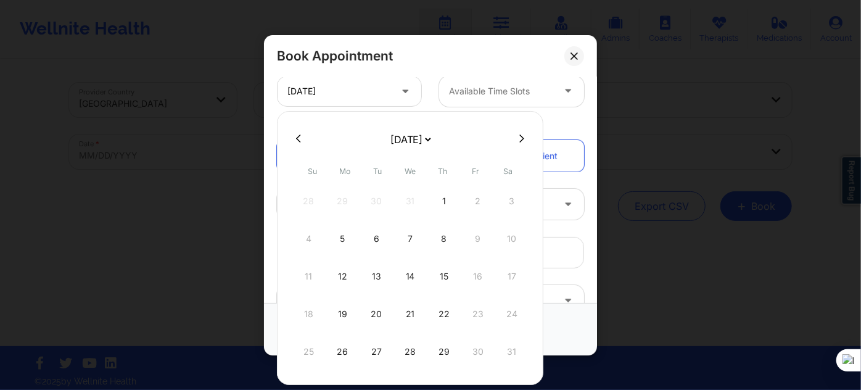
scroll to position [275, 0]
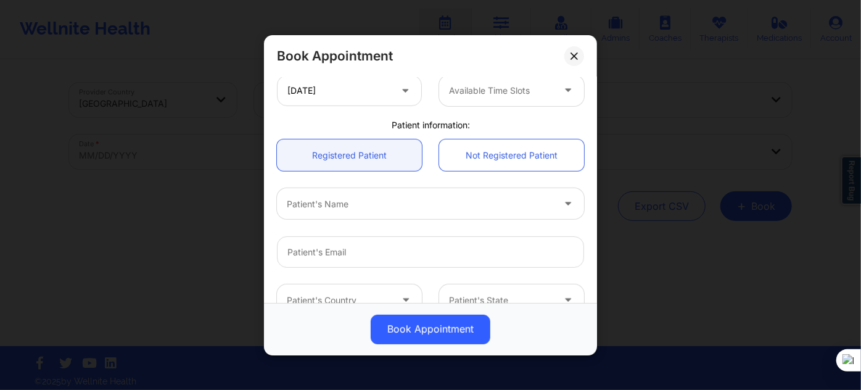
click at [440, 220] on div "Patient's Name" at bounding box center [430, 204] width 324 height 48
click at [440, 205] on div at bounding box center [420, 203] width 266 height 15
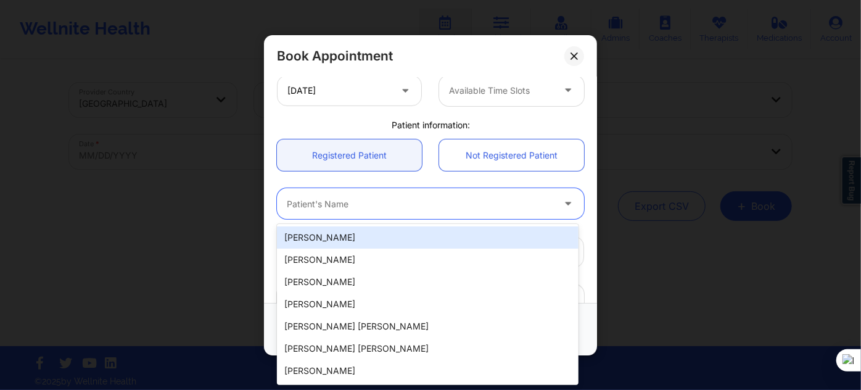
paste input "Keishonda"
type input "Keishonda"
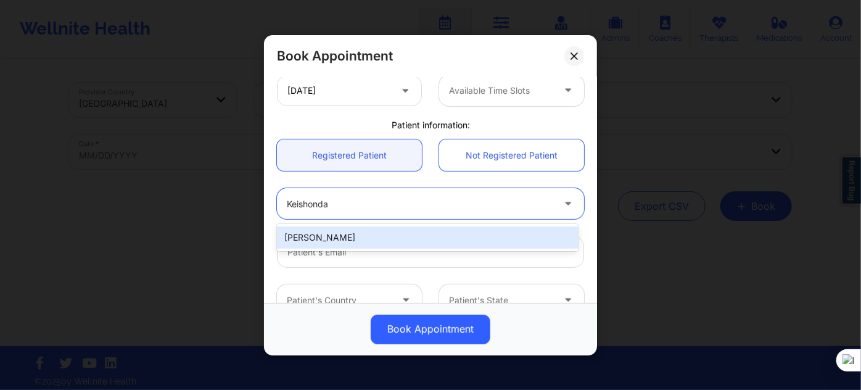
click at [417, 238] on div "Keishonda Rudolph" at bounding box center [428, 237] width 302 height 22
type input "keishondarudolph@yahoo.com"
type input "+15027670197"
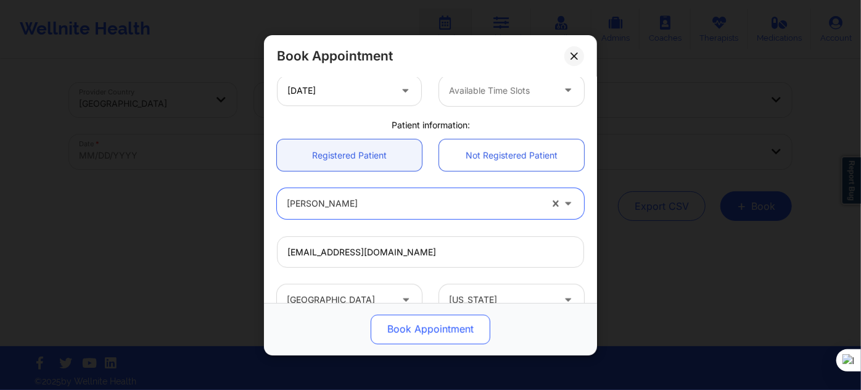
click at [402, 324] on button "Book Appointment" at bounding box center [431, 329] width 120 height 30
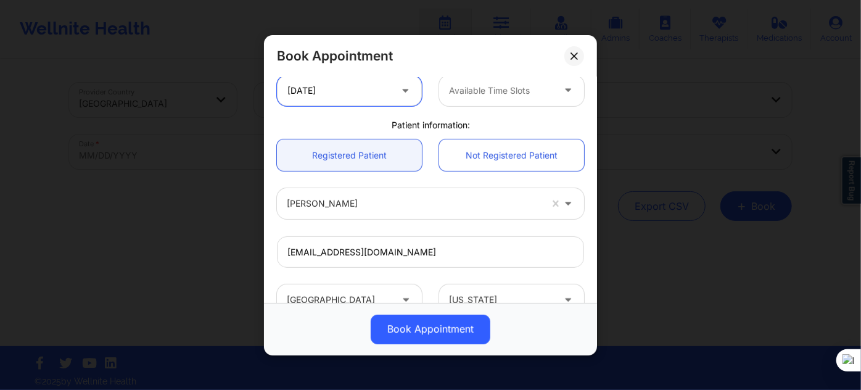
click at [342, 97] on input "01/19/2026" at bounding box center [349, 90] width 145 height 31
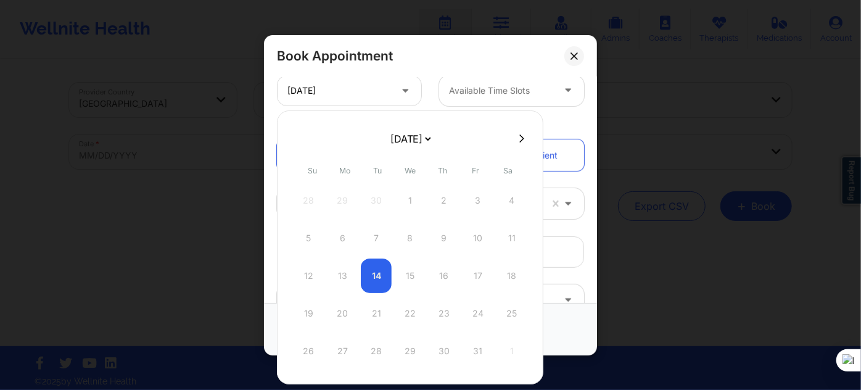
click at [433, 134] on select "October 2025 November 2025 December 2025 January 2026 February 2026 March 2026 …" at bounding box center [410, 138] width 45 height 25
select select "2026-0"
click at [344, 311] on div "19" at bounding box center [342, 313] width 31 height 35
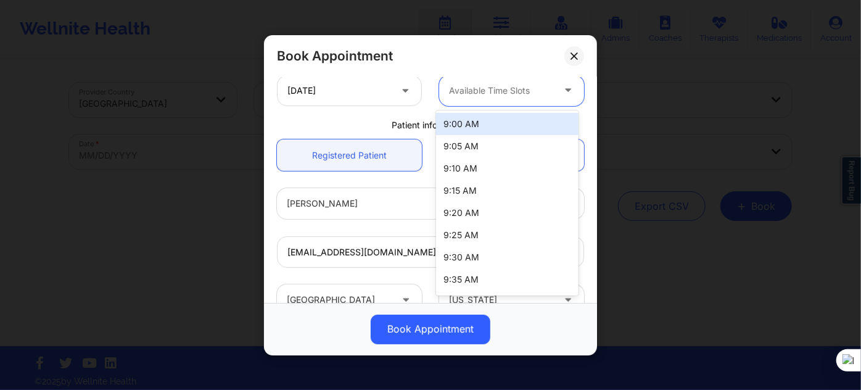
click at [457, 100] on div "Available Time Slots" at bounding box center [496, 90] width 115 height 31
click at [464, 128] on div "9:00 AM" at bounding box center [507, 124] width 142 height 22
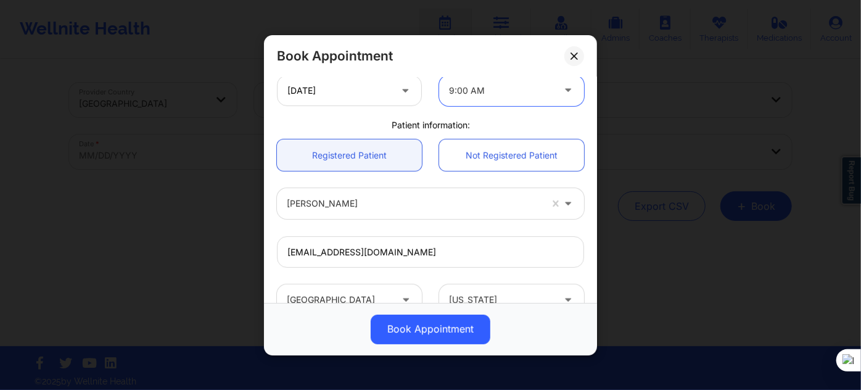
scroll to position [415, 0]
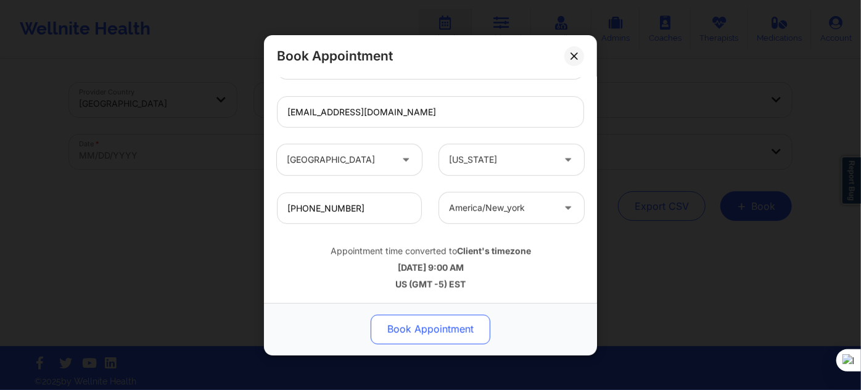
click at [398, 331] on button "Book Appointment" at bounding box center [431, 329] width 120 height 30
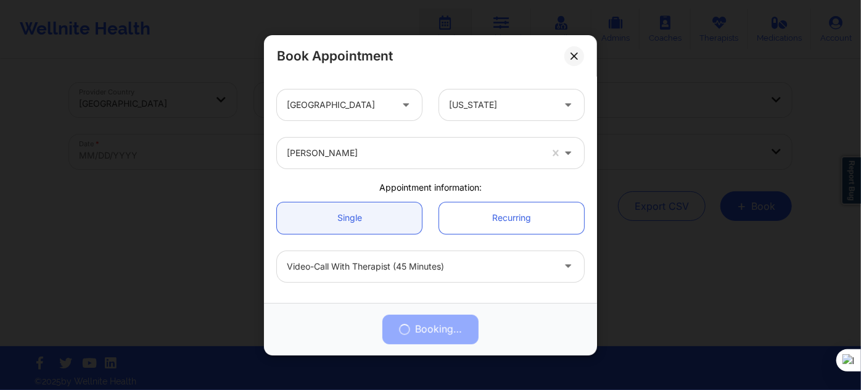
scroll to position [0, 0]
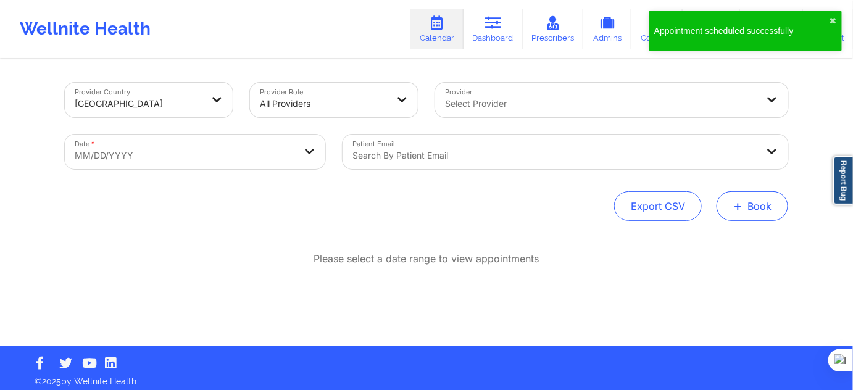
click at [732, 209] on button "+ Book" at bounding box center [752, 206] width 72 height 30
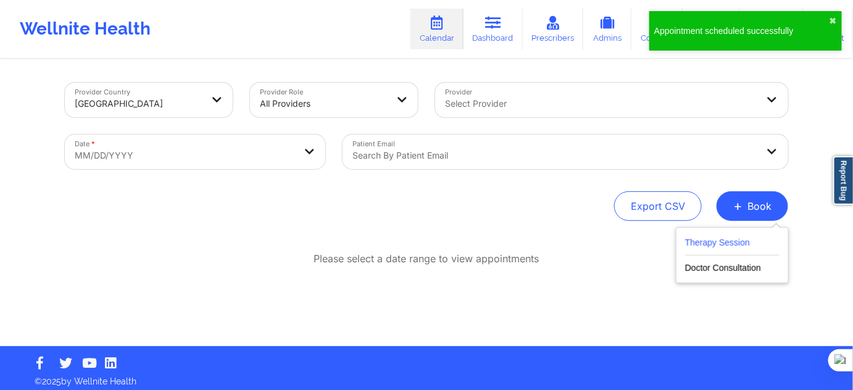
click at [699, 238] on button "Therapy Session" at bounding box center [732, 245] width 94 height 20
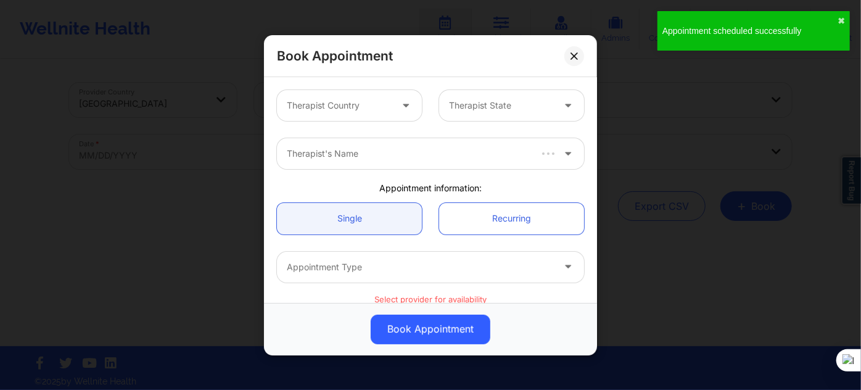
click at [381, 105] on div at bounding box center [339, 105] width 104 height 15
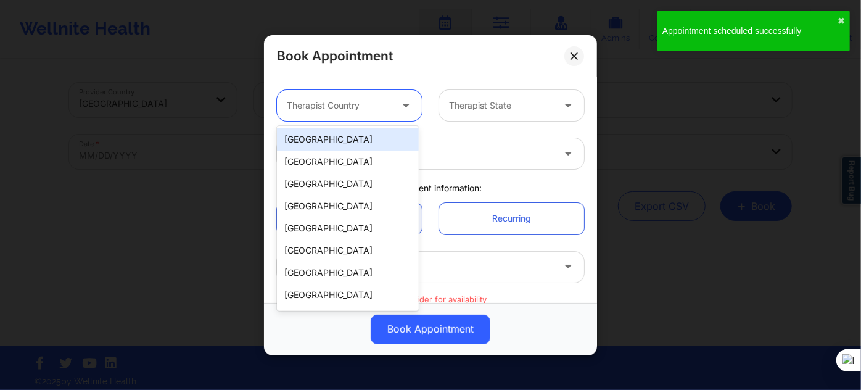
click at [368, 141] on div "[GEOGRAPHIC_DATA]" at bounding box center [348, 139] width 142 height 22
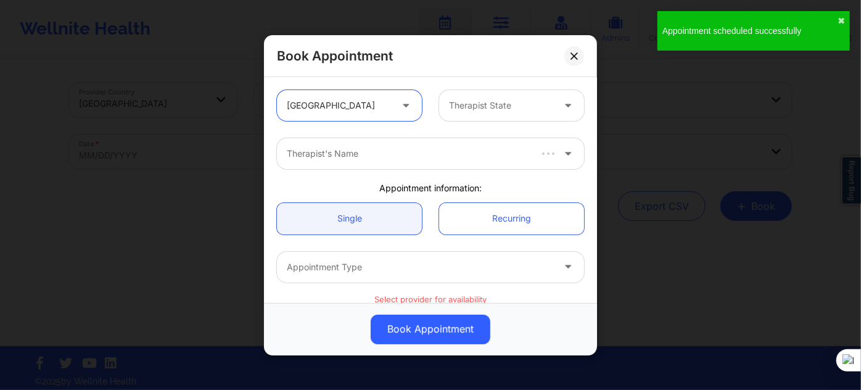
click at [495, 102] on div at bounding box center [501, 105] width 104 height 15
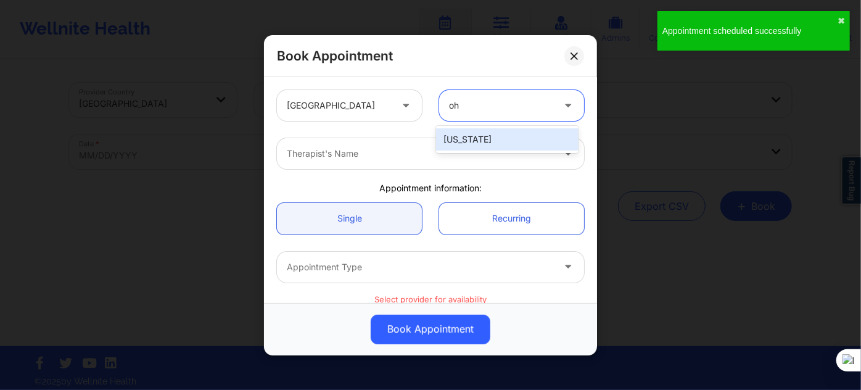
type input "ohi"
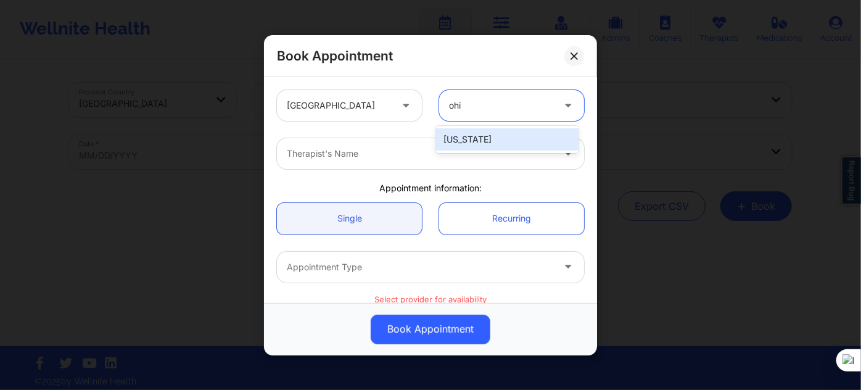
click at [473, 144] on div "[US_STATE]" at bounding box center [507, 139] width 142 height 22
click at [437, 161] on div "Therapist's Name" at bounding box center [416, 153] width 278 height 31
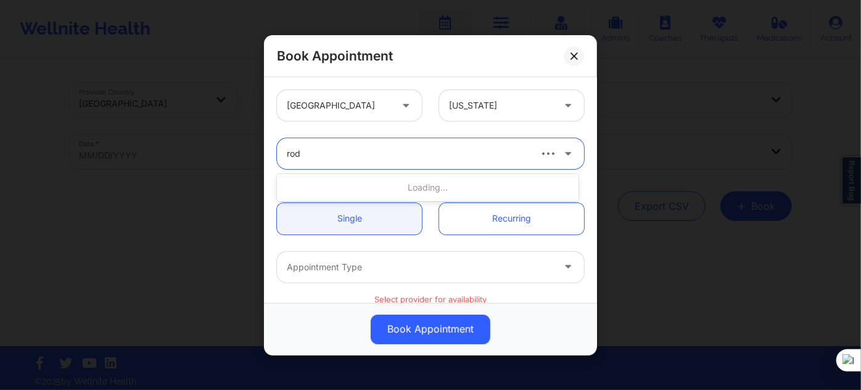
type input "rodn"
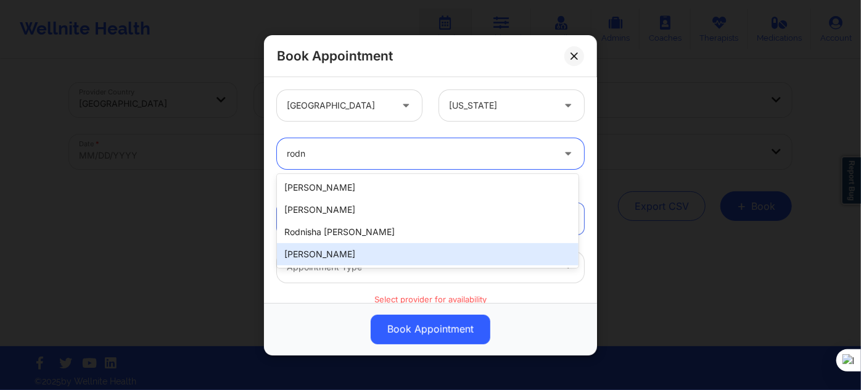
click at [350, 252] on div "[PERSON_NAME]" at bounding box center [428, 254] width 302 height 22
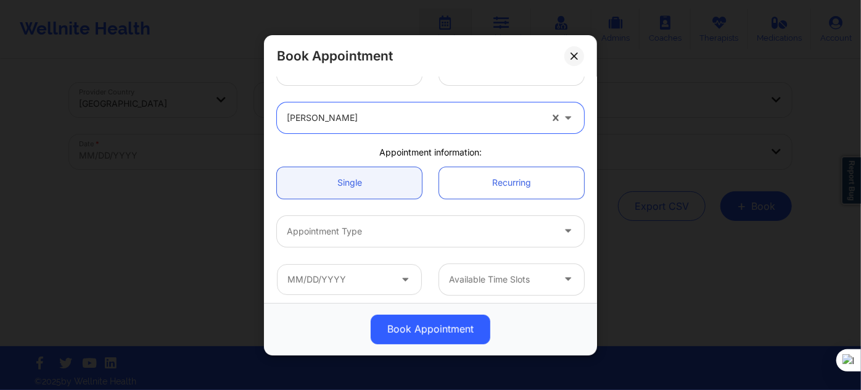
scroll to position [56, 0]
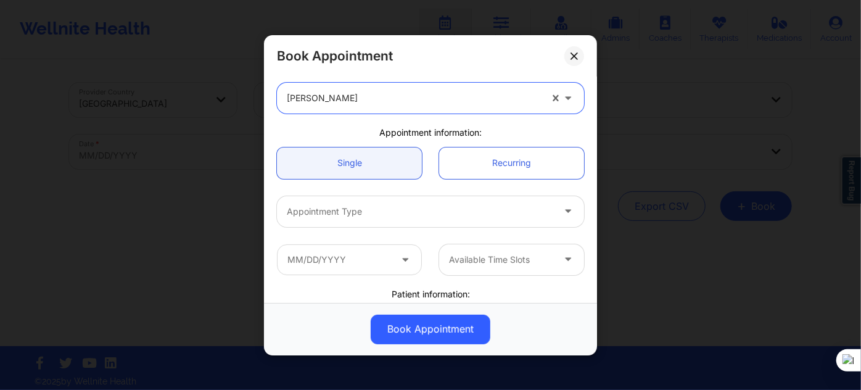
click at [353, 210] on div at bounding box center [420, 211] width 266 height 15
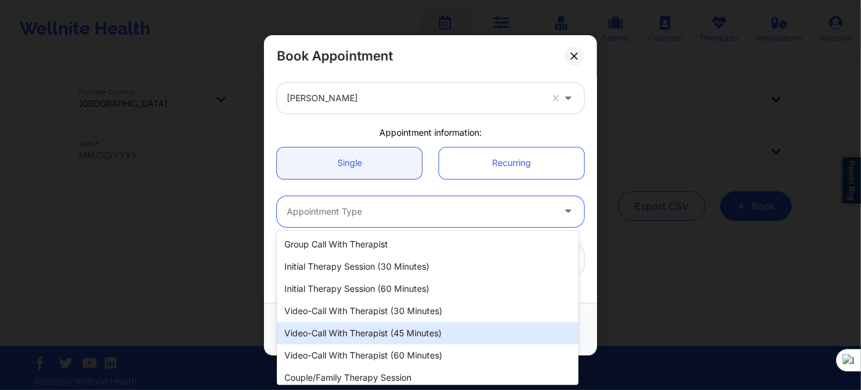
click at [410, 337] on div "Video-Call with Therapist (45 minutes)" at bounding box center [428, 333] width 302 height 22
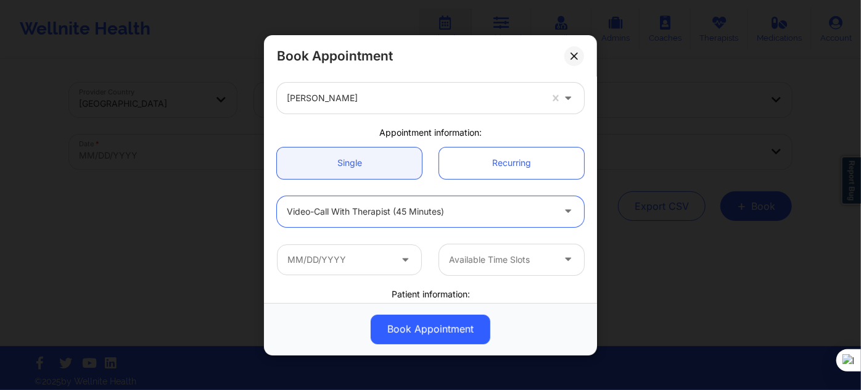
scroll to position [112, 0]
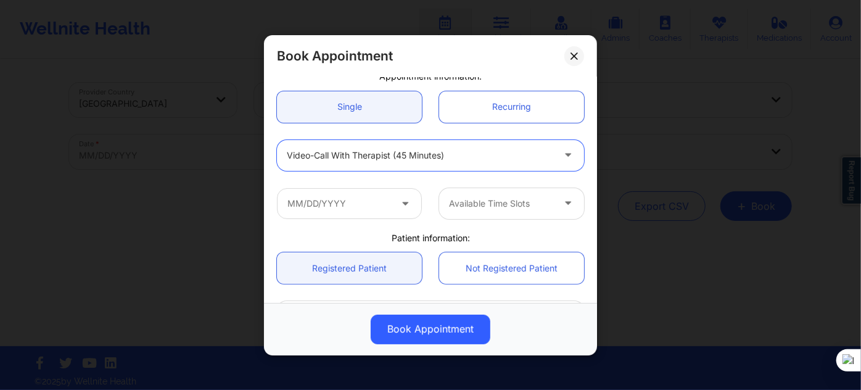
click at [373, 254] on link "Registered Patient" at bounding box center [349, 267] width 145 height 31
click at [366, 196] on input "text" at bounding box center [349, 203] width 145 height 31
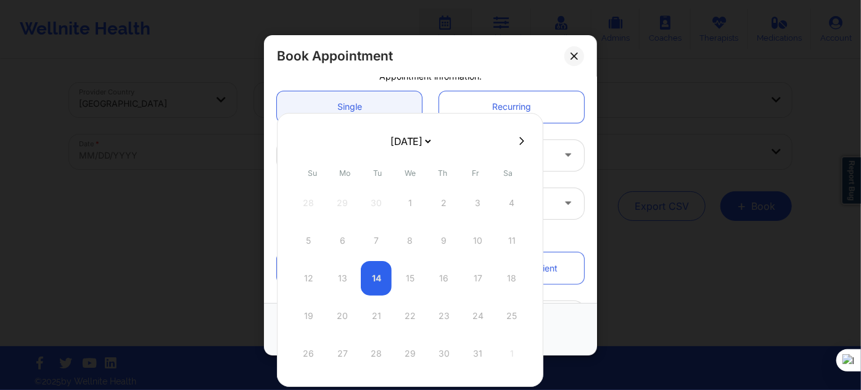
click at [433, 149] on select "October 2025 November 2025 December 2025 January 2026 February 2026 March 2026 …" at bounding box center [410, 141] width 45 height 25
select select "2026-0"
click at [338, 350] on div "26" at bounding box center [342, 353] width 31 height 35
type input "01/26/2026"
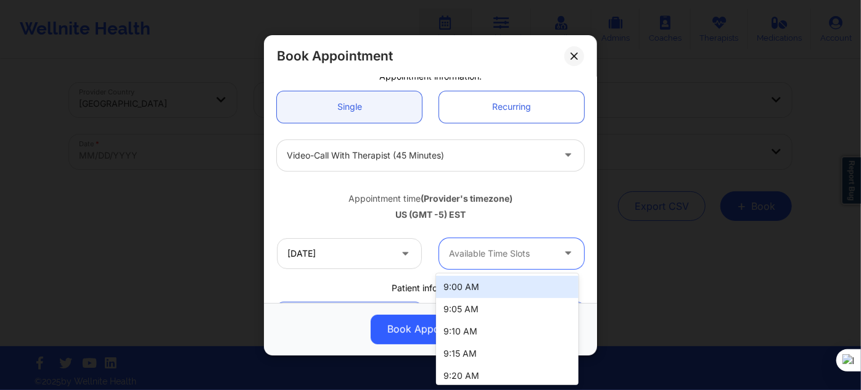
click at [492, 244] on div "Available Time Slots" at bounding box center [496, 253] width 115 height 31
click at [482, 282] on div "9:00 AM" at bounding box center [507, 287] width 142 height 22
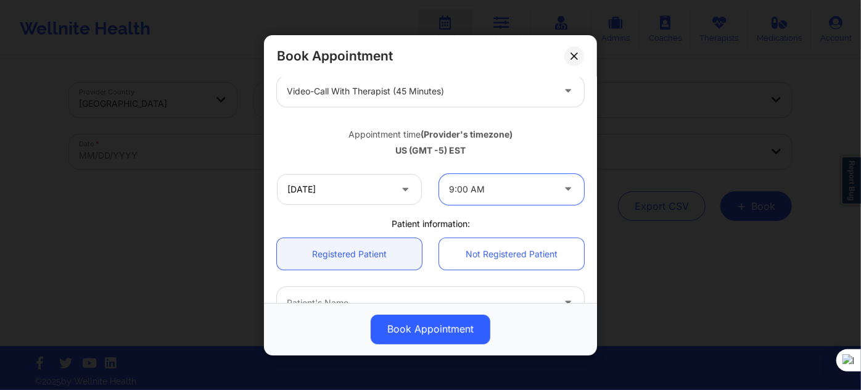
scroll to position [224, 0]
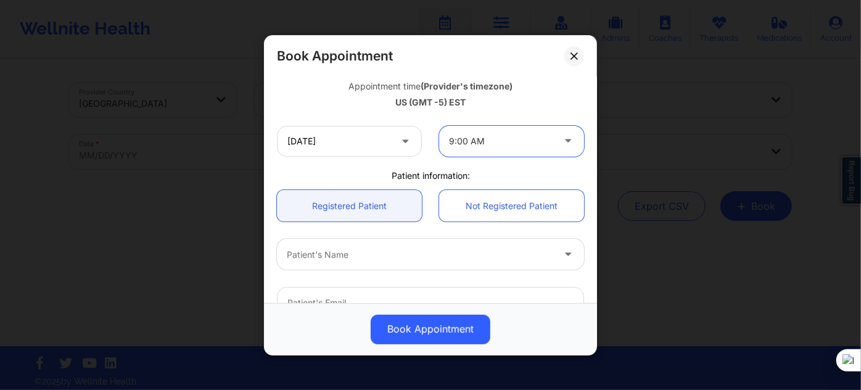
click at [371, 236] on div "Patient's Name" at bounding box center [430, 254] width 324 height 48
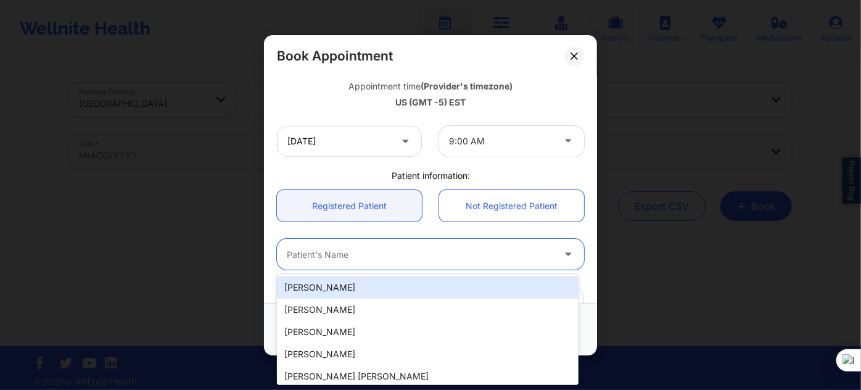
click at [362, 253] on div at bounding box center [420, 254] width 266 height 15
paste input "Keishonda"
type input "Keishonda"
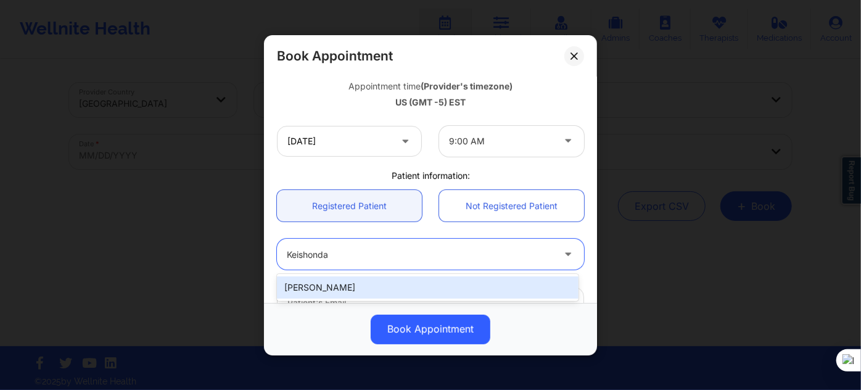
click at [382, 286] on div "Keishonda Rudolph" at bounding box center [428, 287] width 302 height 22
type input "keishondarudolph@yahoo.com"
type input "+15027670197"
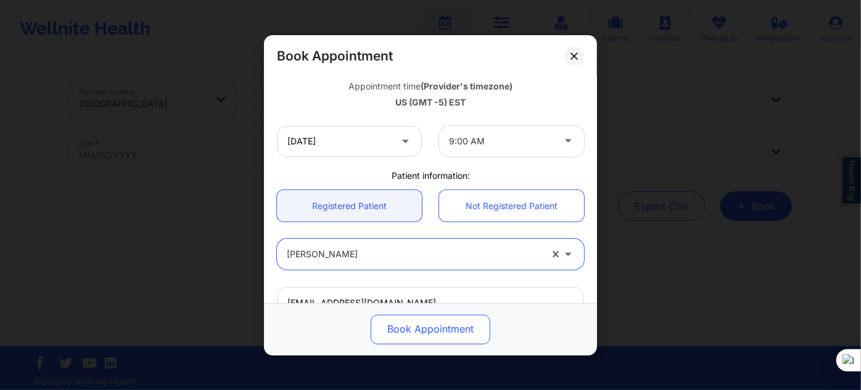
click at [411, 337] on button "Book Appointment" at bounding box center [431, 329] width 120 height 30
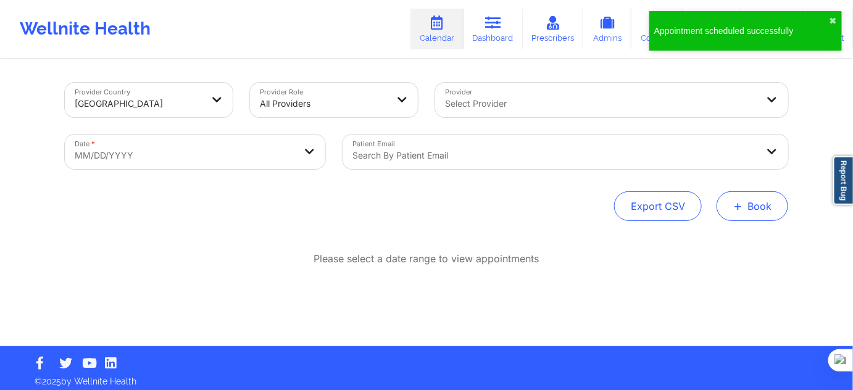
click at [737, 207] on span "+" at bounding box center [737, 205] width 9 height 7
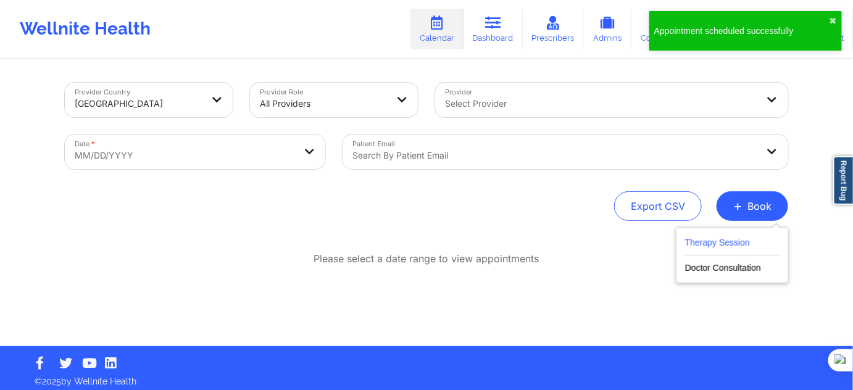
click at [738, 236] on button "Therapy Session" at bounding box center [732, 245] width 94 height 20
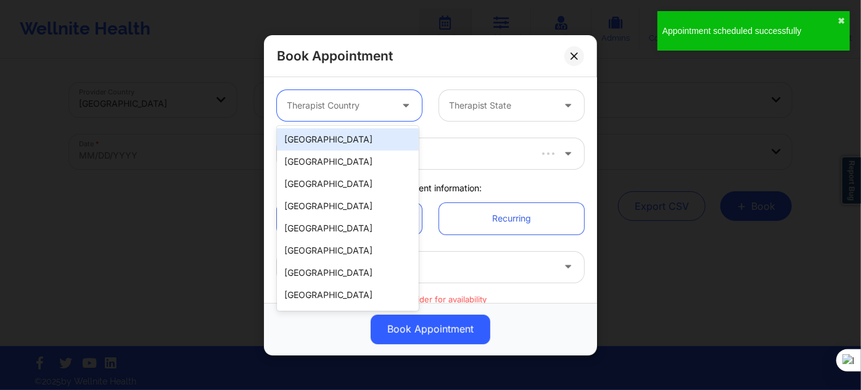
click at [375, 108] on div at bounding box center [339, 105] width 104 height 15
click at [368, 147] on div "[GEOGRAPHIC_DATA]" at bounding box center [348, 139] width 142 height 22
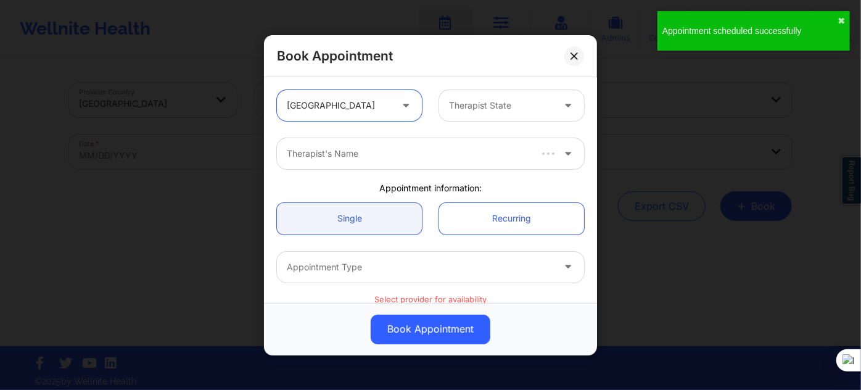
click at [464, 113] on div "Therapist State" at bounding box center [496, 105] width 115 height 31
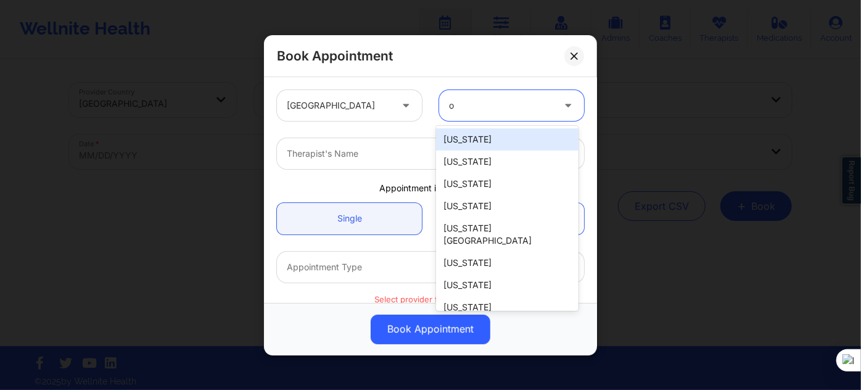
type input "oh"
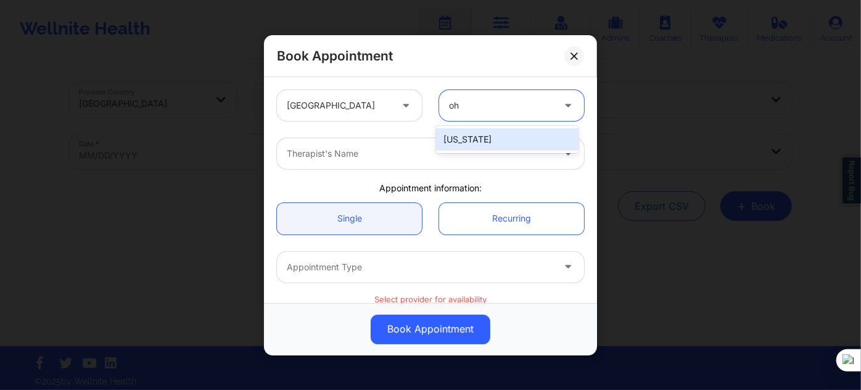
click at [463, 144] on div "[US_STATE]" at bounding box center [507, 139] width 142 height 22
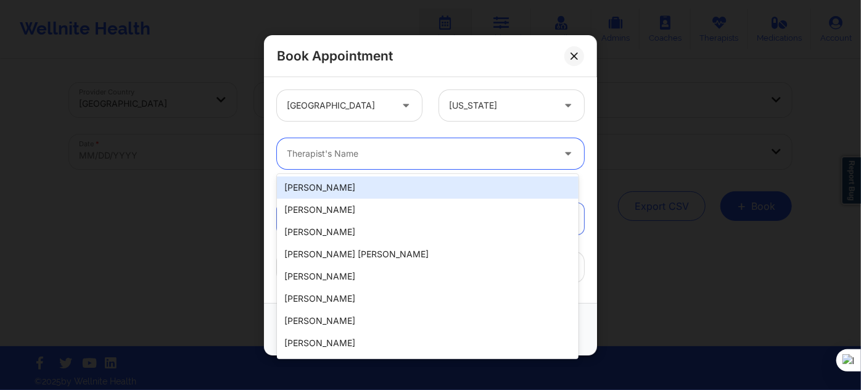
click at [421, 156] on div at bounding box center [420, 153] width 266 height 15
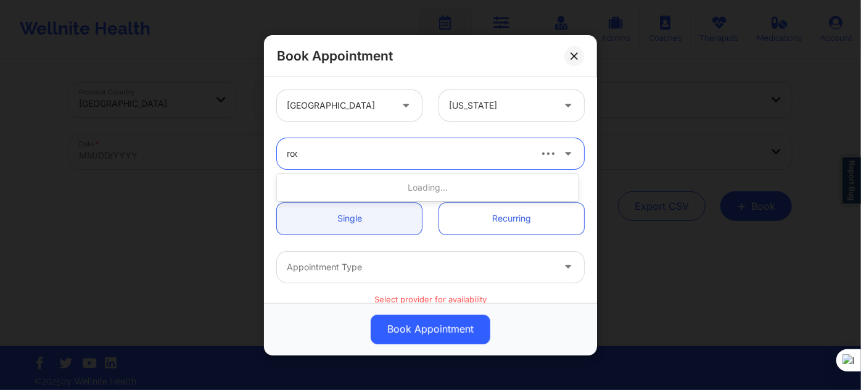
type input "rodn"
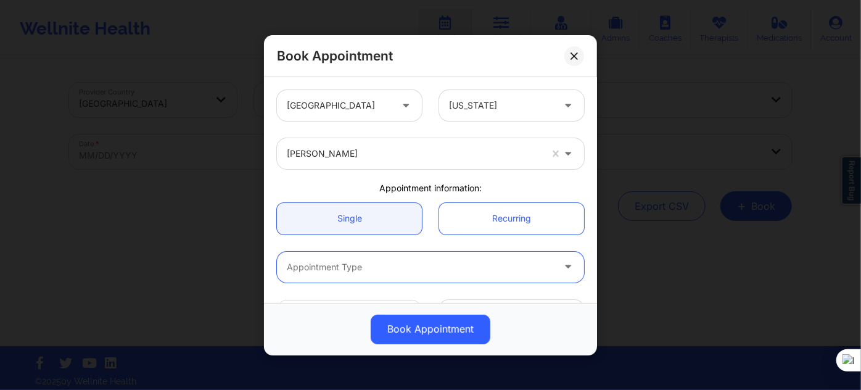
type input "v"
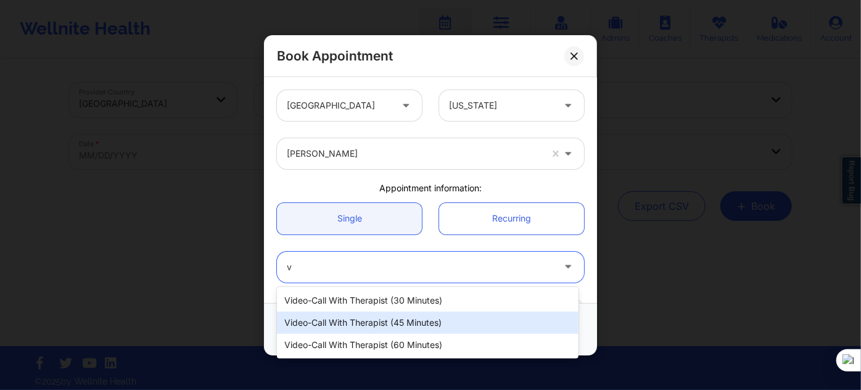
click at [426, 322] on div "Video-Call with Therapist (45 minutes)" at bounding box center [428, 323] width 302 height 22
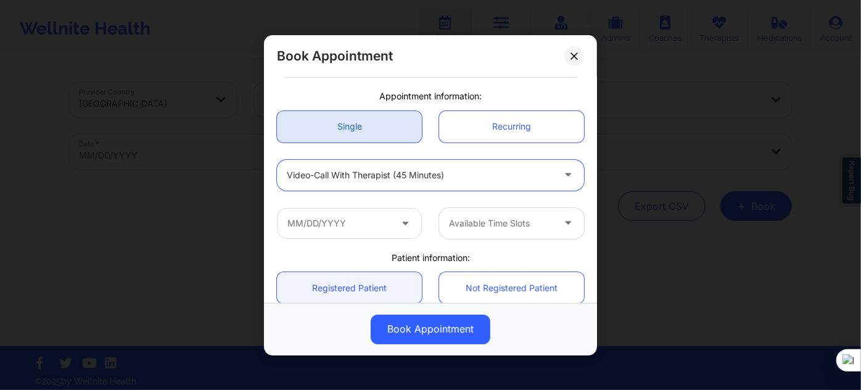
scroll to position [112, 0]
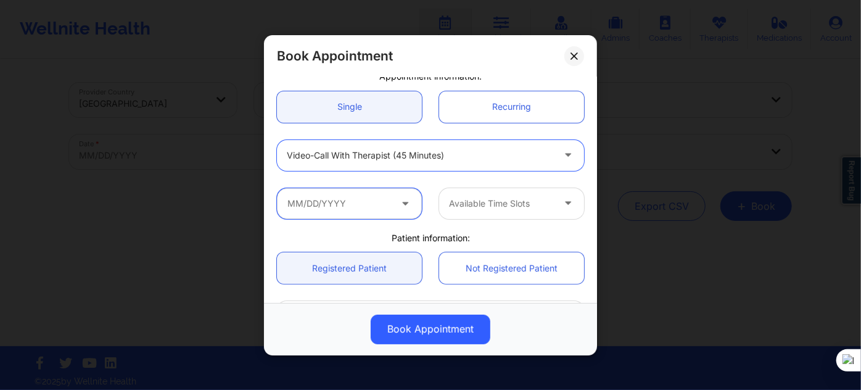
click at [376, 195] on input "text" at bounding box center [349, 203] width 145 height 31
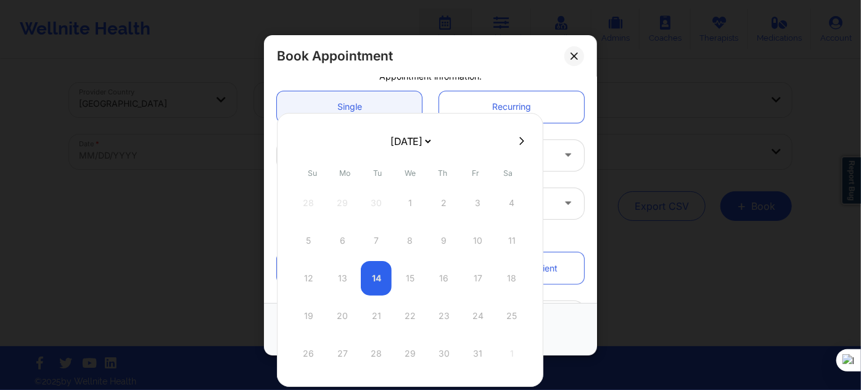
click at [433, 148] on select "October 2025 November 2025 December 2025 January 2026 February 2026 March 2026 …" at bounding box center [410, 141] width 45 height 25
select select "2026-0"
click at [433, 138] on select "October 2025 November 2025 December 2025 January 2026 February 2026 March 2026 …" at bounding box center [410, 141] width 45 height 25
select select "2026-1"
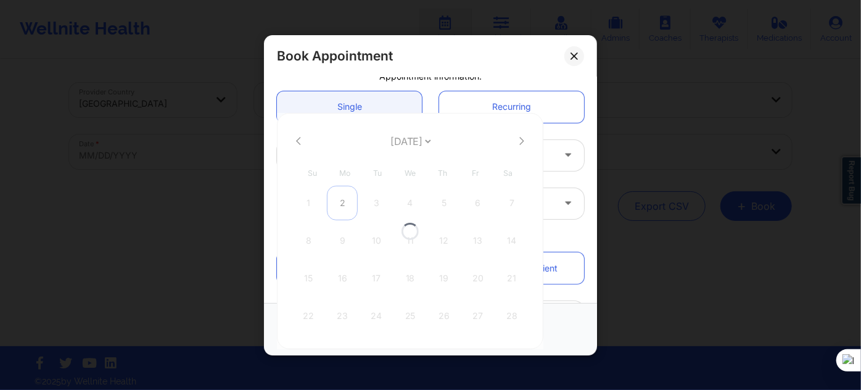
select select "2026-1"
click at [341, 210] on div "2" at bounding box center [342, 203] width 31 height 35
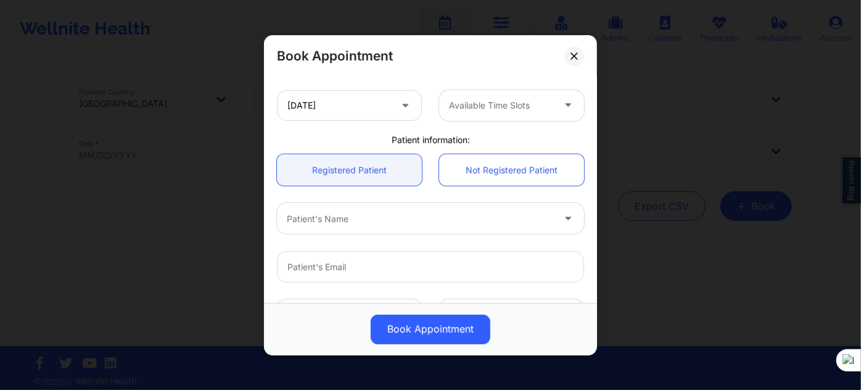
scroll to position [280, 0]
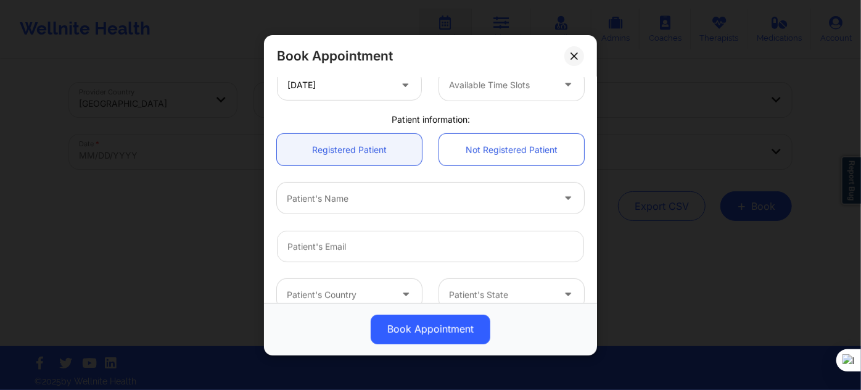
click at [484, 87] on div at bounding box center [501, 85] width 104 height 15
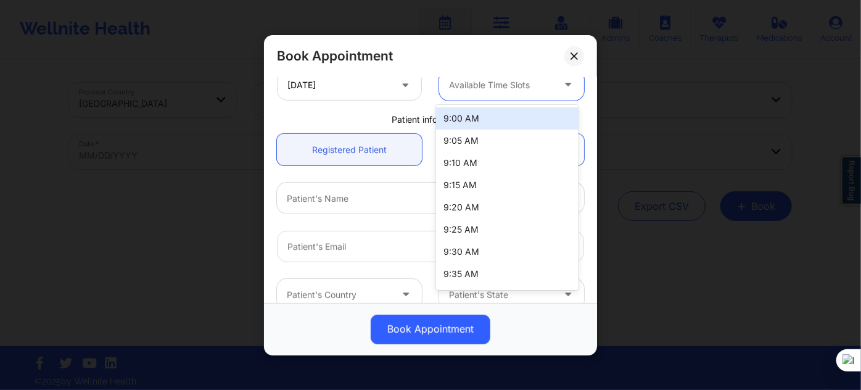
click at [480, 121] on div "9:00 AM" at bounding box center [507, 118] width 142 height 22
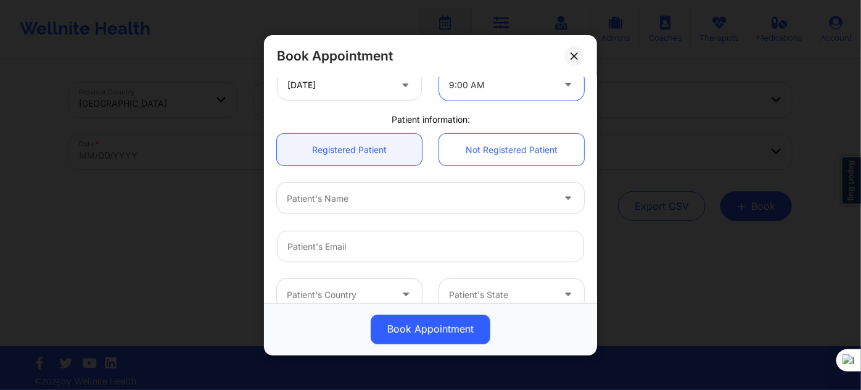
click at [419, 193] on div at bounding box center [420, 198] width 266 height 15
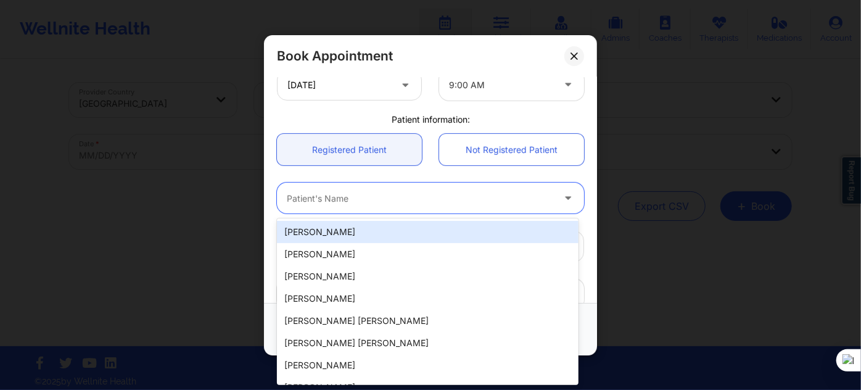
paste input "Keishonda Rudolph"
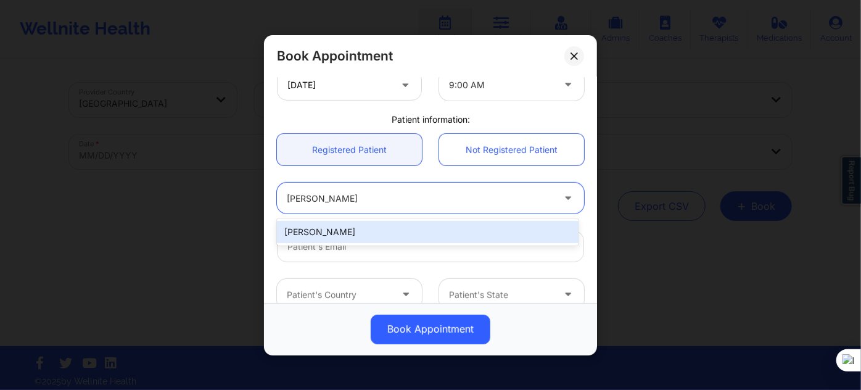
click at [411, 231] on div "Keishonda Rudolph" at bounding box center [428, 232] width 302 height 22
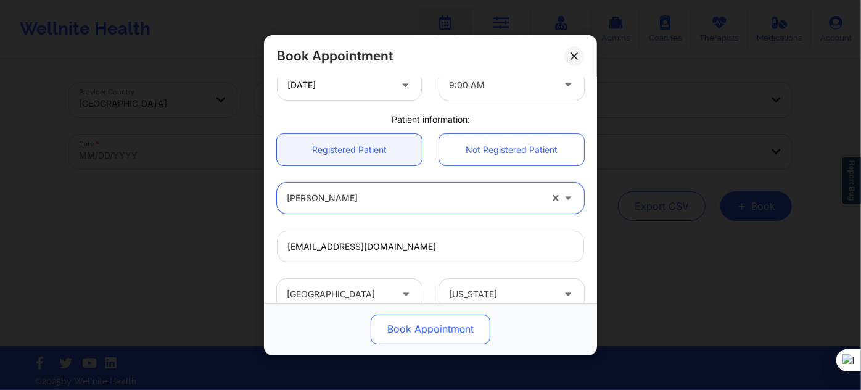
click at [416, 325] on button "Book Appointment" at bounding box center [431, 329] width 120 height 30
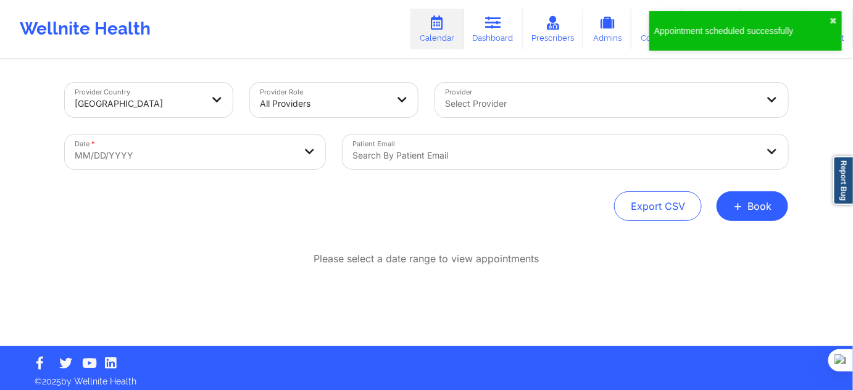
click at [758, 210] on button "+ Book" at bounding box center [752, 206] width 72 height 30
click at [730, 247] on button "Therapy Session" at bounding box center [732, 245] width 94 height 20
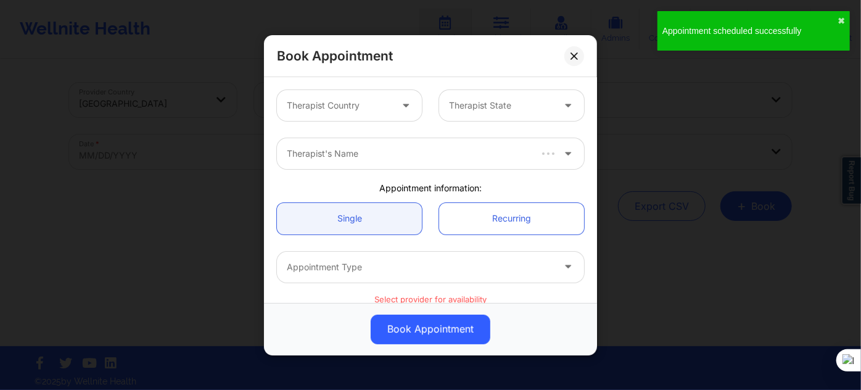
click at [292, 101] on div at bounding box center [339, 105] width 104 height 15
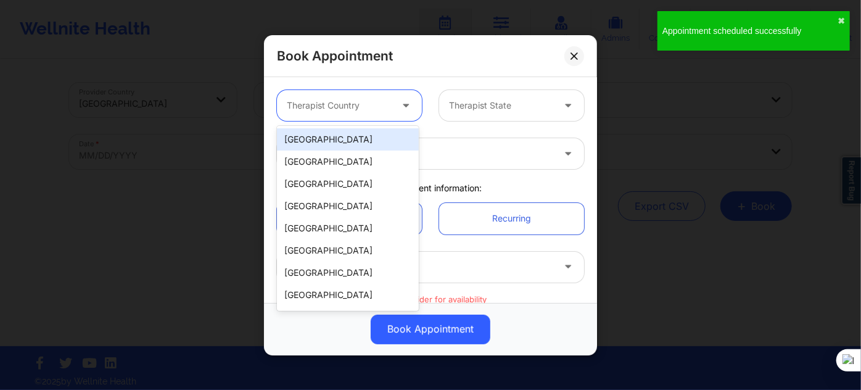
click at [315, 134] on div "[GEOGRAPHIC_DATA]" at bounding box center [348, 139] width 142 height 22
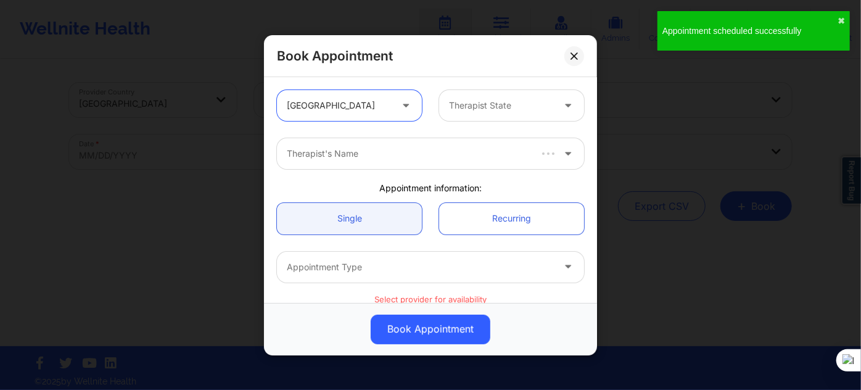
click at [457, 113] on div "Therapist State" at bounding box center [496, 105] width 115 height 31
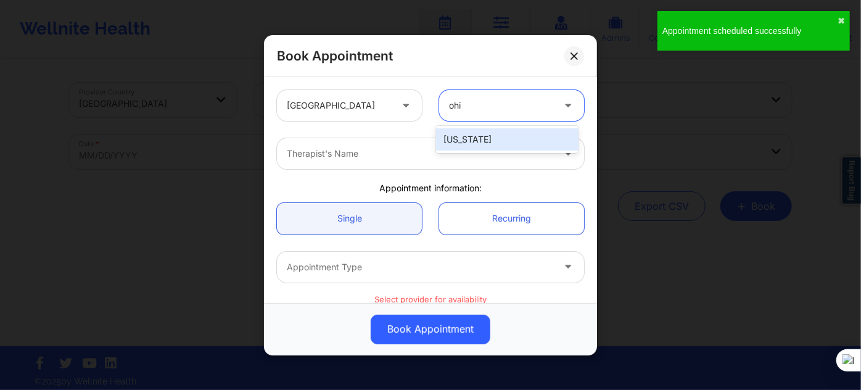
click at [462, 144] on div "[US_STATE]" at bounding box center [507, 139] width 142 height 22
click at [429, 152] on div at bounding box center [420, 153] width 266 height 15
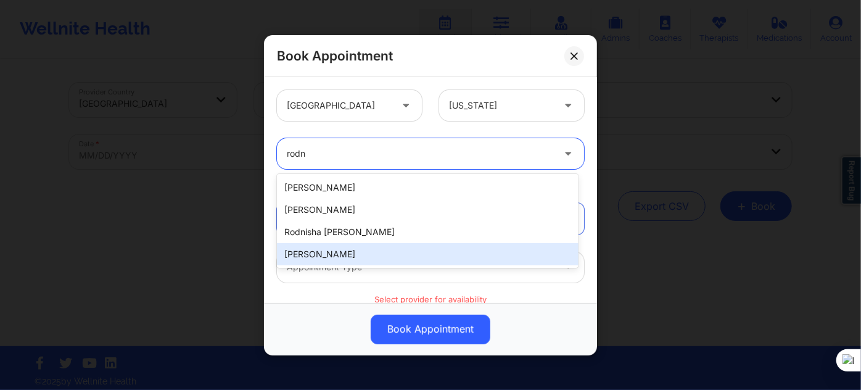
click at [366, 261] on div "[PERSON_NAME]" at bounding box center [428, 254] width 302 height 22
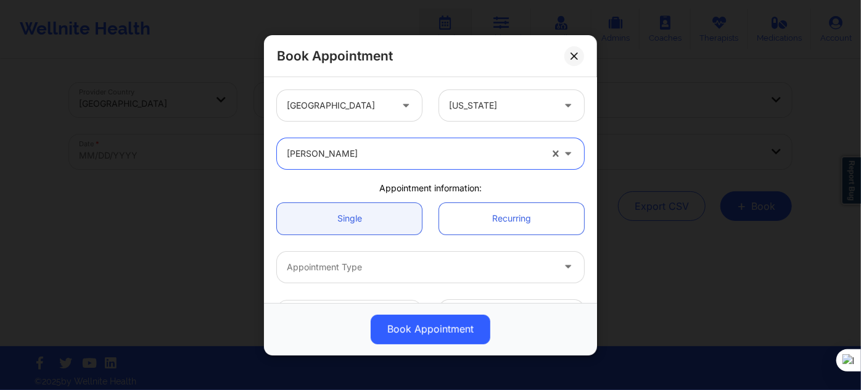
click at [330, 268] on div at bounding box center [420, 267] width 266 height 15
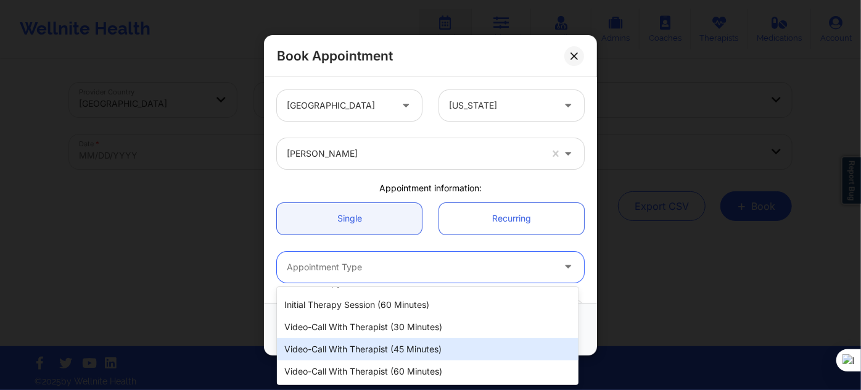
scroll to position [56, 0]
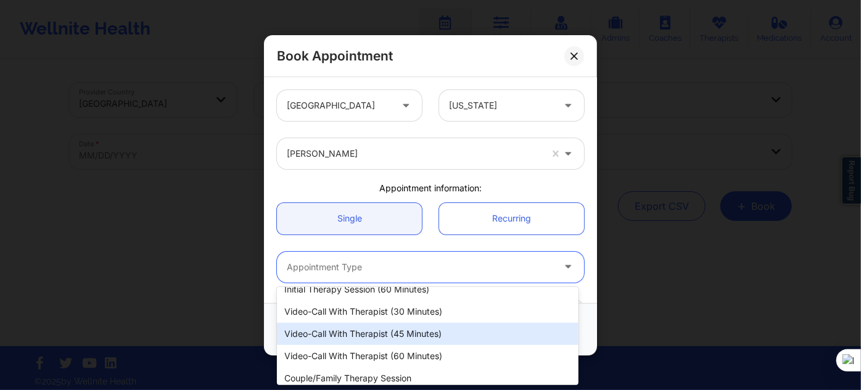
click at [389, 334] on div "Video-Call with Therapist (45 minutes)" at bounding box center [428, 334] width 302 height 22
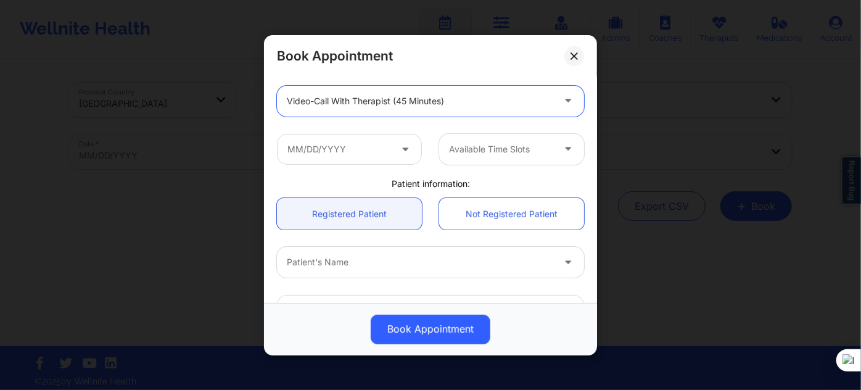
scroll to position [168, 0]
click at [368, 143] on input "text" at bounding box center [349, 146] width 145 height 31
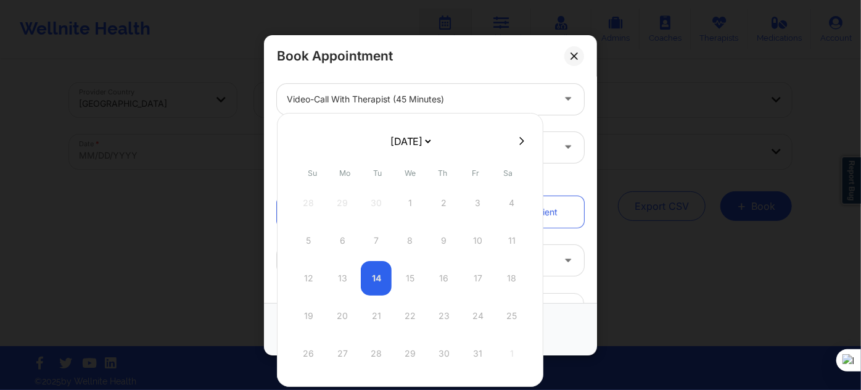
click at [433, 140] on select "October 2025 November 2025 December 2025 January 2026 February 2026 March 2026 …" at bounding box center [410, 141] width 45 height 25
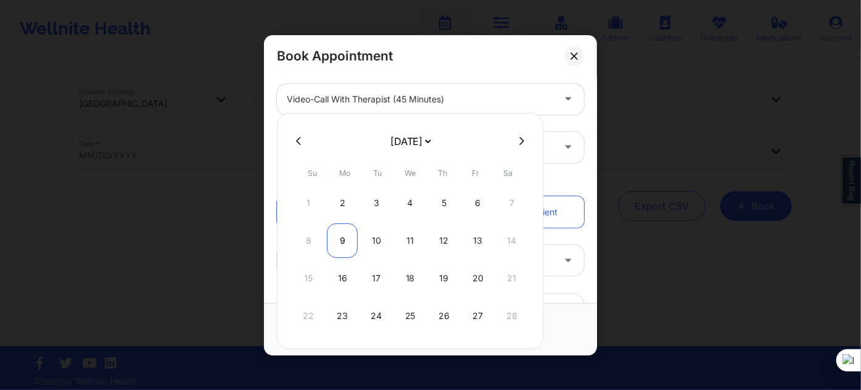
click at [337, 236] on div "9" at bounding box center [342, 240] width 31 height 35
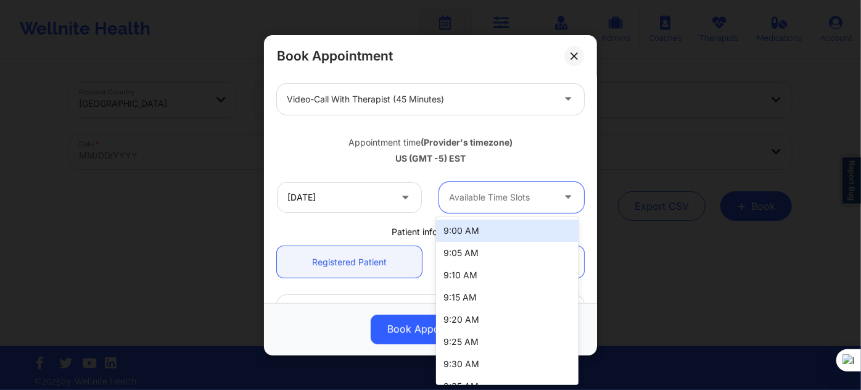
click at [490, 196] on div at bounding box center [501, 197] width 104 height 15
click at [491, 226] on div "9:00 AM" at bounding box center [507, 231] width 142 height 22
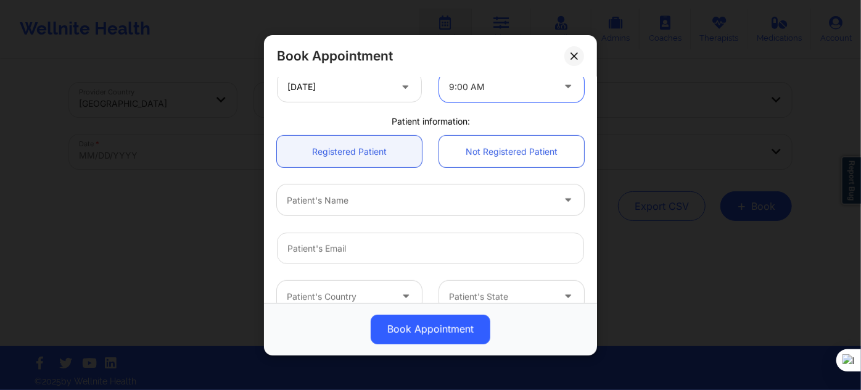
scroll to position [280, 0]
click at [356, 196] on div at bounding box center [420, 198] width 266 height 15
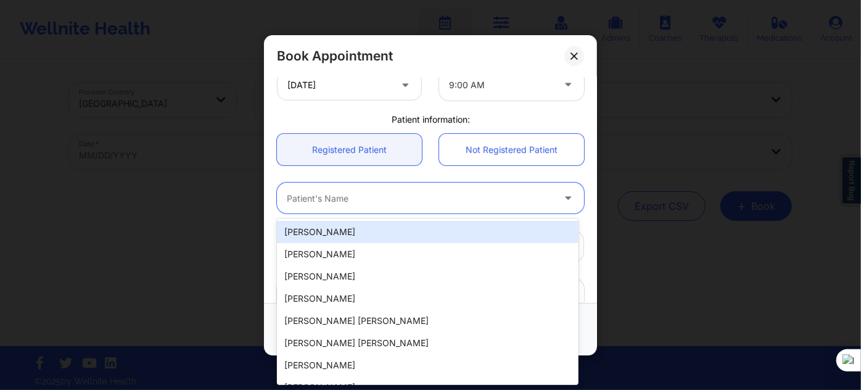
paste input "Keishonda Rudolph"
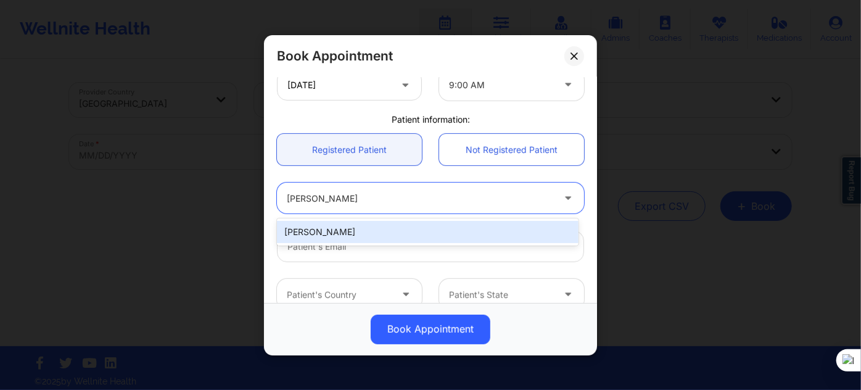
click at [390, 233] on div "Keishonda Rudolph" at bounding box center [428, 232] width 302 height 22
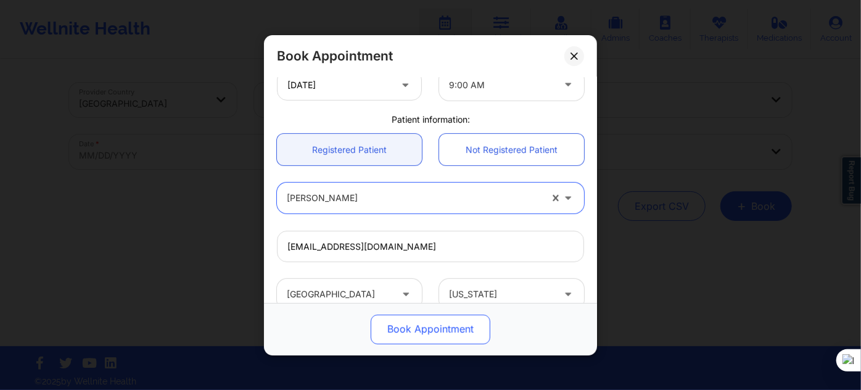
click at [413, 326] on button "Book Appointment" at bounding box center [431, 329] width 120 height 30
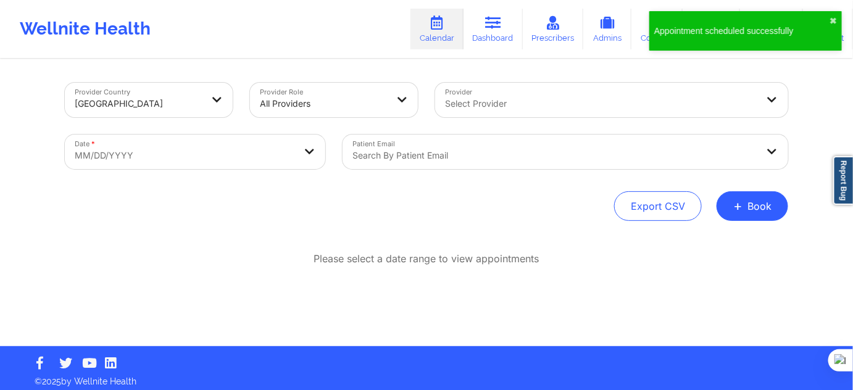
click at [756, 209] on button "+ Book" at bounding box center [752, 206] width 72 height 30
click at [711, 242] on button "Therapy Session" at bounding box center [732, 245] width 94 height 20
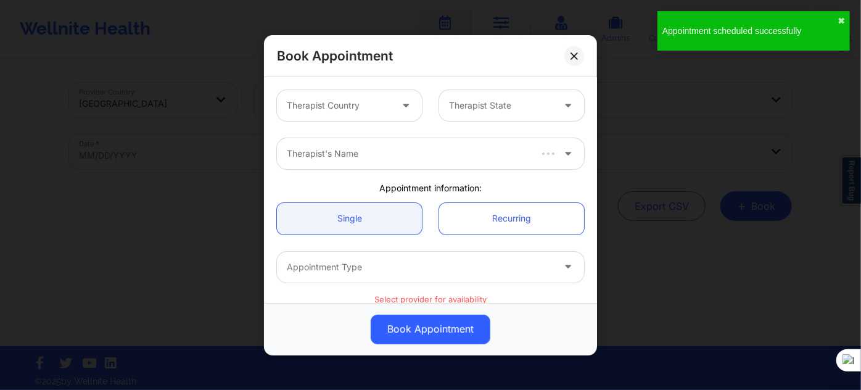
click at [327, 112] on div "Therapist Country" at bounding box center [334, 105] width 115 height 31
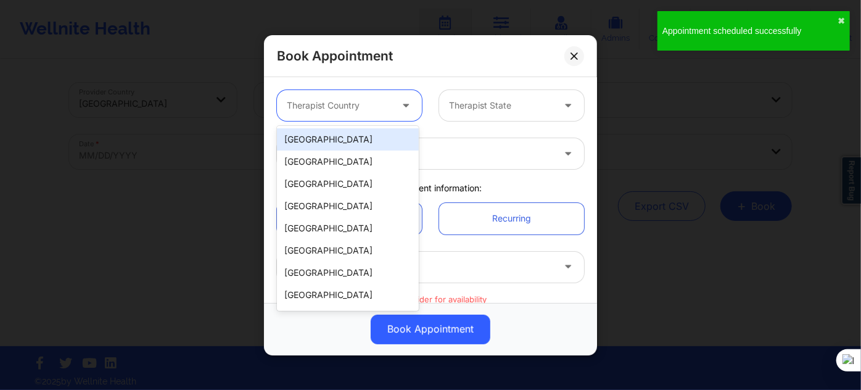
click at [329, 136] on div "[GEOGRAPHIC_DATA]" at bounding box center [348, 139] width 142 height 22
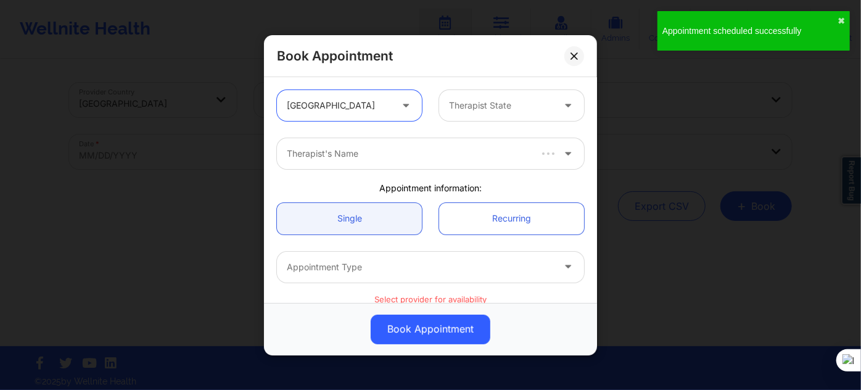
click at [480, 104] on div at bounding box center [501, 105] width 104 height 15
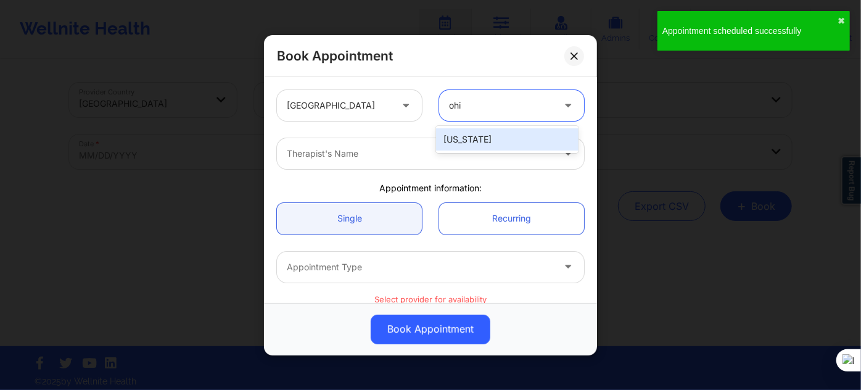
click at [478, 138] on div "[US_STATE]" at bounding box center [507, 139] width 142 height 22
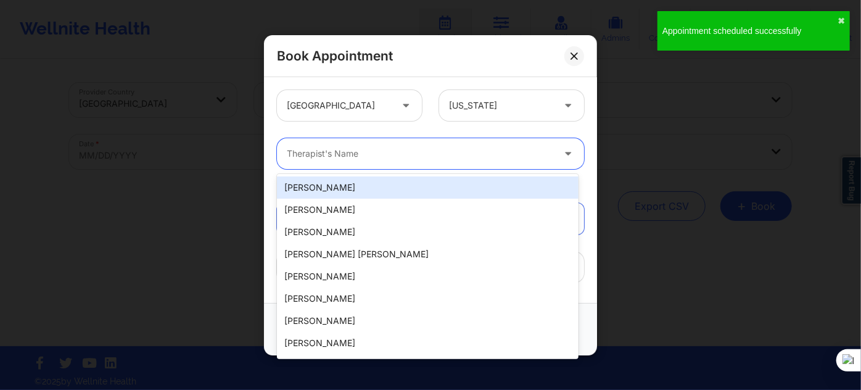
click at [411, 160] on div at bounding box center [420, 153] width 266 height 15
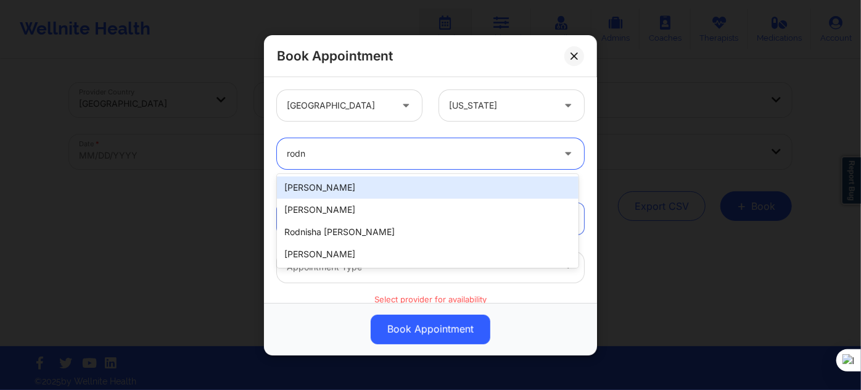
click at [393, 194] on div "Rodney Sikes" at bounding box center [428, 187] width 302 height 22
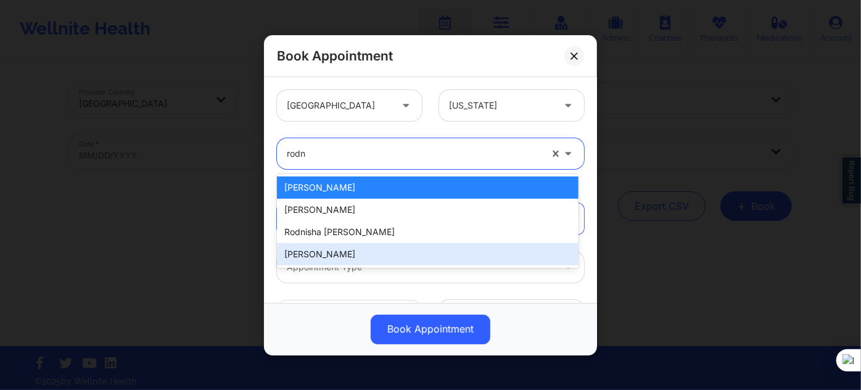
click at [359, 256] on div "[PERSON_NAME]" at bounding box center [428, 254] width 302 height 22
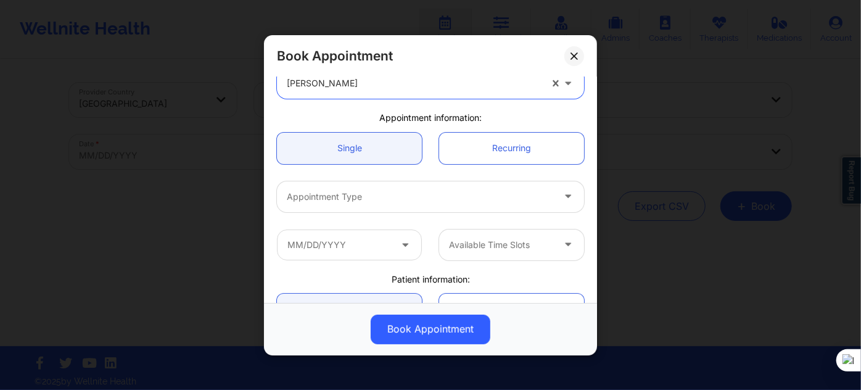
scroll to position [112, 0]
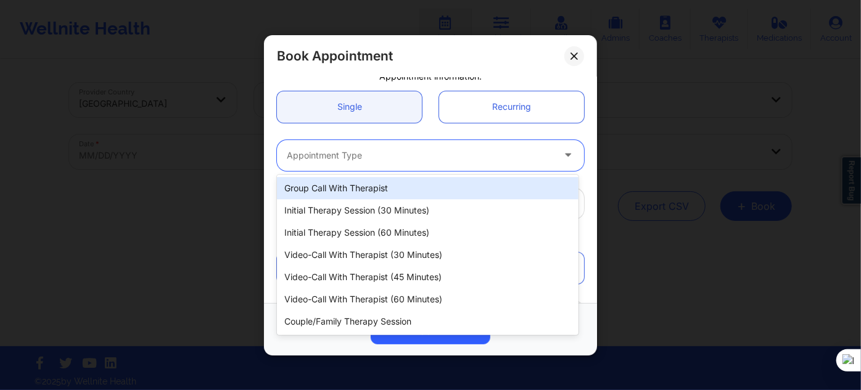
click at [352, 154] on div at bounding box center [420, 155] width 266 height 15
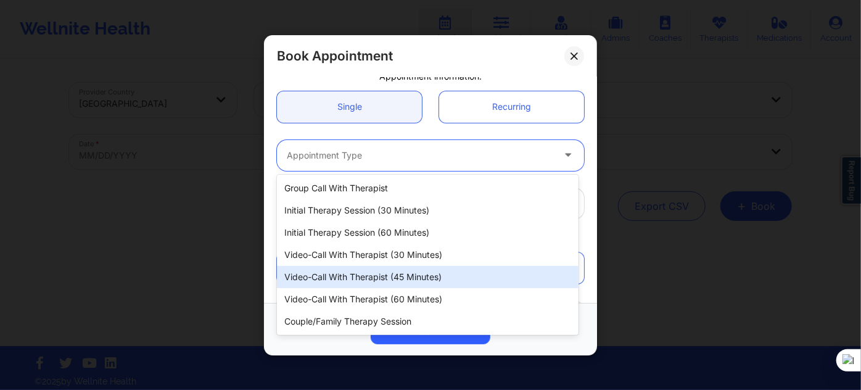
click at [394, 273] on div "Video-Call with Therapist (45 minutes)" at bounding box center [428, 277] width 302 height 22
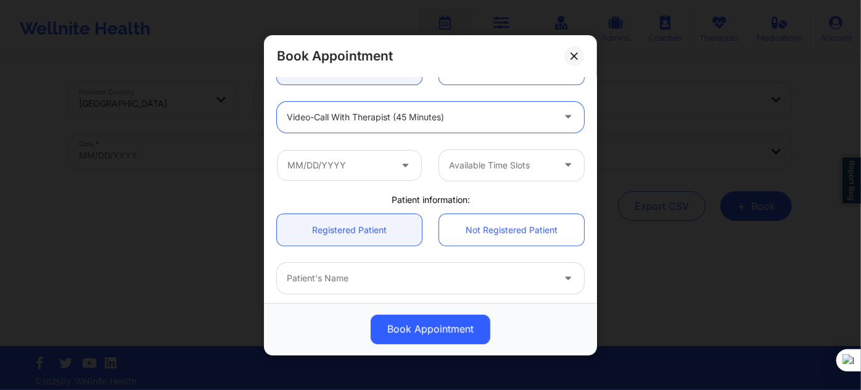
scroll to position [168, 0]
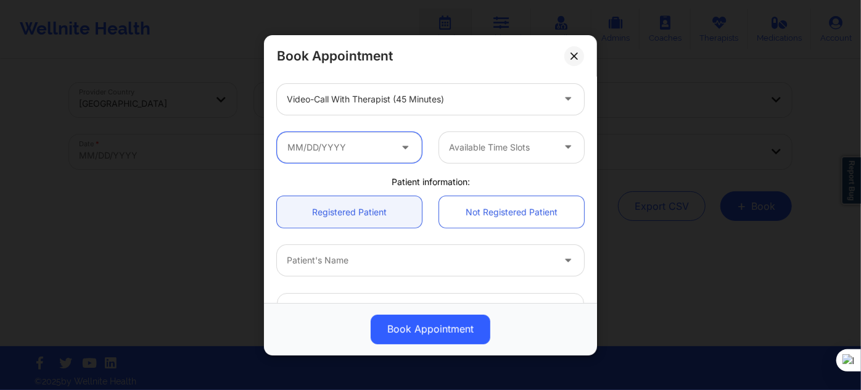
click at [347, 154] on input "text" at bounding box center [349, 146] width 145 height 31
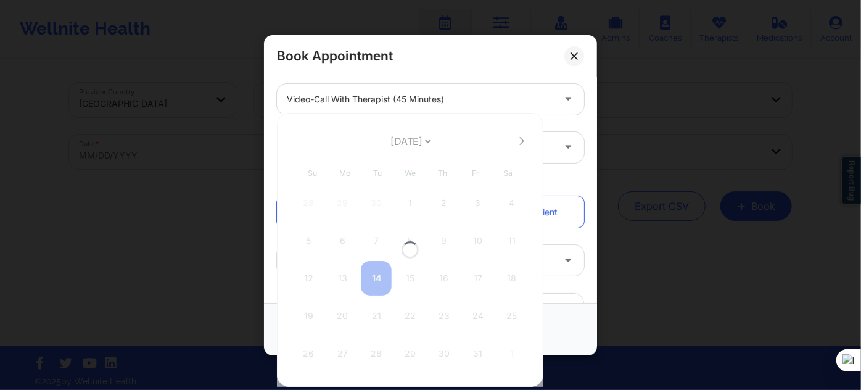
click at [443, 141] on div at bounding box center [410, 250] width 266 height 274
click at [433, 141] on select "October 2025 November 2025 December 2025 January 2026 February 2026 March 2026 …" at bounding box center [410, 141] width 45 height 25
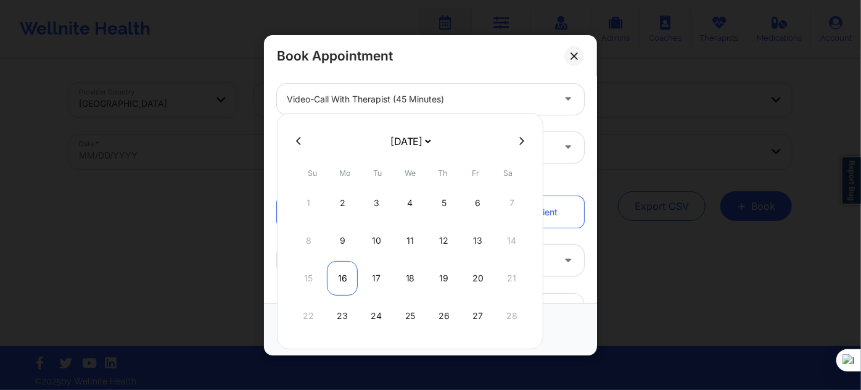
click at [337, 281] on div "16" at bounding box center [342, 278] width 31 height 35
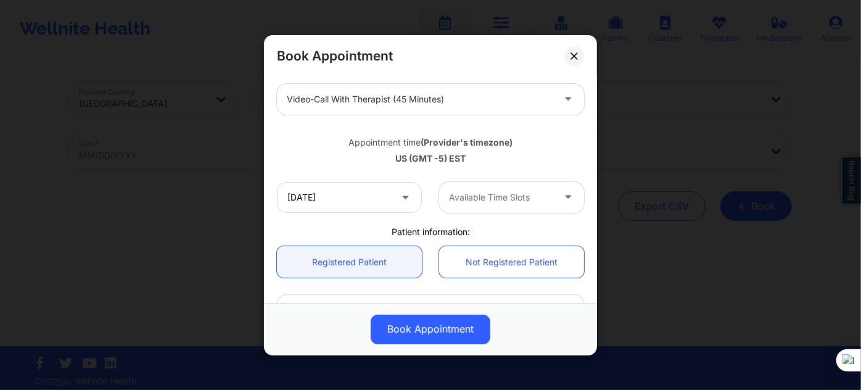
click at [475, 187] on div "Available Time Slots" at bounding box center [496, 196] width 115 height 31
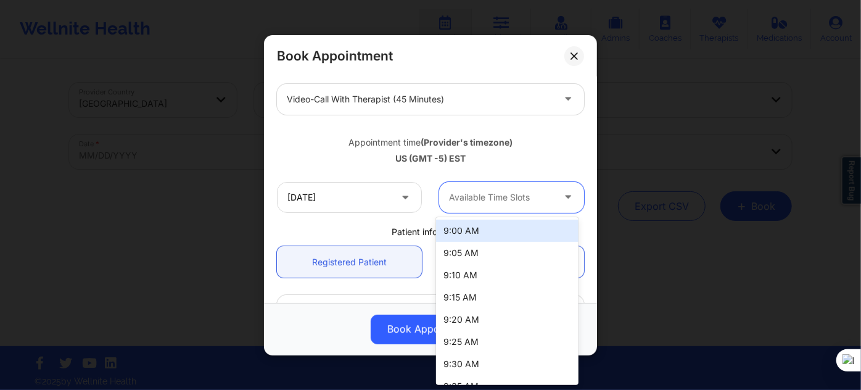
click at [472, 238] on div "9:00 AM" at bounding box center [507, 231] width 142 height 22
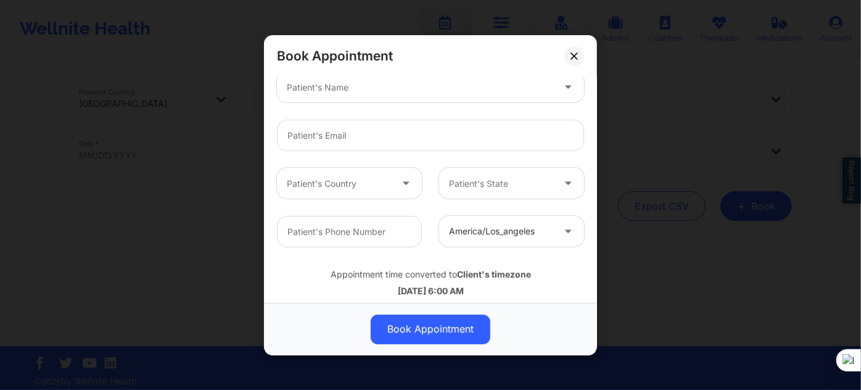
scroll to position [392, 0]
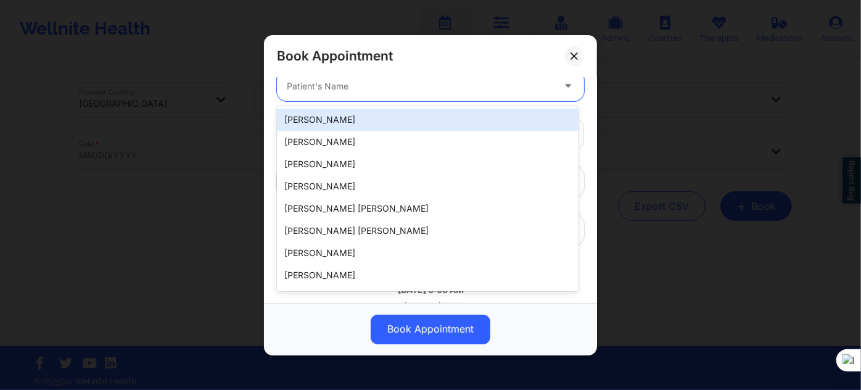
click at [371, 82] on div at bounding box center [420, 85] width 266 height 15
paste input "Keishonda Rudolph"
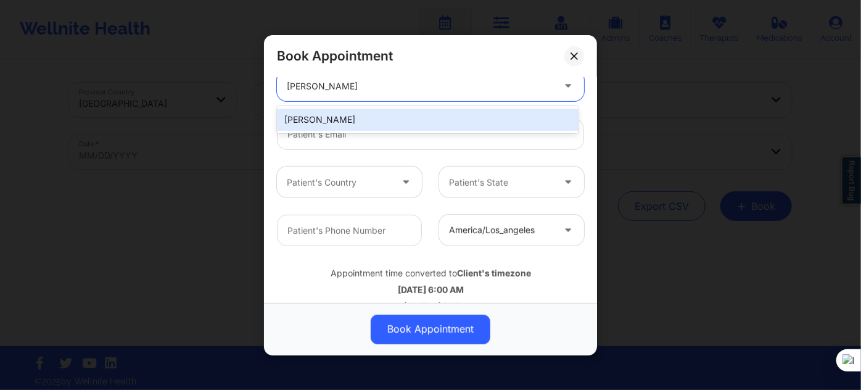
click at [407, 125] on div "Keishonda Rudolph" at bounding box center [428, 120] width 302 height 22
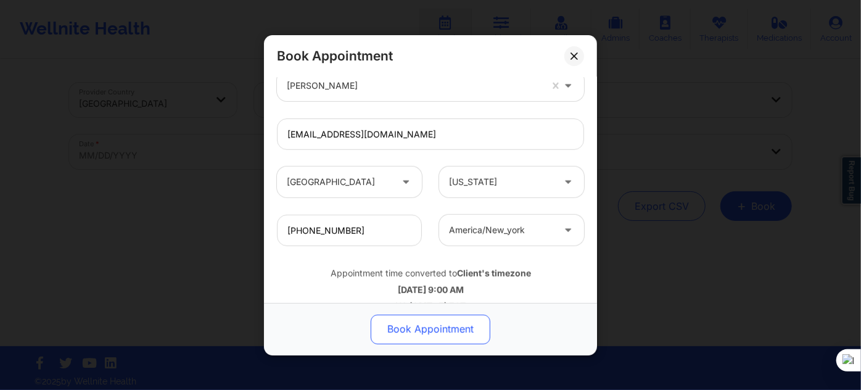
click at [436, 328] on button "Book Appointment" at bounding box center [431, 329] width 120 height 30
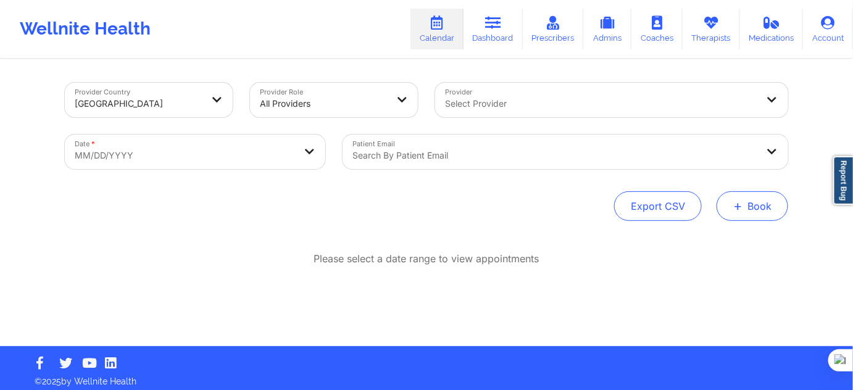
click at [761, 220] on button "+ Book" at bounding box center [752, 206] width 72 height 30
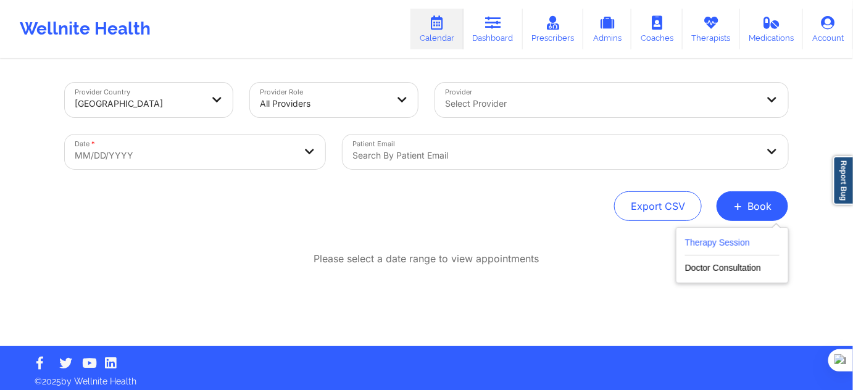
click at [733, 237] on button "Therapy Session" at bounding box center [732, 245] width 94 height 20
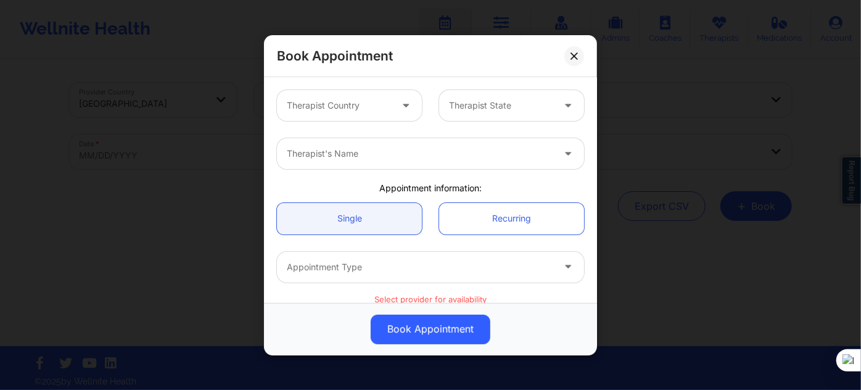
click at [582, 188] on div "Appointment information:" at bounding box center [430, 188] width 324 height 12
click at [324, 96] on div "Therapist Country" at bounding box center [334, 105] width 115 height 31
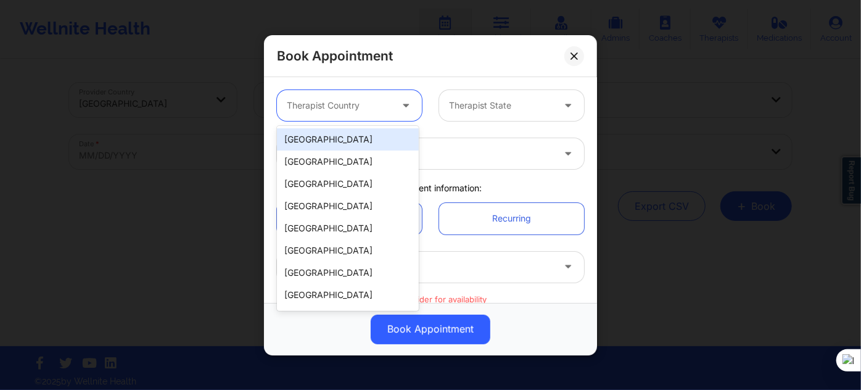
click at [310, 144] on div "[GEOGRAPHIC_DATA]" at bounding box center [348, 139] width 142 height 22
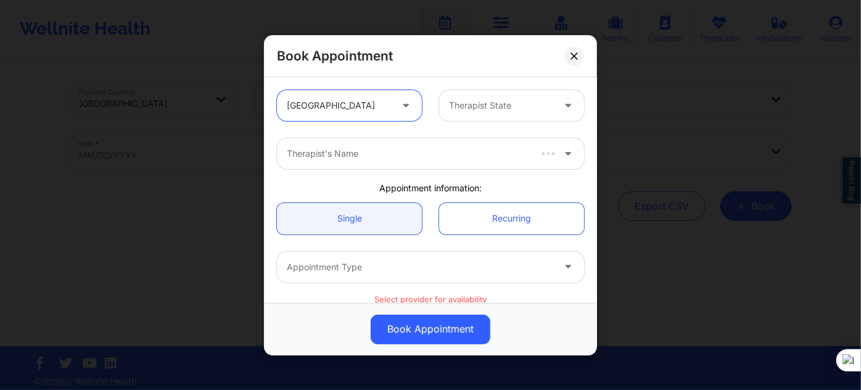
click at [490, 123] on div "option United States, selected. United States Therapist State" at bounding box center [430, 105] width 324 height 48
click at [489, 117] on div "Therapist State" at bounding box center [496, 105] width 115 height 31
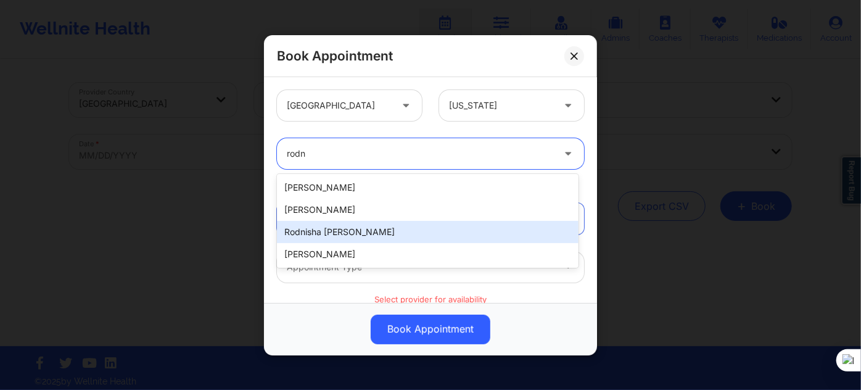
click at [352, 241] on div "Rodnisha Yvonne Pierce" at bounding box center [428, 232] width 302 height 22
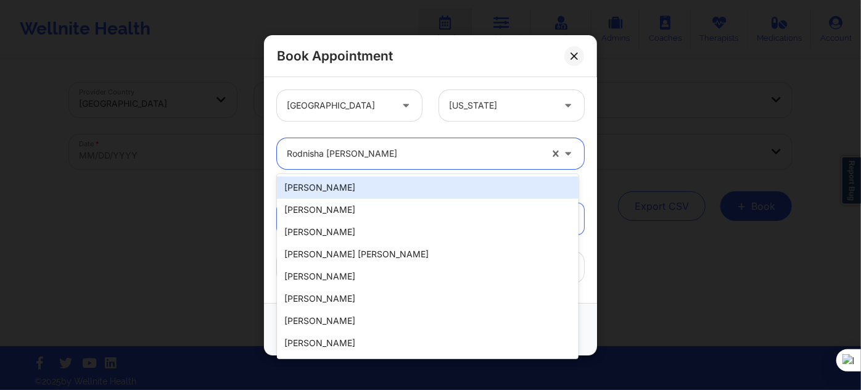
click at [370, 158] on div at bounding box center [414, 153] width 254 height 15
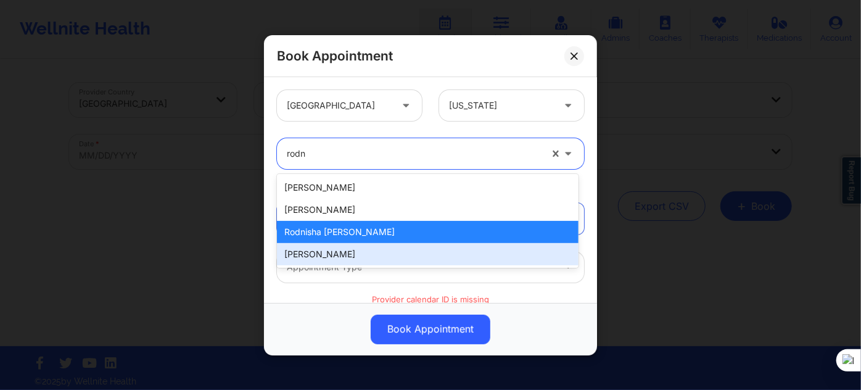
click at [344, 254] on div "[PERSON_NAME]" at bounding box center [428, 254] width 302 height 22
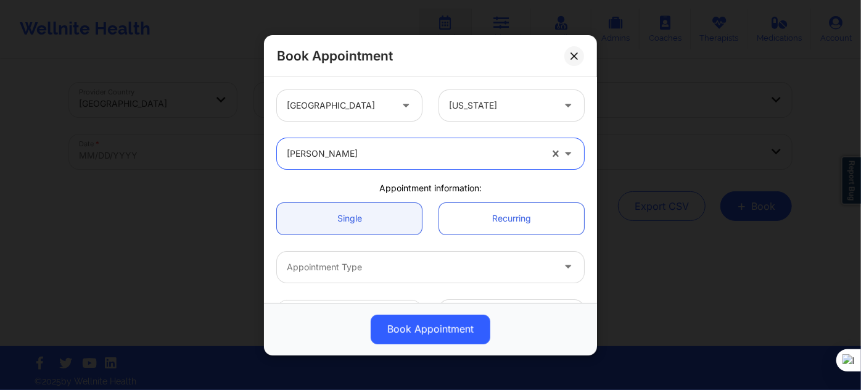
click at [373, 268] on div at bounding box center [420, 267] width 266 height 15
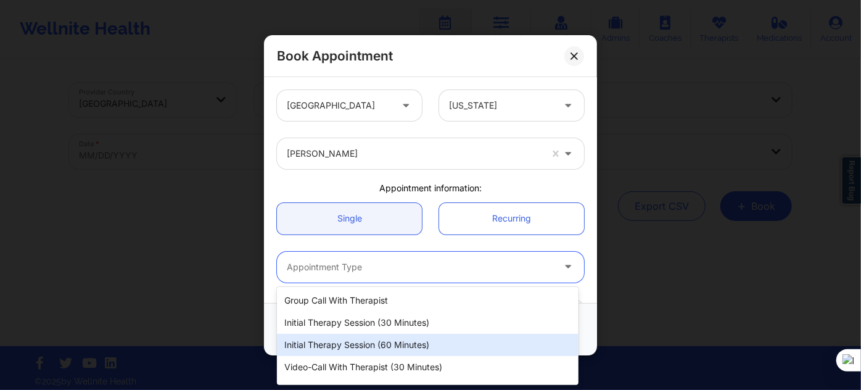
scroll to position [56, 0]
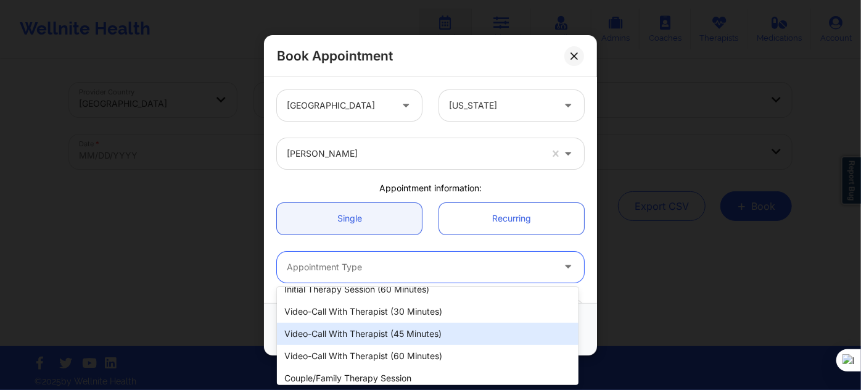
click at [400, 335] on div "Video-Call with Therapist (45 minutes)" at bounding box center [428, 334] width 302 height 22
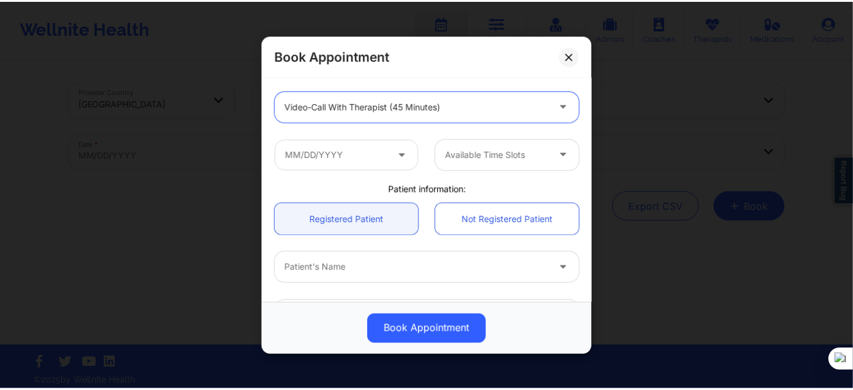
scroll to position [168, 0]
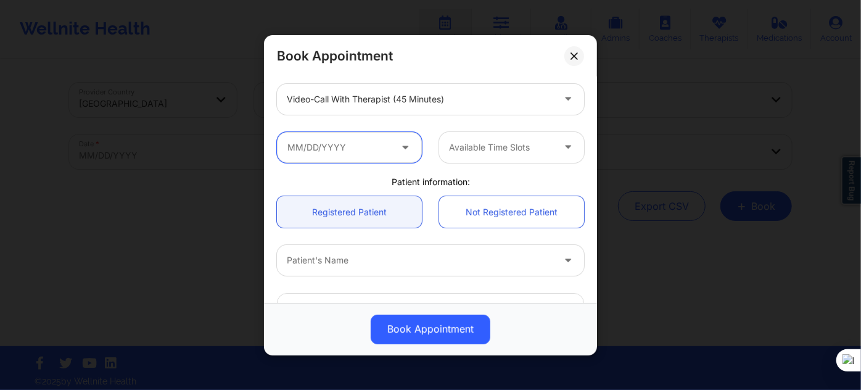
click at [350, 149] on input "text" at bounding box center [349, 146] width 145 height 31
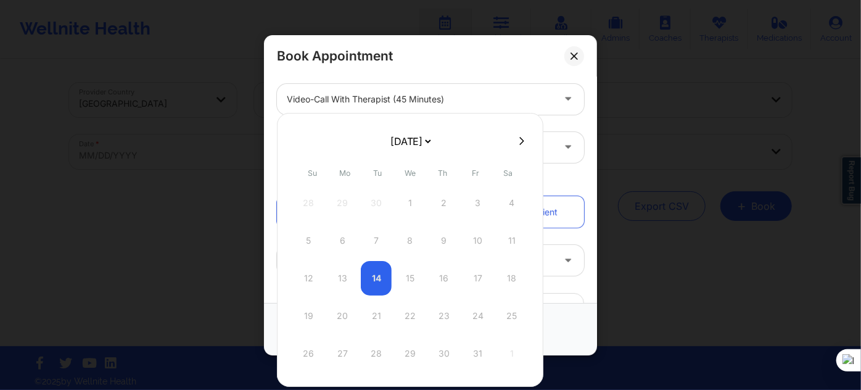
click at [433, 142] on select "October 2025 November 2025 December 2025 January 2026 February 2026 March 2026 …" at bounding box center [410, 141] width 45 height 25
click at [337, 348] on div "26" at bounding box center [342, 353] width 31 height 35
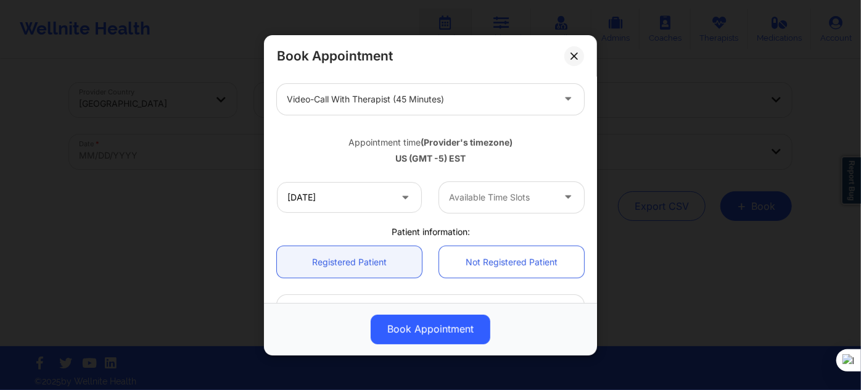
click at [495, 195] on div at bounding box center [501, 197] width 104 height 15
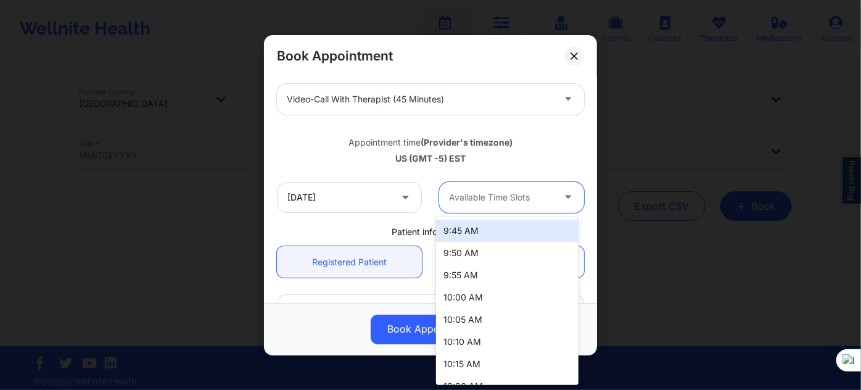
click at [489, 232] on div "9:45 AM" at bounding box center [507, 231] width 142 height 22
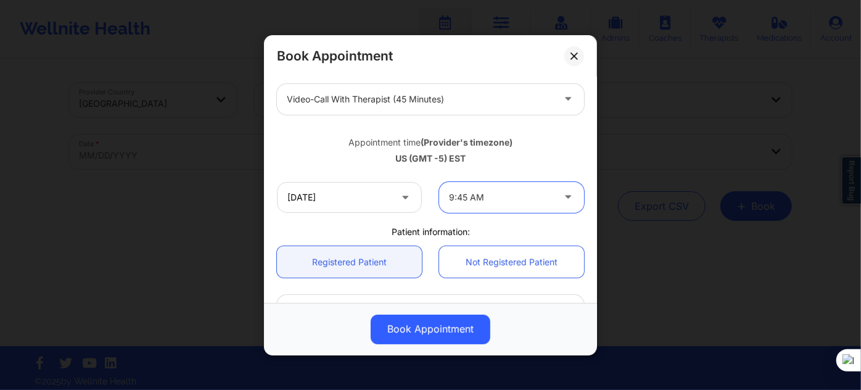
click at [494, 199] on div at bounding box center [501, 197] width 104 height 15
click at [371, 199] on input "01/26/2026" at bounding box center [349, 196] width 145 height 31
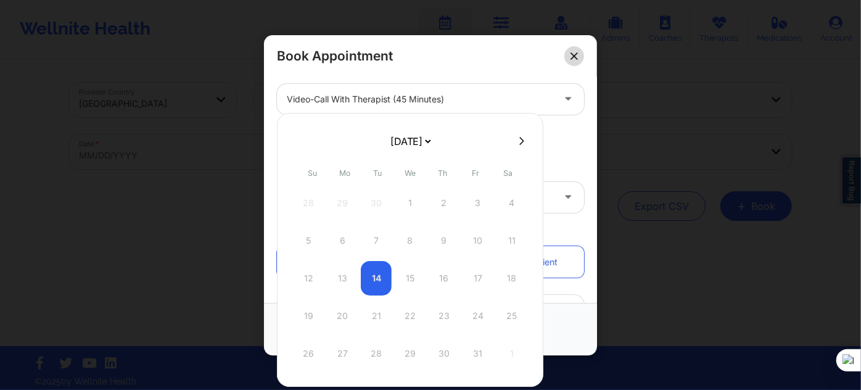
click at [576, 54] on icon at bounding box center [574, 55] width 7 height 7
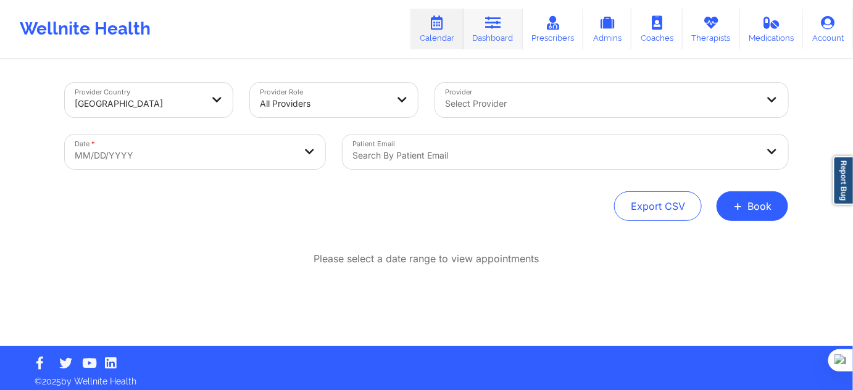
drag, startPoint x: 494, startPoint y: 29, endPoint x: 495, endPoint y: 36, distance: 6.8
click at [494, 29] on icon at bounding box center [493, 23] width 16 height 14
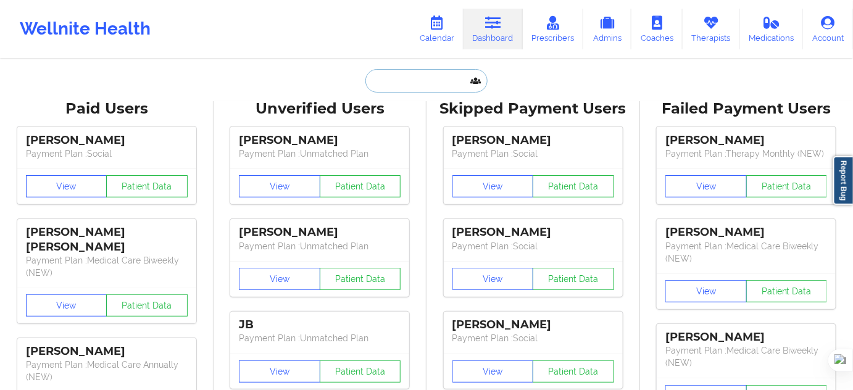
click at [400, 86] on input "text" at bounding box center [426, 80] width 122 height 23
paste input "chMATH FLOrida"
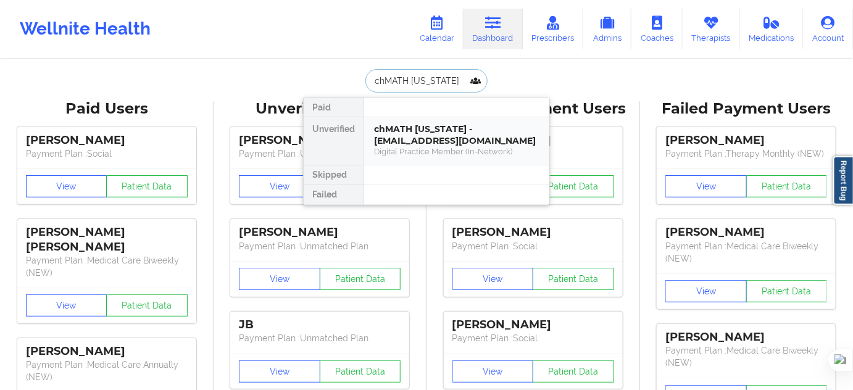
click at [433, 124] on div "chMATH FLOrida - champrod829fl@yopmail.com" at bounding box center [456, 134] width 165 height 23
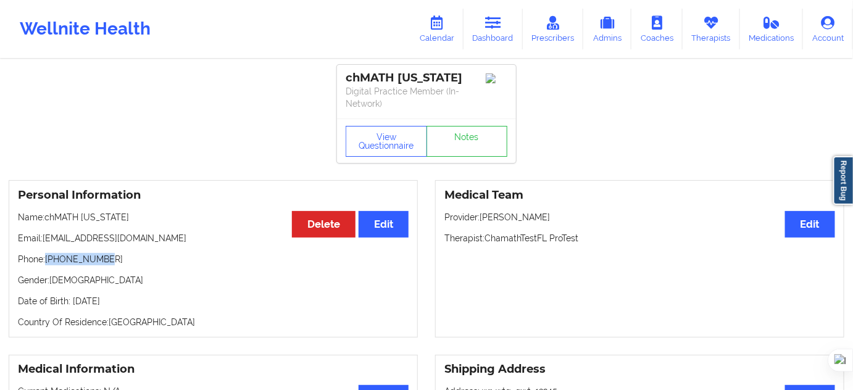
drag, startPoint x: 106, startPoint y: 255, endPoint x: 49, endPoint y: 262, distance: 57.8
click at [49, 262] on p "Phone: +16282502474" at bounding box center [213, 259] width 390 height 12
copy p "[PHONE_NUMBER]"
drag, startPoint x: 443, startPoint y: 29, endPoint x: 450, endPoint y: 30, distance: 7.4
click at [443, 29] on icon at bounding box center [437, 23] width 16 height 14
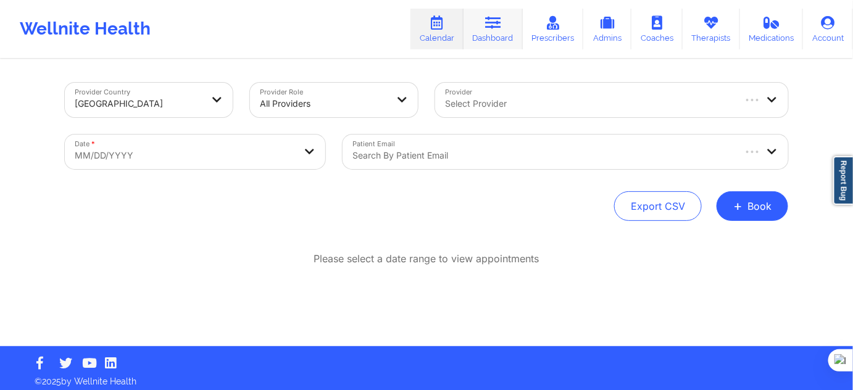
click at [492, 30] on link "Dashboard" at bounding box center [492, 29] width 59 height 41
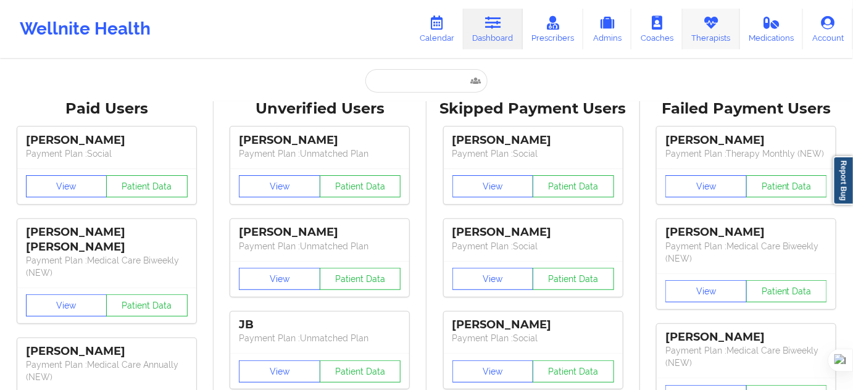
click at [712, 25] on icon at bounding box center [711, 23] width 16 height 14
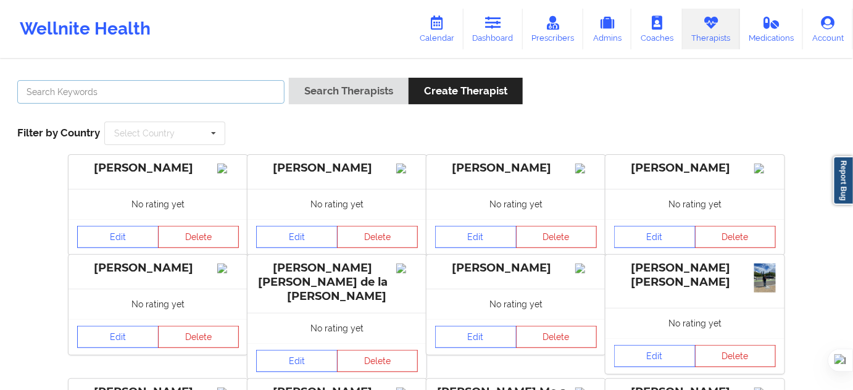
click at [242, 86] on input "text" at bounding box center [150, 91] width 267 height 23
paste input "[PERSON_NAME]"
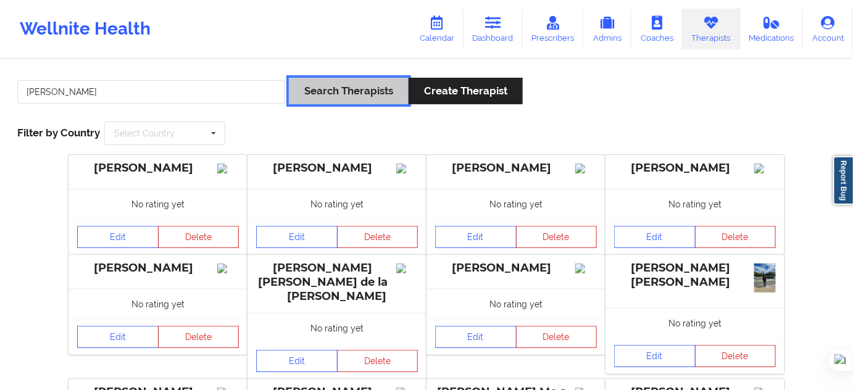
click at [302, 89] on button "Search Therapists" at bounding box center [349, 91] width 120 height 27
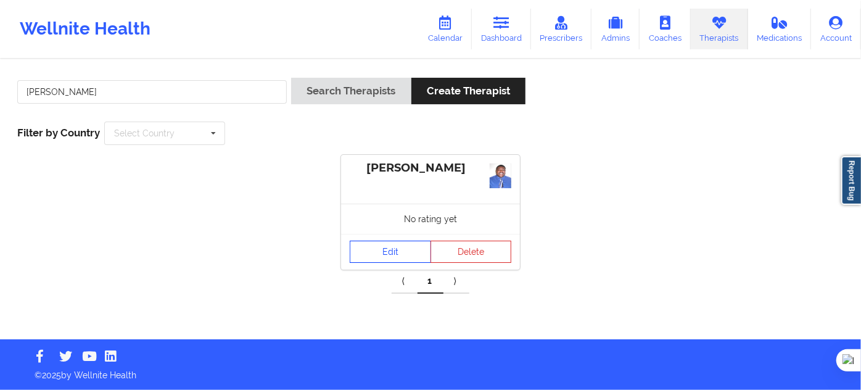
click at [396, 247] on link "Edit" at bounding box center [390, 252] width 81 height 22
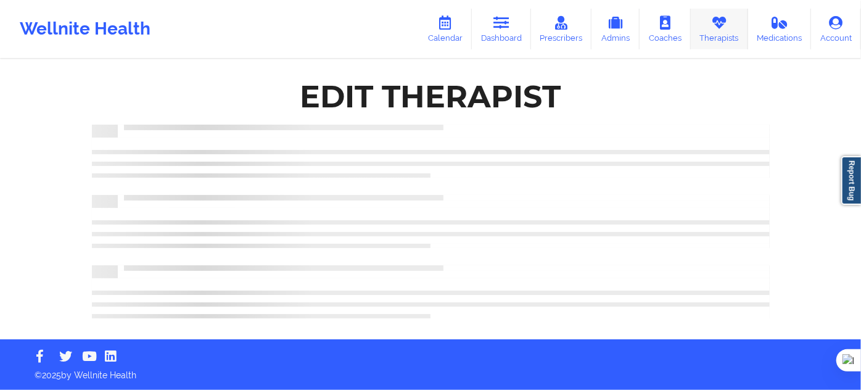
click at [708, 43] on link "Therapists" at bounding box center [719, 29] width 57 height 41
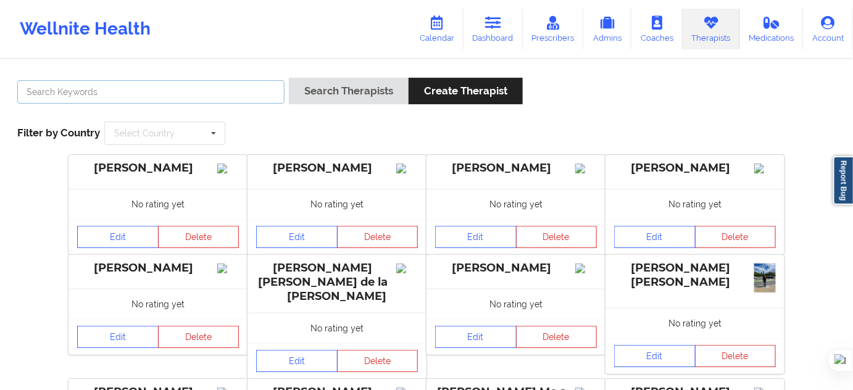
click at [119, 101] on input "text" at bounding box center [150, 91] width 267 height 23
paste input "[PERSON_NAME]"
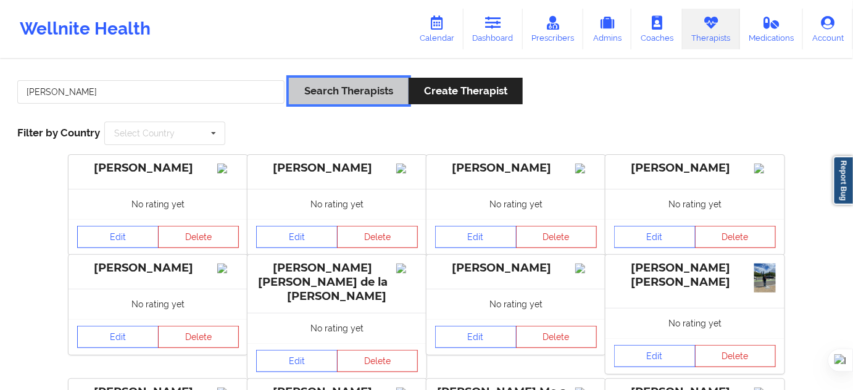
click at [313, 96] on button "Search Therapists" at bounding box center [349, 91] width 120 height 27
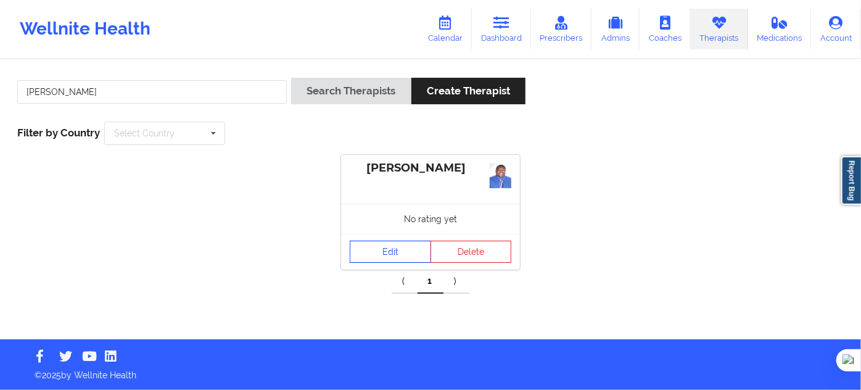
click at [410, 252] on link "Edit" at bounding box center [390, 252] width 81 height 22
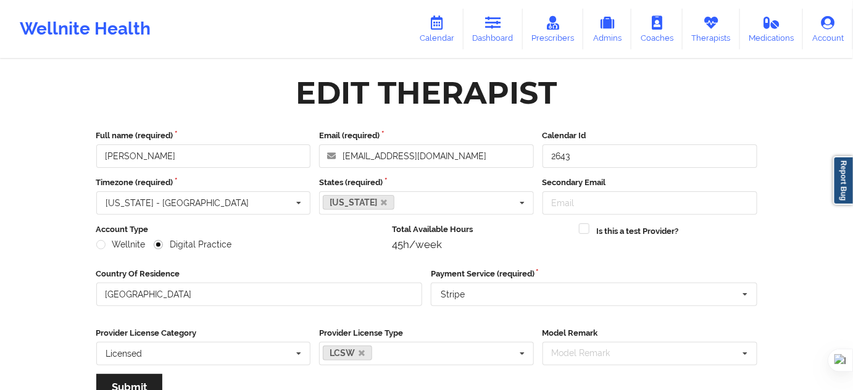
drag, startPoint x: 497, startPoint y: 33, endPoint x: 473, endPoint y: 54, distance: 31.0
click at [497, 33] on link "Dashboard" at bounding box center [492, 29] width 59 height 41
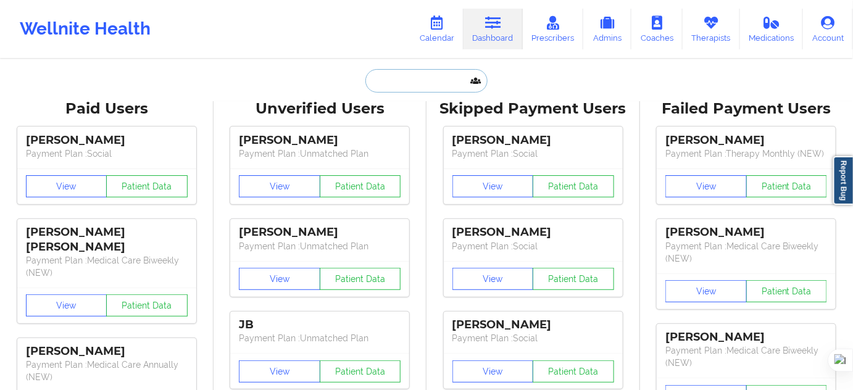
click at [402, 86] on input "text" at bounding box center [426, 80] width 122 height 23
paste input "Abby Losinski"
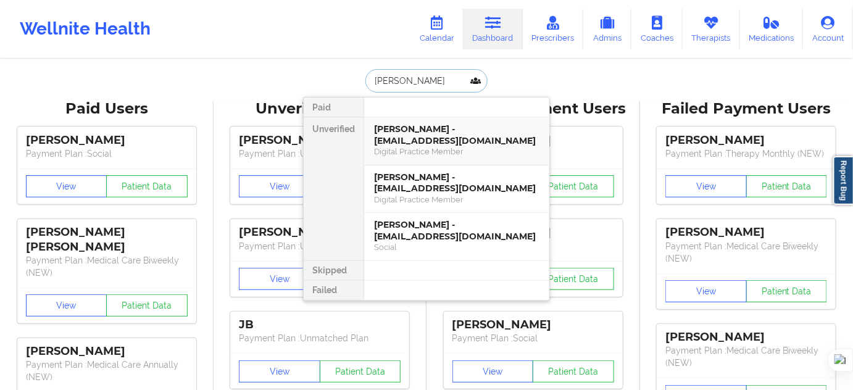
click at [415, 133] on div "Abby Losinski - pdfsroviders@wellnite.com" at bounding box center [456, 134] width 165 height 23
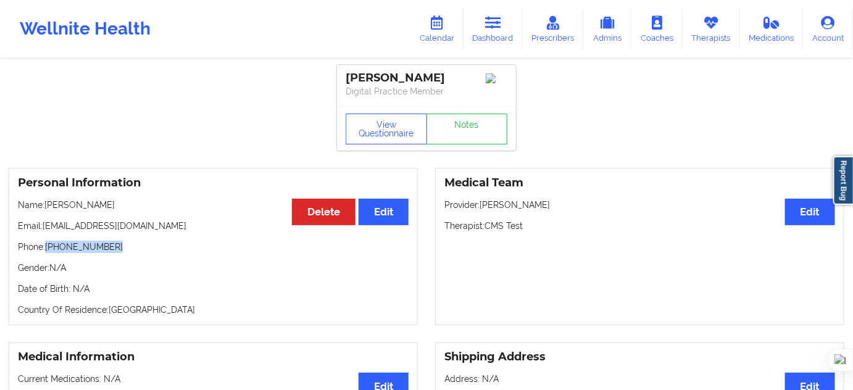
drag, startPoint x: 113, startPoint y: 253, endPoint x: 48, endPoint y: 254, distance: 65.4
click at [48, 253] on p "Phone: +1415-449-7796" at bounding box center [213, 247] width 390 height 12
copy p "+1415-449-7796"
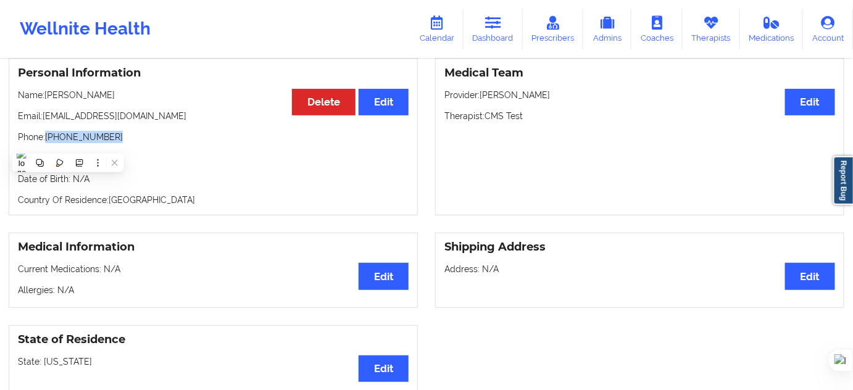
scroll to position [112, 0]
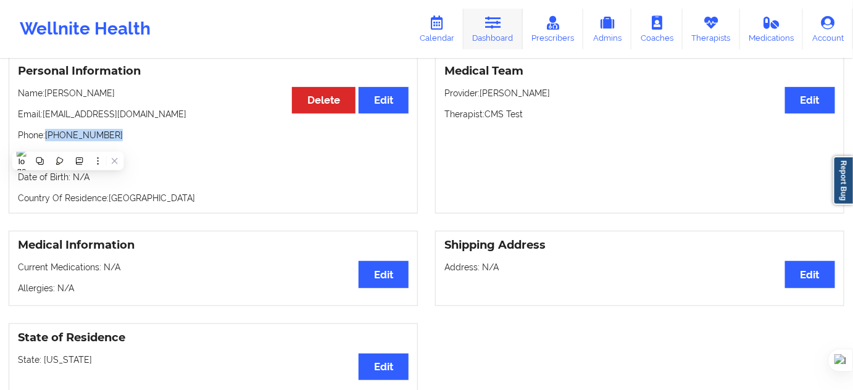
click at [497, 36] on link "Dashboard" at bounding box center [492, 29] width 59 height 41
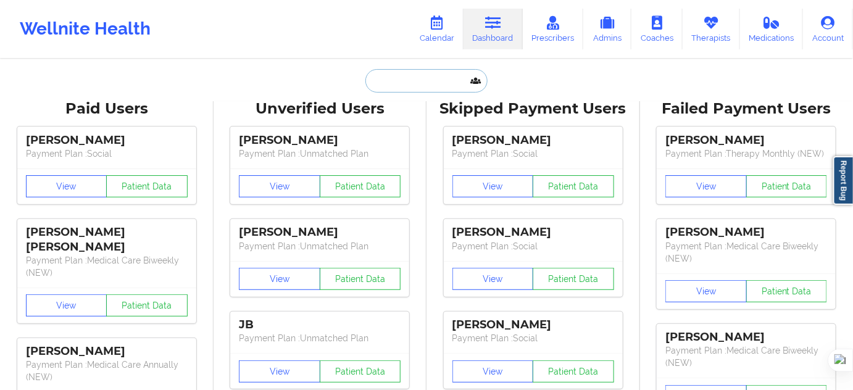
click at [386, 80] on input "text" at bounding box center [426, 80] width 122 height 23
paste input "Micaela Jose"
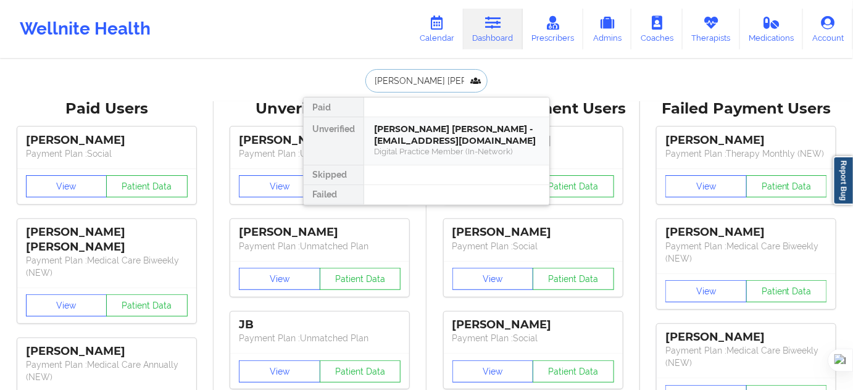
click at [421, 155] on div "Digital Practice Member (In-Network)" at bounding box center [456, 151] width 165 height 10
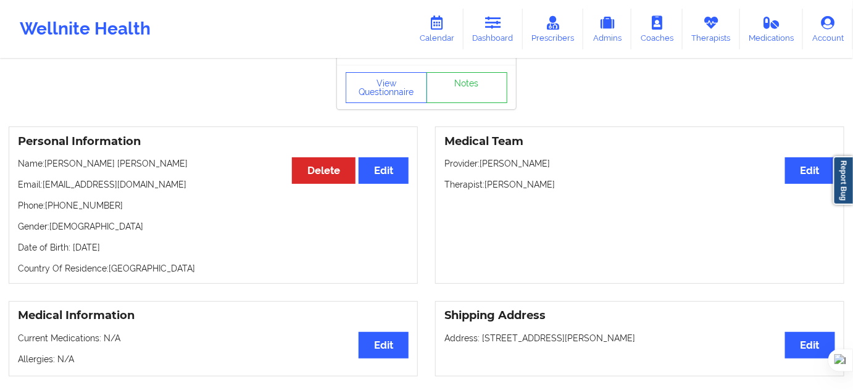
scroll to position [56, 0]
drag, startPoint x: 110, startPoint y: 204, endPoint x: 48, endPoint y: 205, distance: 61.7
click at [48, 205] on p "Phone: +19174038647" at bounding box center [213, 205] width 390 height 12
copy p "+19174038647"
click at [489, 35] on link "Dashboard" at bounding box center [492, 29] width 59 height 41
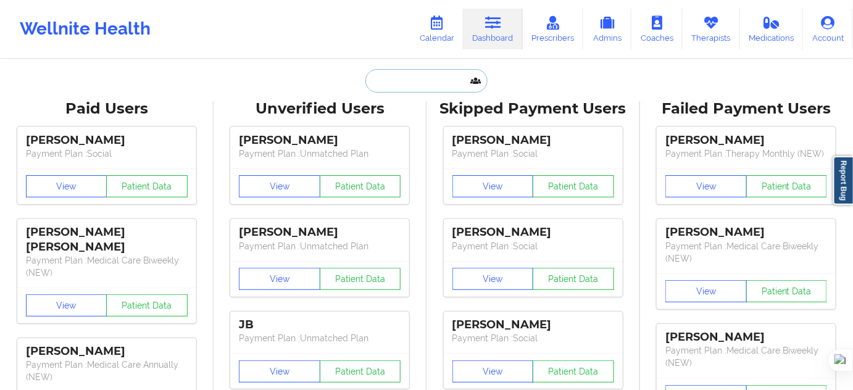
click at [411, 83] on input "text" at bounding box center [426, 80] width 122 height 23
paste input "Micaela Jose"
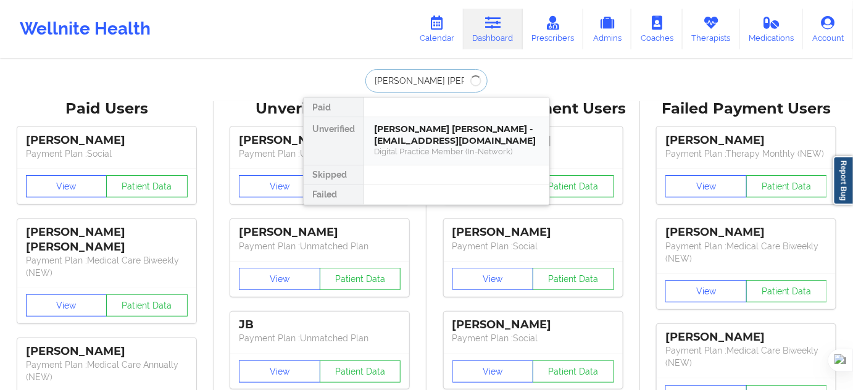
click at [419, 130] on div "Micaela Jose - micaelajose1604@gmail.com" at bounding box center [456, 134] width 165 height 23
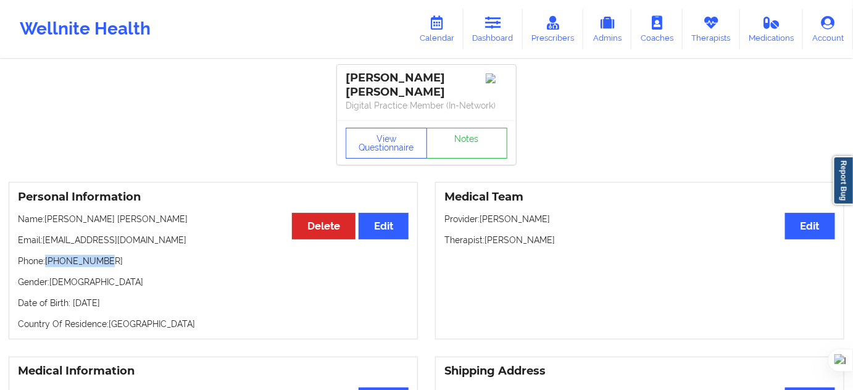
drag, startPoint x: 48, startPoint y: 258, endPoint x: 156, endPoint y: 262, distance: 108.6
click at [156, 262] on p "Phone: +19174038647" at bounding box center [213, 261] width 390 height 12
copy p "+19174038647"
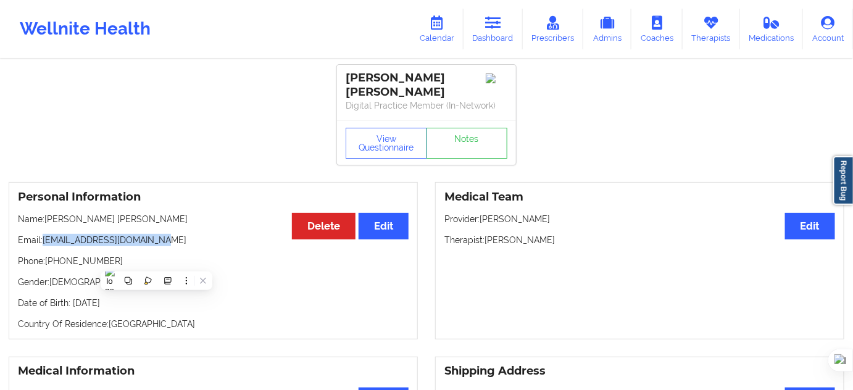
drag, startPoint x: 44, startPoint y: 237, endPoint x: 192, endPoint y: 238, distance: 148.1
click at [192, 238] on p "Email: micaelajose1604@gmail.com" at bounding box center [213, 240] width 390 height 12
copy p "micaelajose1604@gmail.com"
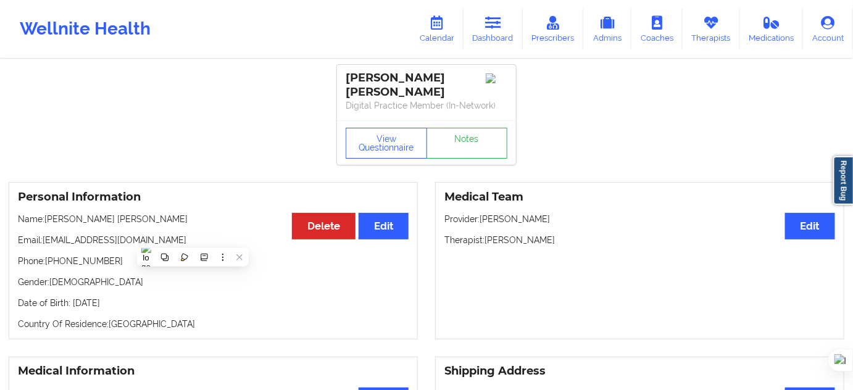
click at [93, 218] on p "Name: Micaela Jose" at bounding box center [213, 219] width 390 height 12
drag, startPoint x: 99, startPoint y: 217, endPoint x: 47, endPoint y: 215, distance: 51.9
click at [47, 215] on p "Name: Micaela Jose" at bounding box center [213, 219] width 390 height 12
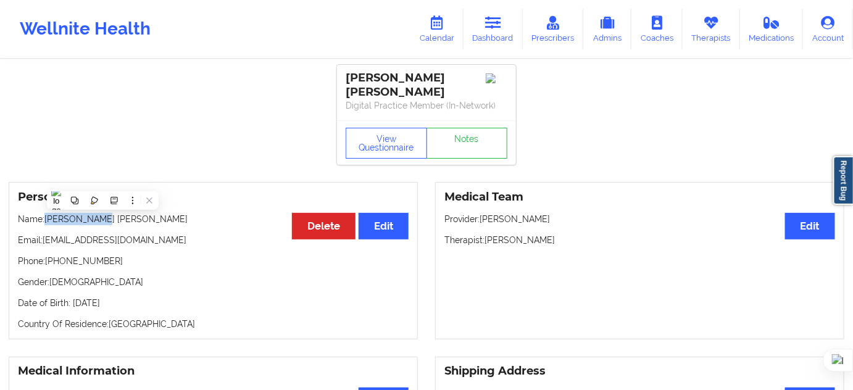
copy p "Micaela Jose"
drag, startPoint x: 46, startPoint y: 257, endPoint x: 140, endPoint y: 265, distance: 94.1
click at [139, 266] on div "Personal Information Edit Delete Name: Micaela Jose Email: micaelajose1604@gmai…" at bounding box center [213, 260] width 409 height 157
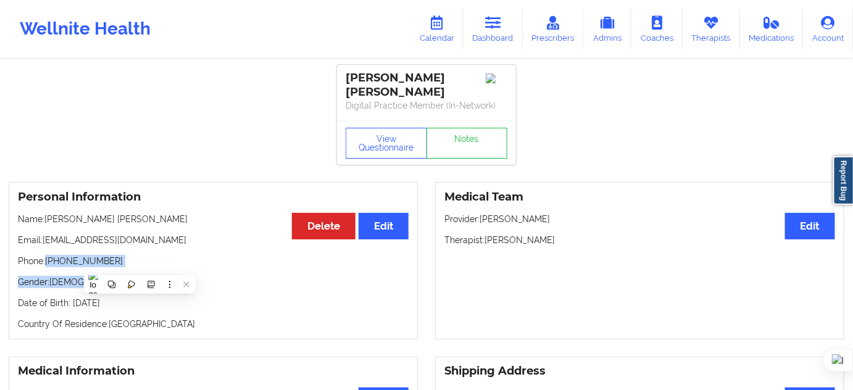
click at [137, 255] on p "Phone: +19174038647" at bounding box center [213, 261] width 390 height 12
drag, startPoint x: 112, startPoint y: 256, endPoint x: 47, endPoint y: 263, distance: 65.2
click at [47, 263] on p "Phone: +19174038647" at bounding box center [213, 261] width 390 height 12
copy p "+19174038647"
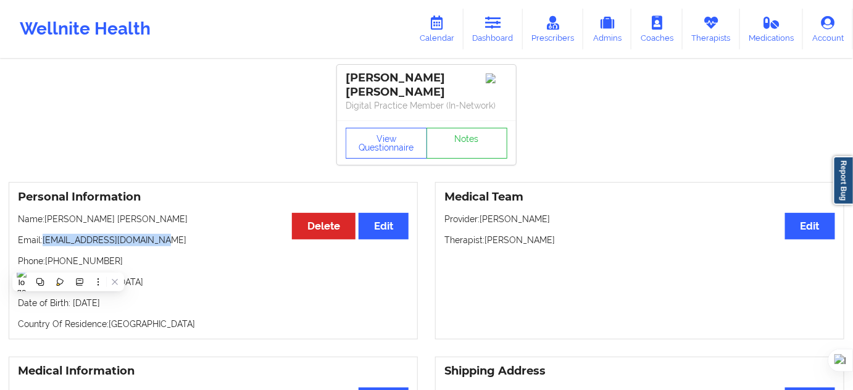
drag, startPoint x: 46, startPoint y: 238, endPoint x: 171, endPoint y: 239, distance: 125.2
click at [171, 239] on p "Email: micaelajose1604@gmail.com" at bounding box center [213, 240] width 390 height 12
copy p "micaelajose1604@gmail.com"
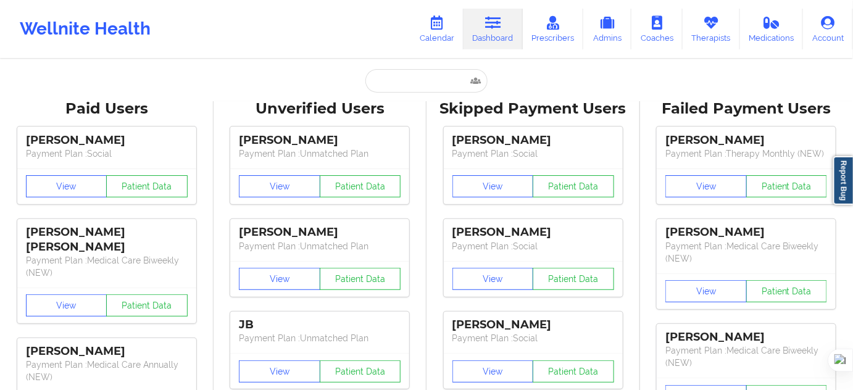
click at [497, 41] on link "Dashboard" at bounding box center [492, 29] width 59 height 41
click at [436, 84] on input "text" at bounding box center [426, 80] width 122 height 23
click at [704, 16] on icon at bounding box center [711, 23] width 16 height 14
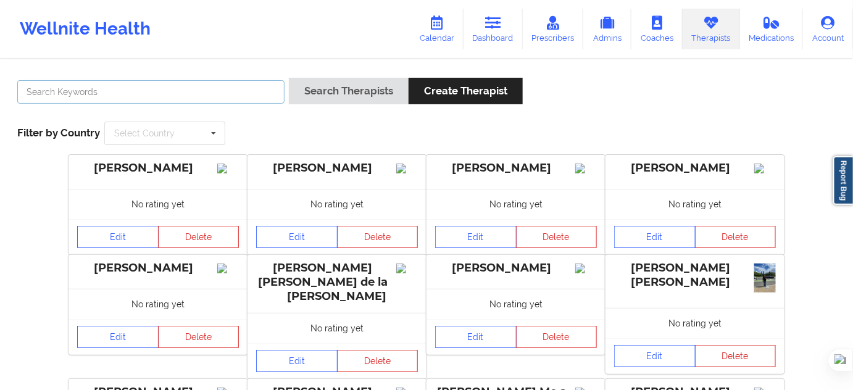
click at [251, 91] on input "text" at bounding box center [150, 91] width 267 height 23
type input "[PERSON_NAME]"
click at [289, 78] on button "Search Therapists" at bounding box center [349, 91] width 120 height 27
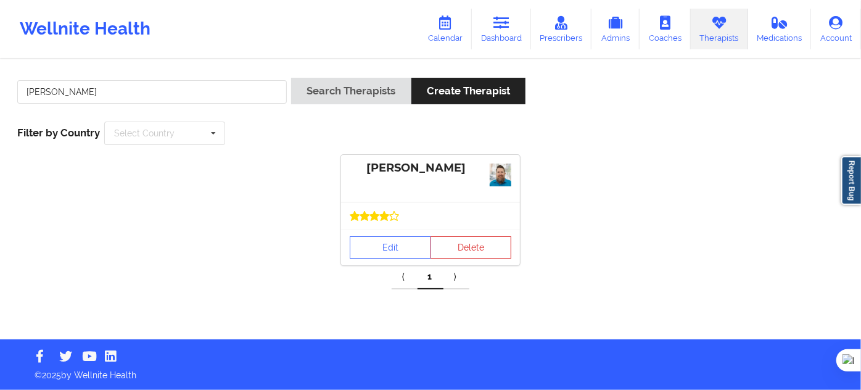
click at [383, 228] on div at bounding box center [430, 216] width 179 height 28
click at [411, 241] on link "Edit" at bounding box center [390, 247] width 81 height 22
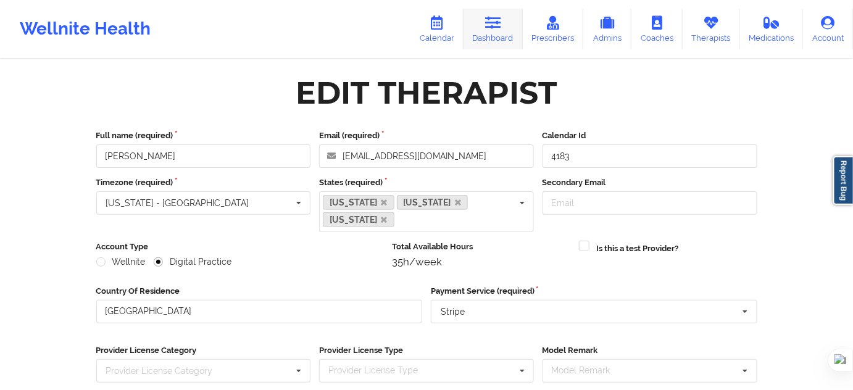
click at [489, 36] on link "Dashboard" at bounding box center [492, 29] width 59 height 41
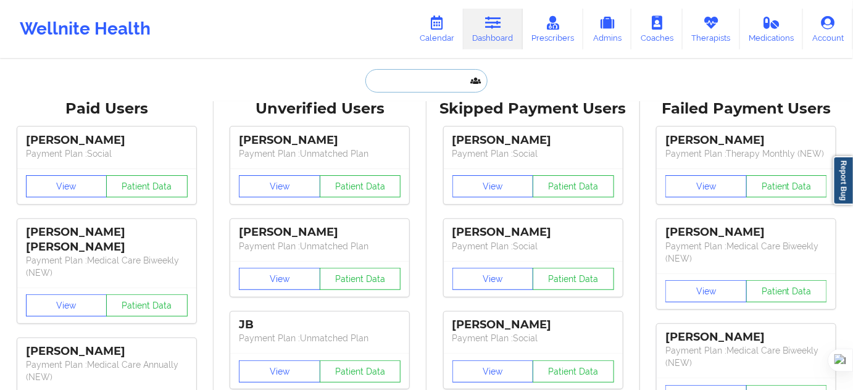
click at [415, 73] on input "text" at bounding box center [426, 80] width 122 height 23
paste input "chamathinsur [PERSON_NAME]"
type input "chamathinsur [PERSON_NAME]"
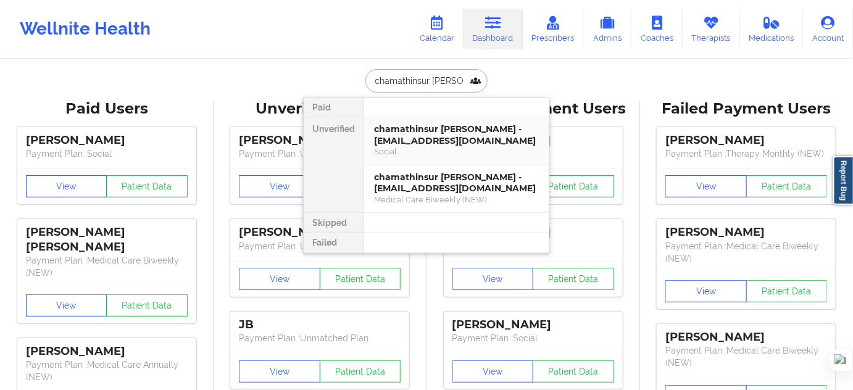
click at [419, 138] on div "chamathinsur [PERSON_NAME] - [EMAIL_ADDRESS][DOMAIN_NAME]" at bounding box center [456, 134] width 165 height 23
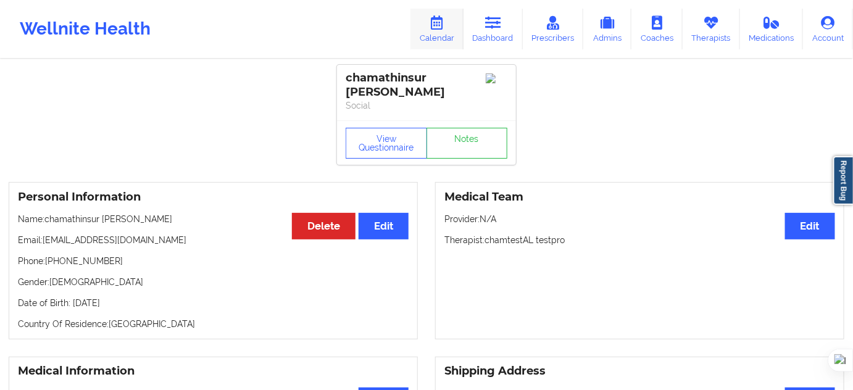
click at [449, 26] on link "Calendar" at bounding box center [436, 29] width 53 height 41
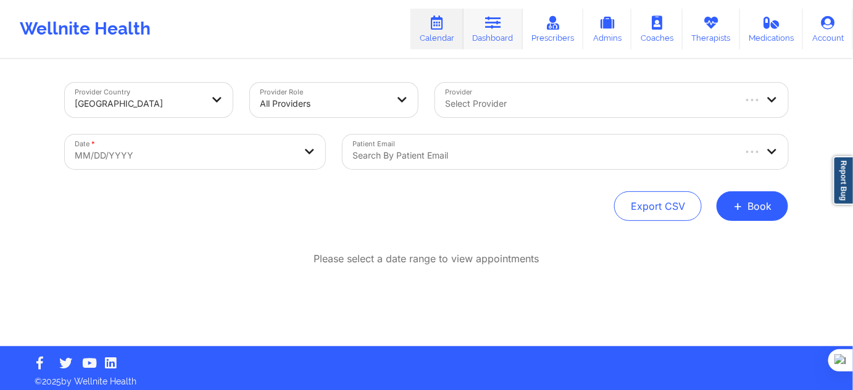
click at [485, 29] on link "Dashboard" at bounding box center [492, 29] width 59 height 41
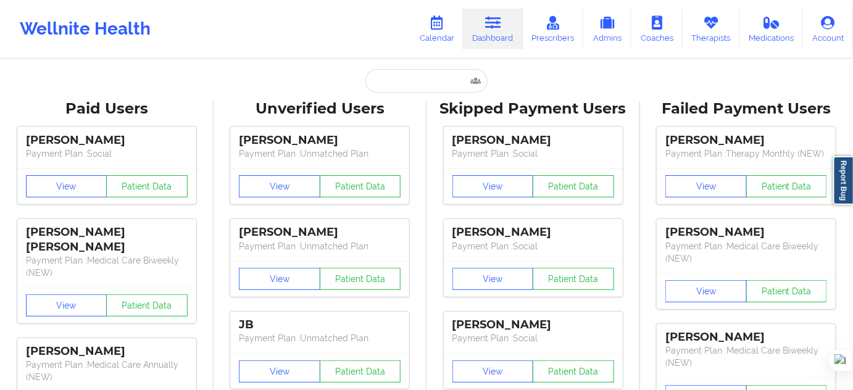
click at [411, 78] on input "text" at bounding box center [426, 80] width 122 height 23
paste input "[PERSON_NAME]"
type input "[PERSON_NAME]"
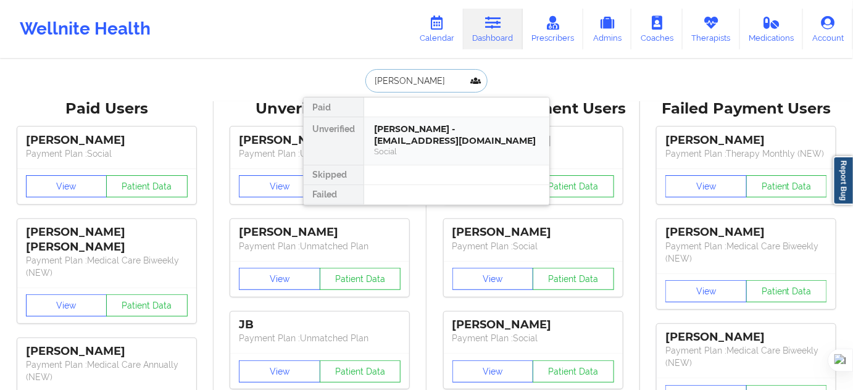
click at [396, 142] on div "[PERSON_NAME] - [EMAIL_ADDRESS][DOMAIN_NAME]" at bounding box center [456, 134] width 165 height 23
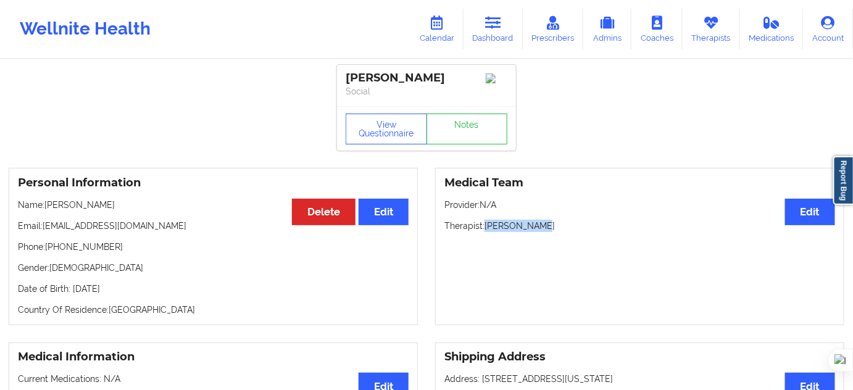
drag, startPoint x: 532, startPoint y: 229, endPoint x: 485, endPoint y: 235, distance: 47.2
click at [485, 232] on p "Therapist: [PERSON_NAME]" at bounding box center [639, 226] width 390 height 12
copy p "[PERSON_NAME]"
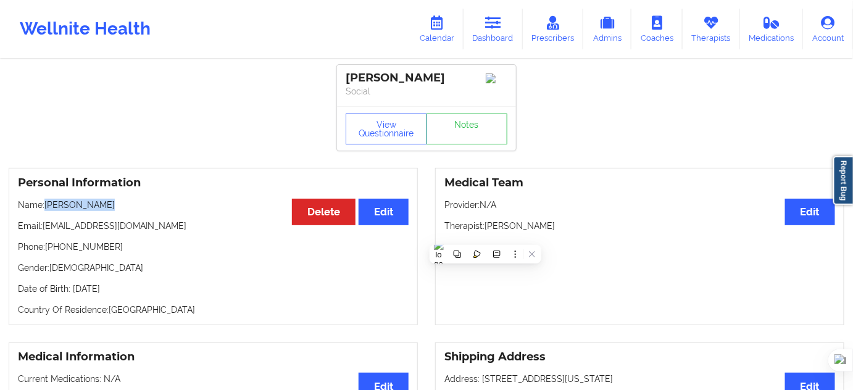
drag, startPoint x: 102, startPoint y: 205, endPoint x: 44, endPoint y: 204, distance: 58.0
click at [44, 204] on p "Name: [PERSON_NAME]" at bounding box center [213, 205] width 390 height 12
copy p "[PERSON_NAME]"
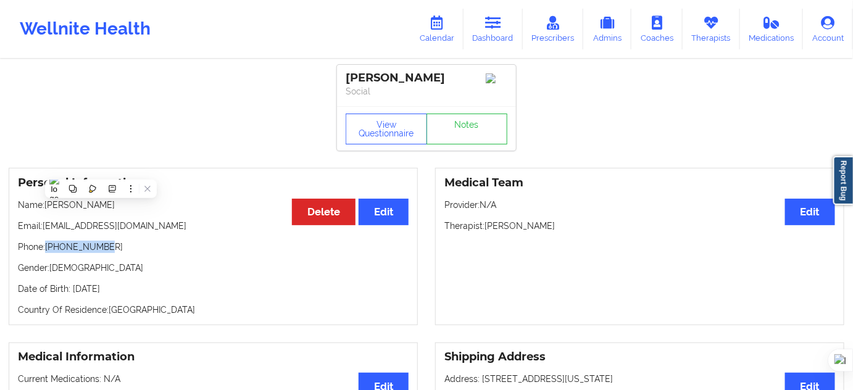
drag, startPoint x: 48, startPoint y: 253, endPoint x: 143, endPoint y: 253, distance: 95.0
click at [143, 253] on p "Phone: [PHONE_NUMBER]" at bounding box center [213, 247] width 390 height 12
copy p "[PHONE_NUMBER]"
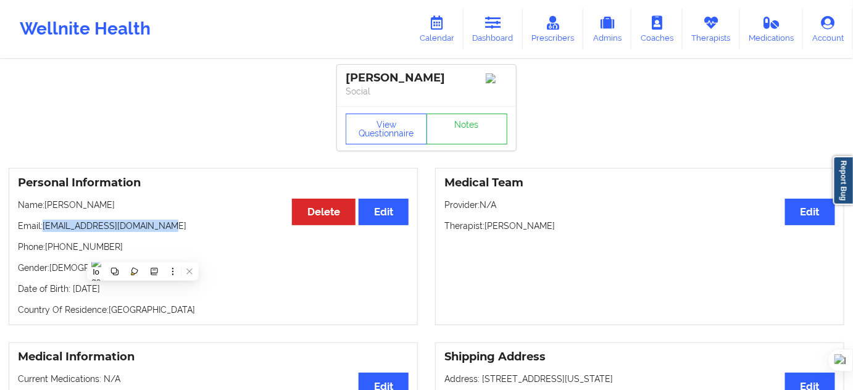
drag, startPoint x: 43, startPoint y: 230, endPoint x: 181, endPoint y: 233, distance: 138.8
click at [181, 232] on p "Email: [EMAIL_ADDRESS][DOMAIN_NAME]" at bounding box center [213, 226] width 390 height 12
copy p "[EMAIL_ADDRESS][DOMAIN_NAME]"
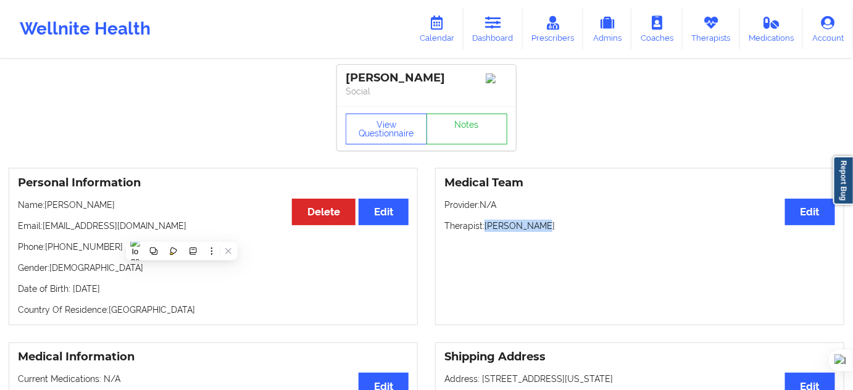
drag, startPoint x: 487, startPoint y: 231, endPoint x: 561, endPoint y: 234, distance: 74.1
click at [561, 232] on p "Therapist: [PERSON_NAME]" at bounding box center [639, 226] width 390 height 12
copy p "[PERSON_NAME]"
click at [699, 30] on link "Therapists" at bounding box center [710, 29] width 57 height 41
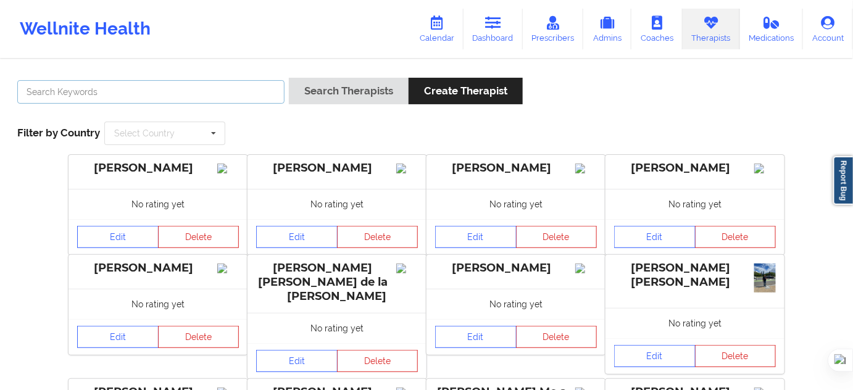
click at [275, 86] on input "text" at bounding box center [150, 91] width 267 height 23
type input "[PERSON_NAME]"
click at [289, 78] on button "Search Therapists" at bounding box center [349, 91] width 120 height 27
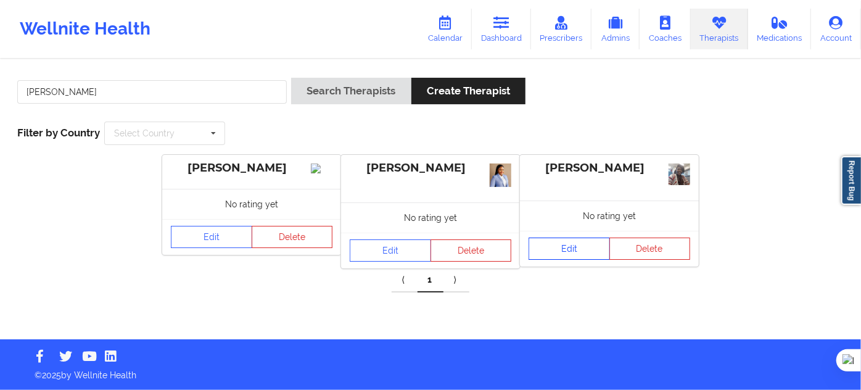
click at [593, 256] on link "Edit" at bounding box center [569, 249] width 81 height 22
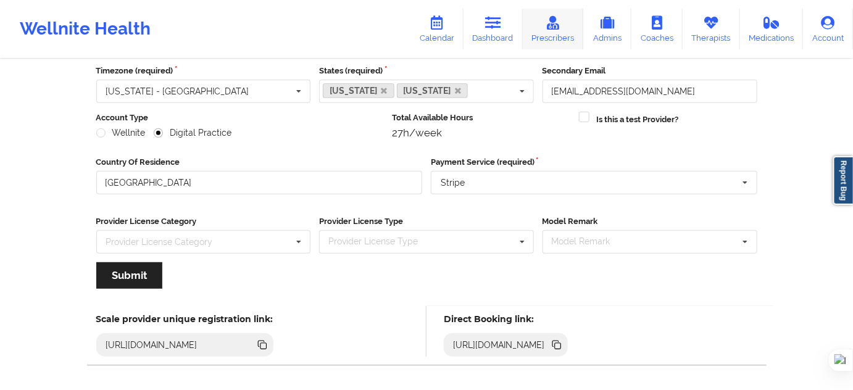
scroll to position [112, 0]
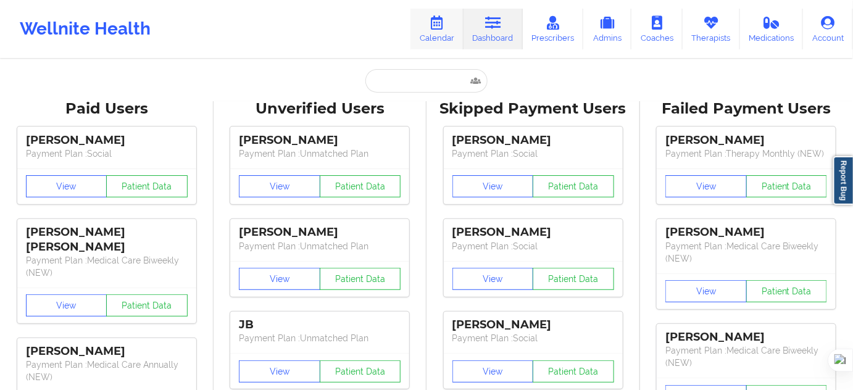
click at [448, 30] on link "Calendar" at bounding box center [436, 29] width 53 height 41
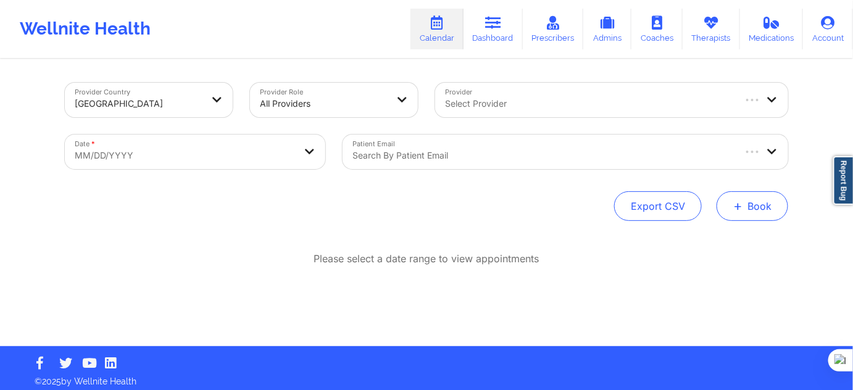
click at [738, 205] on span "+" at bounding box center [737, 205] width 9 height 7
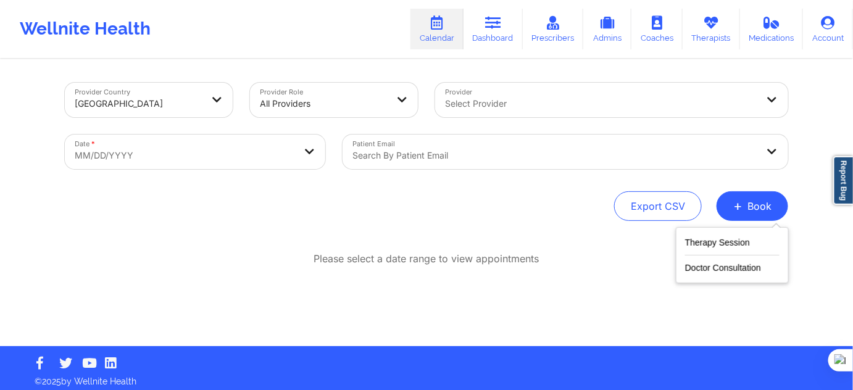
click at [734, 233] on div "Therapy Session Doctor Consultation" at bounding box center [731, 255] width 113 height 56
click at [733, 238] on button "Therapy Session" at bounding box center [732, 245] width 94 height 20
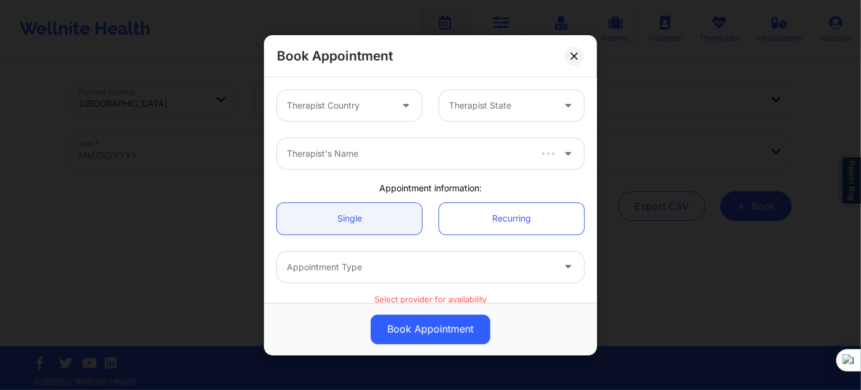
click at [365, 98] on div at bounding box center [339, 105] width 104 height 15
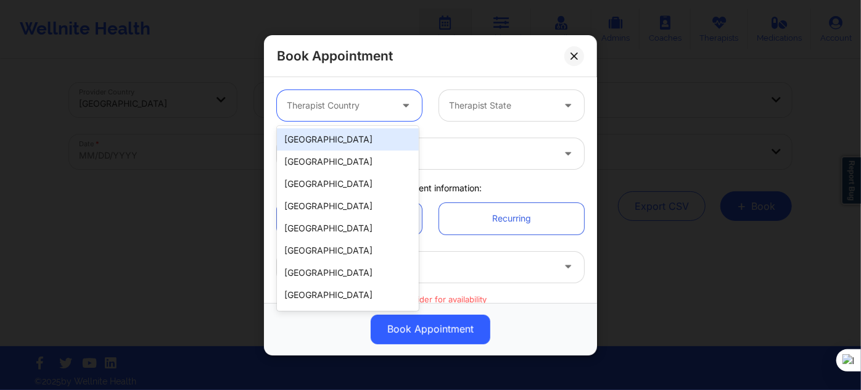
click at [345, 139] on div "[GEOGRAPHIC_DATA]" at bounding box center [348, 139] width 142 height 22
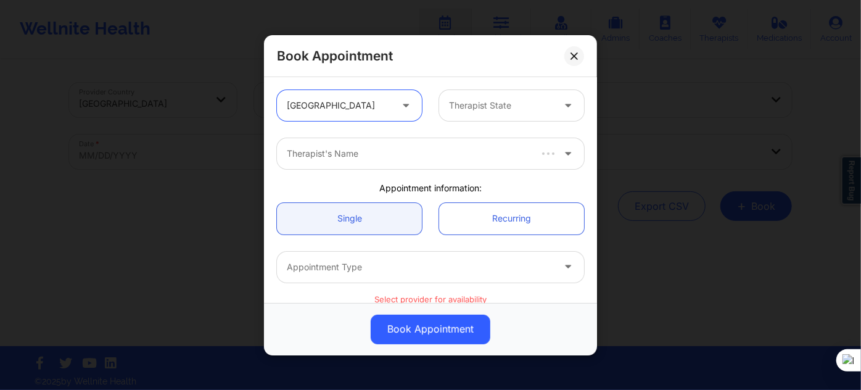
click at [491, 100] on div at bounding box center [501, 105] width 104 height 15
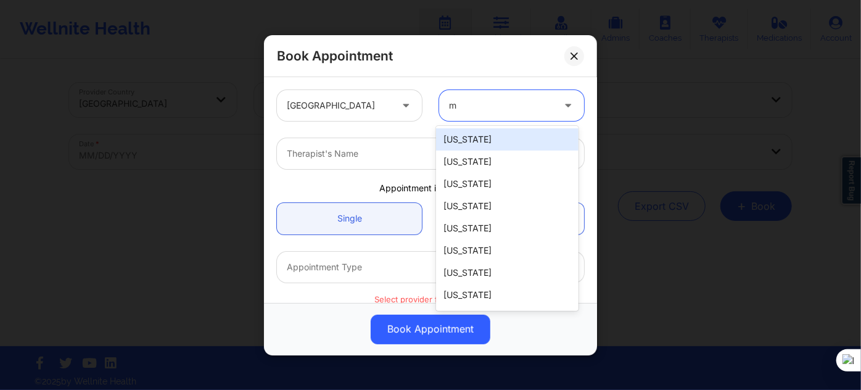
type input "mi"
click at [475, 136] on div "[US_STATE]" at bounding box center [507, 139] width 142 height 22
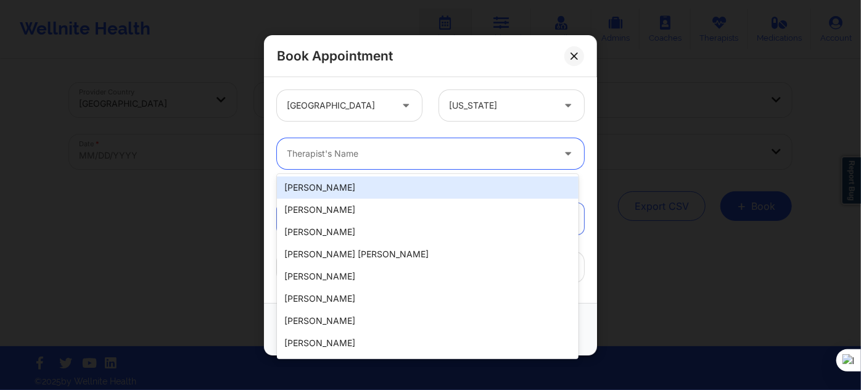
click at [418, 147] on div at bounding box center [420, 153] width 266 height 15
paste input "[PERSON_NAME]"
type input "[PERSON_NAME]"
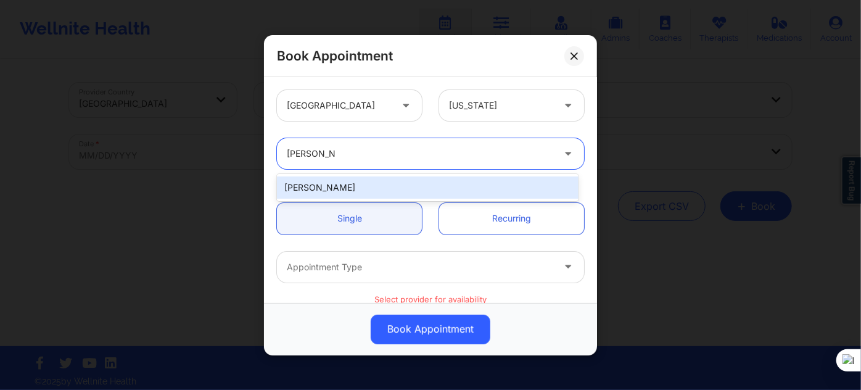
click at [390, 192] on div "[PERSON_NAME]" at bounding box center [428, 187] width 302 height 22
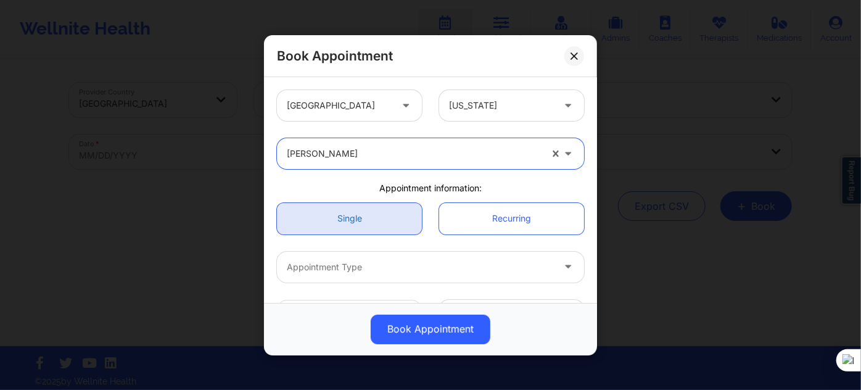
scroll to position [112, 0]
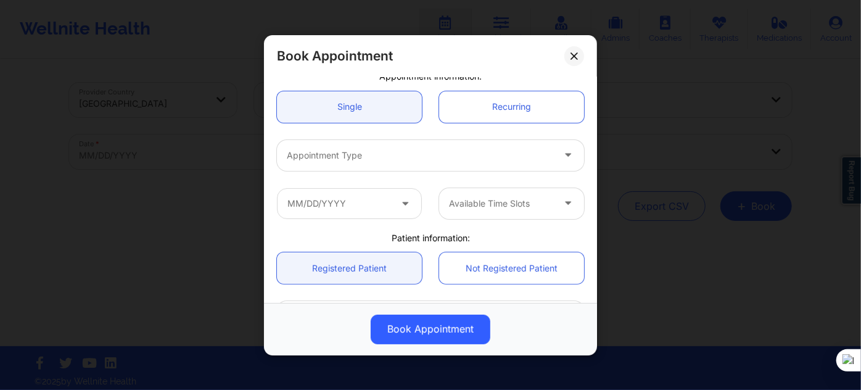
click at [357, 167] on div "Appointment Type" at bounding box center [416, 154] width 278 height 31
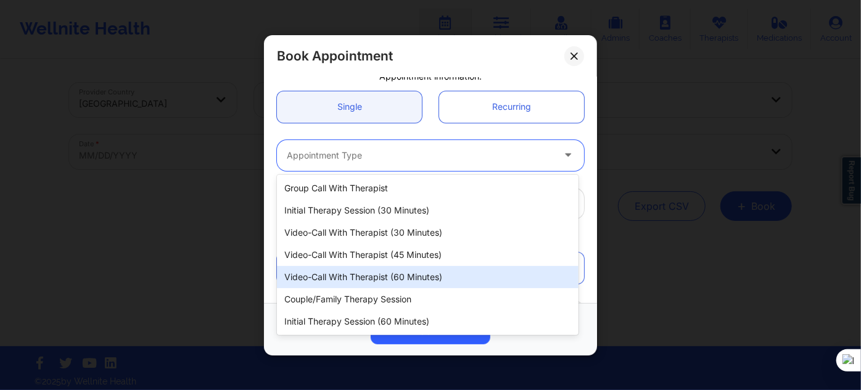
click at [367, 281] on div "Video-Call with Therapist (60 minutes)" at bounding box center [428, 277] width 302 height 22
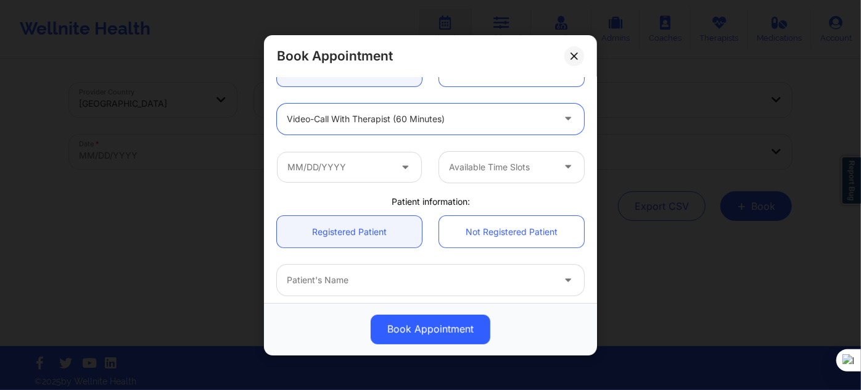
scroll to position [168, 0]
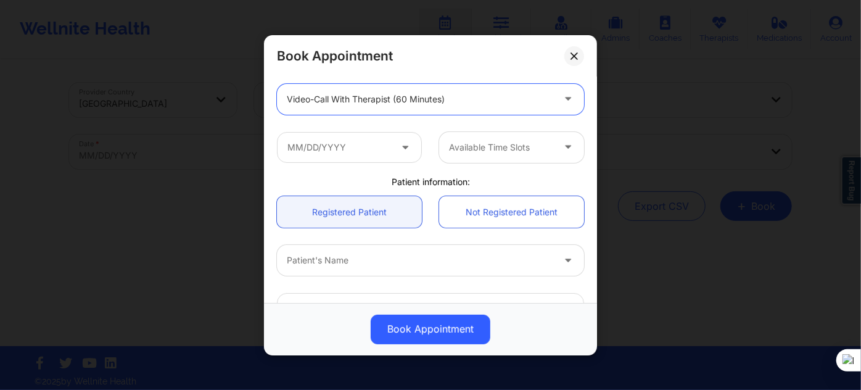
click at [341, 162] on div "Available Time Slots" at bounding box center [430, 147] width 324 height 48
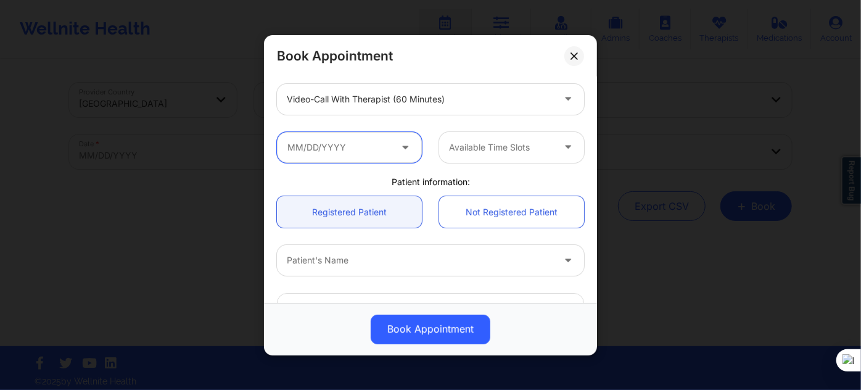
click at [347, 148] on input "text" at bounding box center [349, 146] width 145 height 31
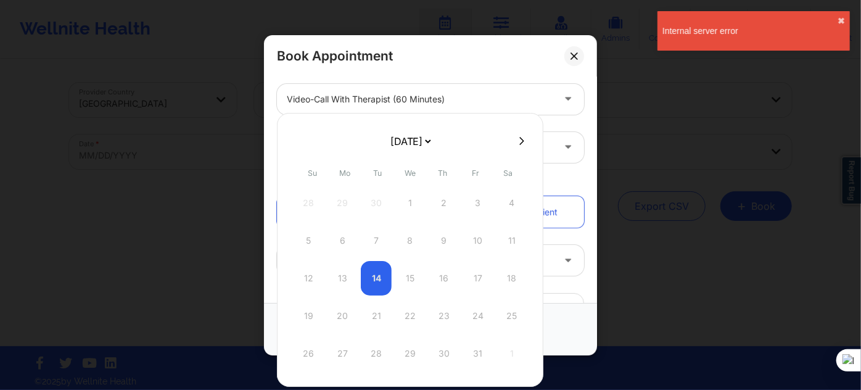
click at [433, 139] on select "October 2025 November 2025 December 2025 January 2026 February 2026 March 2026 …" at bounding box center [410, 141] width 45 height 25
select select "2025-10"
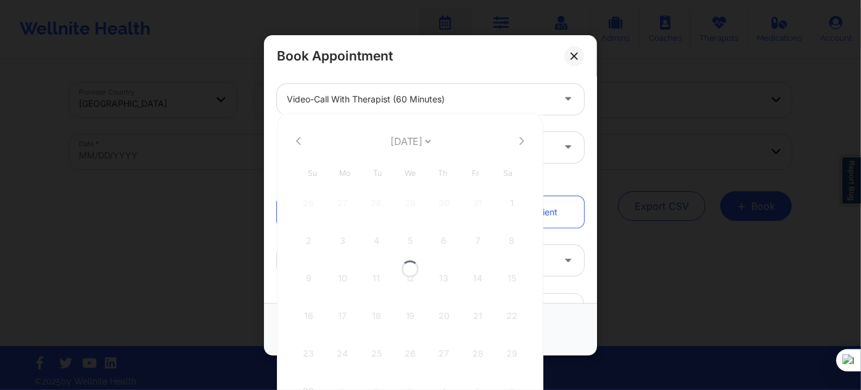
select select "2025-10"
click at [345, 236] on div "3" at bounding box center [342, 240] width 31 height 35
type input "11/03/2025"
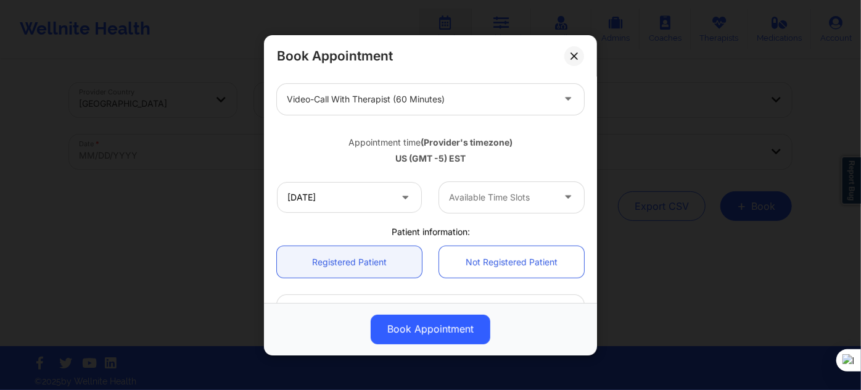
click at [479, 200] on div at bounding box center [501, 197] width 104 height 15
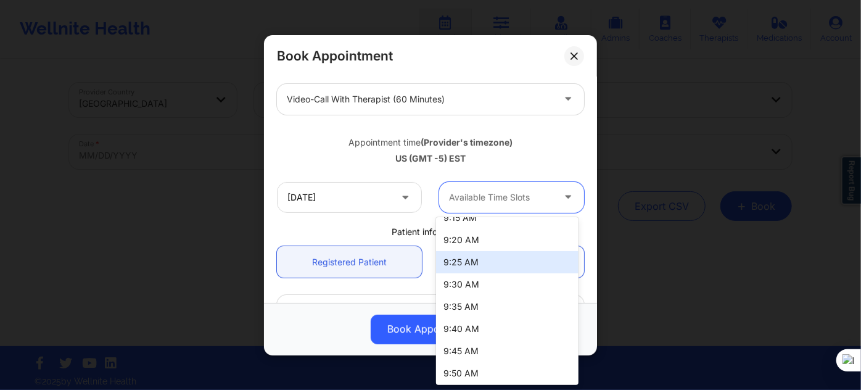
scroll to position [112, 0]
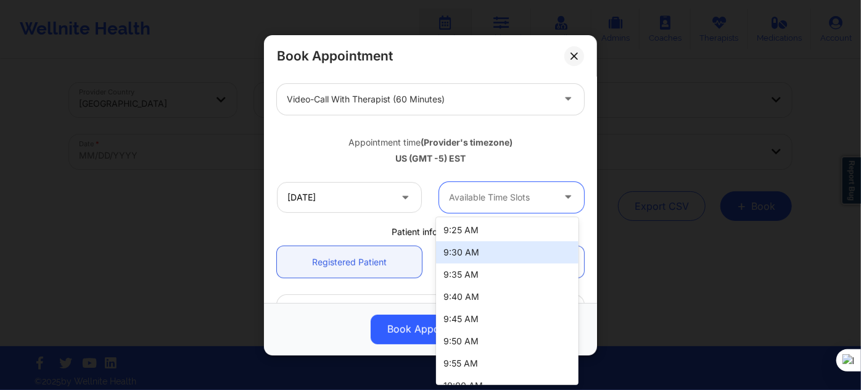
click at [469, 248] on div "9:30 AM" at bounding box center [507, 252] width 142 height 22
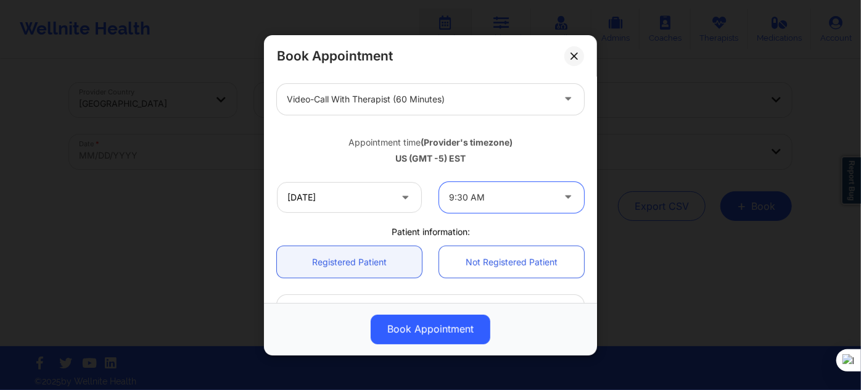
scroll to position [280, 0]
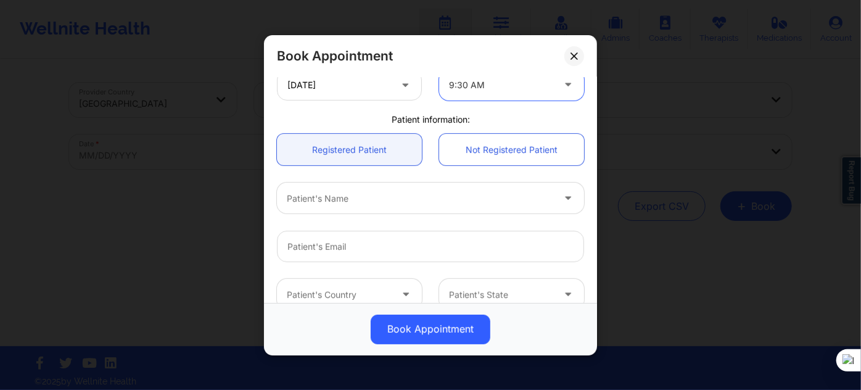
click at [348, 191] on div at bounding box center [420, 198] width 266 height 15
type input "jerm"
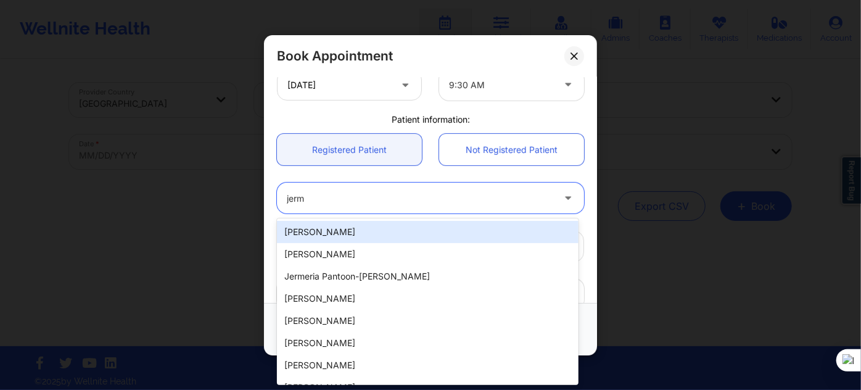
type input "[EMAIL_ADDRESS][DOMAIN_NAME]"
type input "[PHONE_NUMBER]"
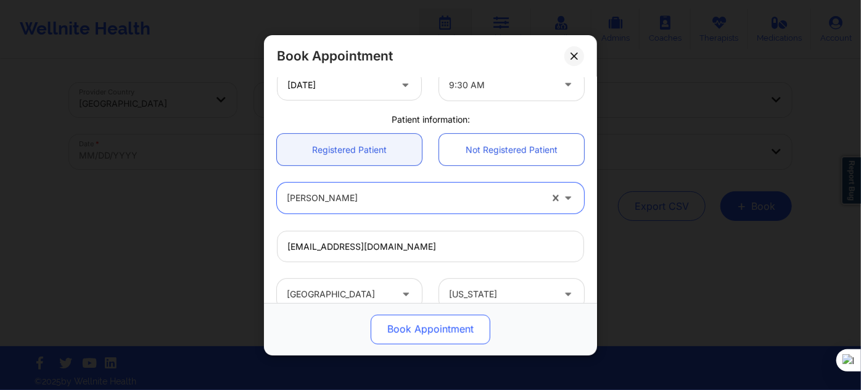
click at [440, 326] on button "Book Appointment" at bounding box center [431, 329] width 120 height 30
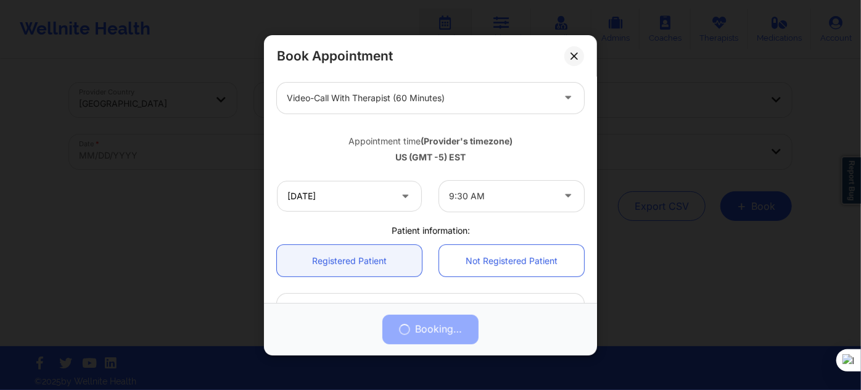
scroll to position [168, 0]
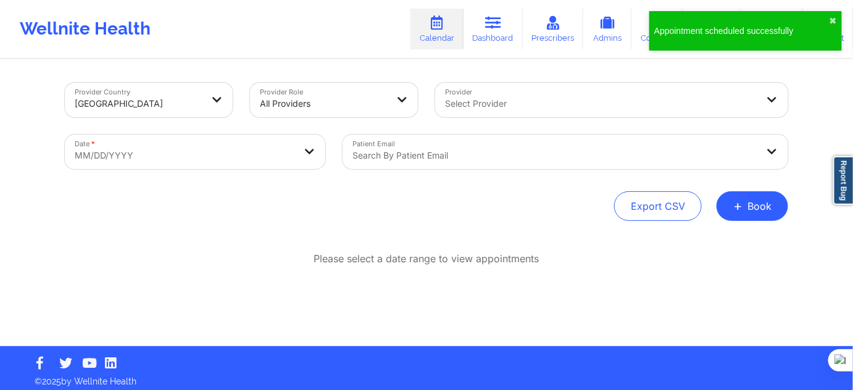
click at [736, 188] on div "Provider Country United States Provider Role All Providers Provider Select Prov…" at bounding box center [426, 152] width 723 height 138
click at [745, 204] on button "+ Book" at bounding box center [752, 206] width 72 height 30
click at [706, 239] on button "Therapy Session" at bounding box center [732, 245] width 94 height 20
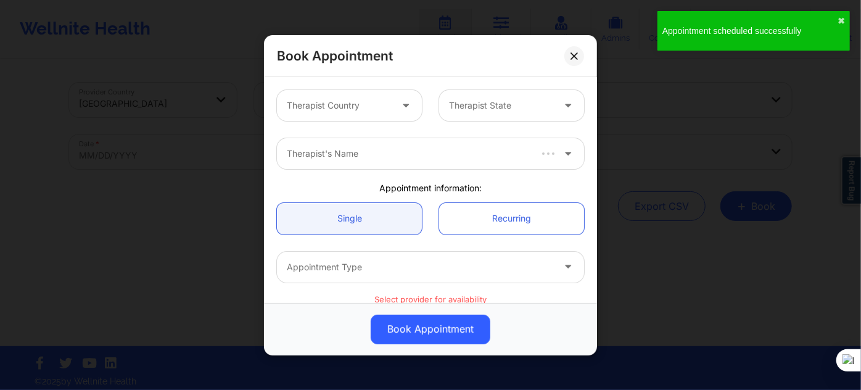
click at [326, 101] on div at bounding box center [339, 105] width 104 height 15
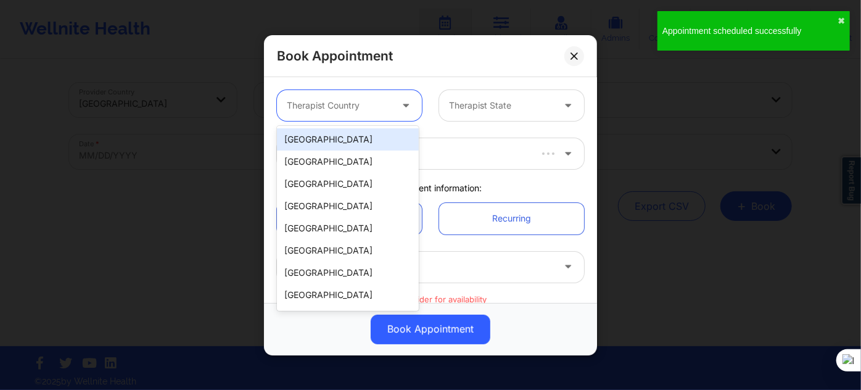
drag, startPoint x: 336, startPoint y: 138, endPoint x: 403, endPoint y: 118, distance: 70.7
click at [336, 138] on div "[GEOGRAPHIC_DATA]" at bounding box center [348, 139] width 142 height 22
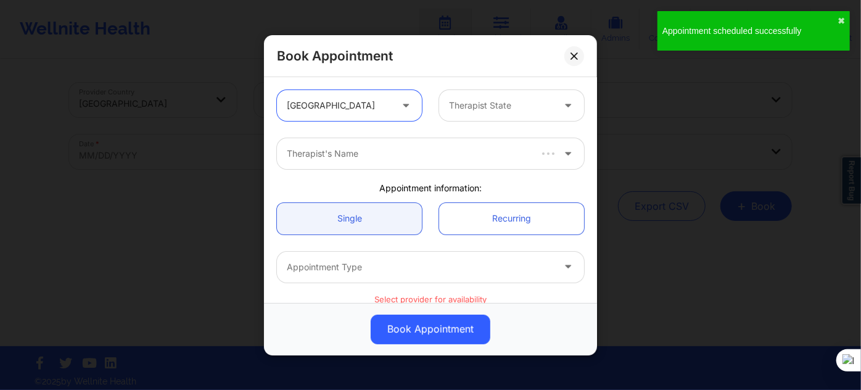
click at [445, 107] on div "Therapist State" at bounding box center [496, 105] width 115 height 31
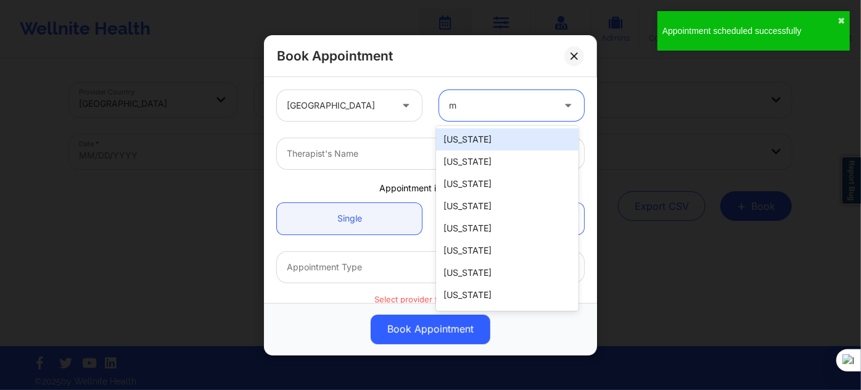
type input "mi"
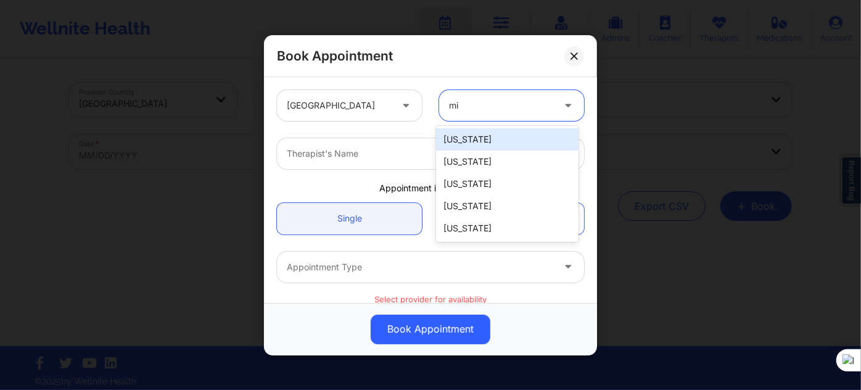
click at [466, 138] on div "[US_STATE]" at bounding box center [507, 139] width 142 height 22
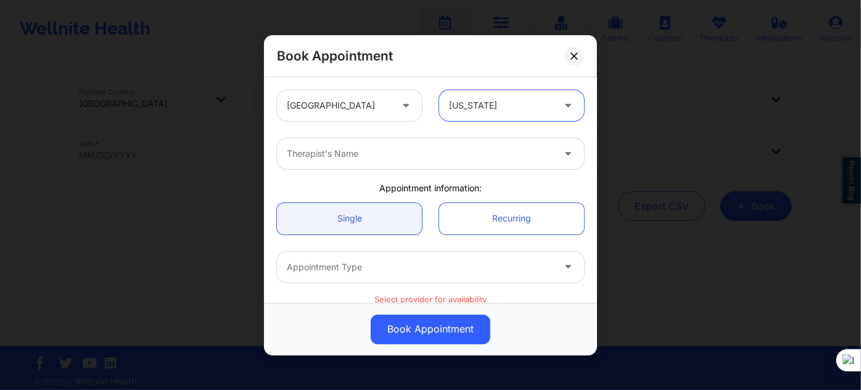
click at [408, 152] on div at bounding box center [420, 153] width 266 height 15
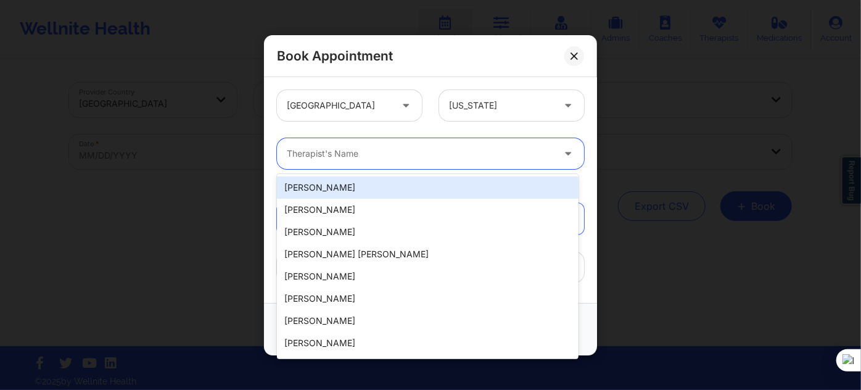
paste input "[PERSON_NAME]"
type input "[PERSON_NAME]"
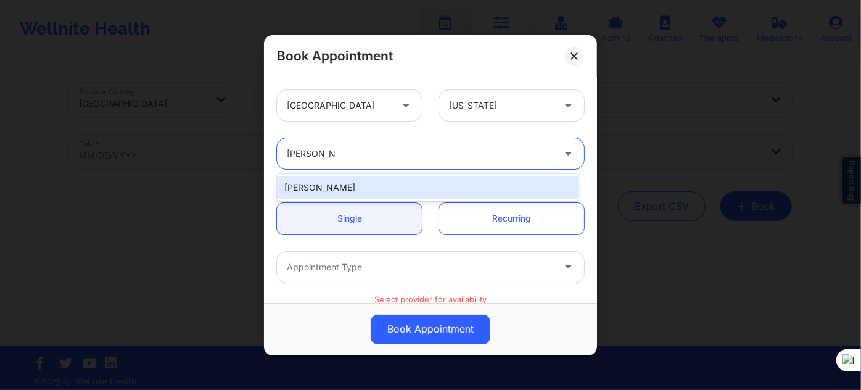
click at [365, 188] on div "[PERSON_NAME]" at bounding box center [428, 187] width 302 height 22
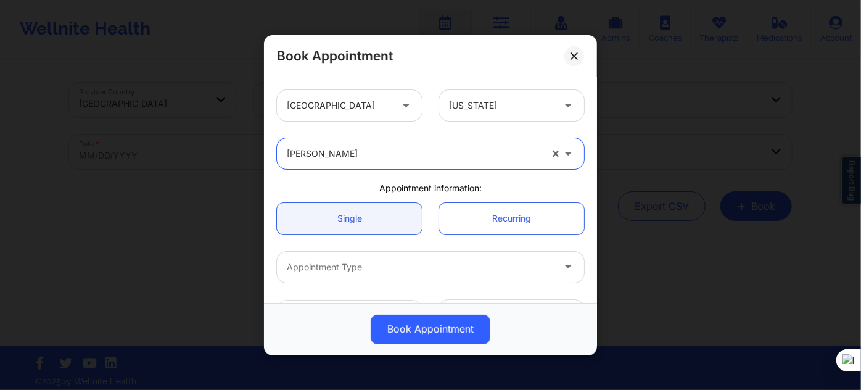
click at [352, 262] on div at bounding box center [420, 267] width 266 height 15
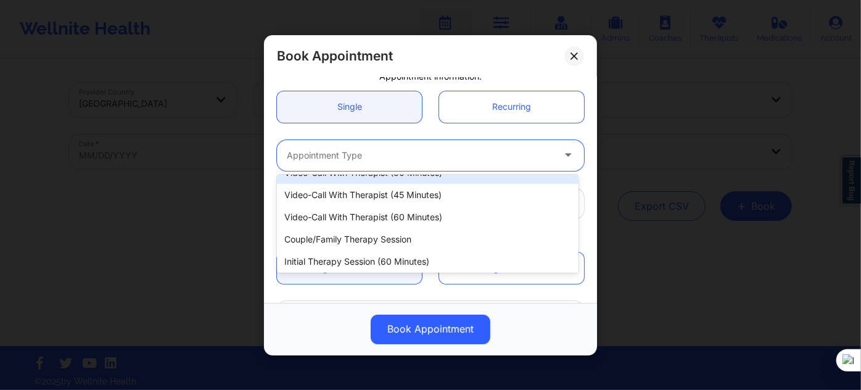
scroll to position [62, 0]
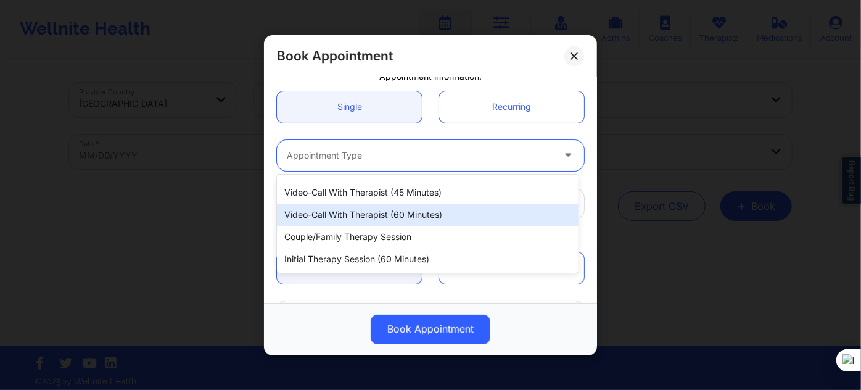
click at [407, 215] on div "Video-Call with Therapist (60 minutes)" at bounding box center [428, 215] width 302 height 22
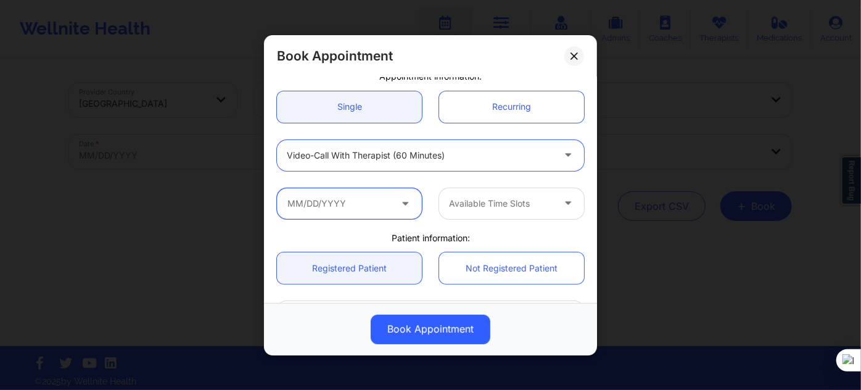
click at [347, 204] on input "text" at bounding box center [349, 203] width 145 height 31
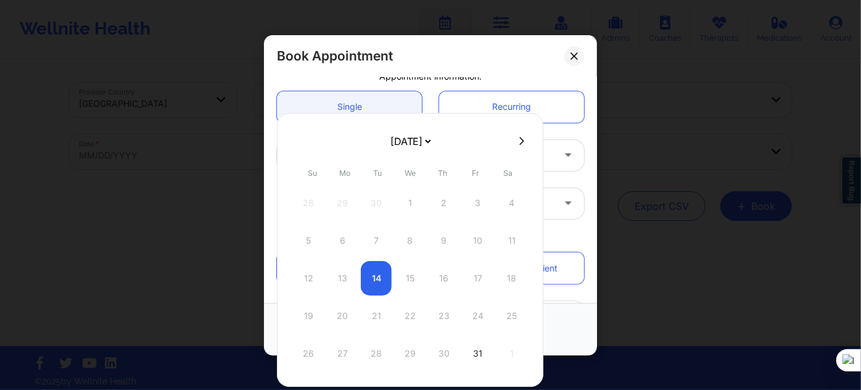
click at [430, 141] on select "October 2025 November 2025 December 2025 January 2026 February 2026 March 2026 …" at bounding box center [410, 141] width 45 height 25
select select "2025-10"
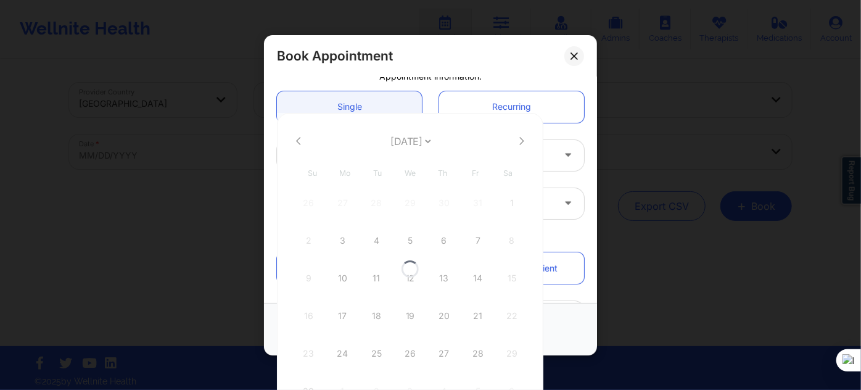
select select "2025-10"
click at [345, 276] on div "10" at bounding box center [342, 278] width 31 height 35
type input "11/10/2025"
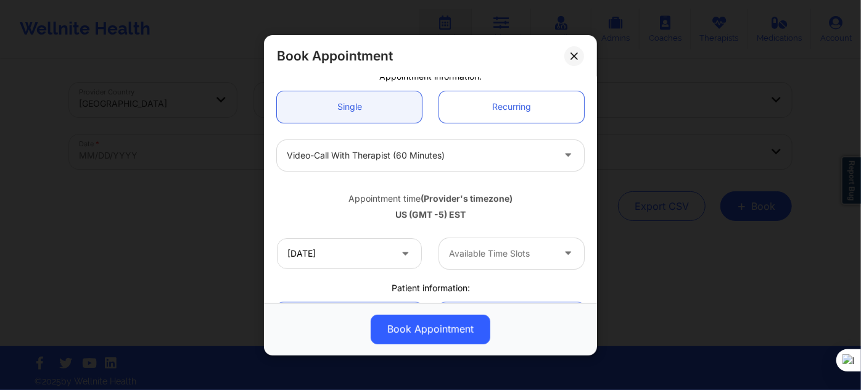
click at [499, 250] on div at bounding box center [501, 253] width 104 height 15
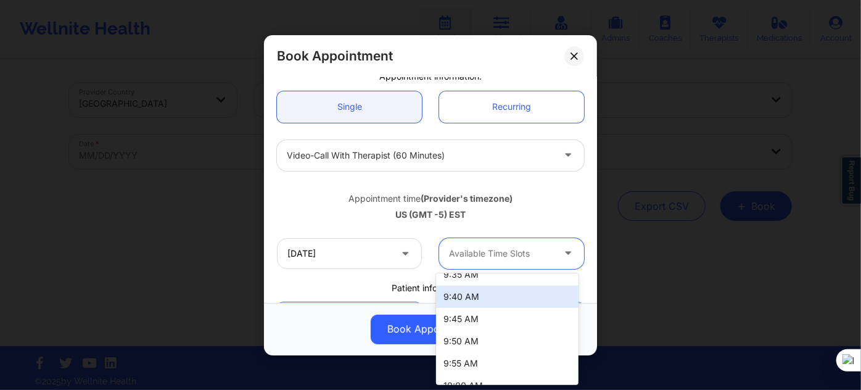
scroll to position [112, 0]
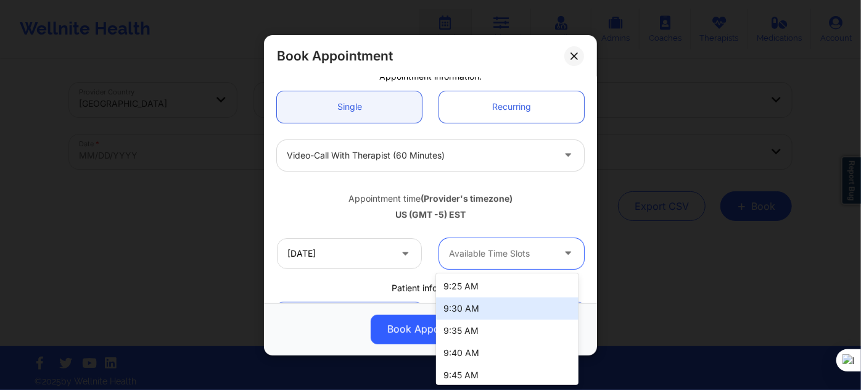
click at [474, 308] on div "9:30 AM" at bounding box center [507, 308] width 142 height 22
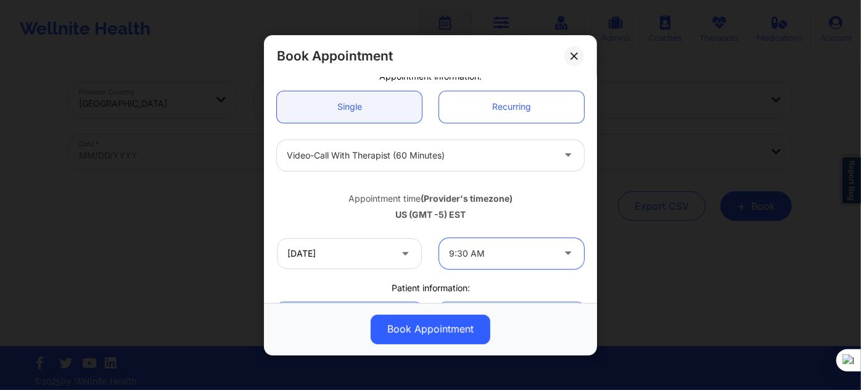
scroll to position [224, 0]
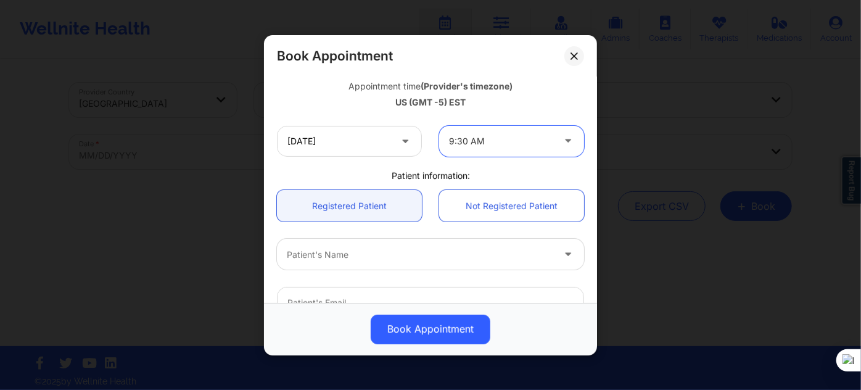
click at [336, 255] on div at bounding box center [420, 254] width 266 height 15
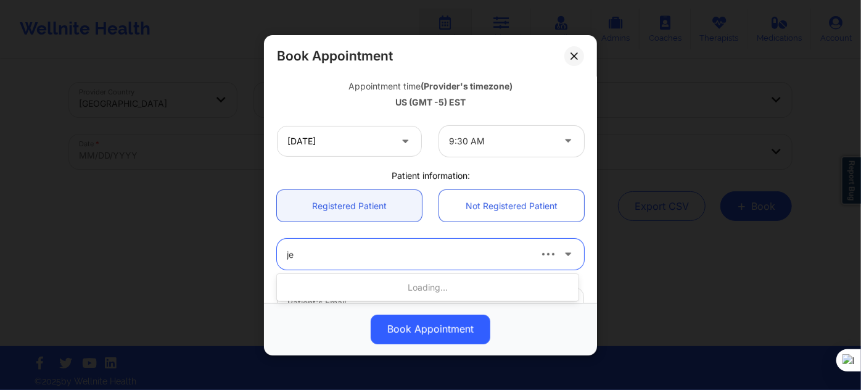
type input "jer"
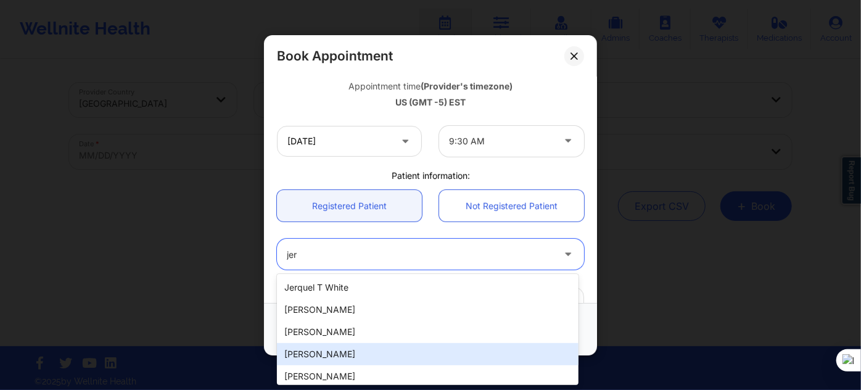
click at [334, 353] on div "[PERSON_NAME]" at bounding box center [428, 354] width 302 height 22
type input "[EMAIL_ADDRESS][DOMAIN_NAME]"
type input "[PHONE_NUMBER]"
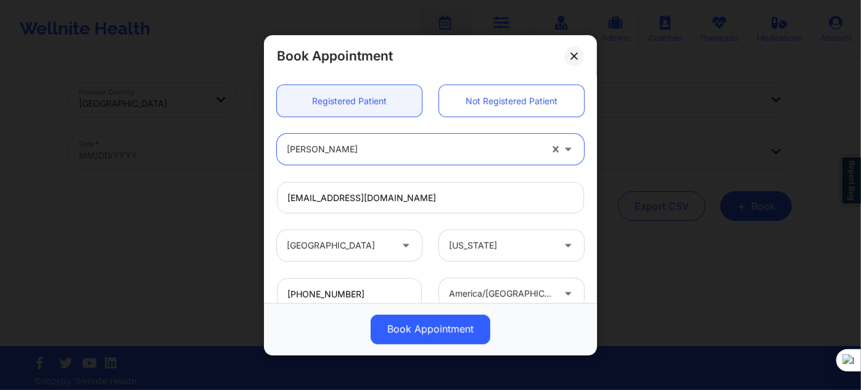
scroll to position [336, 0]
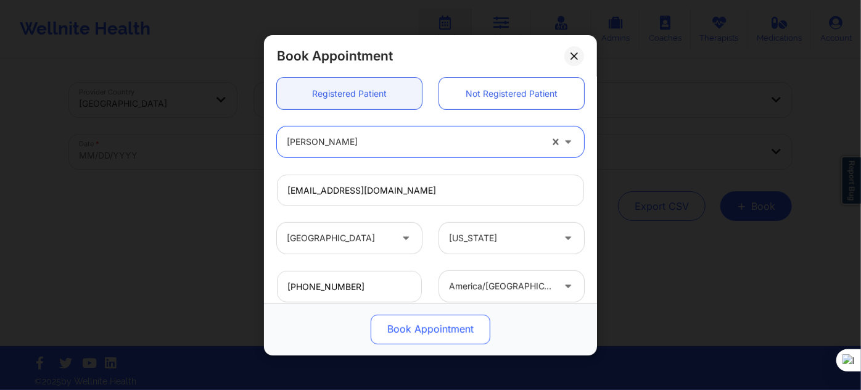
click at [412, 323] on button "Book Appointment" at bounding box center [431, 329] width 120 height 30
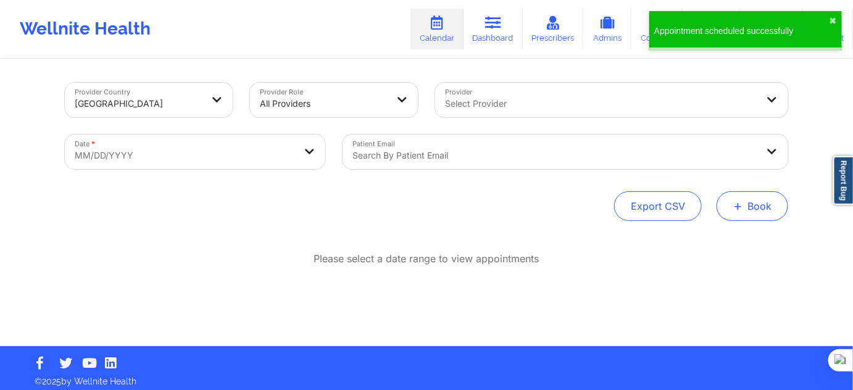
click at [762, 205] on button "+ Book" at bounding box center [752, 206] width 72 height 30
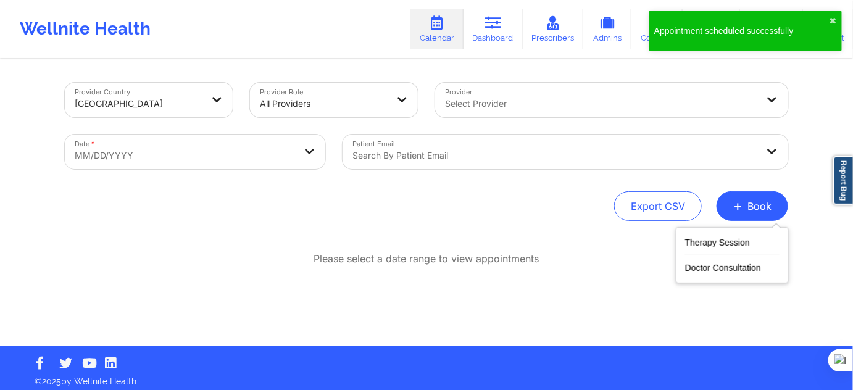
click at [719, 234] on div "Therapy Session Doctor Consultation" at bounding box center [731, 255] width 113 height 56
click at [704, 244] on button "Therapy Session" at bounding box center [732, 245] width 94 height 20
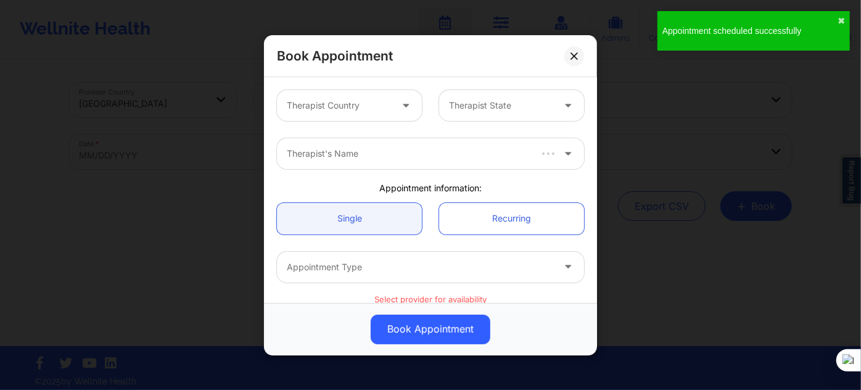
click at [350, 109] on div at bounding box center [339, 105] width 104 height 15
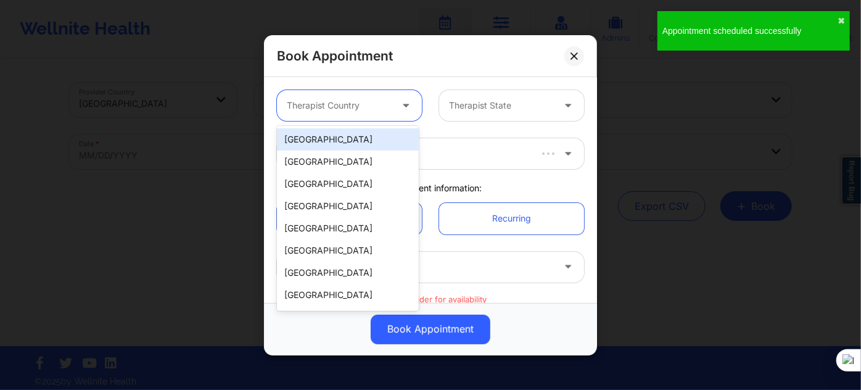
click at [349, 136] on div "[GEOGRAPHIC_DATA]" at bounding box center [348, 139] width 142 height 22
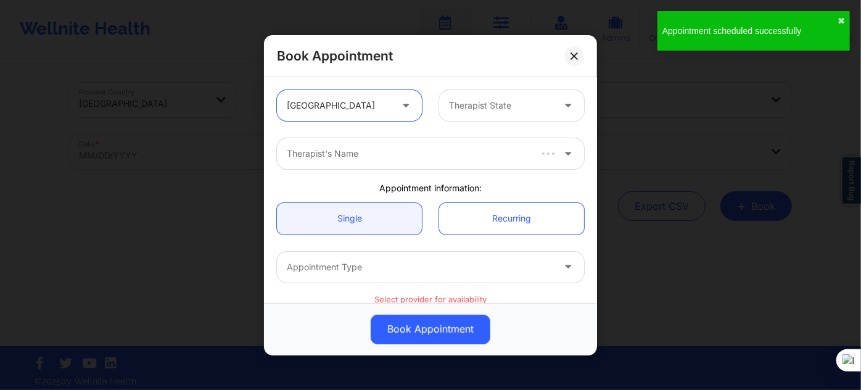
click at [451, 113] on div "Therapist State" at bounding box center [496, 105] width 115 height 31
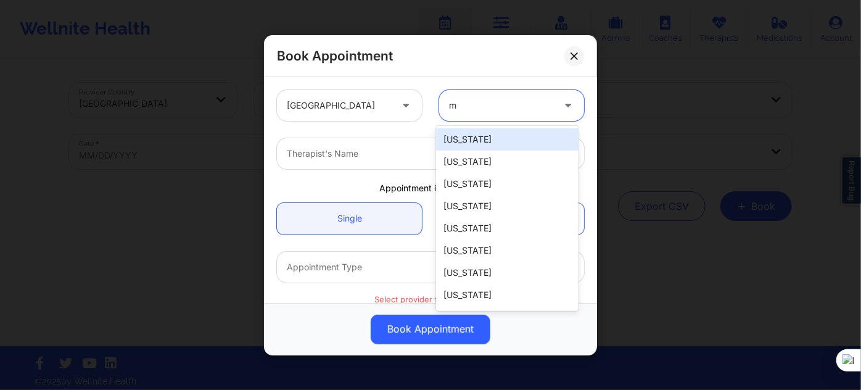
type input "mi"
click at [485, 144] on div "[US_STATE]" at bounding box center [507, 139] width 142 height 22
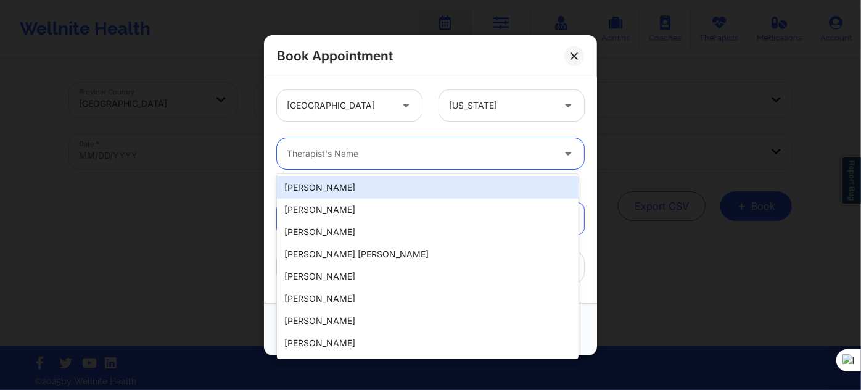
click at [412, 150] on div at bounding box center [420, 153] width 266 height 15
paste input "[PERSON_NAME]"
type input "[PERSON_NAME]"
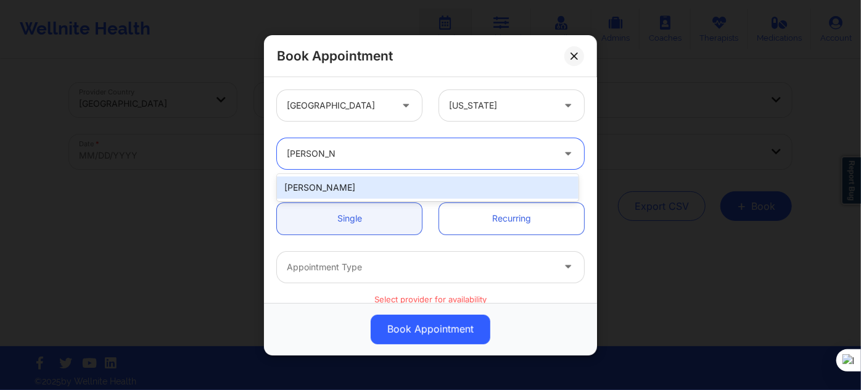
click at [387, 190] on div "[PERSON_NAME]" at bounding box center [428, 187] width 302 height 22
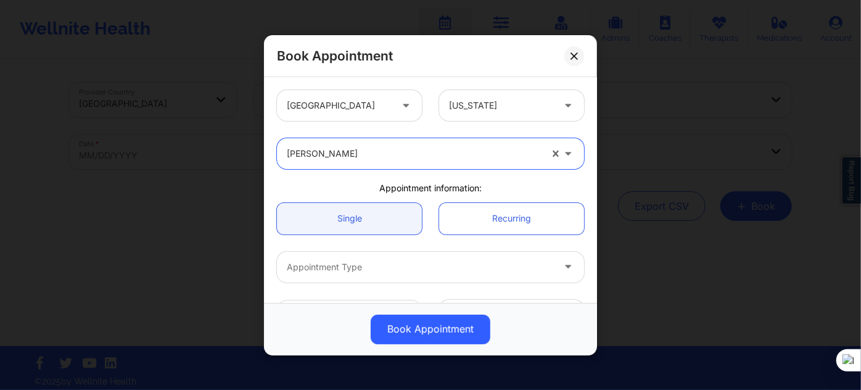
click at [352, 263] on div at bounding box center [420, 267] width 266 height 15
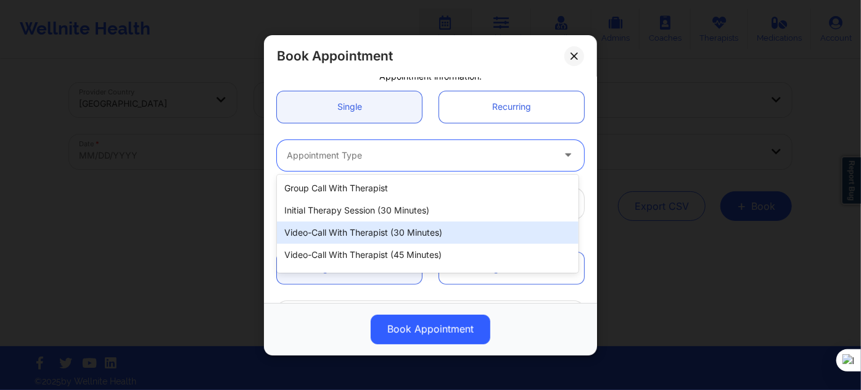
scroll to position [62, 0]
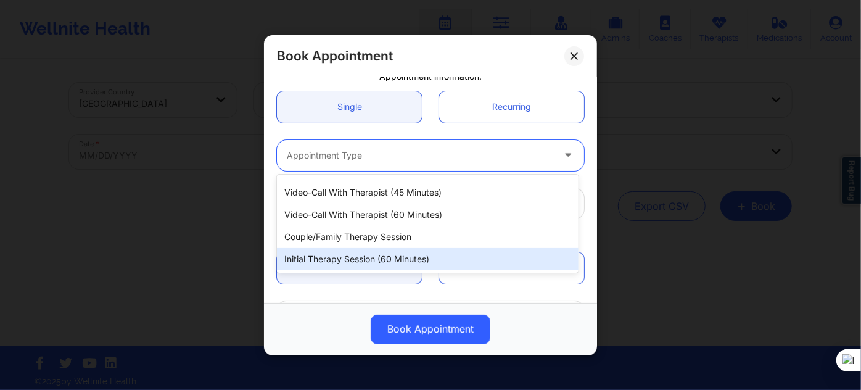
click at [399, 256] on div "Initial Therapy Session (60 minutes)" at bounding box center [428, 259] width 302 height 22
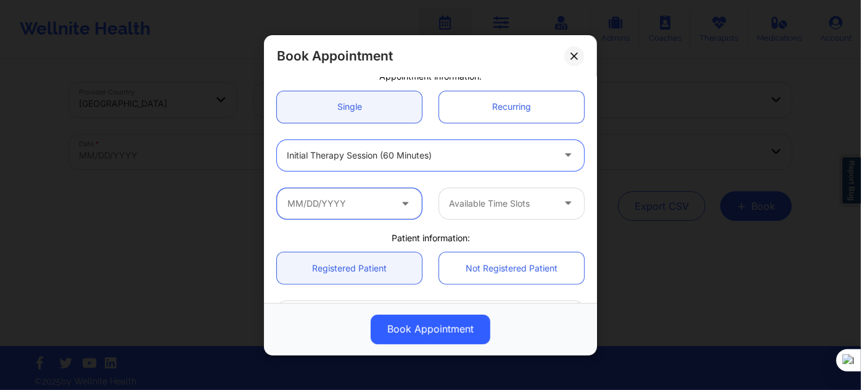
click at [376, 212] on input "text" at bounding box center [349, 203] width 145 height 31
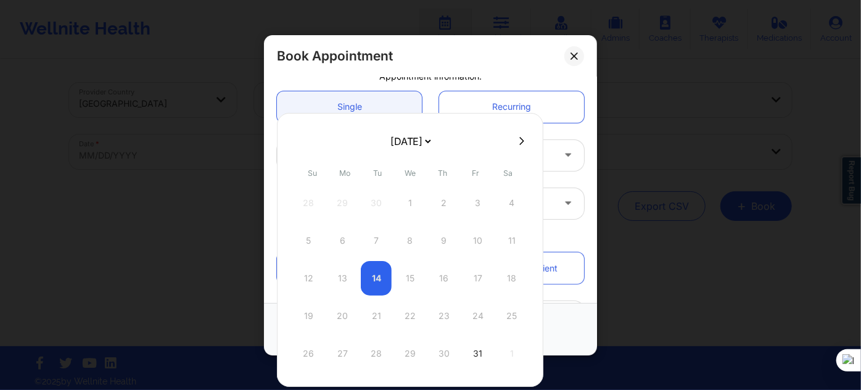
click at [433, 141] on select "October 2025 November 2025 December 2025 January 2026 February 2026 March 2026 …" at bounding box center [410, 141] width 45 height 25
select select "2025-10"
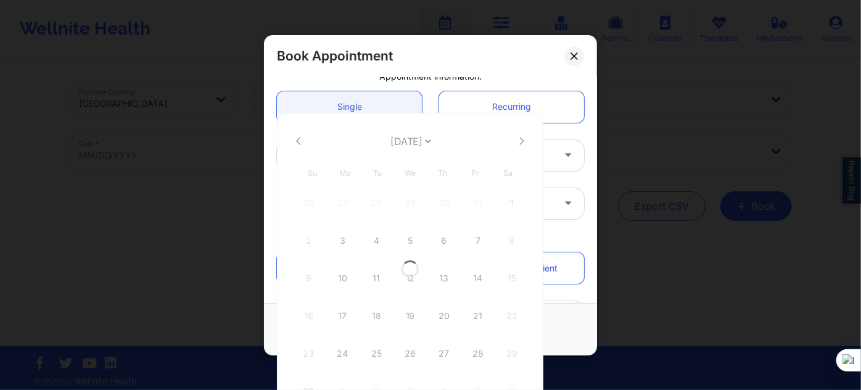
select select "2025-10"
click at [339, 304] on div "17" at bounding box center [342, 316] width 31 height 35
type input "11/17/2025"
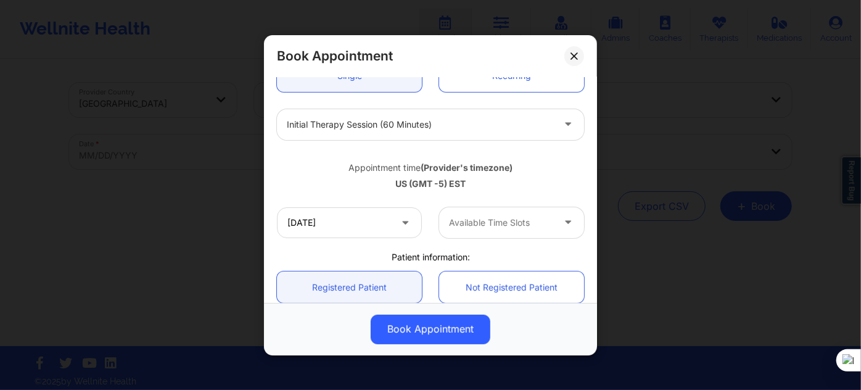
scroll to position [168, 0]
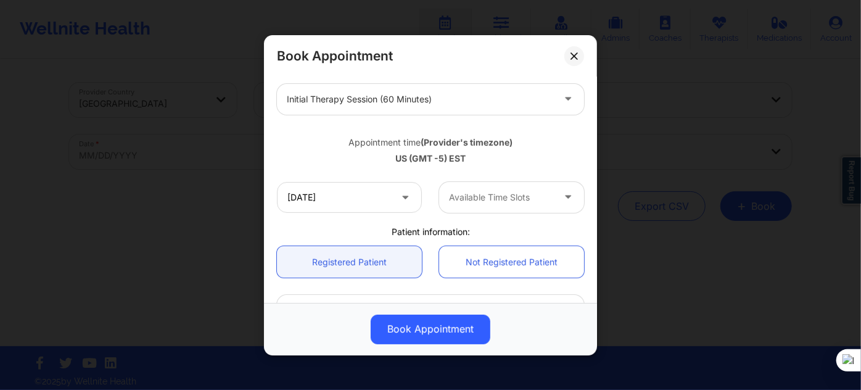
click at [492, 202] on div at bounding box center [501, 197] width 104 height 15
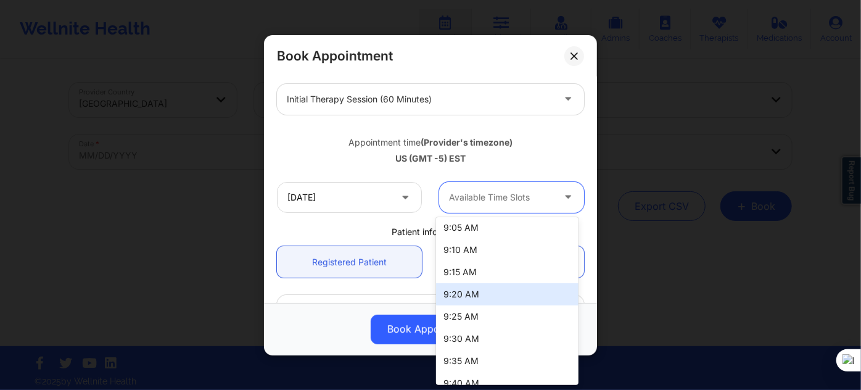
scroll to position [112, 0]
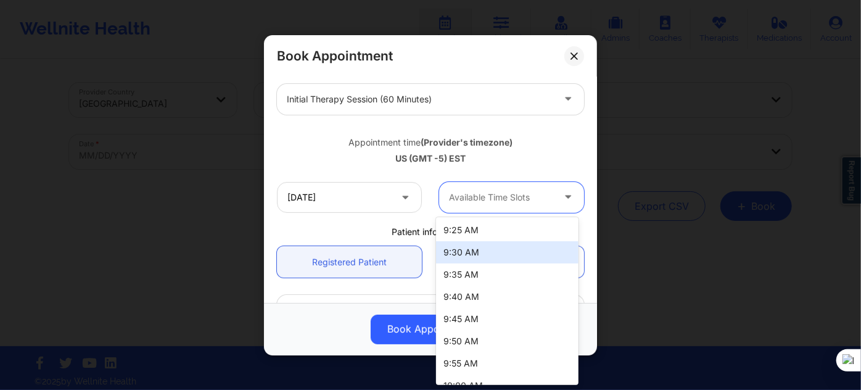
click at [479, 256] on div "9:30 AM" at bounding box center [507, 252] width 142 height 22
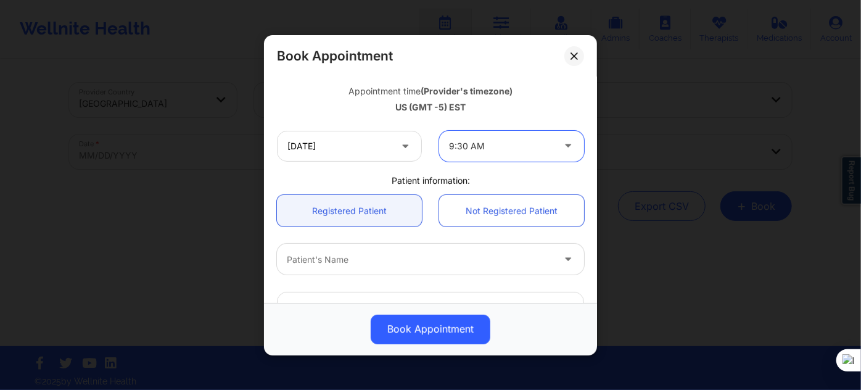
scroll to position [336, 0]
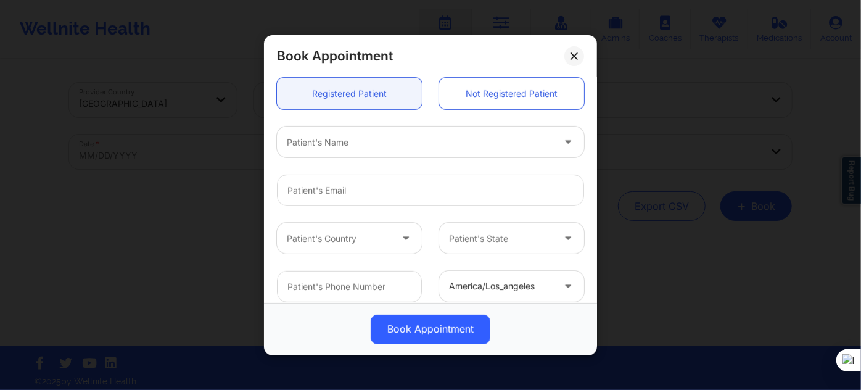
click at [353, 144] on div at bounding box center [420, 141] width 266 height 15
type input "jer"
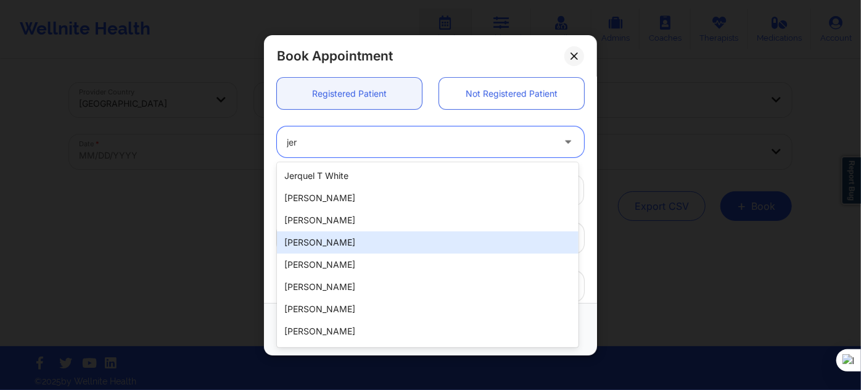
click at [360, 246] on div "[PERSON_NAME]" at bounding box center [428, 242] width 302 height 22
type input "[EMAIL_ADDRESS][DOMAIN_NAME]"
type input "[PHONE_NUMBER]"
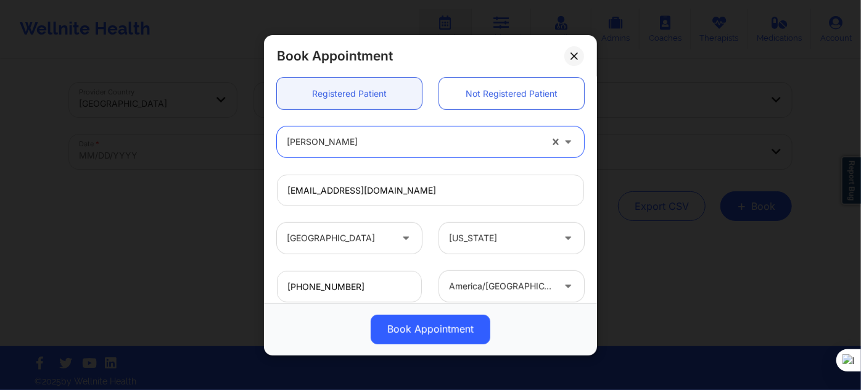
click at [422, 346] on div "Book Appointment" at bounding box center [430, 328] width 333 height 52
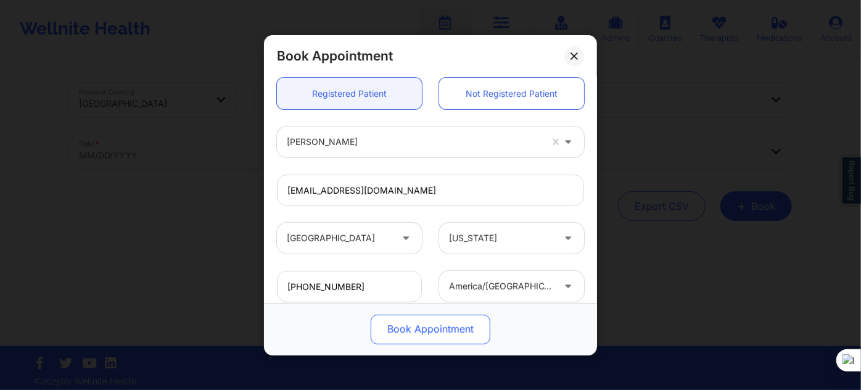
click at [424, 336] on button "Book Appointment" at bounding box center [431, 329] width 120 height 30
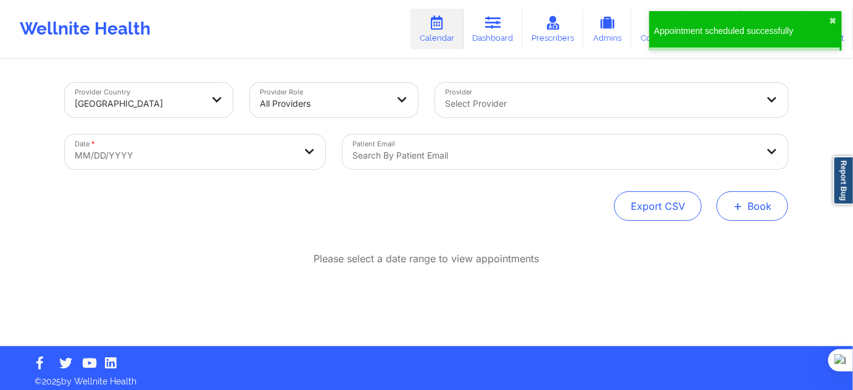
click at [745, 215] on button "+ Book" at bounding box center [752, 206] width 72 height 30
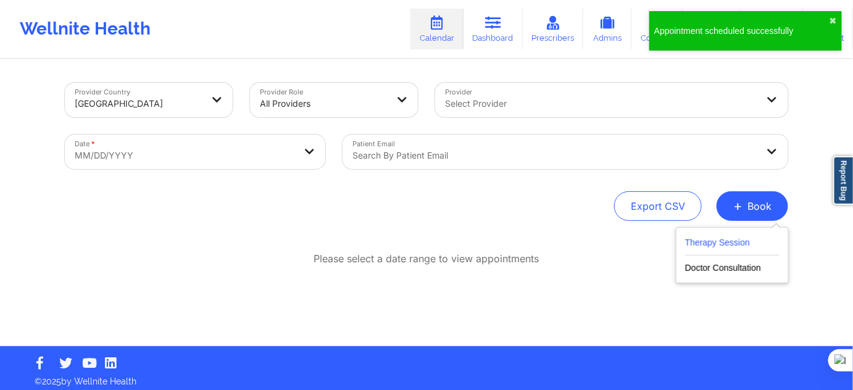
click at [738, 239] on button "Therapy Session" at bounding box center [732, 245] width 94 height 20
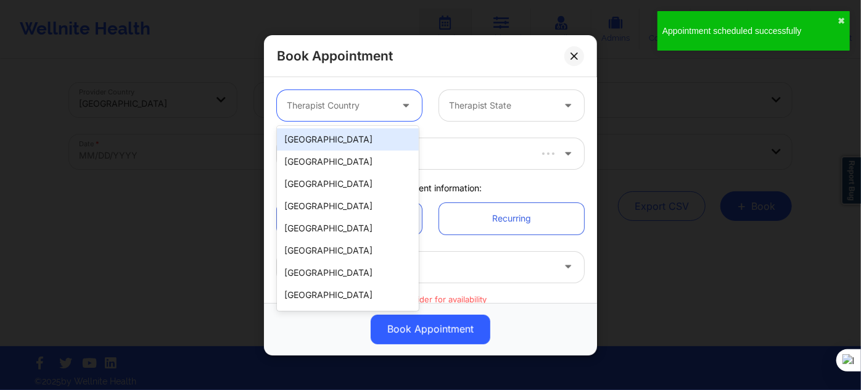
click at [324, 110] on div at bounding box center [339, 105] width 104 height 15
click at [337, 136] on div "[GEOGRAPHIC_DATA]" at bounding box center [348, 139] width 142 height 22
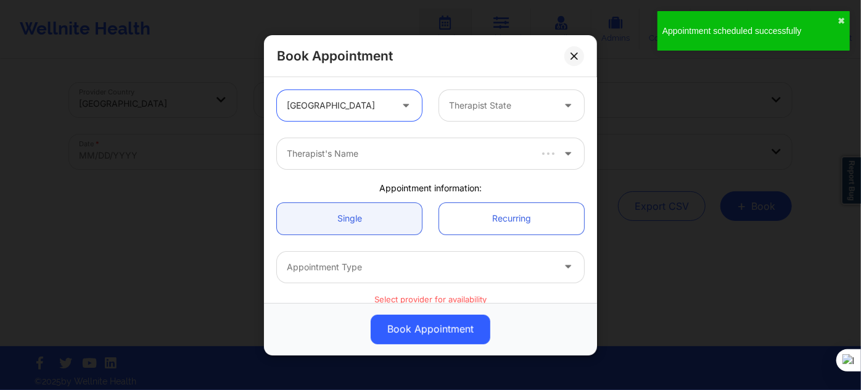
click at [464, 102] on div at bounding box center [501, 105] width 104 height 15
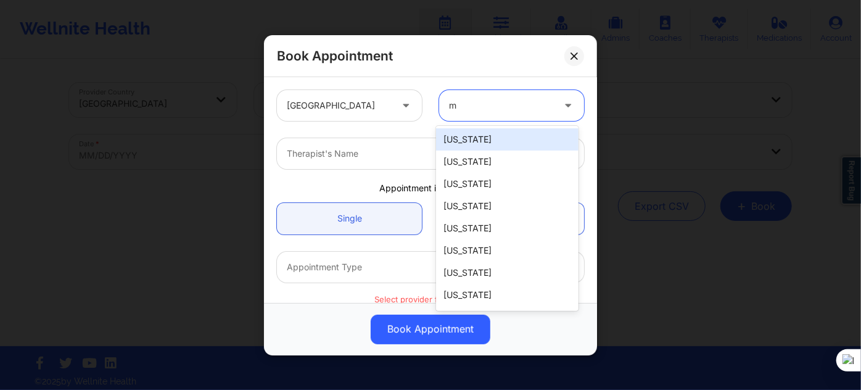
type input "mi"
click at [474, 138] on div "[US_STATE]" at bounding box center [507, 139] width 142 height 22
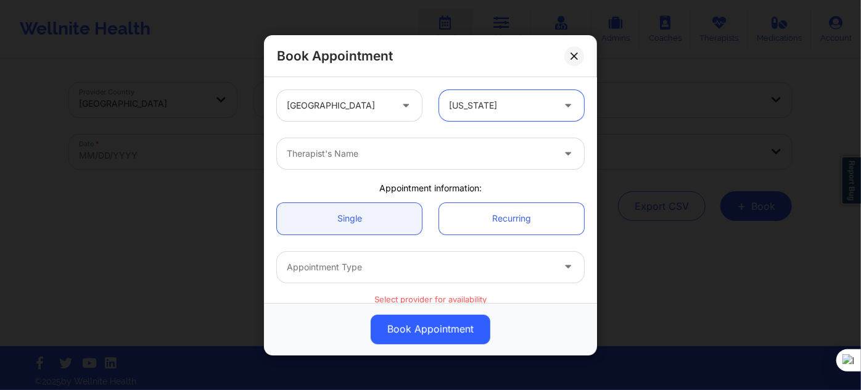
click at [421, 152] on div at bounding box center [420, 153] width 266 height 15
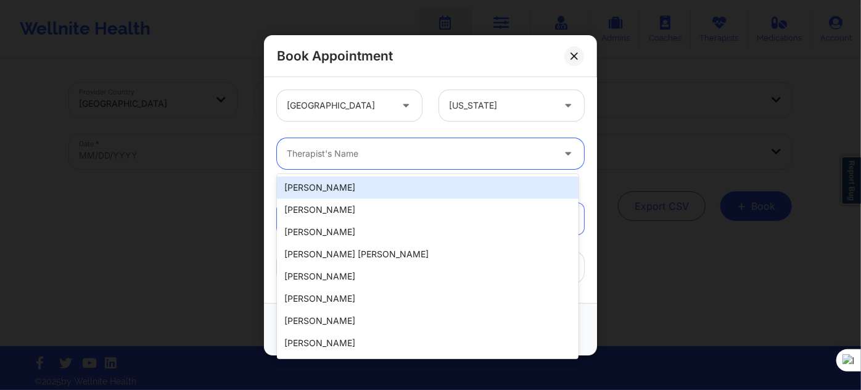
paste input "[PERSON_NAME]"
type input "[PERSON_NAME]"
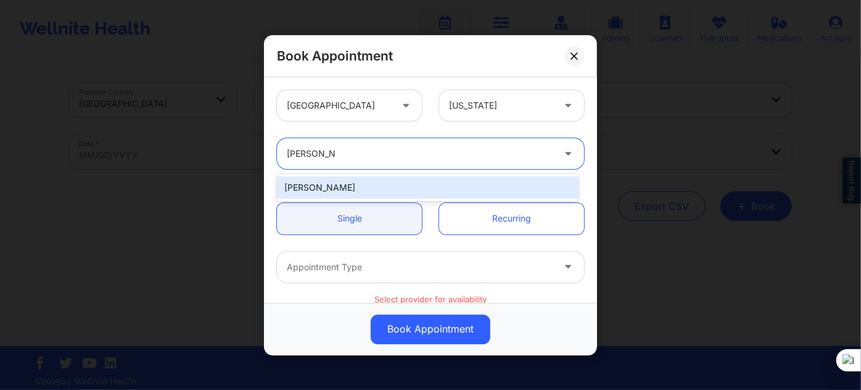
click at [386, 186] on div "[PERSON_NAME]" at bounding box center [428, 187] width 302 height 22
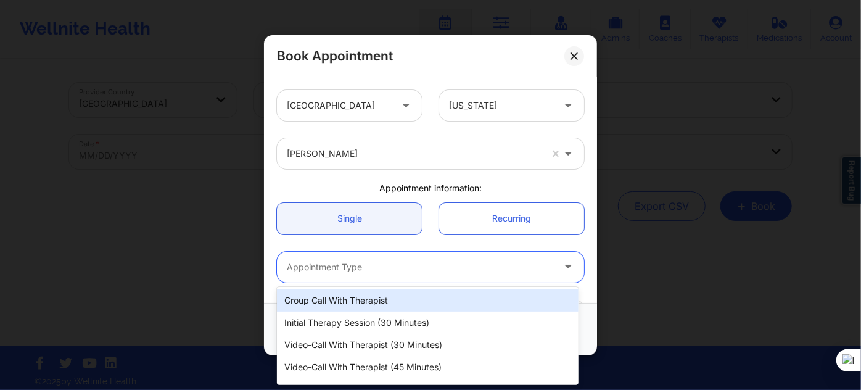
click at [358, 278] on div "Appointment Type" at bounding box center [416, 266] width 278 height 31
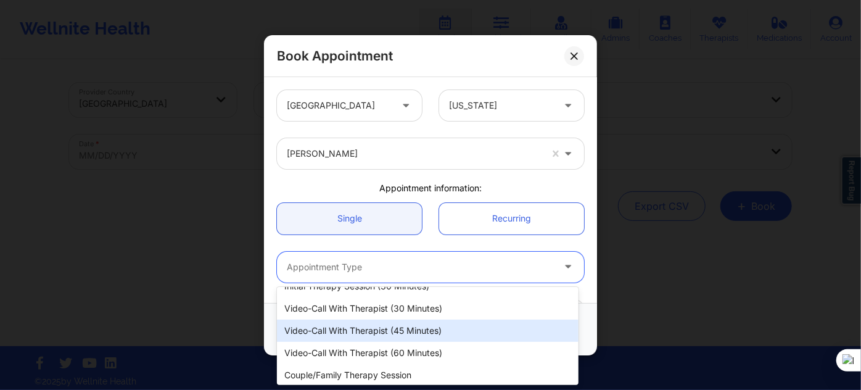
scroll to position [56, 0]
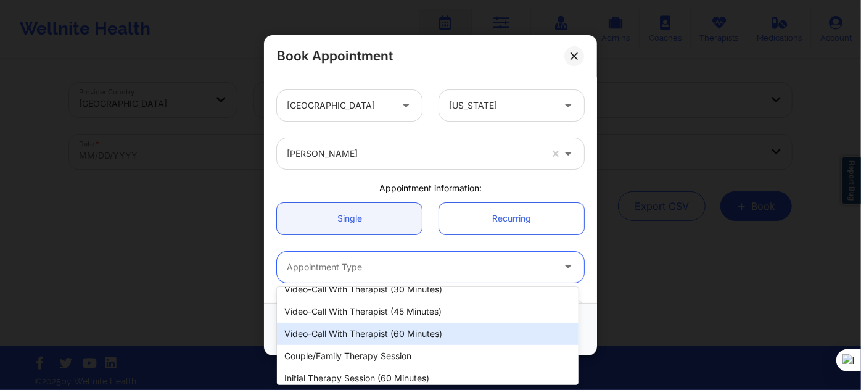
click at [393, 333] on div "Video-Call with Therapist (60 minutes)" at bounding box center [428, 334] width 302 height 22
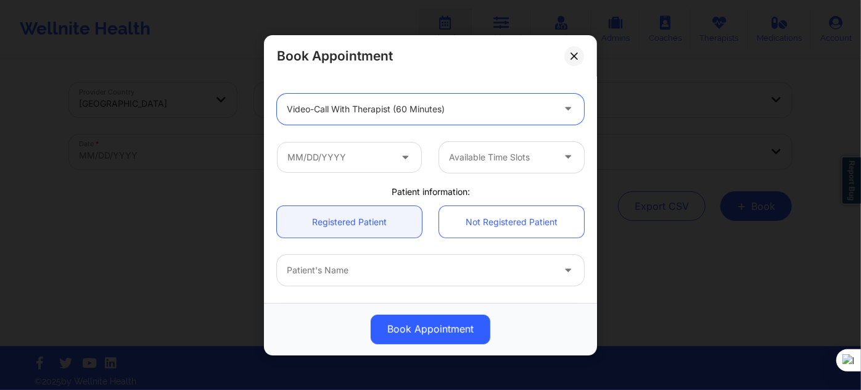
scroll to position [168, 0]
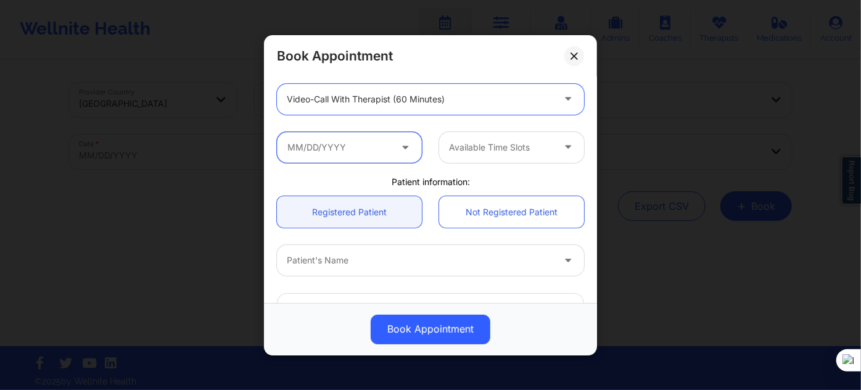
click at [370, 147] on input "text" at bounding box center [349, 146] width 145 height 31
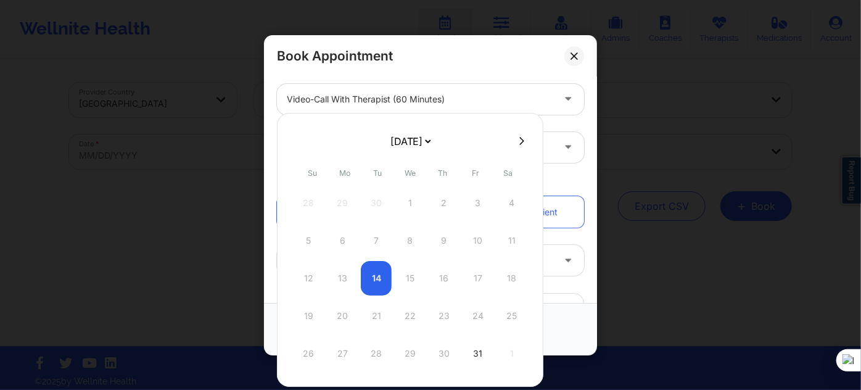
click at [433, 141] on select "October 2025 November 2025 December 2025 January 2026 February 2026 March 2026 …" at bounding box center [410, 141] width 45 height 25
select select "2025-10"
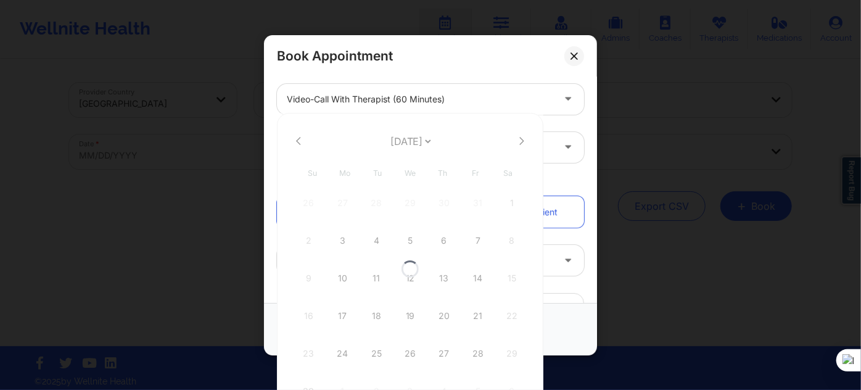
select select "2025-10"
click at [340, 343] on div "24" at bounding box center [342, 353] width 31 height 35
type input "11/24/2025"
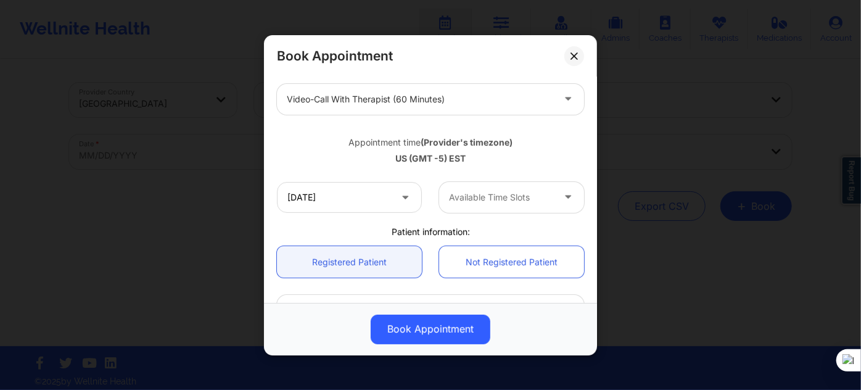
click at [469, 197] on div at bounding box center [501, 197] width 104 height 15
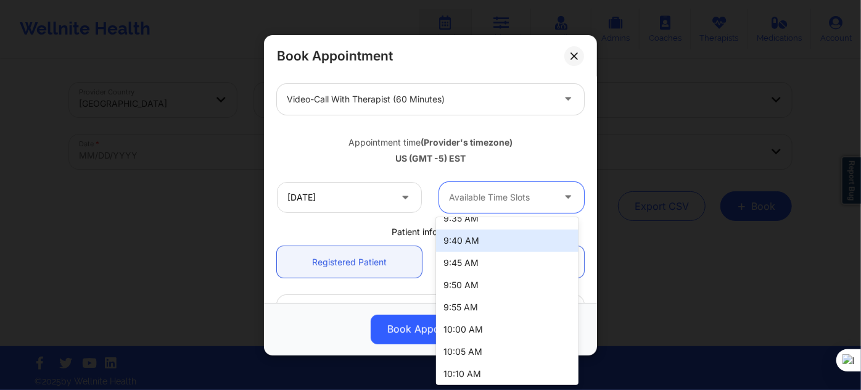
scroll to position [112, 0]
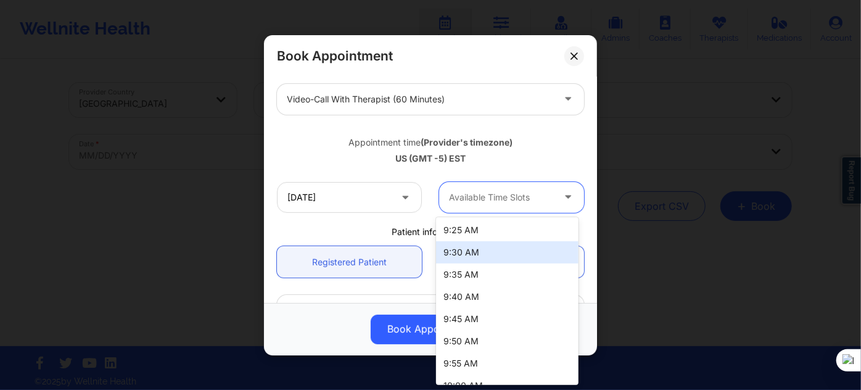
click at [476, 254] on div "9:30 AM" at bounding box center [507, 252] width 142 height 22
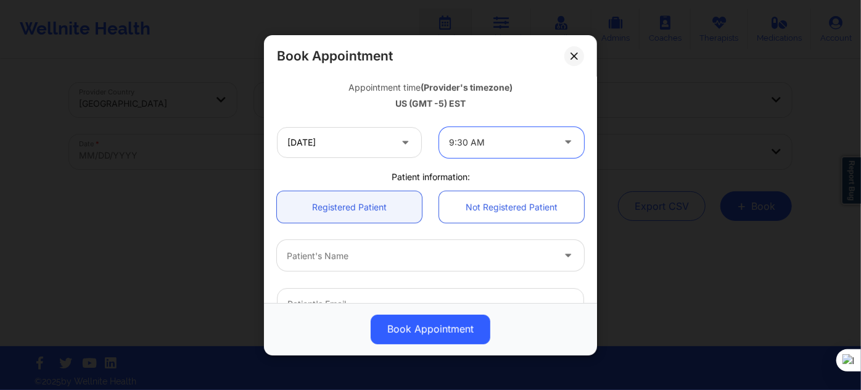
scroll to position [280, 0]
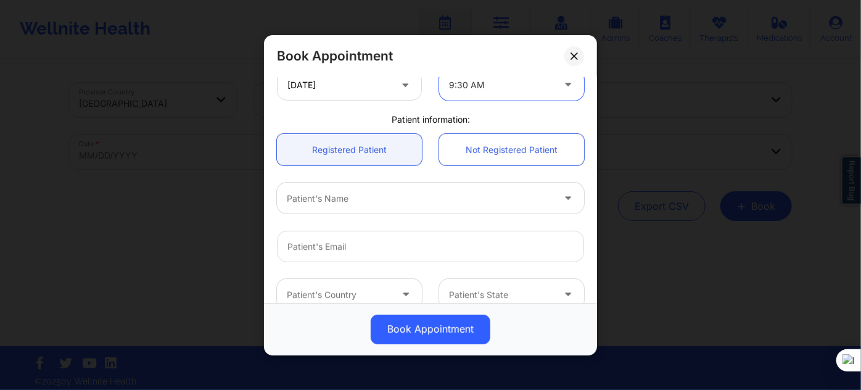
click at [358, 197] on div at bounding box center [420, 198] width 266 height 15
type input "jer"
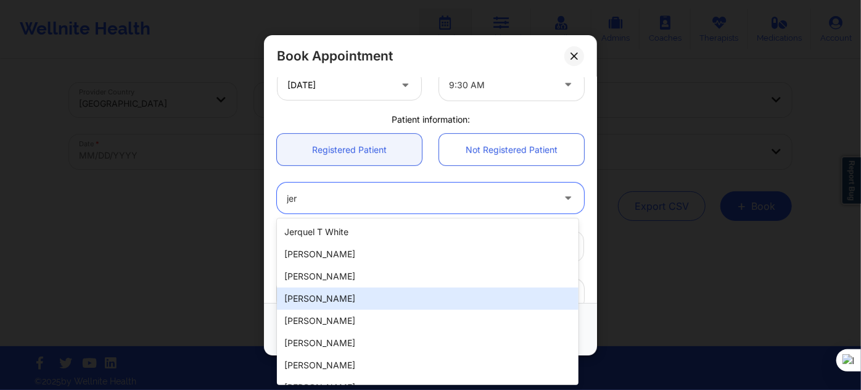
click at [342, 301] on div "[PERSON_NAME]" at bounding box center [428, 298] width 302 height 22
type input "[EMAIL_ADDRESS][DOMAIN_NAME]"
type input "[PHONE_NUMBER]"
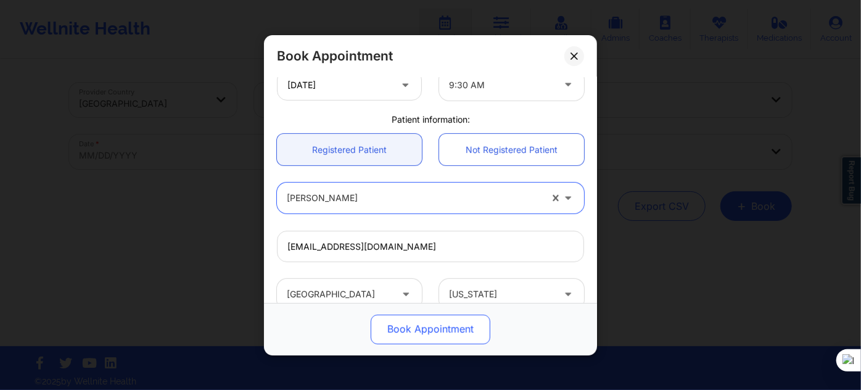
click at [440, 326] on button "Book Appointment" at bounding box center [431, 329] width 120 height 30
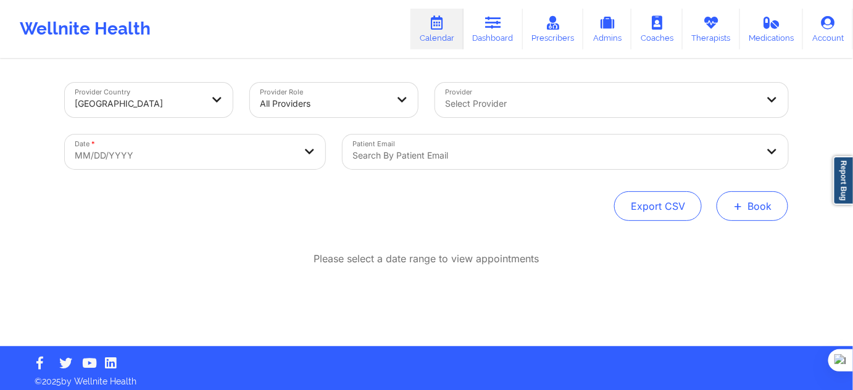
click at [721, 205] on button "+ Book" at bounding box center [752, 206] width 72 height 30
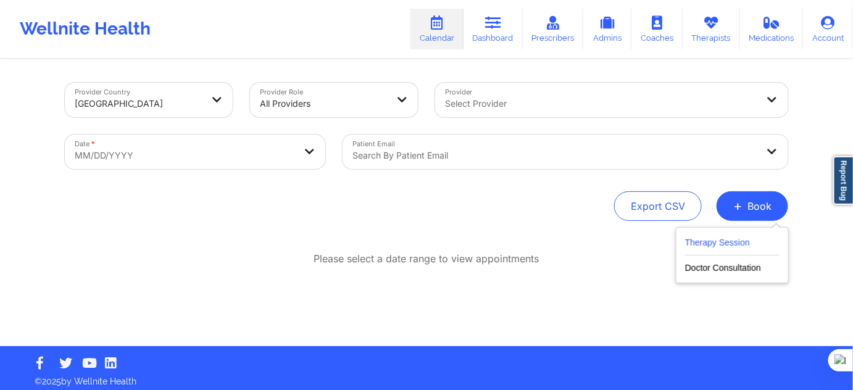
click at [722, 240] on button "Therapy Session" at bounding box center [732, 245] width 94 height 20
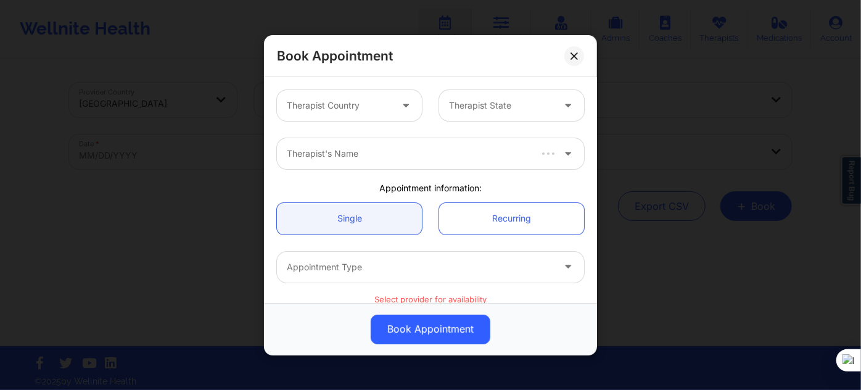
drag, startPoint x: 368, startPoint y: 99, endPoint x: 370, endPoint y: 107, distance: 7.6
click at [368, 100] on div at bounding box center [339, 105] width 104 height 15
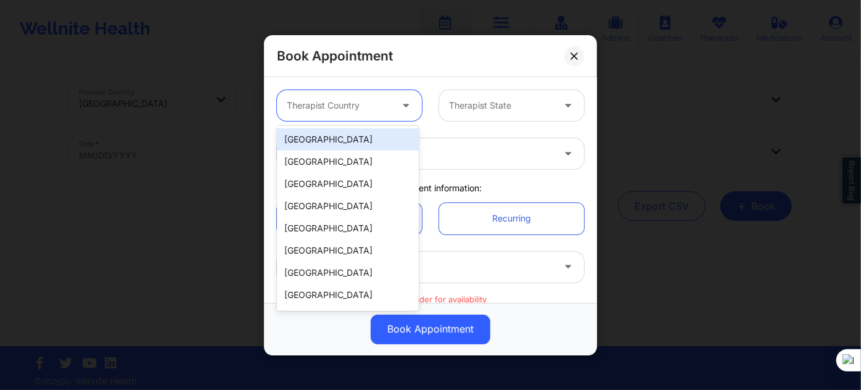
click at [360, 142] on div "[GEOGRAPHIC_DATA]" at bounding box center [348, 139] width 142 height 22
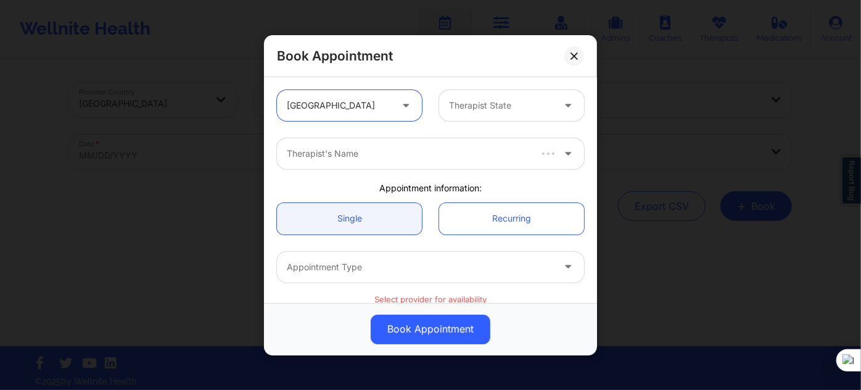
click at [453, 115] on div "Therapist State" at bounding box center [496, 105] width 115 height 31
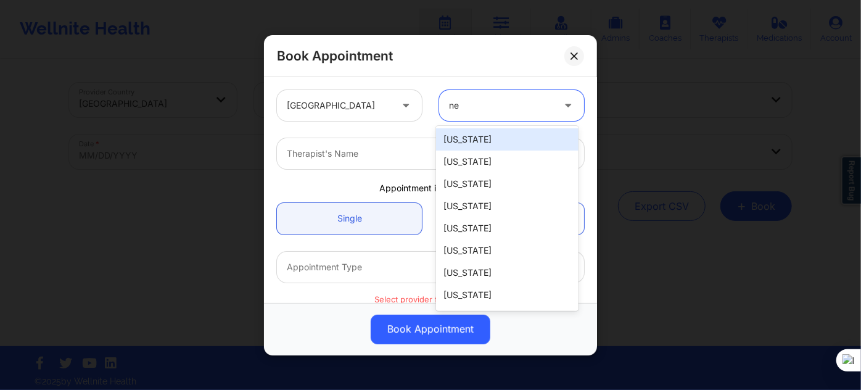
type input "new"
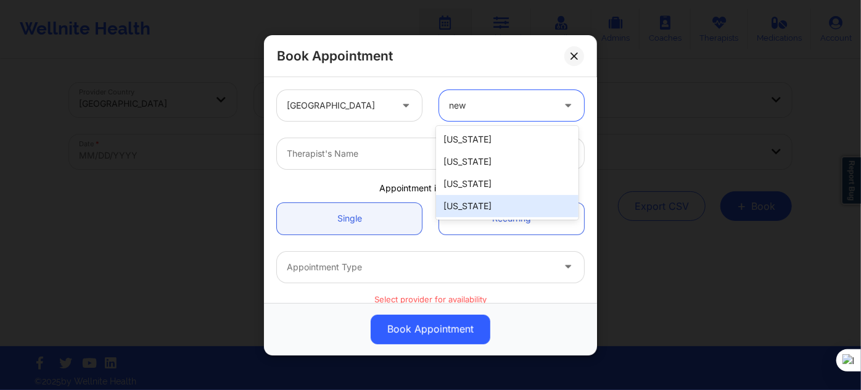
click at [461, 202] on div "[US_STATE]" at bounding box center [507, 206] width 142 height 22
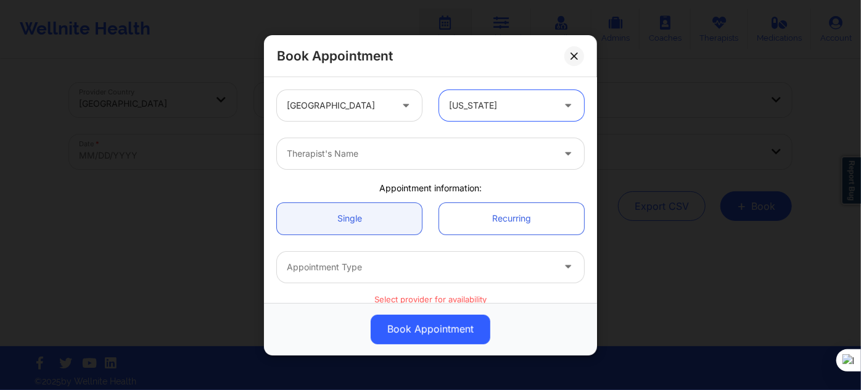
click at [387, 140] on div "Therapist's Name" at bounding box center [416, 153] width 278 height 31
type input "[PERSON_NAME]"
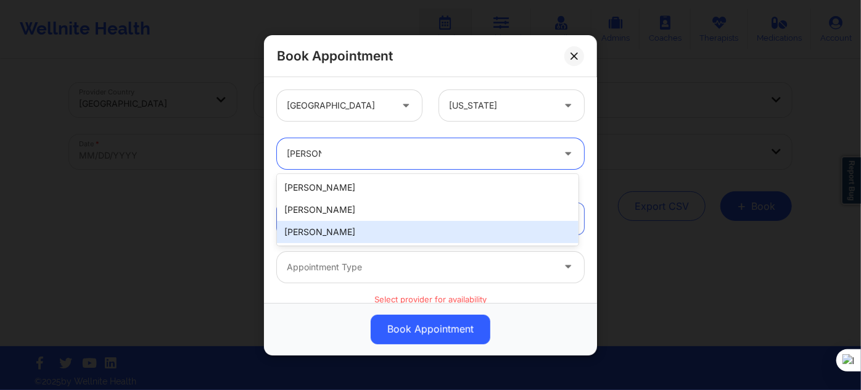
click at [370, 225] on div "[PERSON_NAME]" at bounding box center [428, 232] width 302 height 22
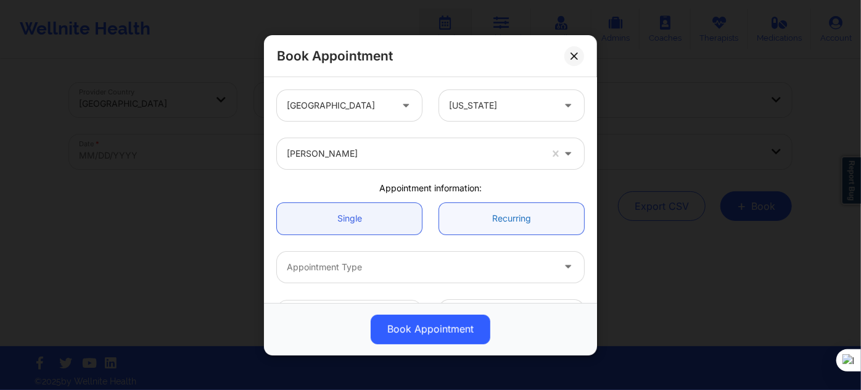
click at [482, 222] on link "Recurring" at bounding box center [511, 217] width 145 height 31
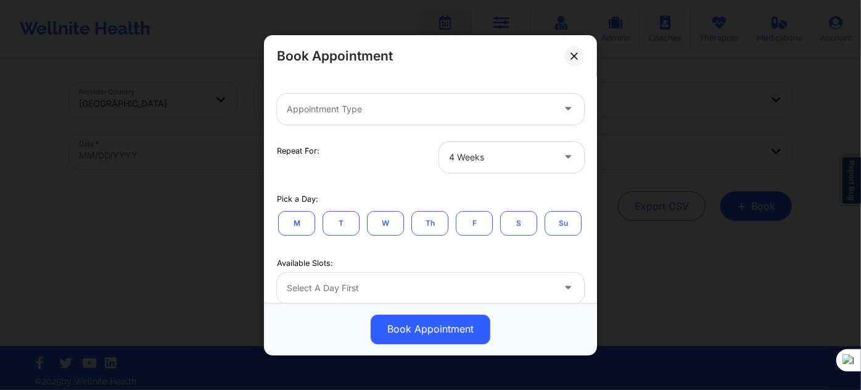
scroll to position [168, 0]
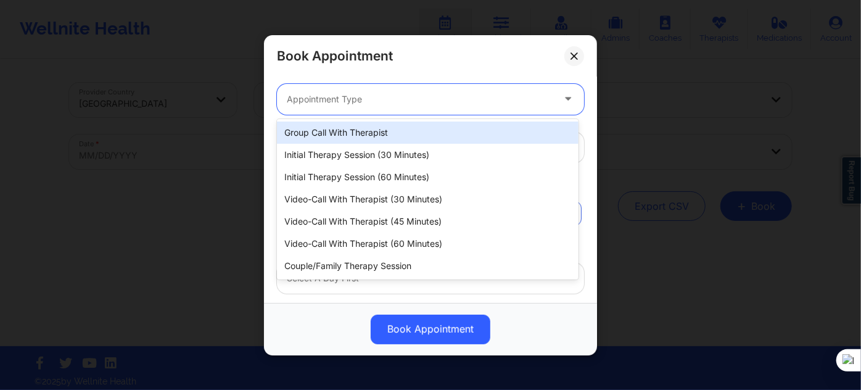
click at [420, 107] on div "Appointment Type" at bounding box center [416, 98] width 278 height 31
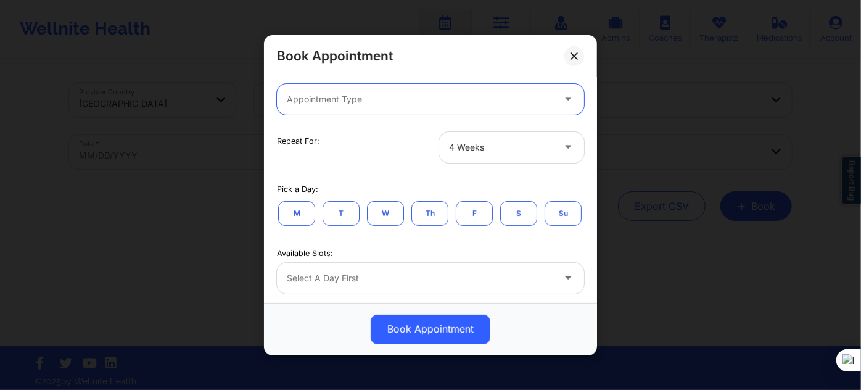
click at [448, 97] on div at bounding box center [420, 99] width 266 height 15
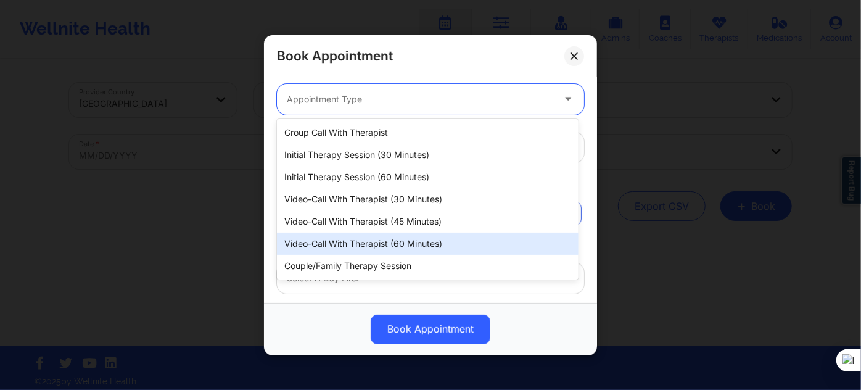
click at [397, 246] on div "Video-Call with Therapist (60 minutes)" at bounding box center [428, 244] width 302 height 22
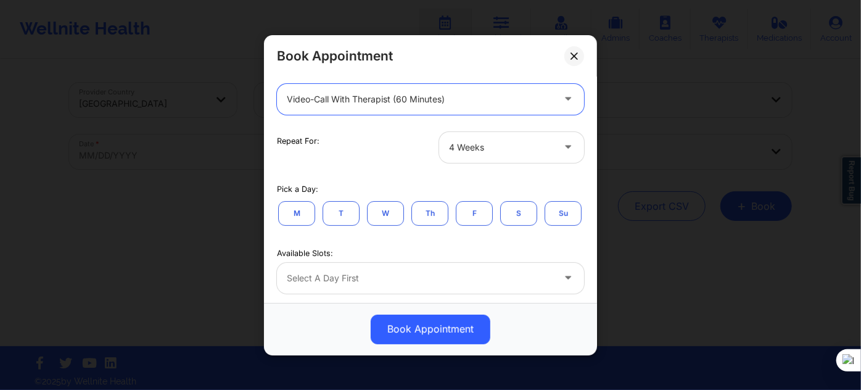
click at [486, 148] on div at bounding box center [501, 147] width 104 height 15
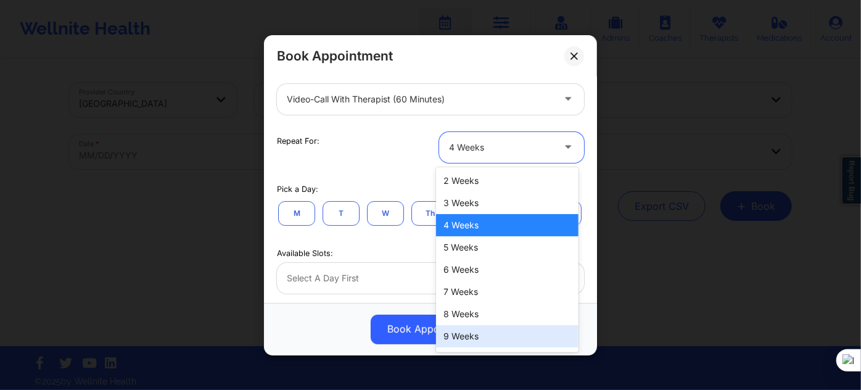
click at [463, 333] on div "9 Weeks" at bounding box center [507, 336] width 142 height 22
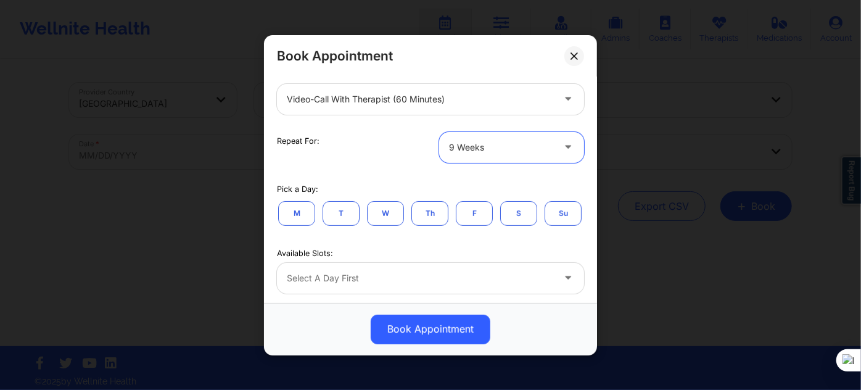
click at [488, 160] on div "9 Weeks" at bounding box center [501, 146] width 104 height 31
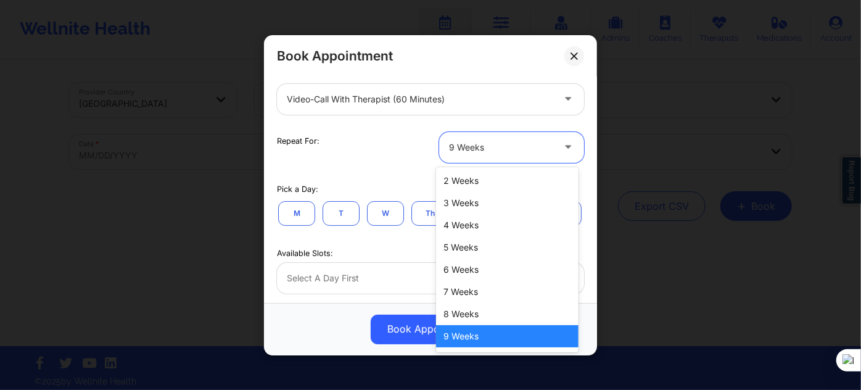
scroll to position [64, 0]
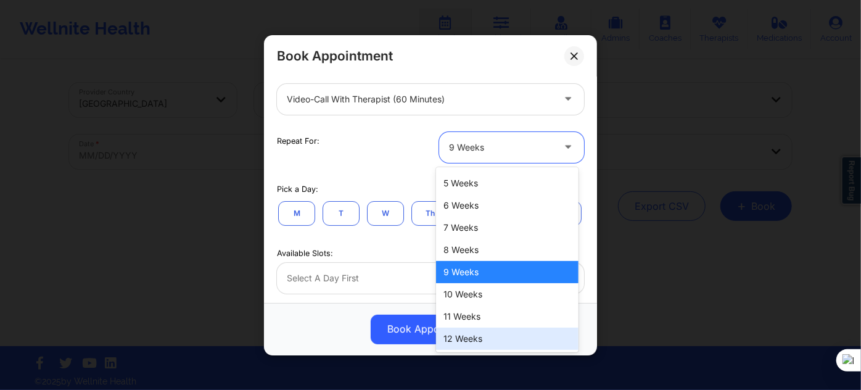
click at [477, 342] on div "12 Weeks" at bounding box center [507, 339] width 142 height 22
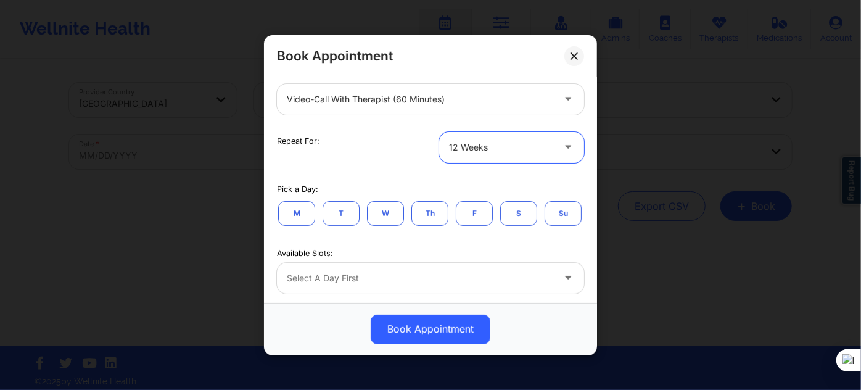
click at [308, 217] on button "M" at bounding box center [296, 212] width 37 height 25
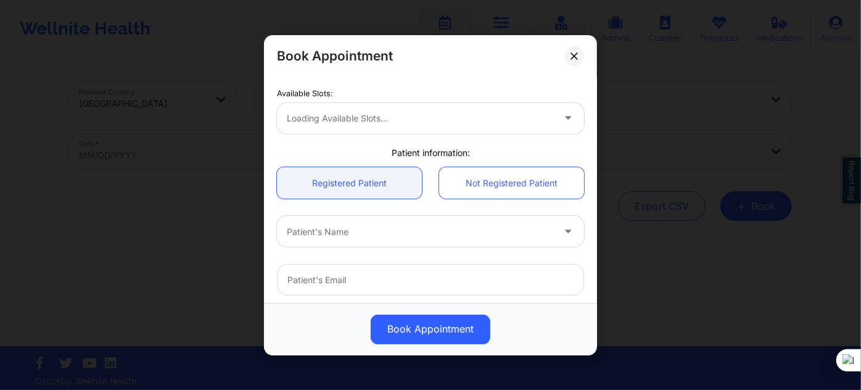
scroll to position [336, 0]
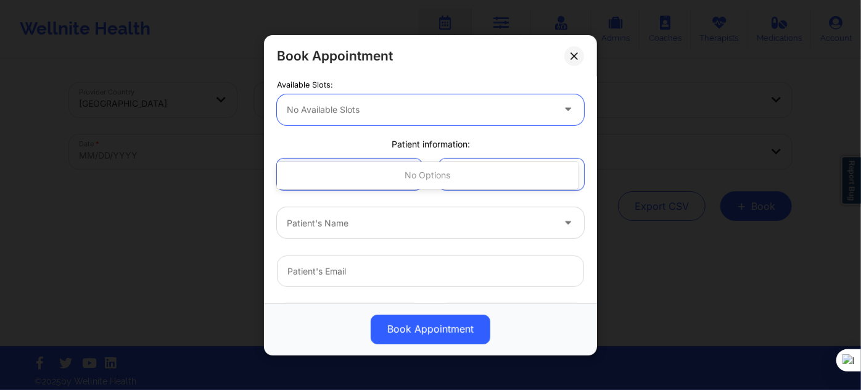
click at [440, 117] on div at bounding box center [420, 109] width 266 height 15
click at [457, 109] on div "Available Slots: Use Up and Down to choose options, press Enter to select the c…" at bounding box center [430, 99] width 324 height 49
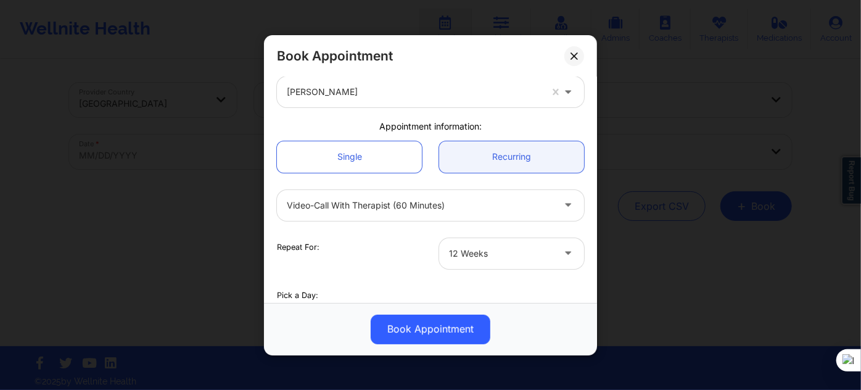
scroll to position [56, 0]
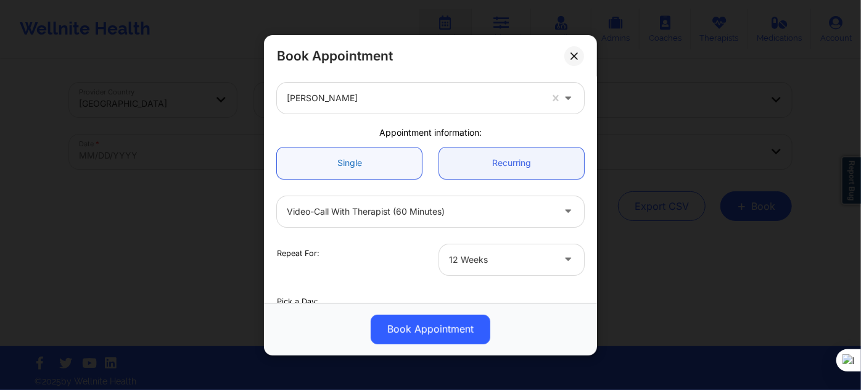
click at [365, 165] on link "Single" at bounding box center [349, 162] width 145 height 31
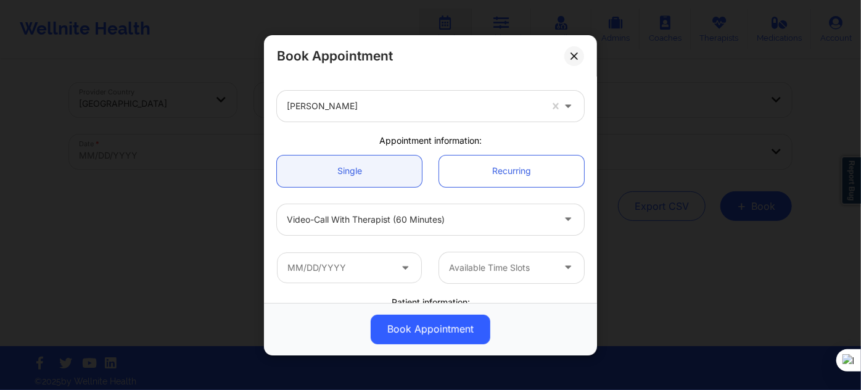
scroll to position [112, 0]
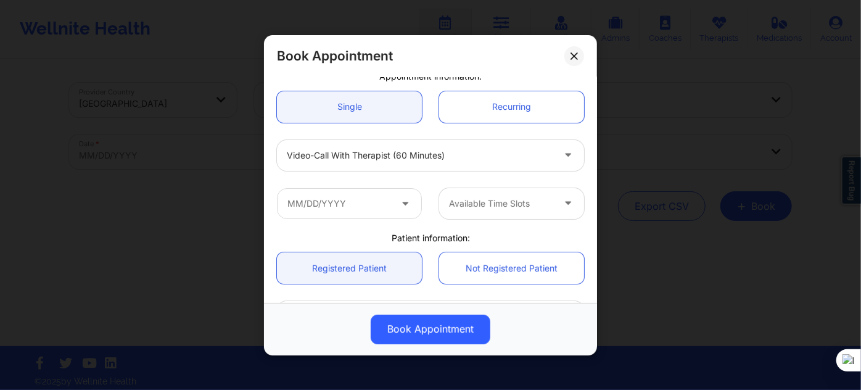
click at [368, 222] on div "Available Time Slots" at bounding box center [430, 203] width 324 height 48
click at [371, 206] on input "text" at bounding box center [349, 203] width 145 height 31
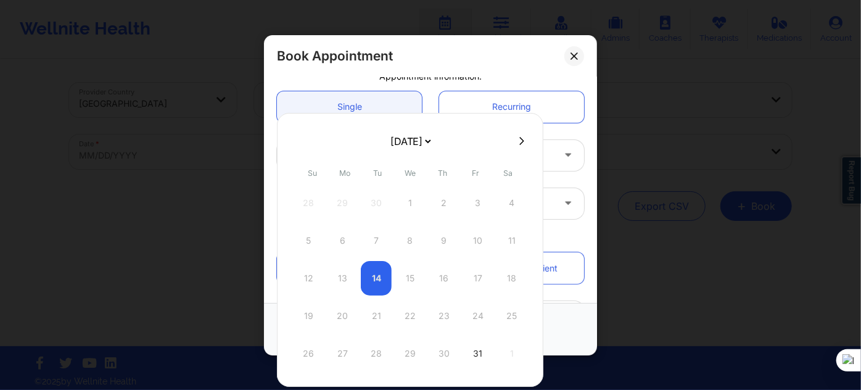
click at [341, 315] on div "19 20 21 22 23 24 25" at bounding box center [410, 316] width 234 height 35
click at [433, 139] on select "October 2025 November 2025 December 2025 January 2026 February 2026 March 2026 …" at bounding box center [410, 141] width 45 height 25
select select "2025-10"
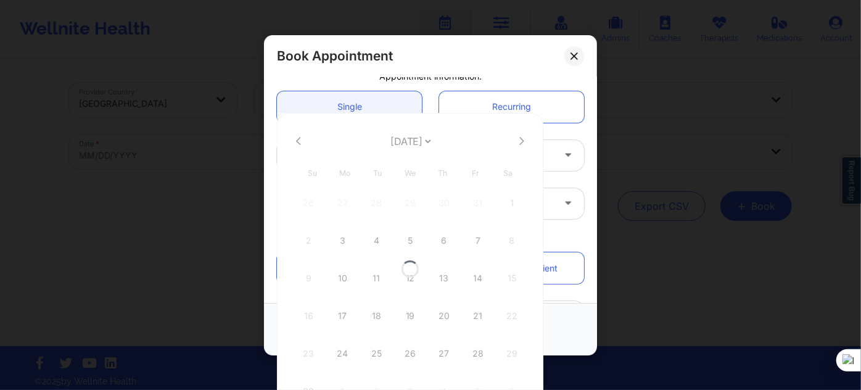
select select "2025-10"
click at [424, 144] on select "October 2025 November 2025 December 2025 January 2026 February 2026 March 2026 …" at bounding box center [410, 141] width 45 height 25
click at [388, 129] on select "October 2025 November 2025 December 2025 January 2026 February 2026 March 2026 …" at bounding box center [410, 141] width 45 height 25
click at [406, 138] on select "October 2025 November 2025 December 2025 January 2026 February 2026 March 2026 …" at bounding box center [410, 141] width 45 height 25
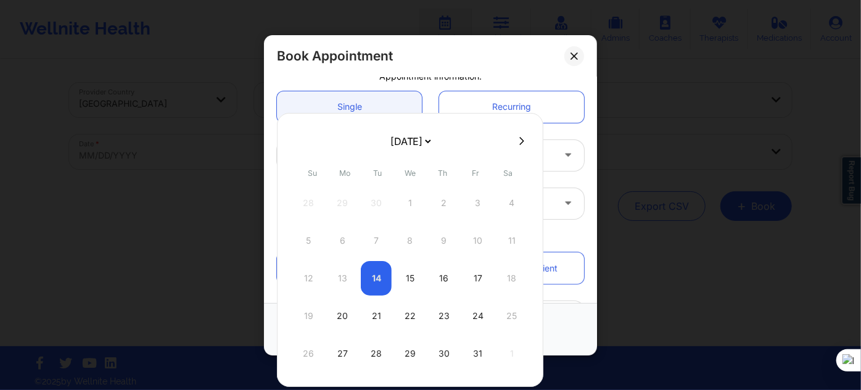
click at [344, 312] on div "20" at bounding box center [342, 316] width 31 height 35
type input "10/20/2025"
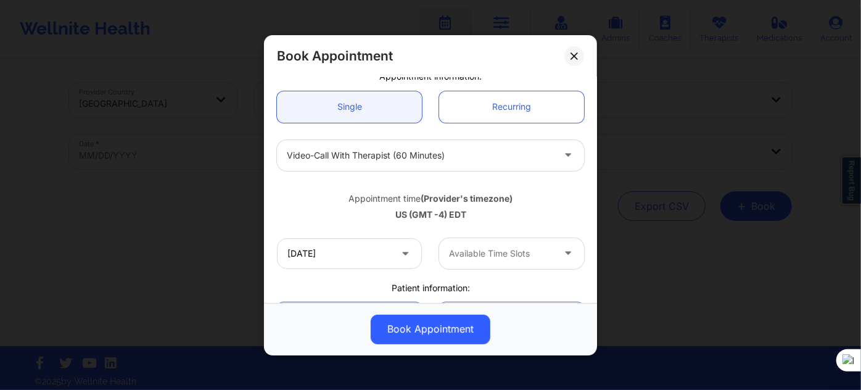
click at [462, 260] on div "Available Time Slots" at bounding box center [496, 253] width 115 height 31
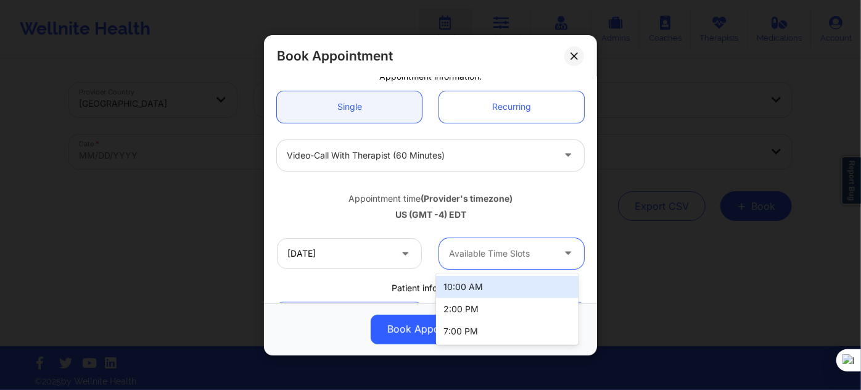
click at [333, 217] on div "US (GMT -4) EDT" at bounding box center [430, 215] width 307 height 12
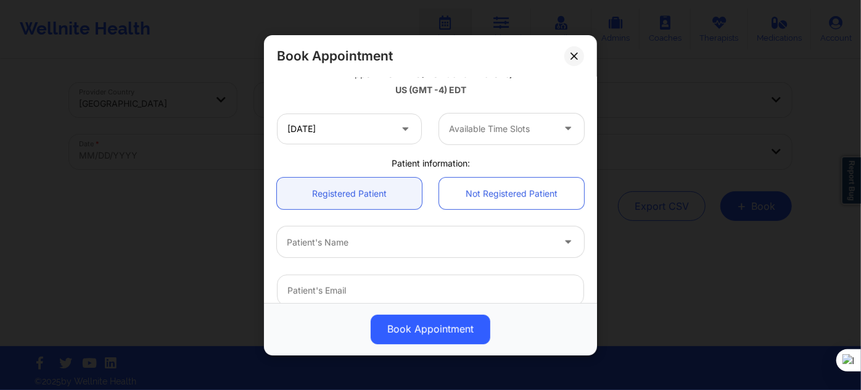
scroll to position [280, 0]
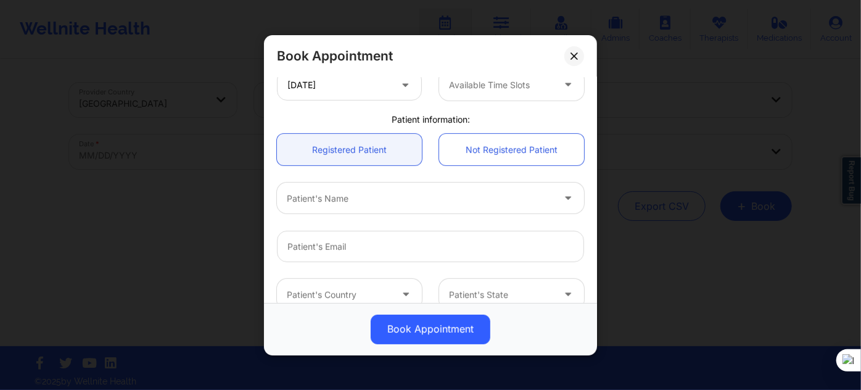
click at [496, 100] on div "10/20/2025 Available Time Slots" at bounding box center [430, 84] width 324 height 48
click at [500, 95] on div "Available Time Slots" at bounding box center [496, 84] width 115 height 31
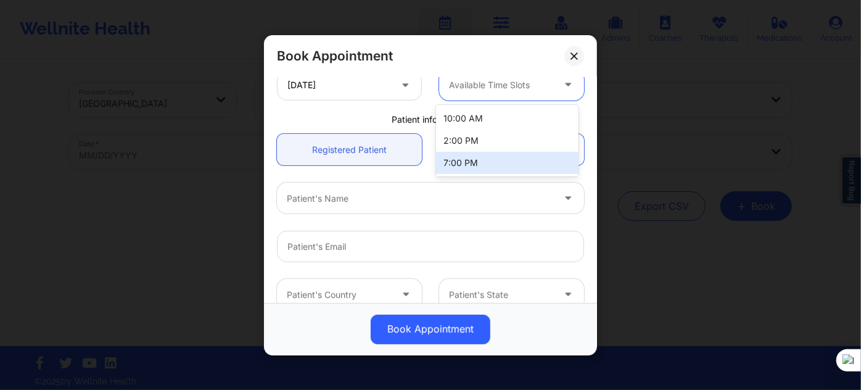
click at [371, 111] on div "United States New York Tanesha Morgan Appointment information: Single Recurring…" at bounding box center [430, 83] width 324 height 565
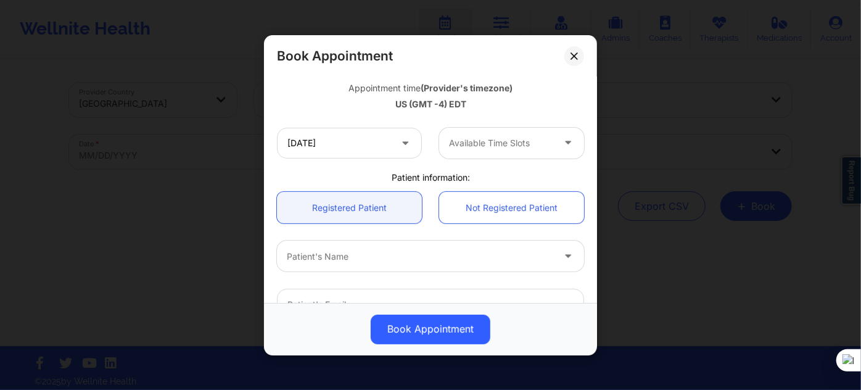
scroll to position [224, 0]
click at [469, 136] on div at bounding box center [501, 141] width 104 height 15
